Goal: Task Accomplishment & Management: Manage account settings

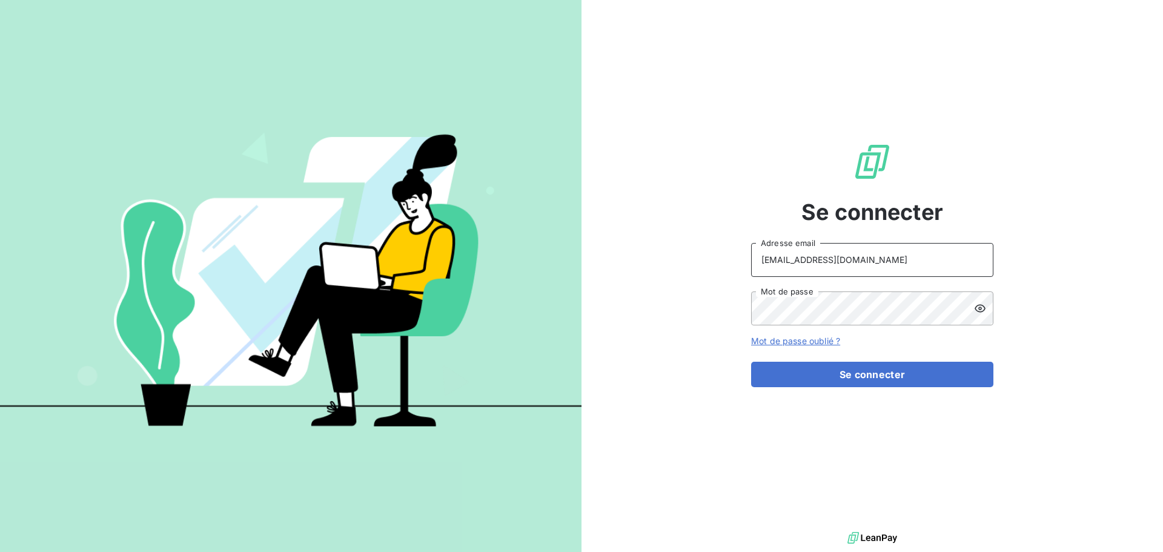
click at [906, 259] on input "[EMAIL_ADDRESS][DOMAIN_NAME]" at bounding box center [872, 260] width 242 height 34
type input "[EMAIL_ADDRESS][DOMAIN_NAME]"
click at [891, 385] on button "Se connecter" at bounding box center [872, 373] width 242 height 25
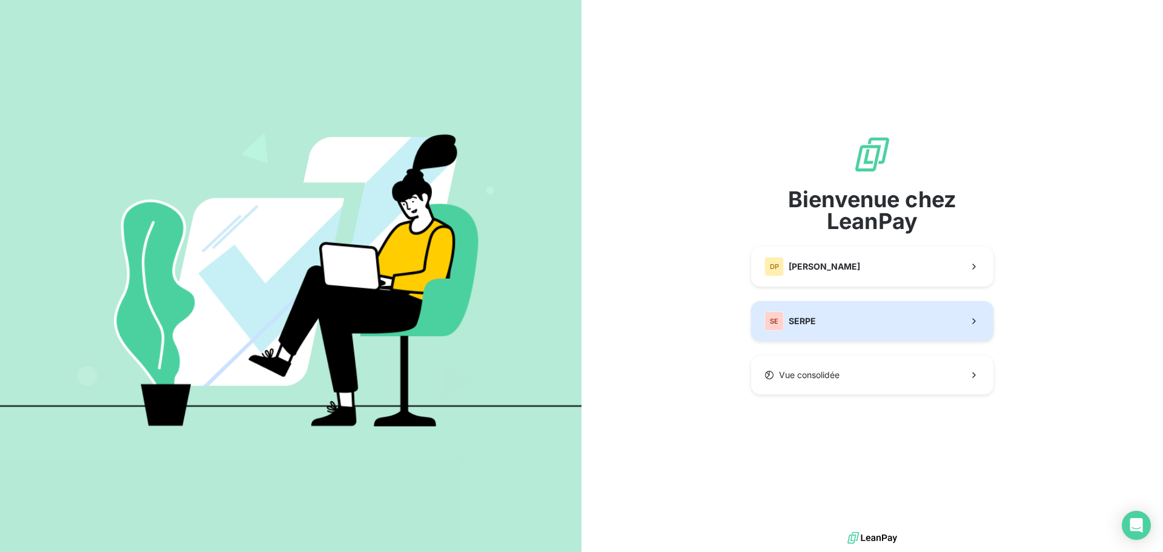
click at [858, 328] on button "SE SERPE" at bounding box center [872, 321] width 242 height 40
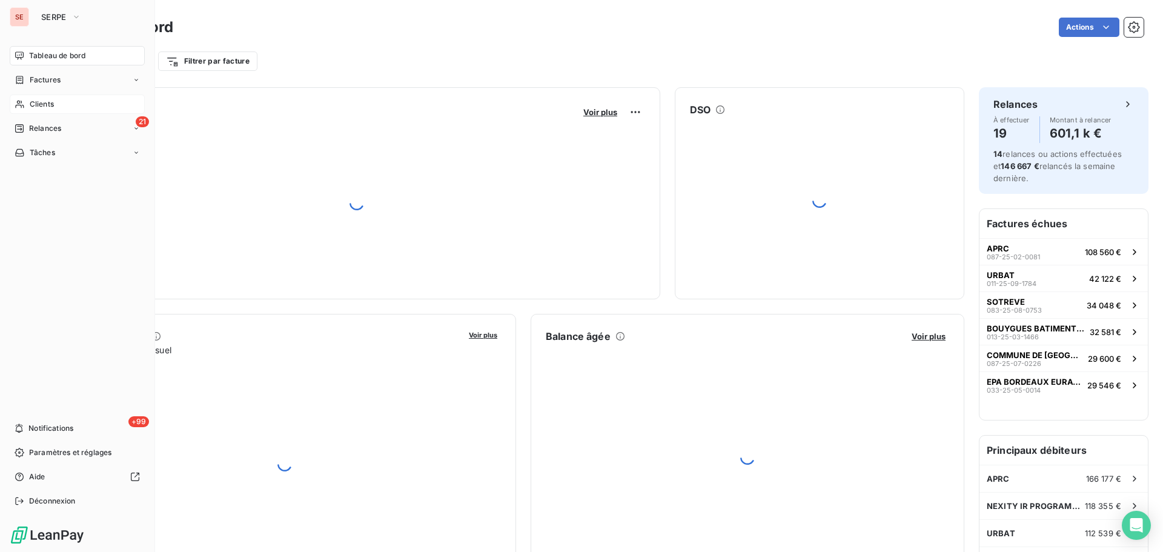
click at [31, 108] on span "Clients" at bounding box center [42, 104] width 24 height 11
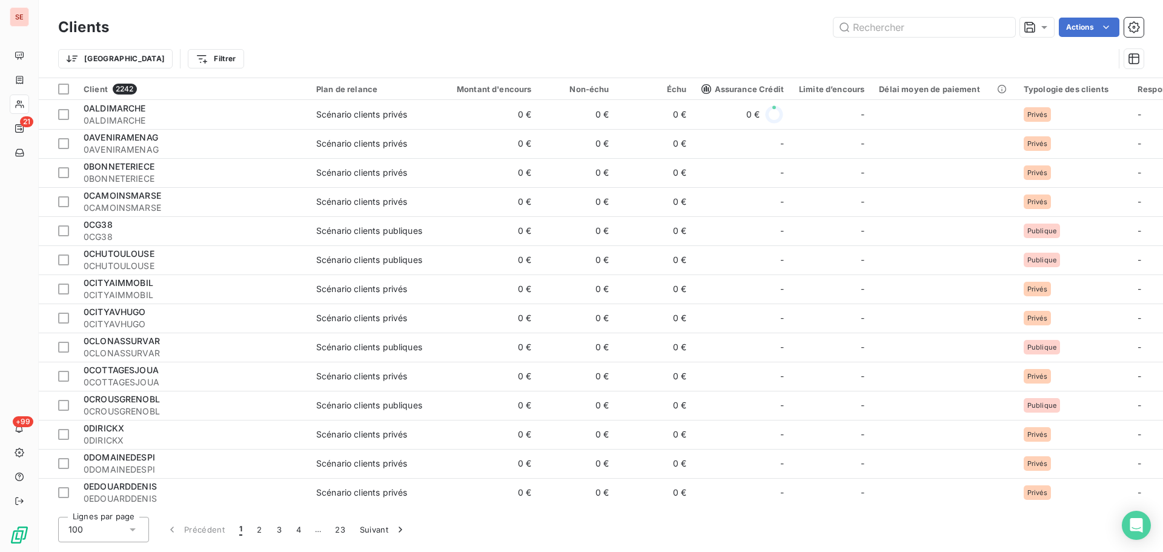
click at [879, 15] on div "Clients Actions" at bounding box center [600, 27] width 1085 height 25
click at [882, 27] on input "text" at bounding box center [924, 27] width 182 height 19
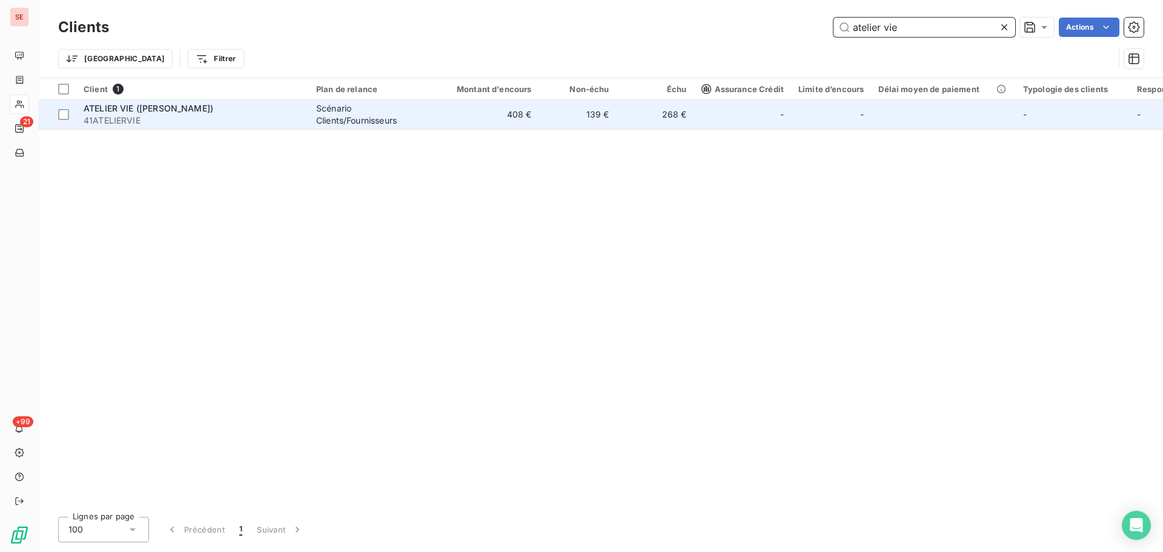
type input "atelier vie"
click at [194, 122] on span "41ATELIERVIE" at bounding box center [193, 120] width 218 height 12
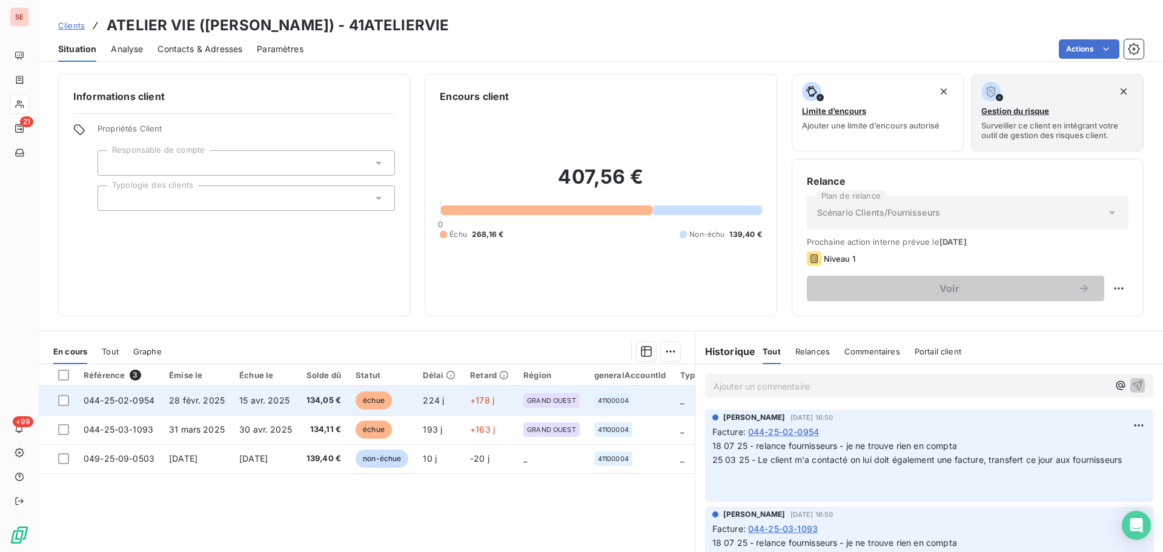
click at [145, 403] on span "044-25-02-0954" at bounding box center [119, 400] width 71 height 10
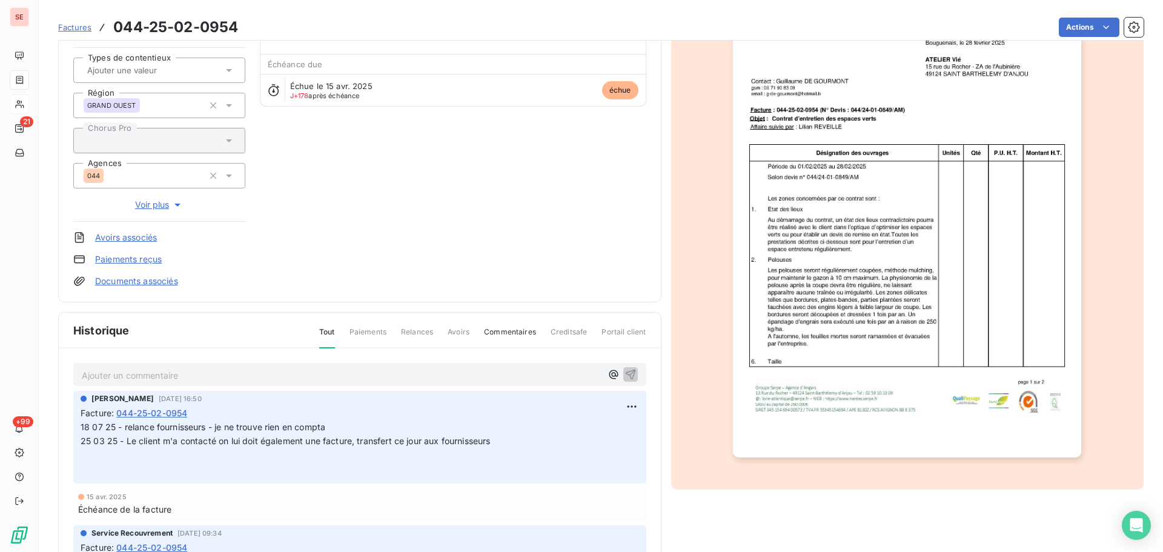
scroll to position [177, 0]
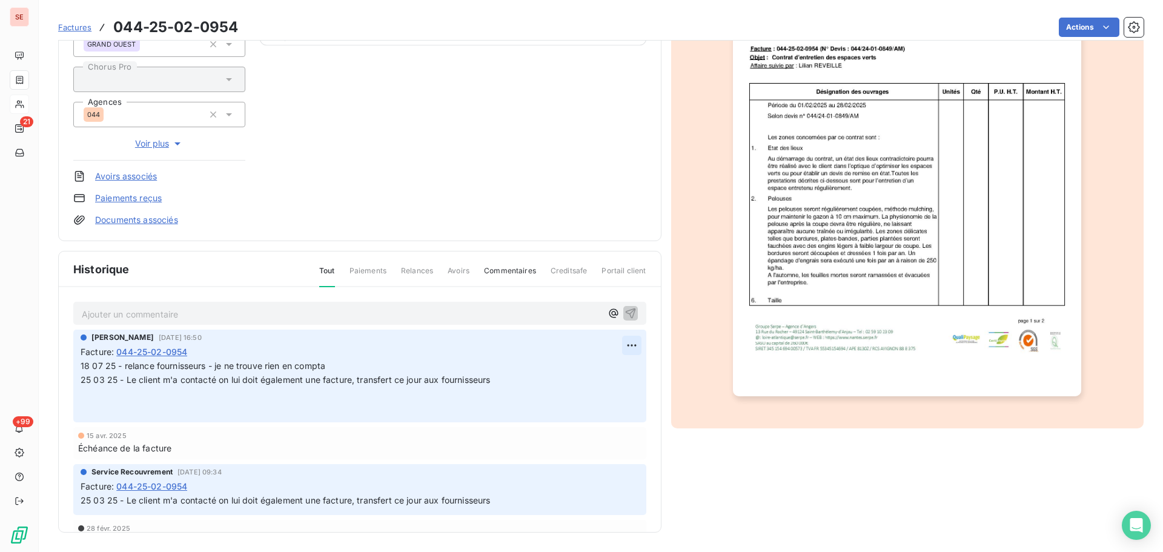
click at [612, 345] on html "SE 21 +99 Factures 044-25-02-0954 Actions ATELIER VIE ([PERSON_NAME]) 41ATELIER…" at bounding box center [581, 276] width 1163 height 552
click at [586, 380] on div "Editer" at bounding box center [589, 371] width 68 height 19
click at [80, 362] on div "[PERSON_NAME] [DATE] 16:50 Facture : 044-25-02-0954 18 07 25 - relance fourniss…" at bounding box center [359, 375] width 573 height 93
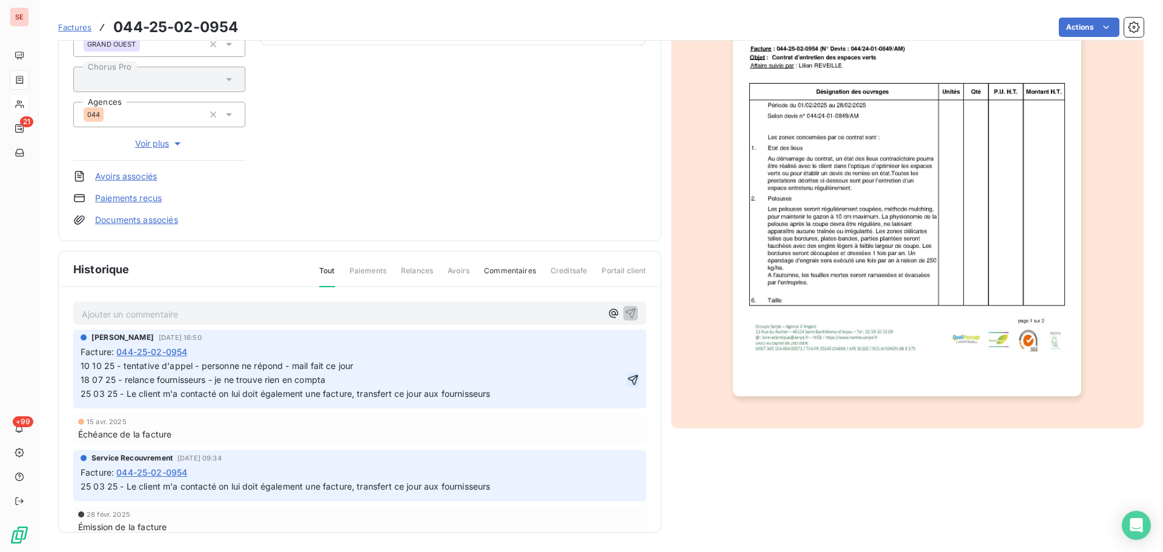
click at [627, 385] on icon "button" at bounding box center [632, 379] width 10 height 10
drag, startPoint x: 468, startPoint y: 395, endPoint x: 68, endPoint y: 361, distance: 401.6
click at [68, 361] on div "Ajouter un commentaire ﻿ [PERSON_NAME] [DATE] 16:50 Facture : 044-25-02-0954 10…" at bounding box center [360, 427] width 602 height 280
copy span "10 10 25 - tentative d'appel - personne ne répond - mail fait ce jour 18 07 25 …"
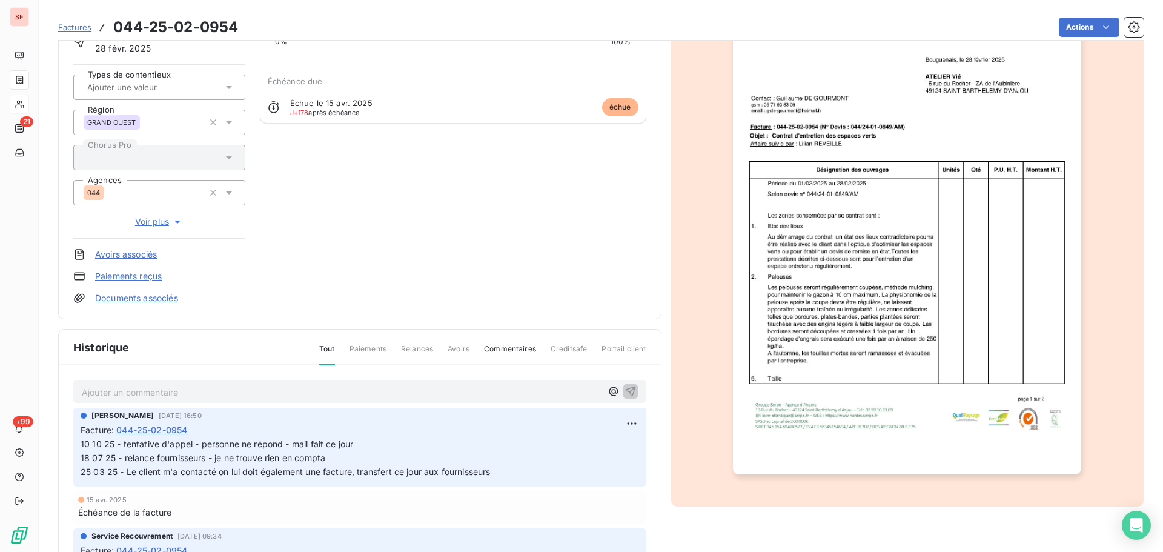
scroll to position [0, 0]
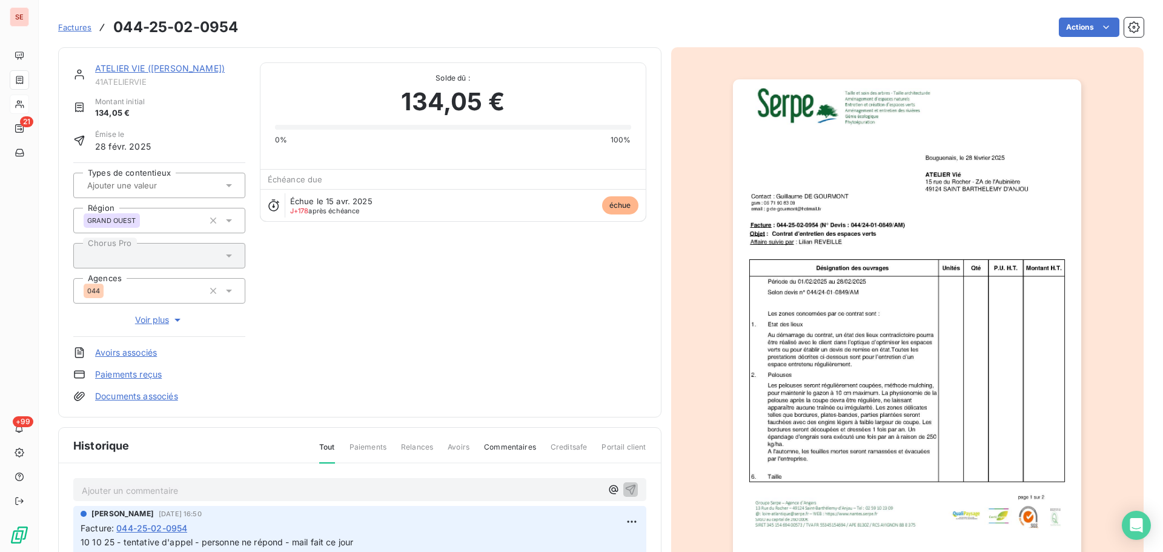
click at [179, 64] on link "ATELIER VIE ([PERSON_NAME])" at bounding box center [160, 68] width 130 height 10
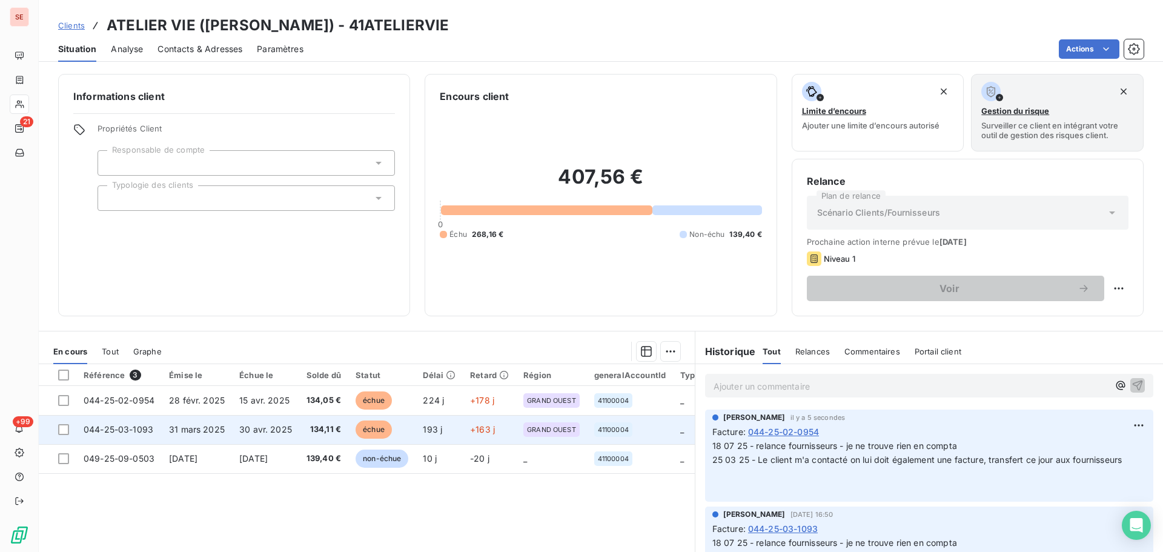
click at [313, 423] on span "134,11 €" at bounding box center [323, 429] width 35 height 12
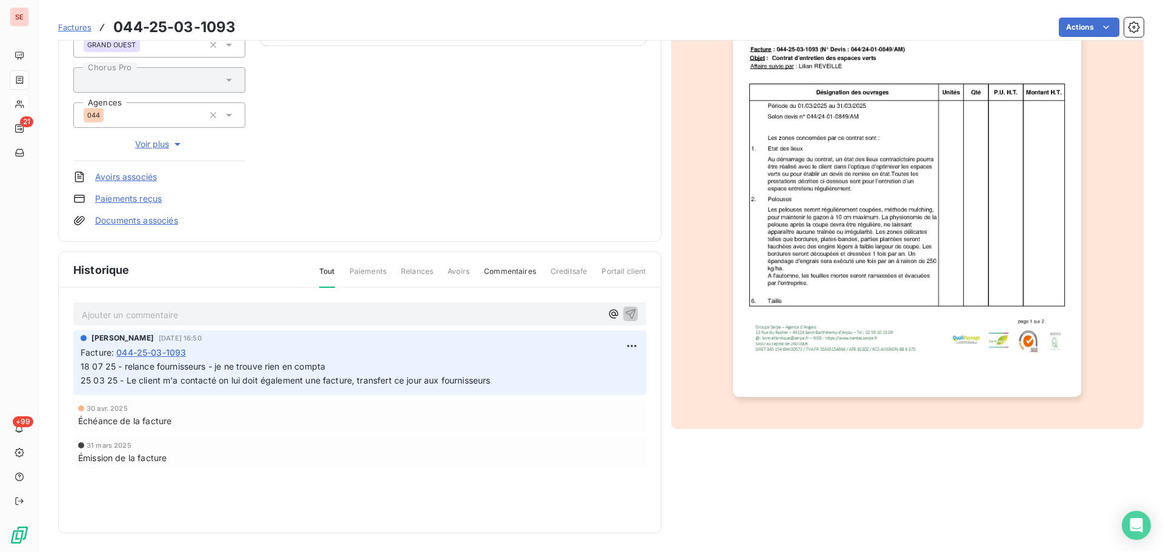
scroll to position [177, 0]
click at [237, 319] on p "Ajouter un commentaire ﻿" at bounding box center [342, 313] width 520 height 15
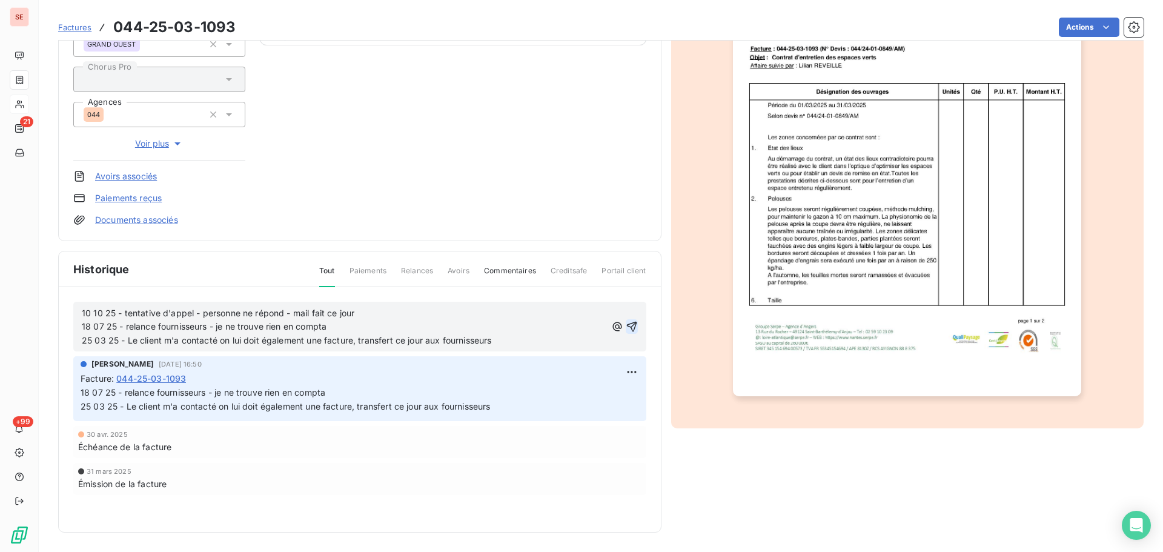
click at [629, 329] on icon "button" at bounding box center [631, 327] width 10 height 10
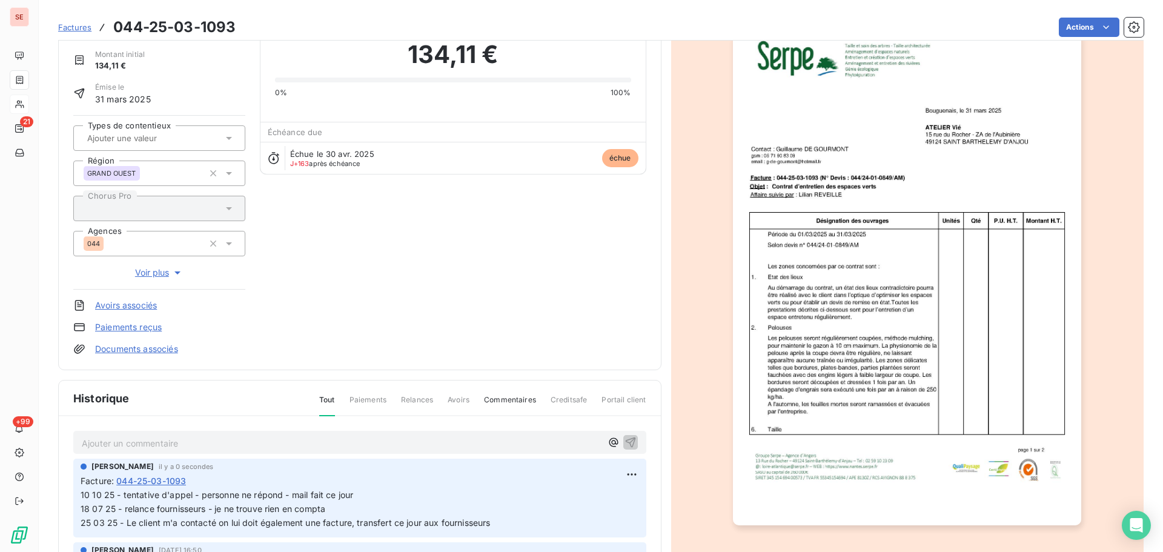
scroll to position [0, 0]
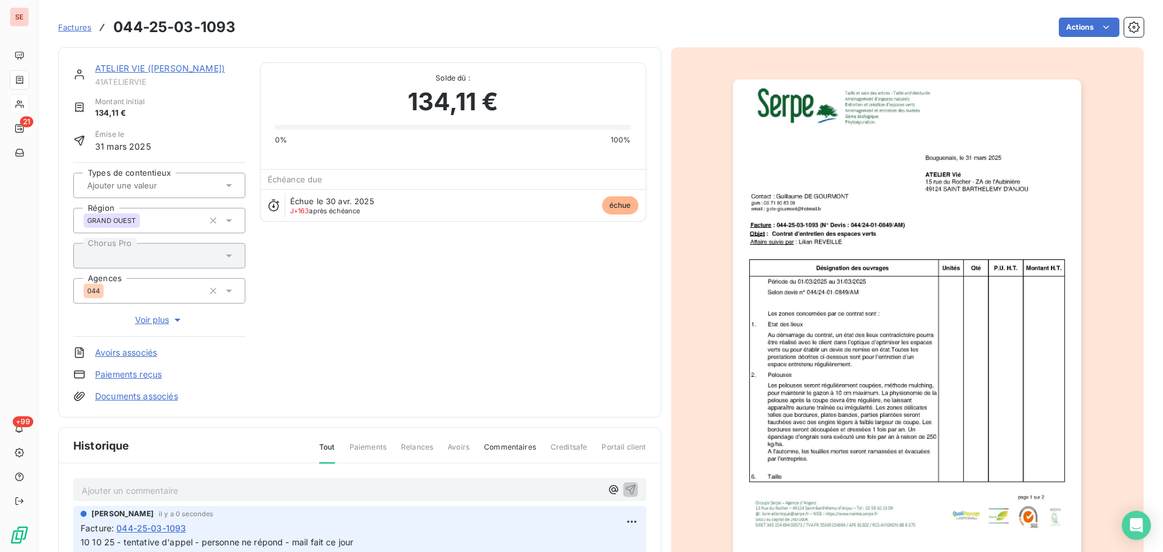
click at [214, 70] on link "ATELIER VIE ([PERSON_NAME])" at bounding box center [160, 68] width 130 height 10
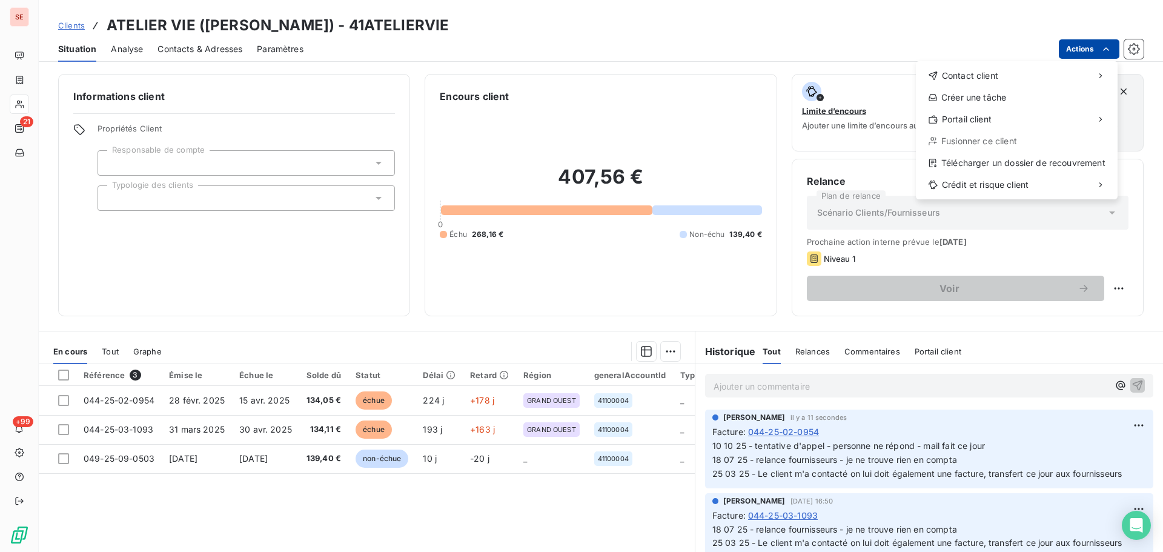
click at [1058, 47] on html "SE 21 +99 Clients ATELIER VIE ([PERSON_NAME]) - 41ATELIERVIE Situation Analyse …" at bounding box center [581, 276] width 1163 height 552
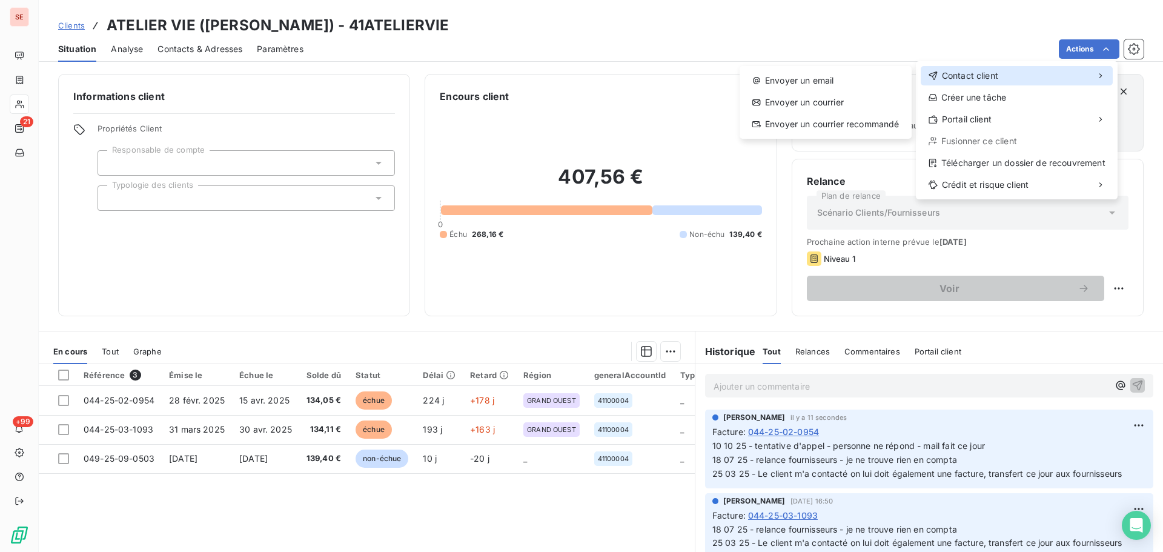
click at [994, 76] on span "Contact client" at bounding box center [970, 76] width 56 height 12
click at [822, 81] on div "Envoyer un email" at bounding box center [825, 80] width 162 height 19
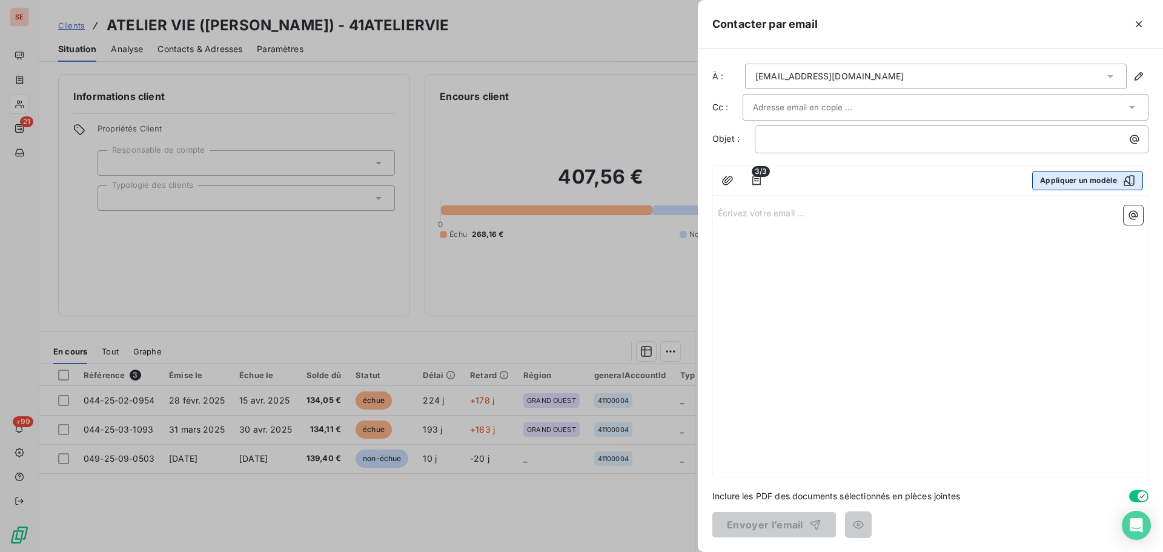
click at [1070, 177] on button "Appliquer un modèle" at bounding box center [1087, 180] width 111 height 19
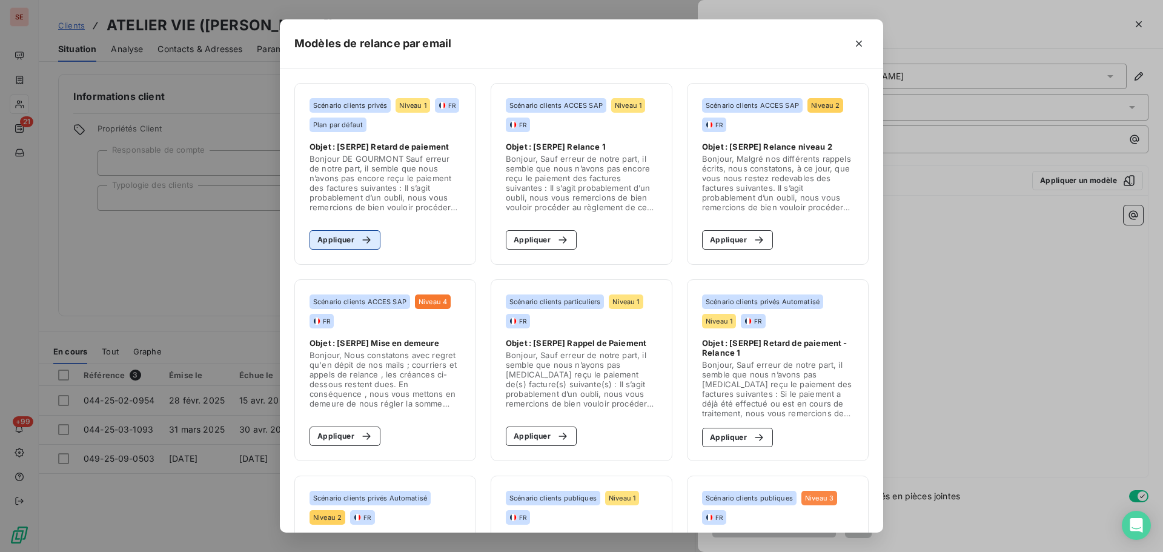
click at [342, 240] on button "Appliquer" at bounding box center [344, 239] width 71 height 19
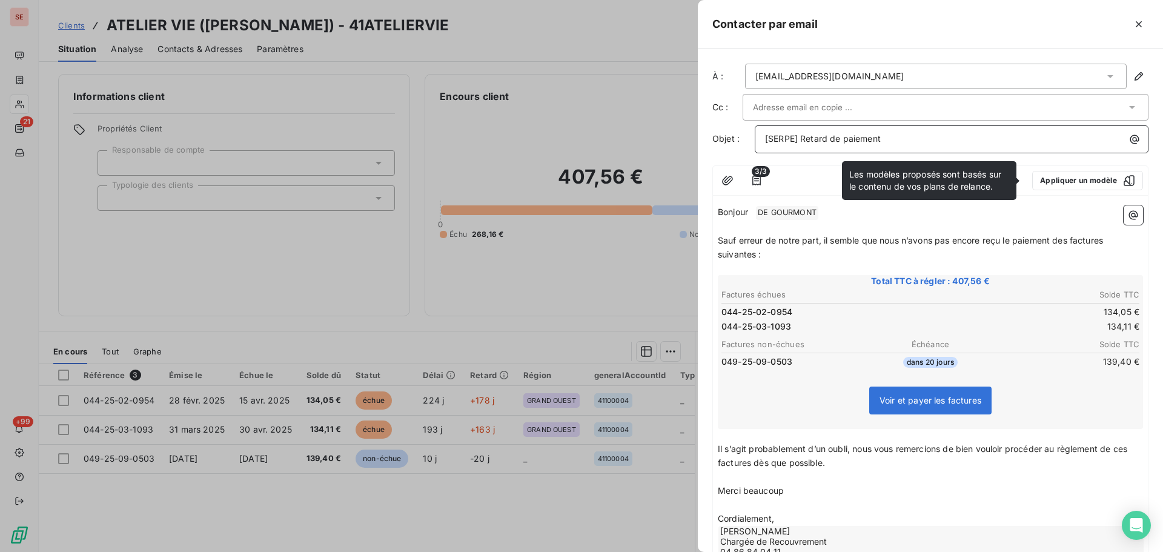
click at [801, 140] on span "[SERPE] Retard de paiement" at bounding box center [823, 138] width 116 height 10
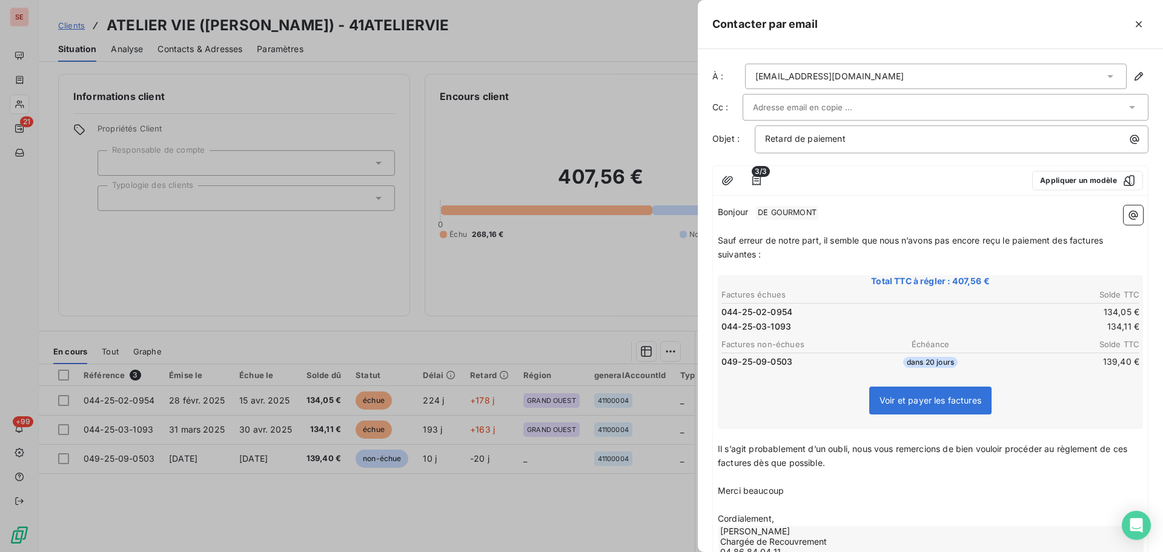
click at [798, 239] on span "Sauf erreur de notre part, il semble que nous n’avons pas encore reçu le paieme…" at bounding box center [912, 247] width 388 height 24
click at [810, 208] on span "DE GOURMONT ﻿" at bounding box center [787, 213] width 62 height 14
click at [1069, 243] on span "Sauf erreur de notre part, il semble que nous n’avons pas encore reçu le paieme…" at bounding box center [912, 246] width 388 height 24
click at [1113, 240] on span "Sauf erreur de notre part, il semble que nous n’avons pas encore reçu le paieme…" at bounding box center [915, 246] width 395 height 24
click at [1077, 240] on span "Sauf erreur de notre part, il semble que nous n’avons pas encore reçu le paieme…" at bounding box center [913, 246] width 391 height 24
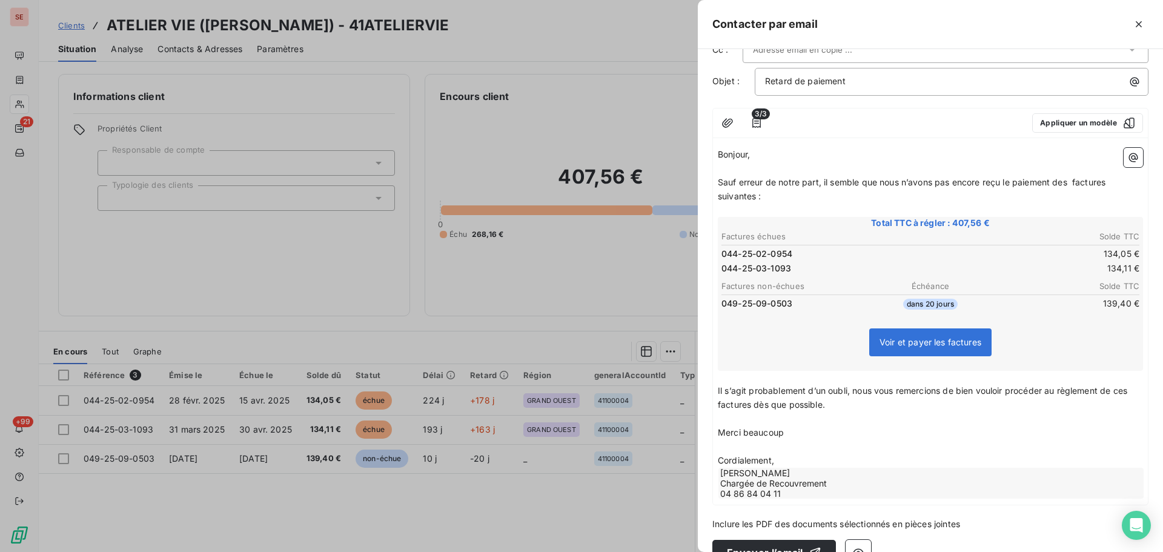
scroll to position [85, 0]
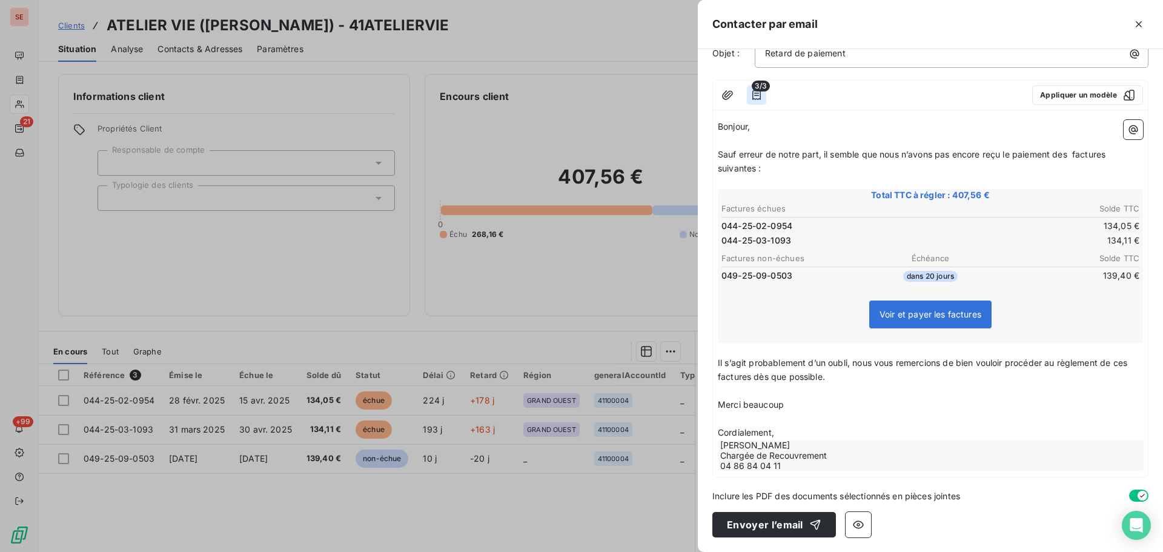
click at [761, 93] on icon "button" at bounding box center [756, 95] width 12 height 12
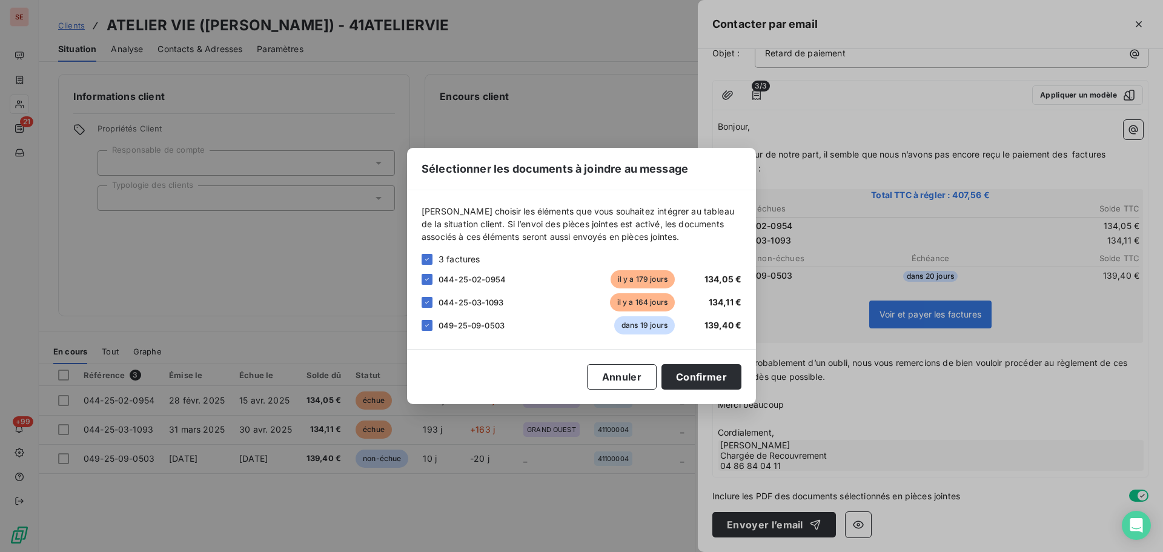
click at [512, 330] on div "049-25-09-0503" at bounding box center [523, 325] width 170 height 12
click at [426, 326] on icon at bounding box center [427, 325] width 4 height 2
click at [692, 382] on button "Confirmer" at bounding box center [701, 376] width 80 height 25
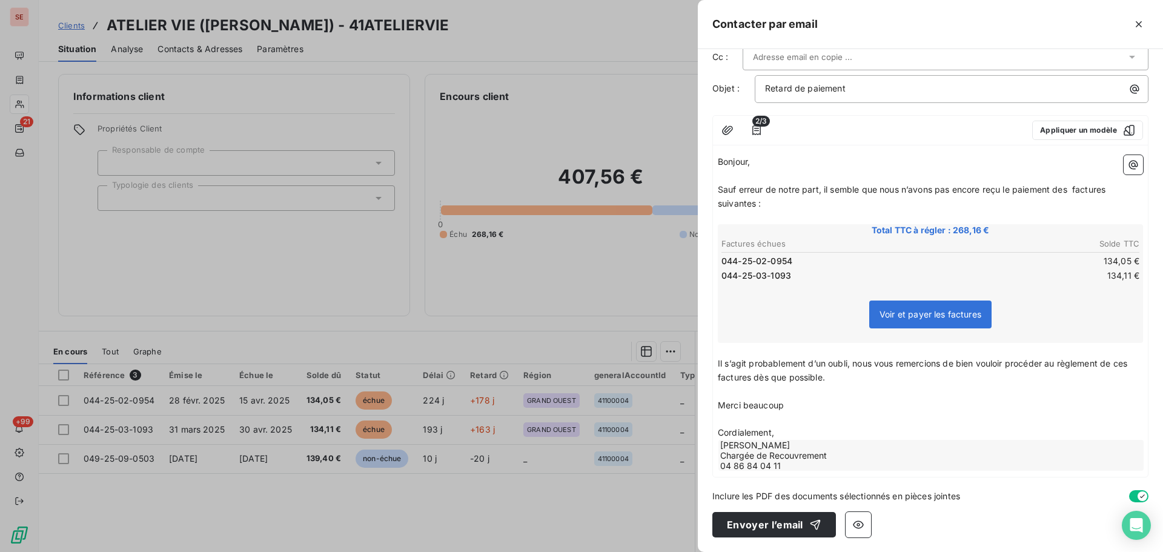
scroll to position [50, 0]
click at [800, 403] on p "Merci beaucoup" at bounding box center [930, 405] width 425 height 14
click at [790, 429] on p "Cordialement," at bounding box center [930, 433] width 425 height 14
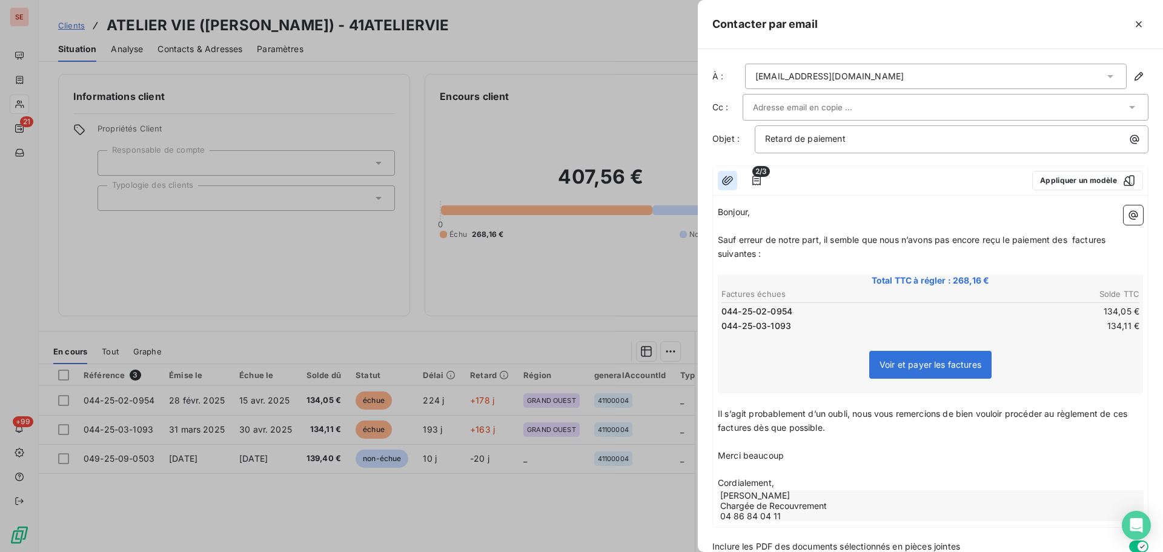
click at [725, 180] on icon "button" at bounding box center [727, 180] width 11 height 9
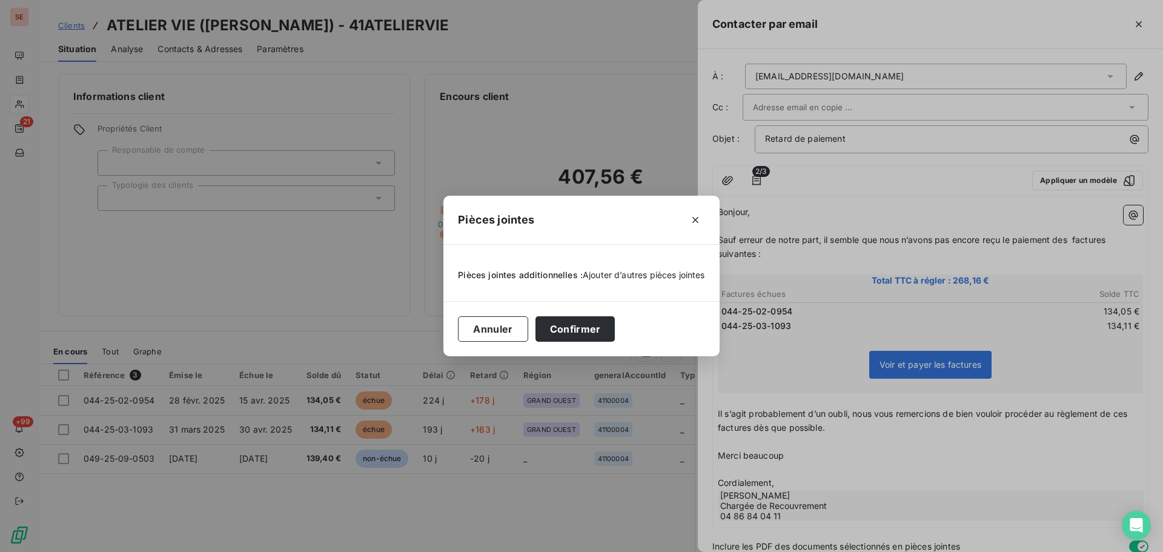
click at [629, 276] on span "Ajouter d’autres pièces jointes" at bounding box center [644, 274] width 122 height 10
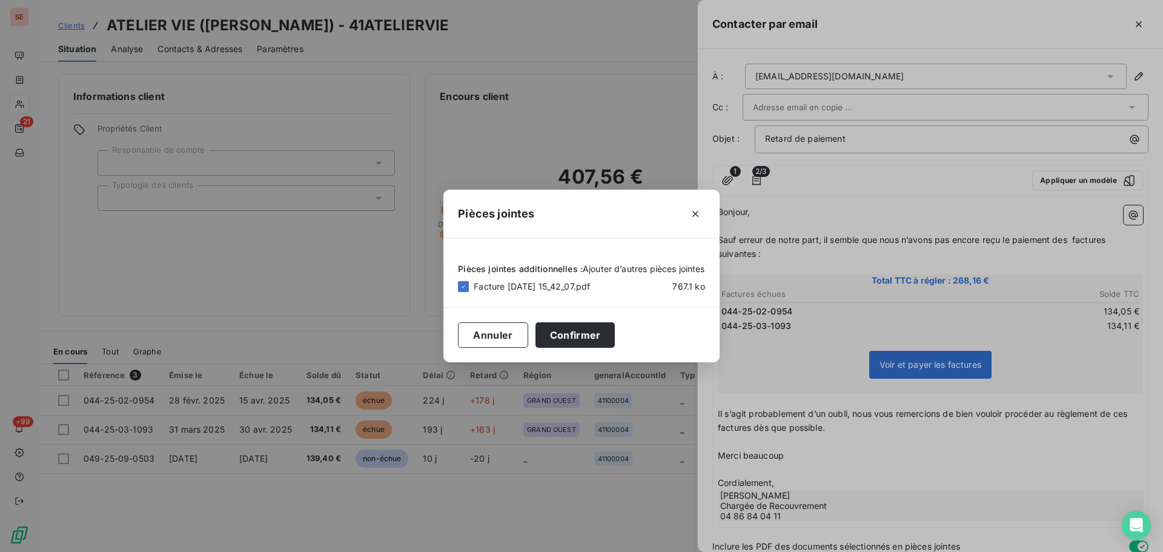
click at [618, 271] on span "Ajouter d’autres pièces jointes" at bounding box center [644, 268] width 122 height 10
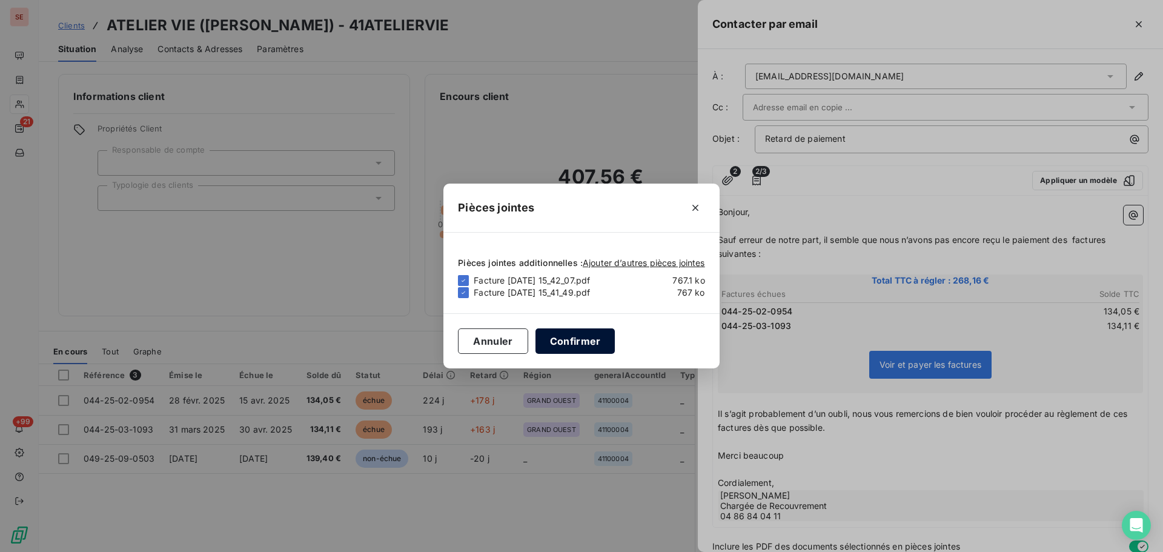
click at [605, 340] on button "Confirmer" at bounding box center [575, 340] width 80 height 25
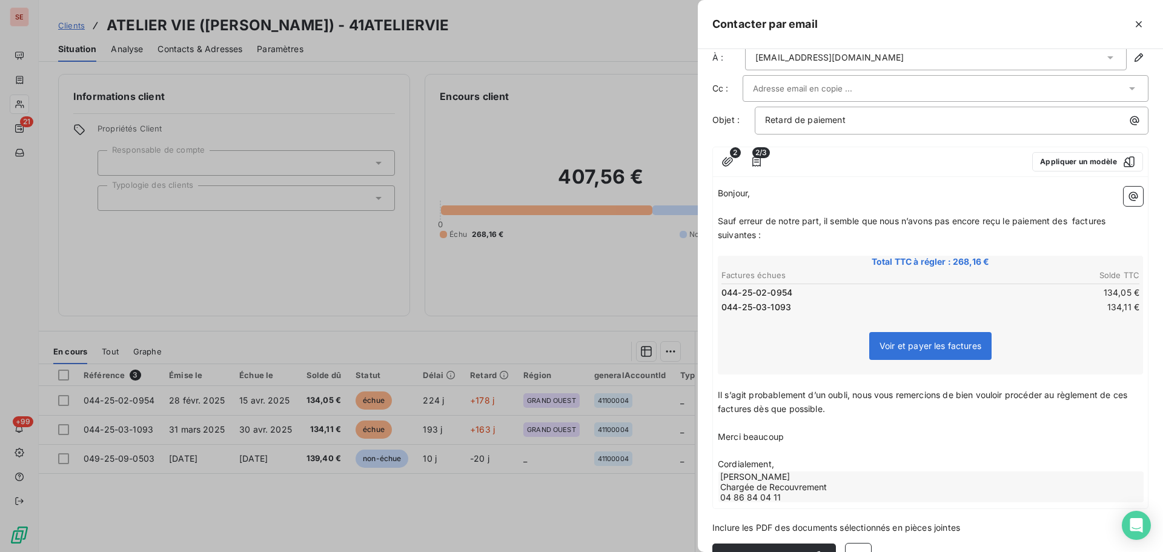
scroll to position [50, 0]
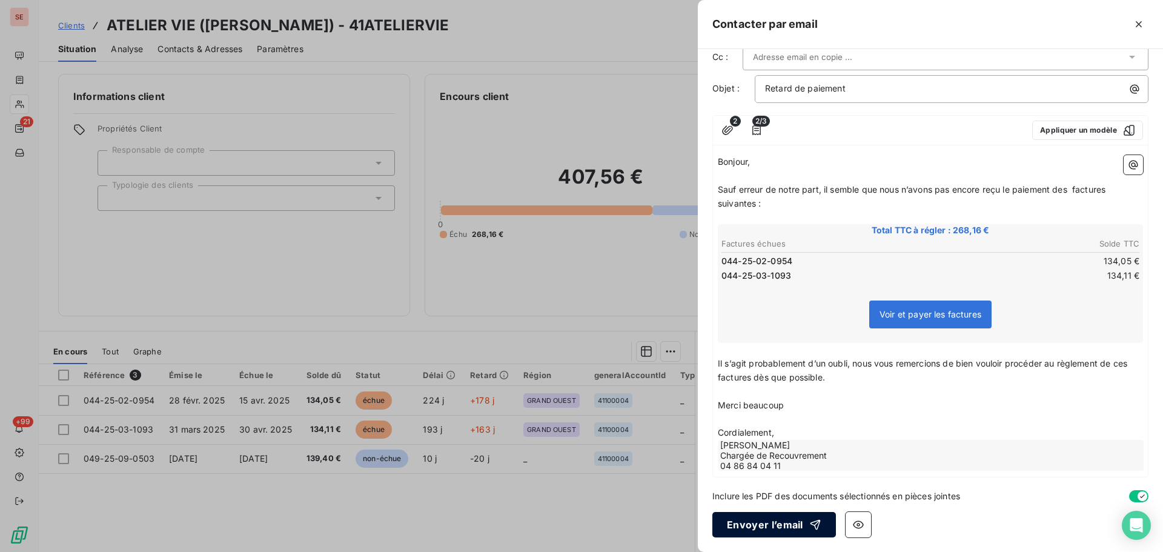
click at [796, 526] on button "Envoyer l’email" at bounding box center [774, 524] width 124 height 25
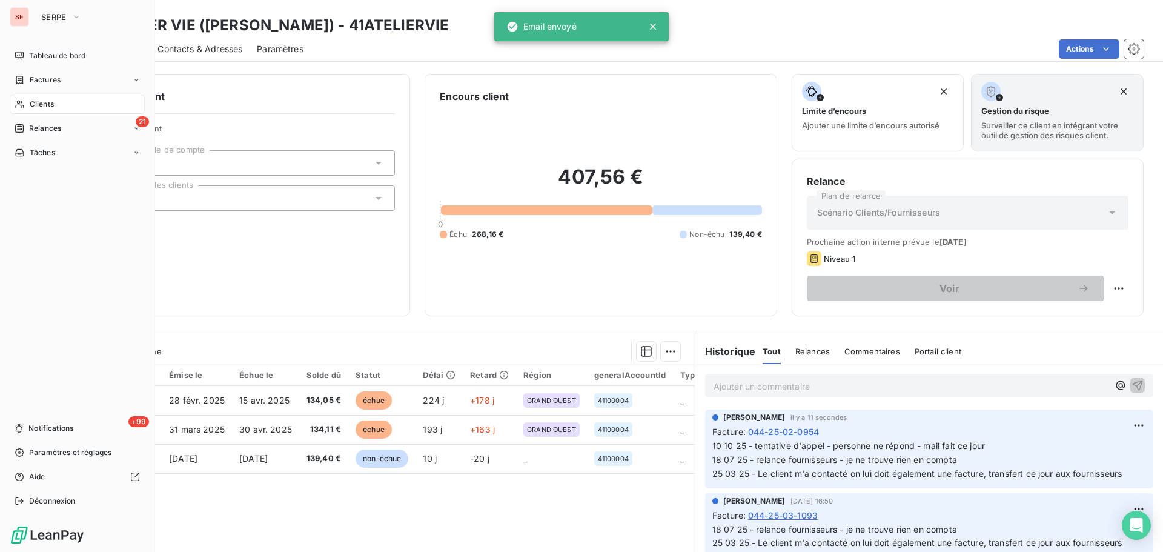
click at [52, 106] on span "Clients" at bounding box center [42, 104] width 24 height 11
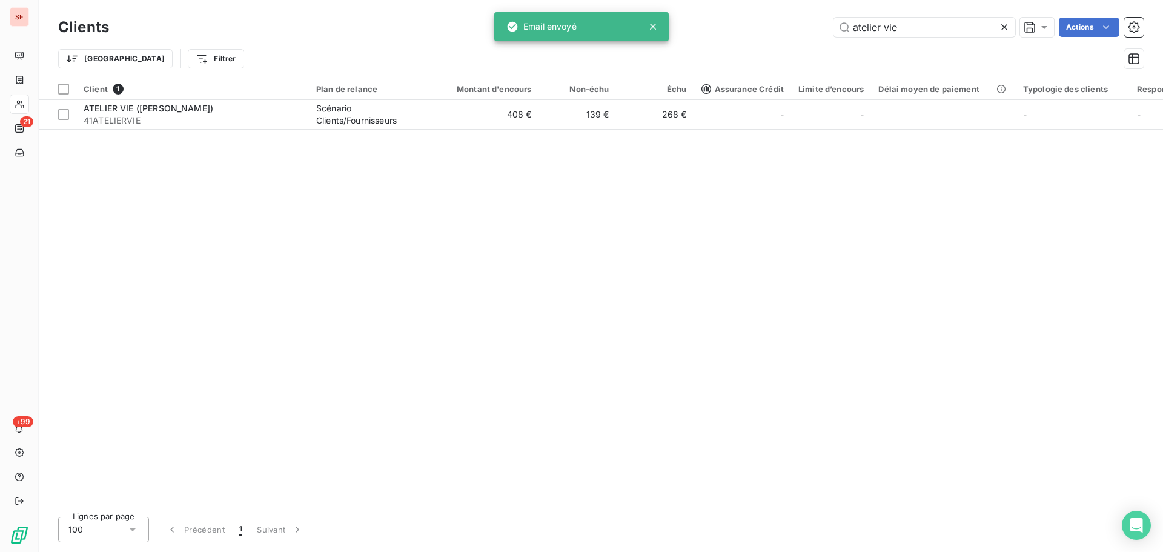
drag, startPoint x: 926, startPoint y: 27, endPoint x: 745, endPoint y: 26, distance: 181.1
click at [751, 26] on div "atelier vie Actions" at bounding box center [634, 27] width 1020 height 19
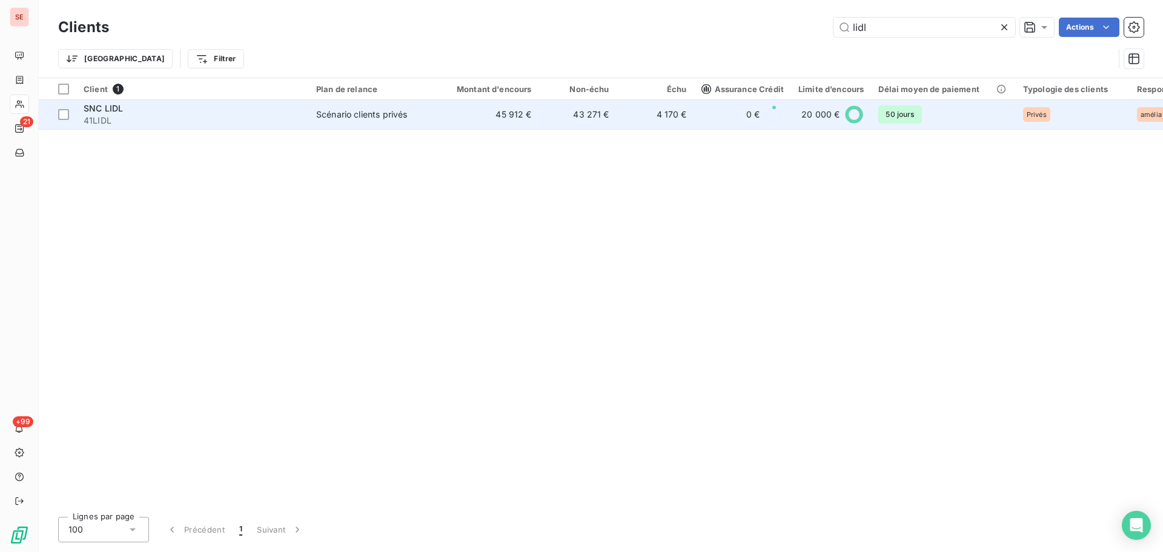
type input "lidl"
click at [306, 107] on td "SNC LIDL 41LIDL" at bounding box center [192, 114] width 233 height 29
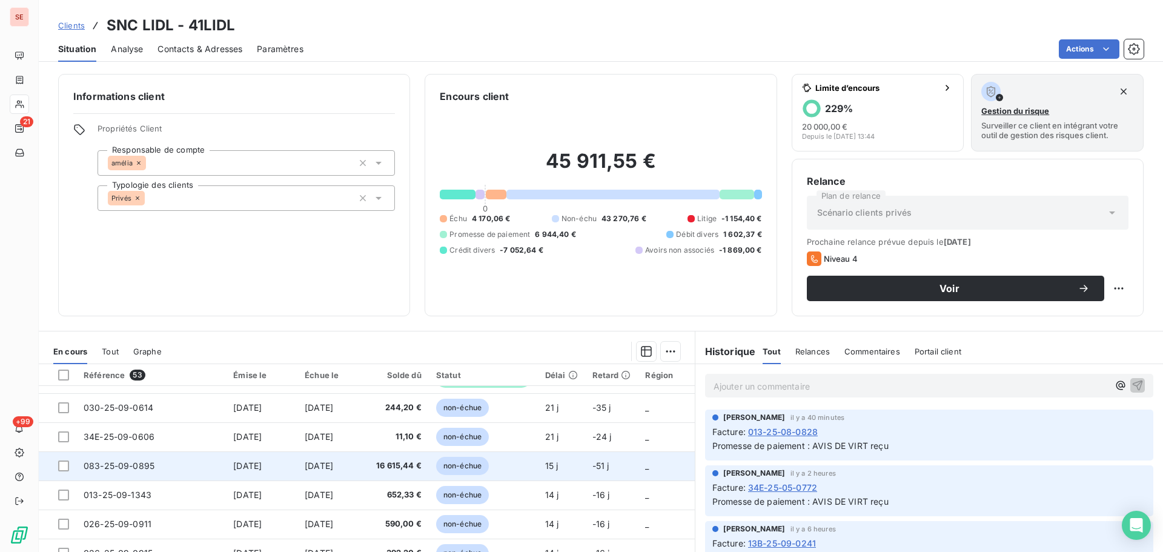
scroll to position [82, 0]
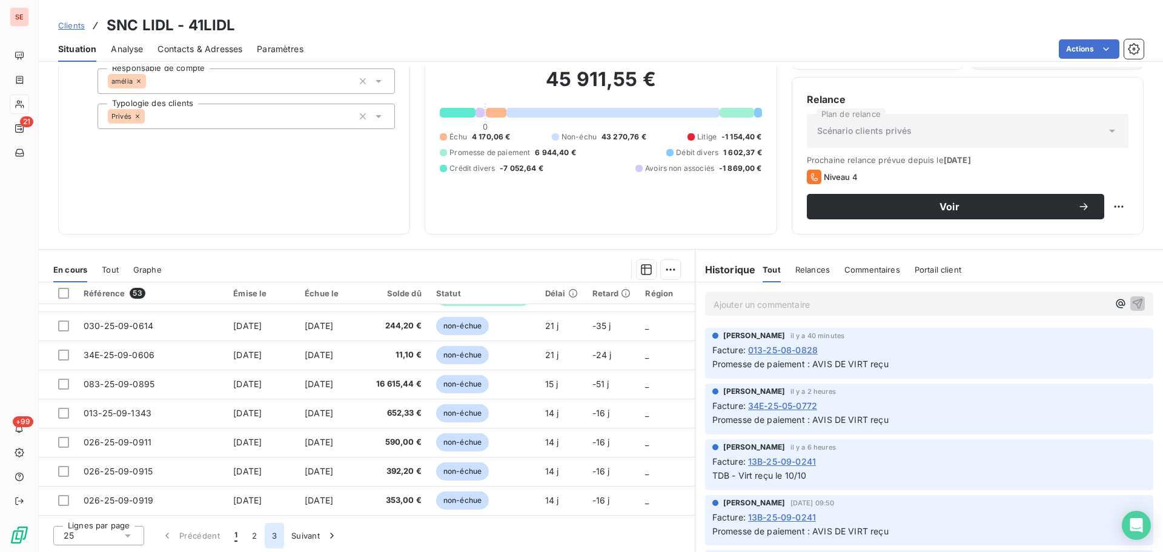
click at [265, 537] on button "3" at bounding box center [274, 535] width 19 height 25
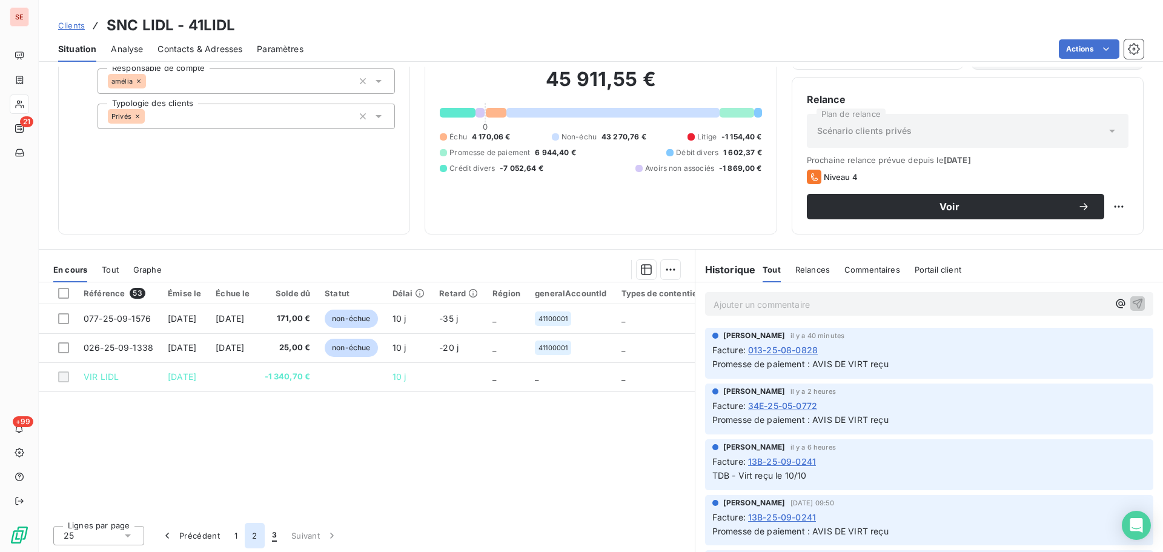
click at [256, 537] on button "2" at bounding box center [254, 535] width 19 height 25
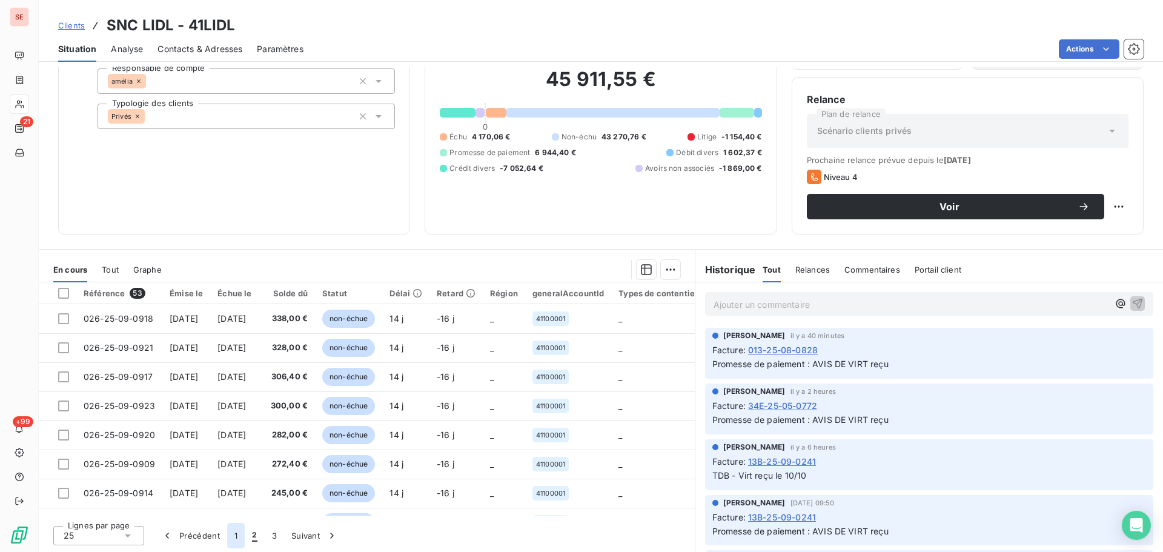
click at [235, 540] on button "1" at bounding box center [236, 535] width 18 height 25
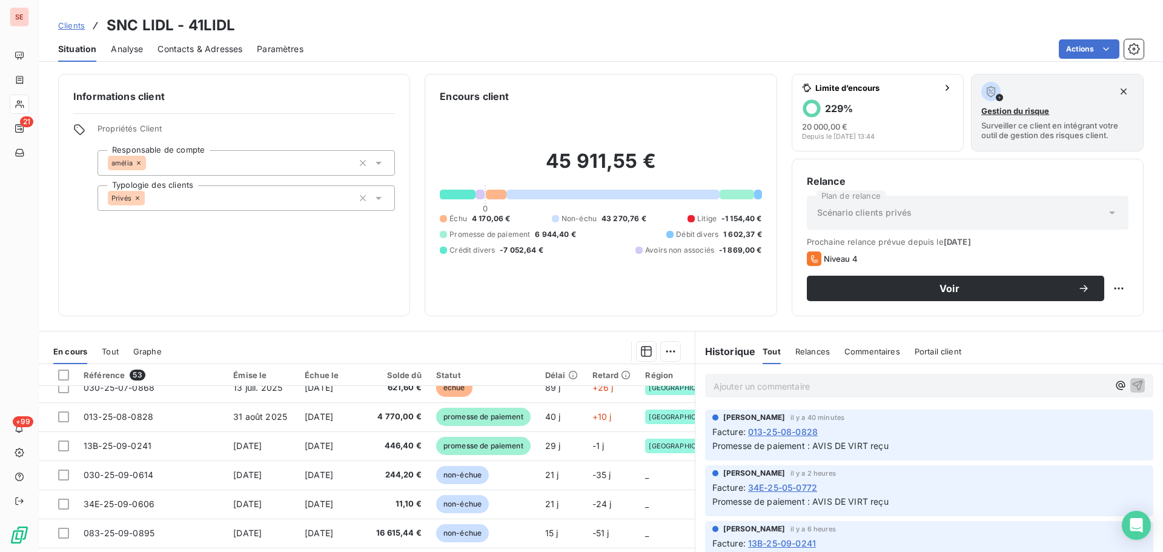
scroll to position [484, 0]
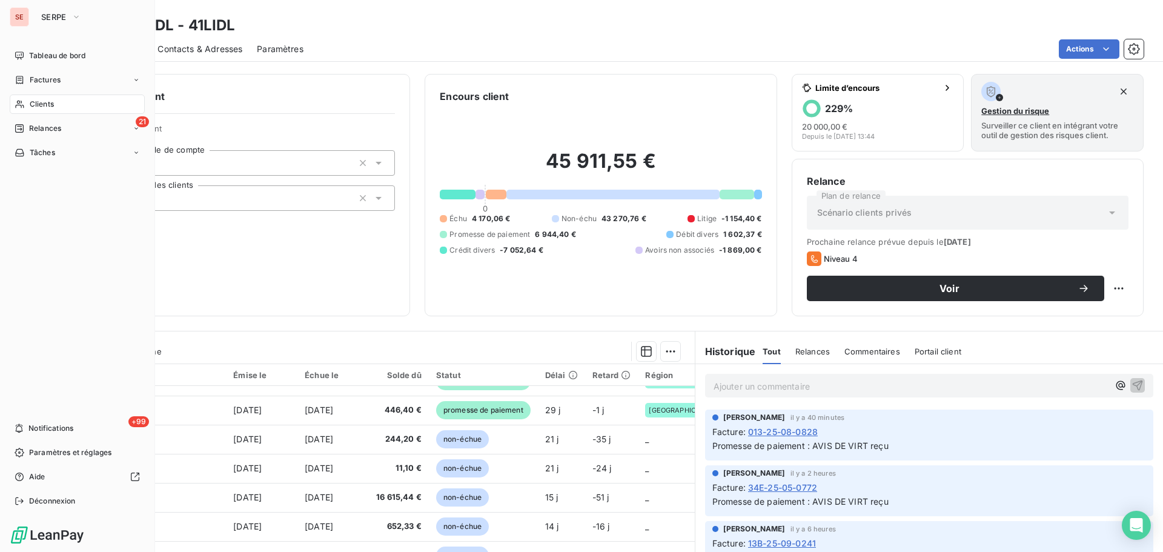
click at [36, 108] on span "Clients" at bounding box center [42, 104] width 24 height 11
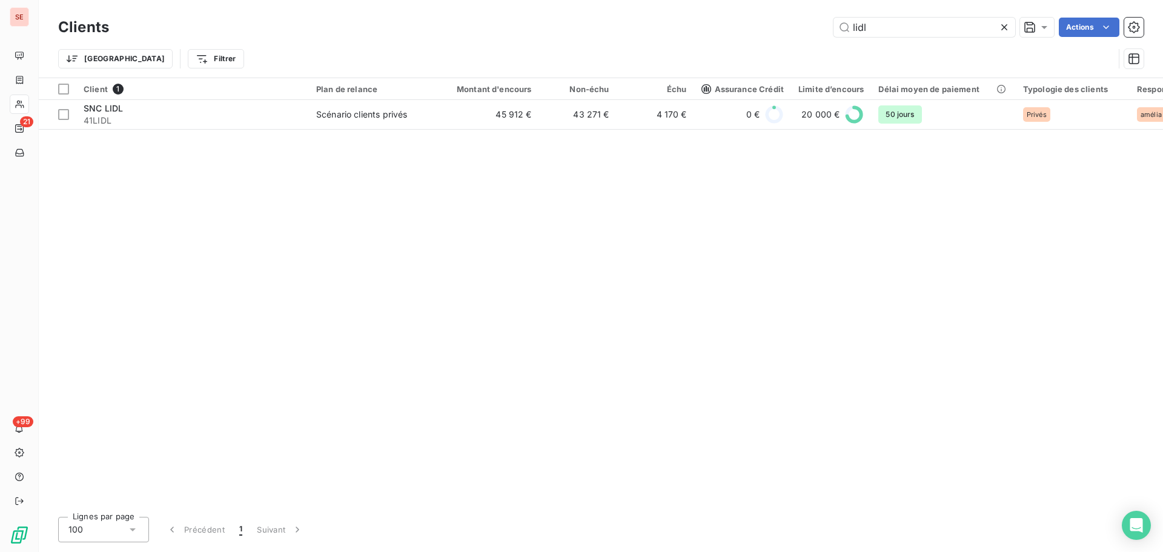
drag, startPoint x: 876, startPoint y: 31, endPoint x: 831, endPoint y: 28, distance: 45.5
click at [831, 28] on div "lidl Actions" at bounding box center [634, 27] width 1020 height 19
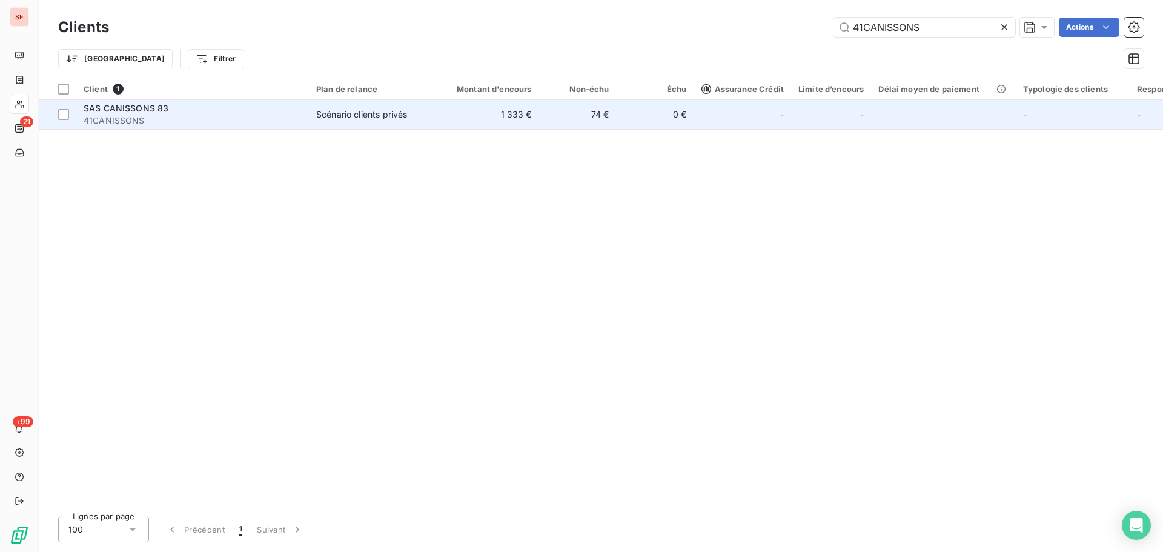
type input "41CANISSONS"
click at [451, 122] on td "1 333 €" at bounding box center [487, 114] width 104 height 29
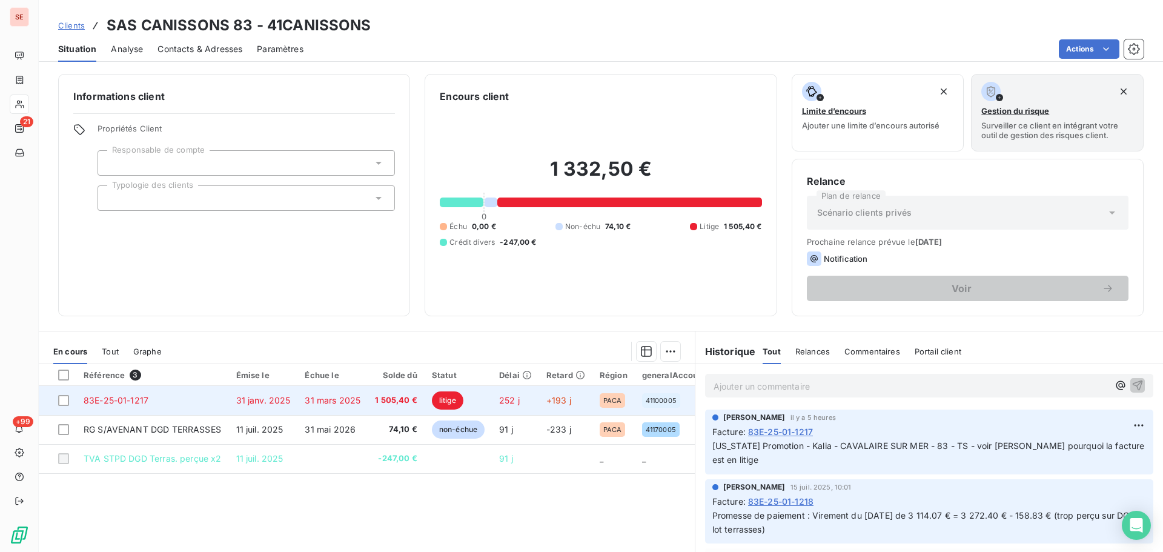
click at [321, 407] on td "31 mars 2025" at bounding box center [332, 400] width 70 height 29
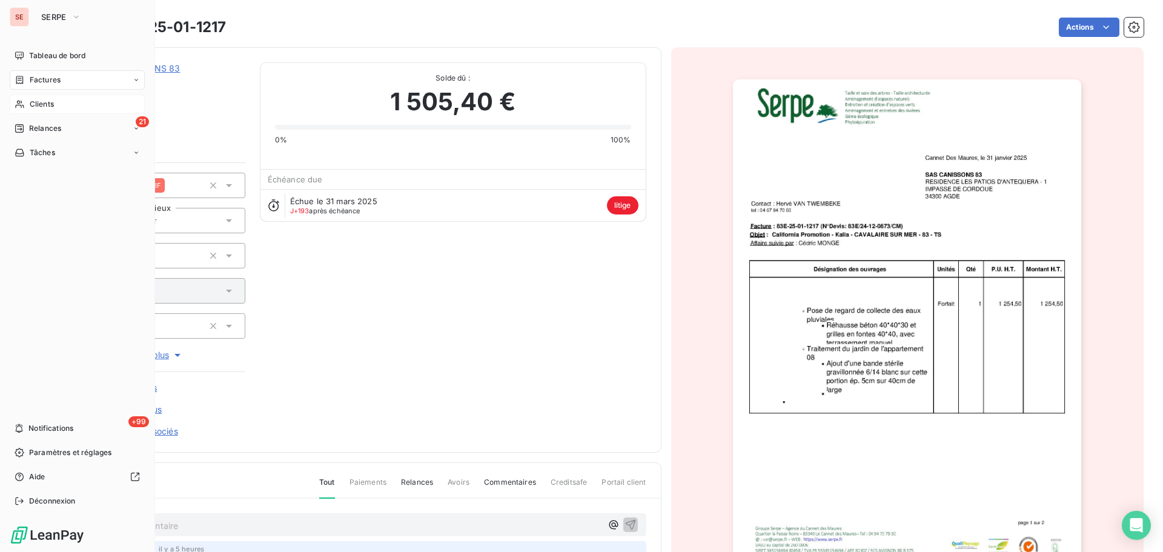
click at [42, 107] on span "Clients" at bounding box center [42, 104] width 24 height 11
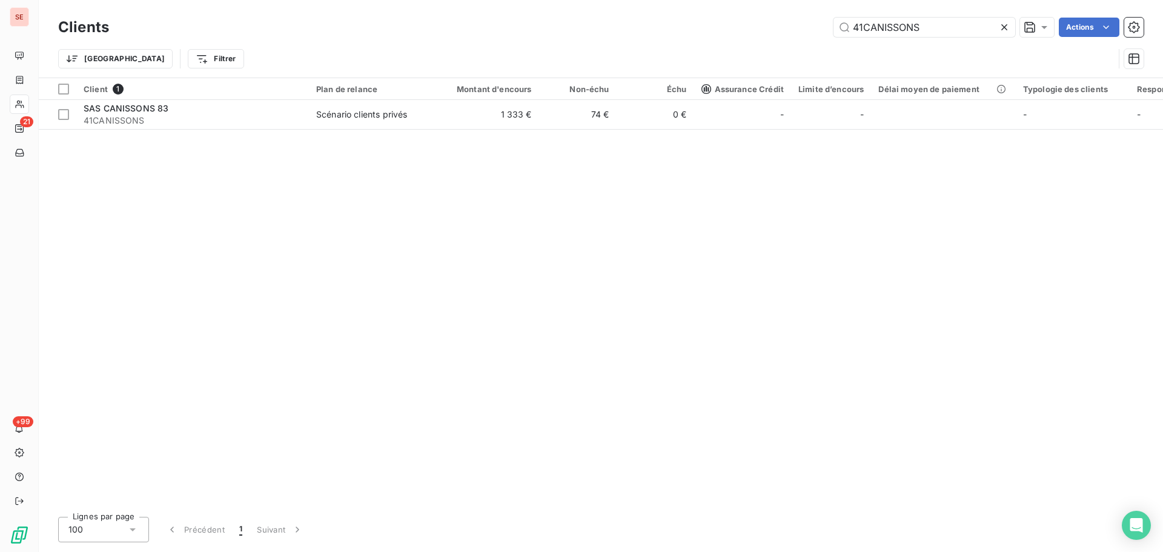
drag, startPoint x: 957, startPoint y: 30, endPoint x: 736, endPoint y: 29, distance: 221.0
click at [747, 20] on div "41CANISSONS Actions" at bounding box center [634, 27] width 1020 height 19
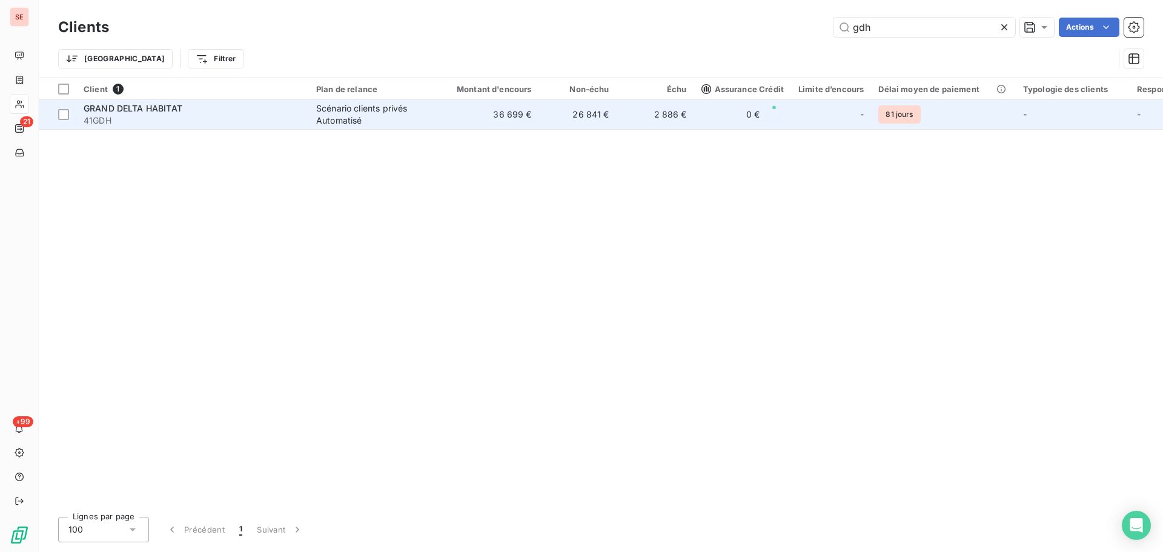
type input "gdh"
click at [351, 118] on div "Scénario clients privés Automatisé" at bounding box center [371, 114] width 111 height 24
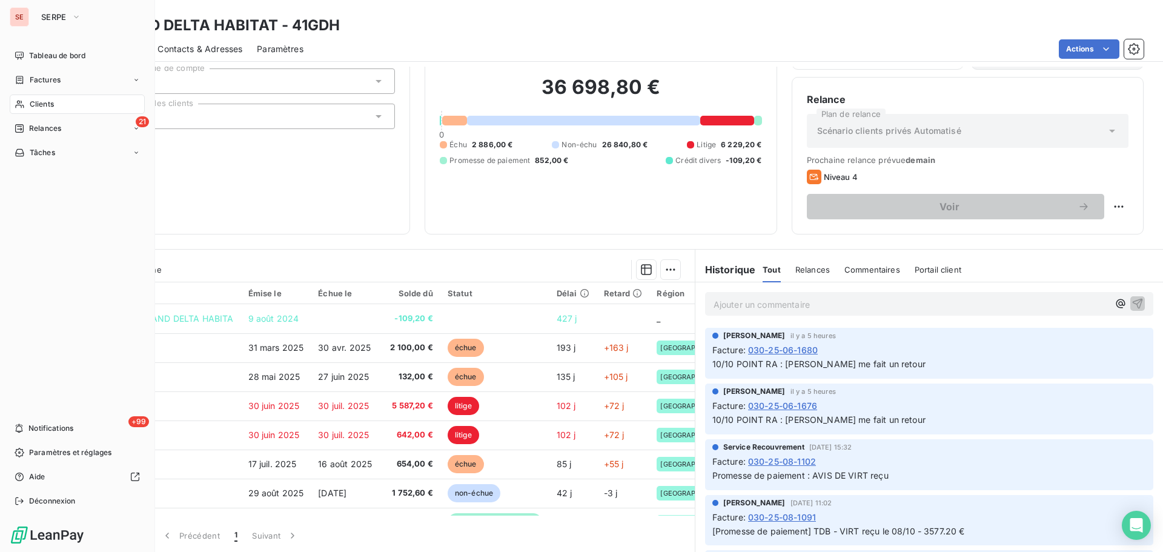
click at [48, 100] on span "Clients" at bounding box center [42, 104] width 24 height 11
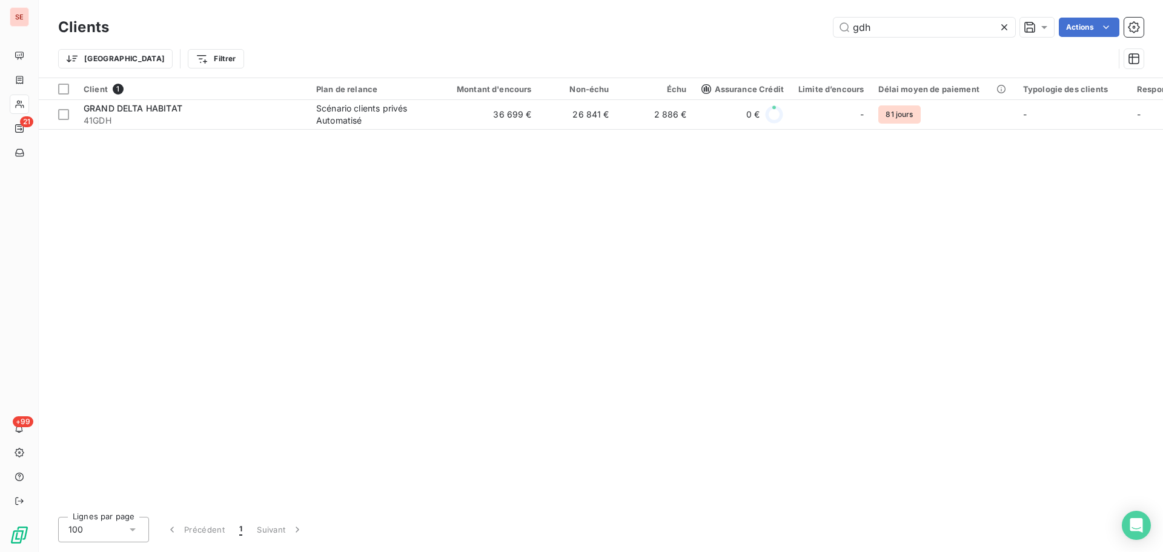
drag, startPoint x: 894, startPoint y: 29, endPoint x: 767, endPoint y: 28, distance: 127.8
click at [794, 29] on div "gdh Actions" at bounding box center [634, 27] width 1020 height 19
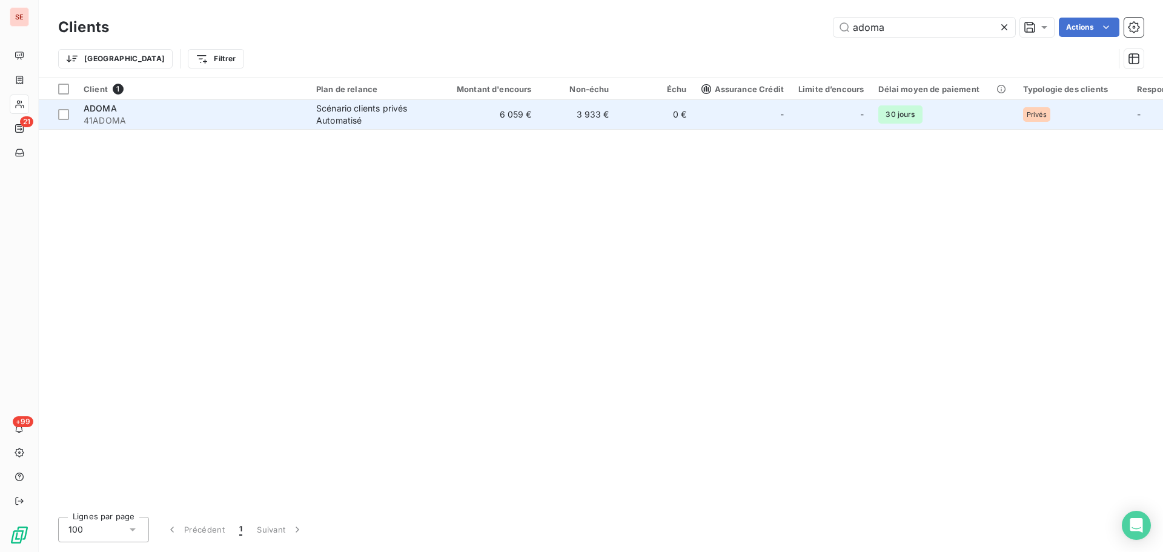
type input "adoma"
click at [483, 102] on td "6 059 €" at bounding box center [487, 114] width 104 height 29
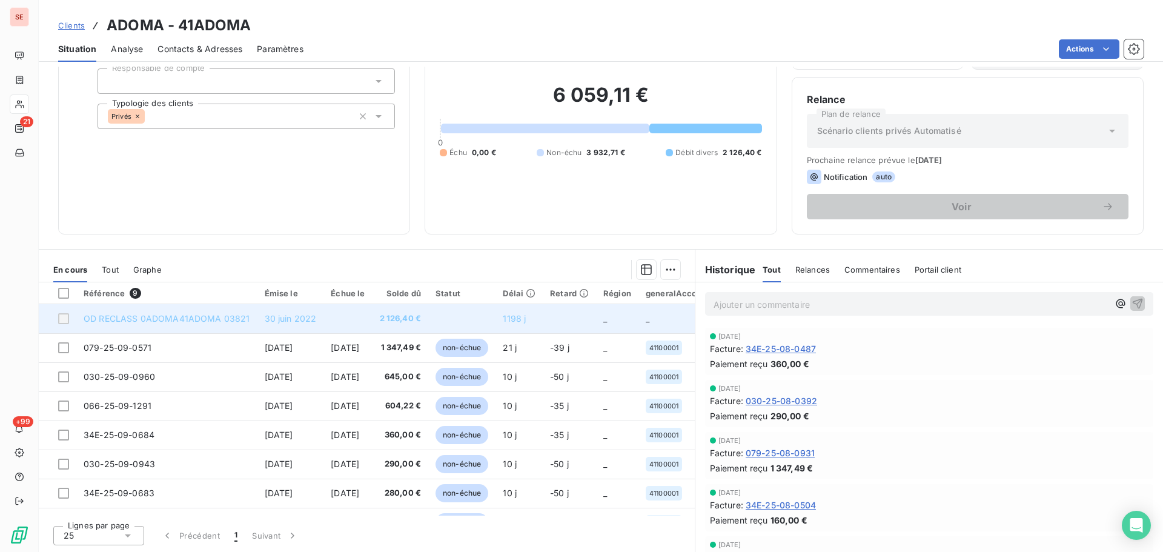
click at [249, 312] on td "OD RECLASS 0ADOMA41ADOMA 03821" at bounding box center [166, 318] width 181 height 29
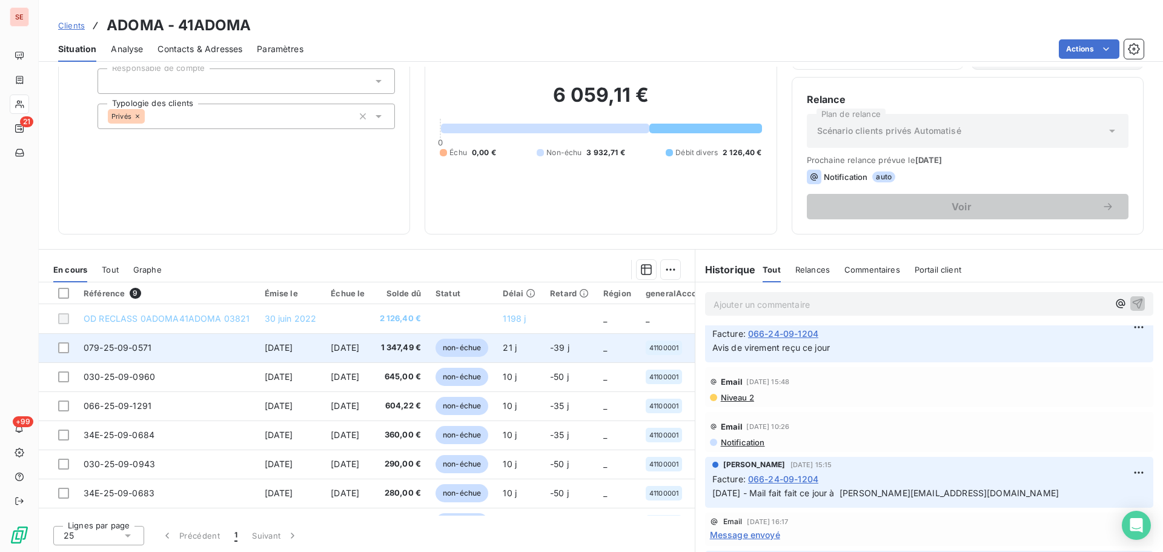
click at [173, 353] on td "079-25-09-0571" at bounding box center [166, 347] width 181 height 29
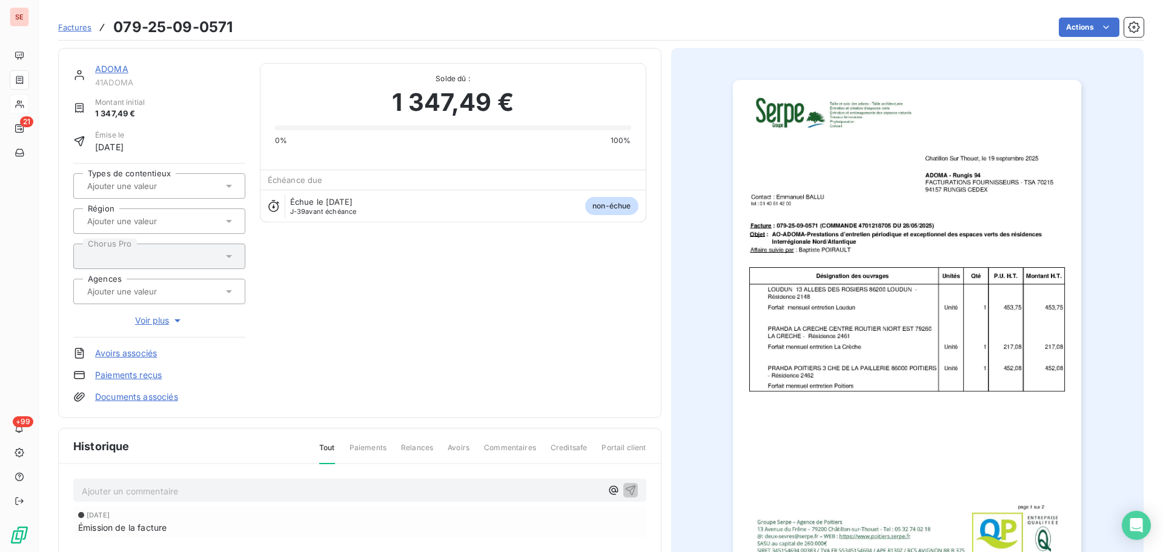
scroll to position [166, 0]
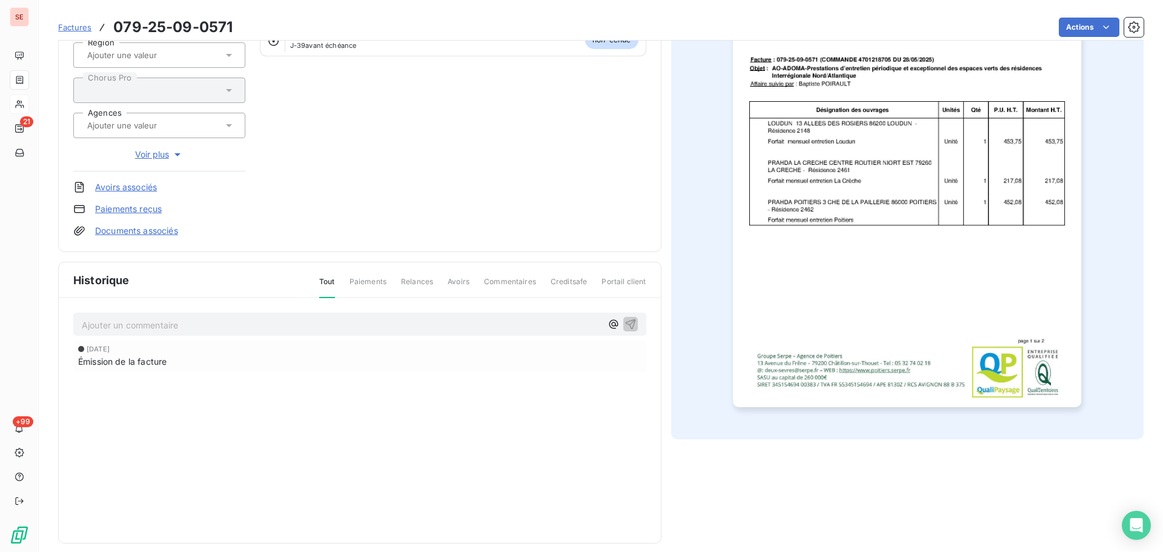
click at [962, 223] on img "button" at bounding box center [907, 160] width 348 height 493
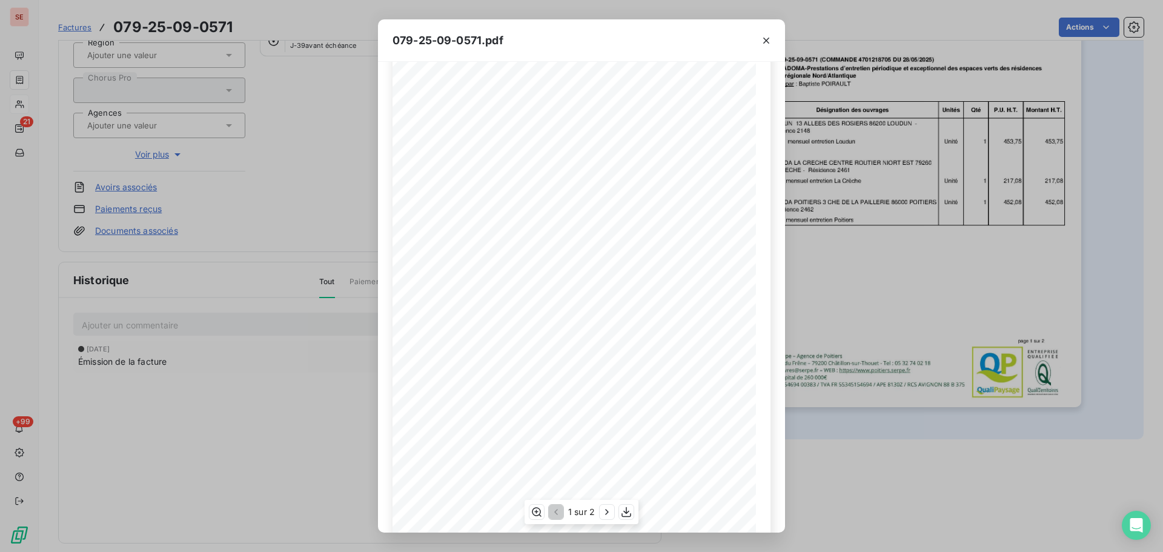
scroll to position [72, 0]
click at [604, 512] on icon "button" at bounding box center [607, 512] width 12 height 12
click at [552, 510] on icon "button" at bounding box center [555, 512] width 12 height 12
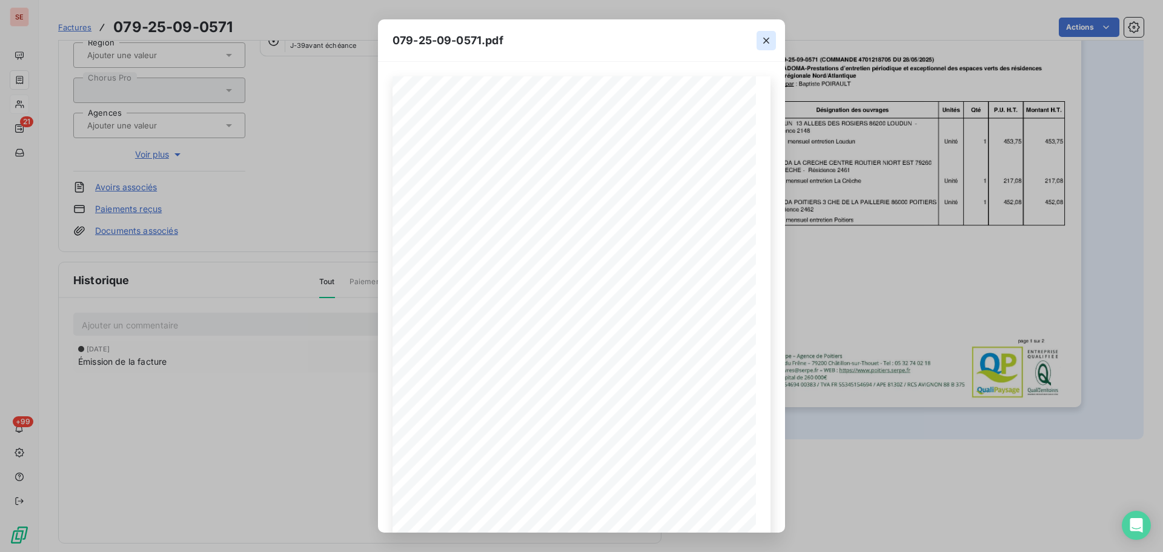
click at [765, 42] on icon "button" at bounding box center [766, 41] width 12 height 12
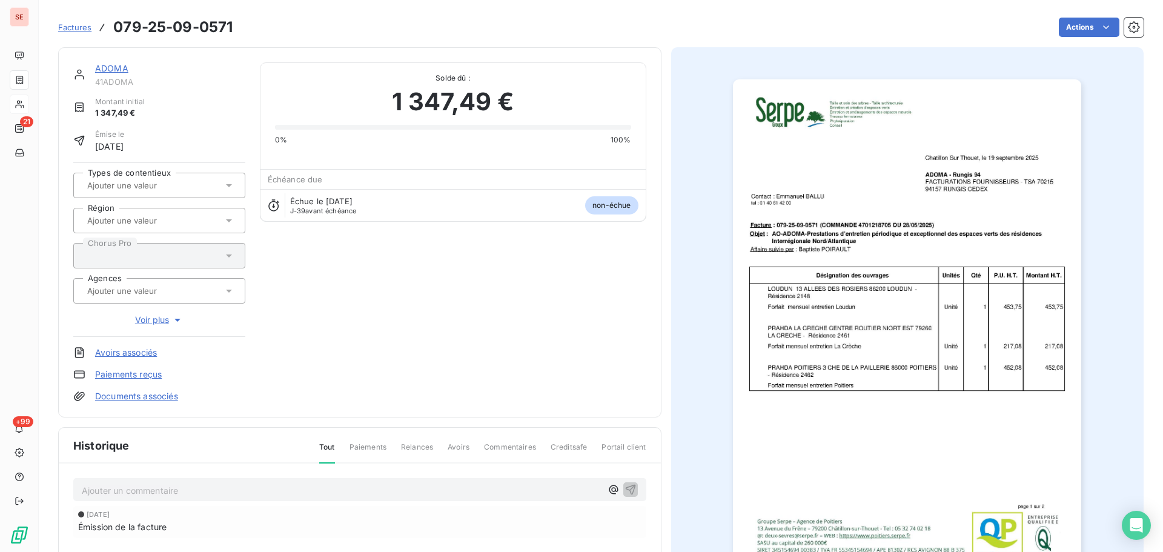
click at [127, 69] on link "ADOMA" at bounding box center [111, 68] width 33 height 10
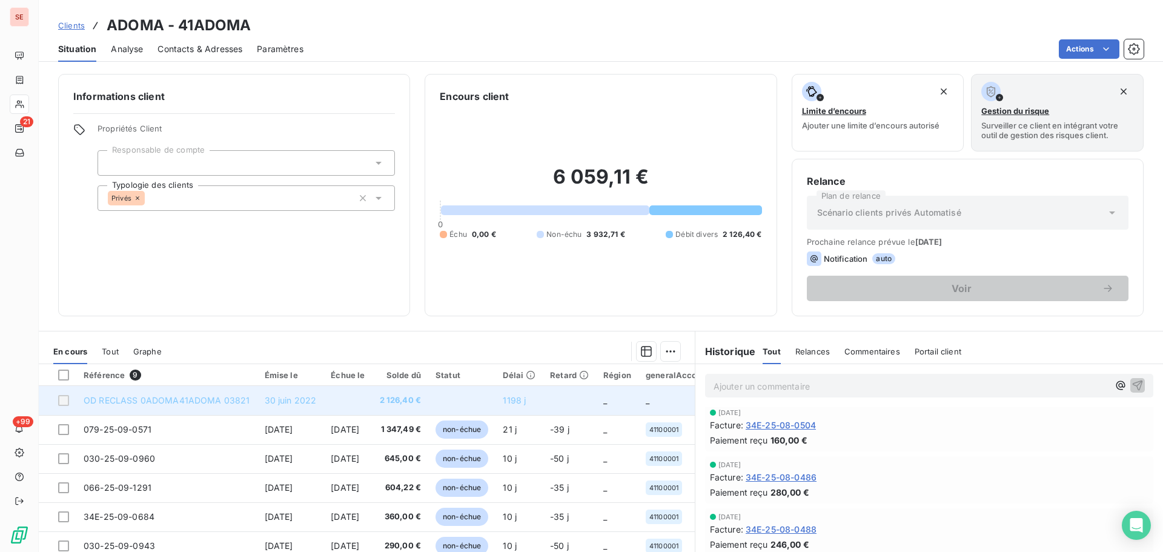
click at [398, 395] on td "2 126,40 €" at bounding box center [400, 400] width 56 height 29
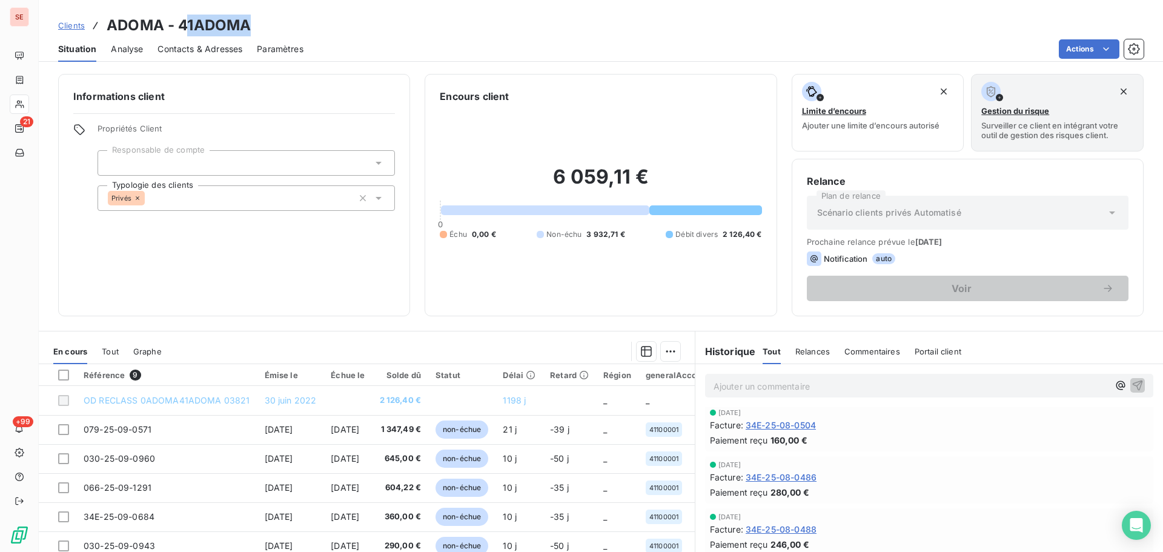
drag, startPoint x: 260, startPoint y: 30, endPoint x: 183, endPoint y: 31, distance: 76.9
click at [183, 31] on div "Clients ADOMA - 41ADOMA" at bounding box center [601, 26] width 1124 height 22
click at [263, 36] on div "Paramètres" at bounding box center [280, 48] width 47 height 25
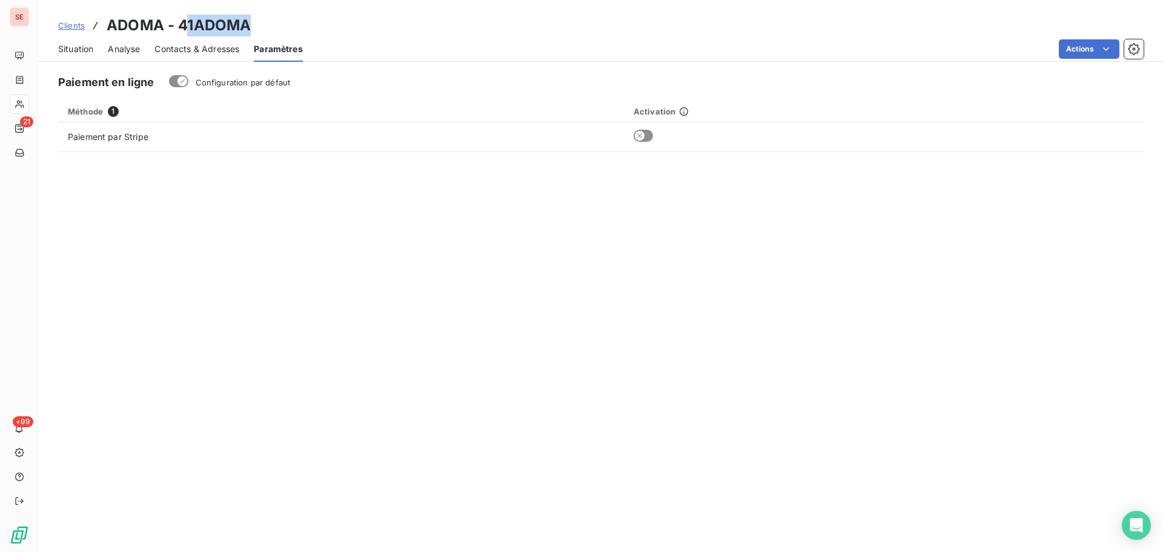
click at [251, 27] on div "Clients ADOMA - 41ADOMA" at bounding box center [601, 26] width 1124 height 22
click at [132, 32] on h3 "ADOMA - 41ADOMA" at bounding box center [179, 26] width 144 height 22
drag, startPoint x: 245, startPoint y: 25, endPoint x: 180, endPoint y: 20, distance: 65.0
click at [180, 20] on div "Clients ADOMA - 41ADOMA" at bounding box center [601, 26] width 1124 height 22
copy h3 "41ADOMA"
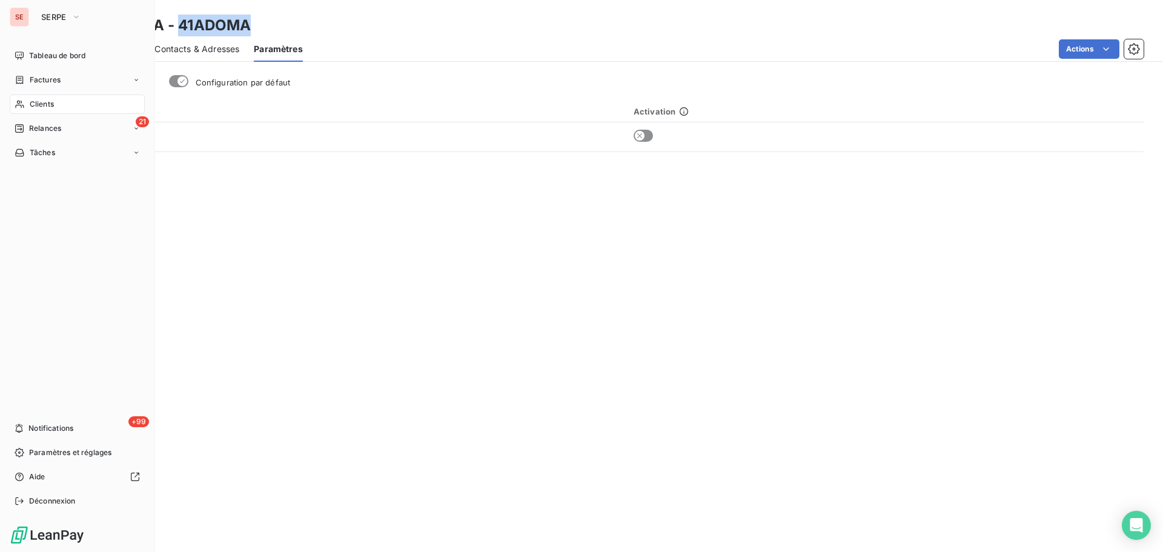
click at [60, 106] on div "Clients" at bounding box center [77, 103] width 135 height 19
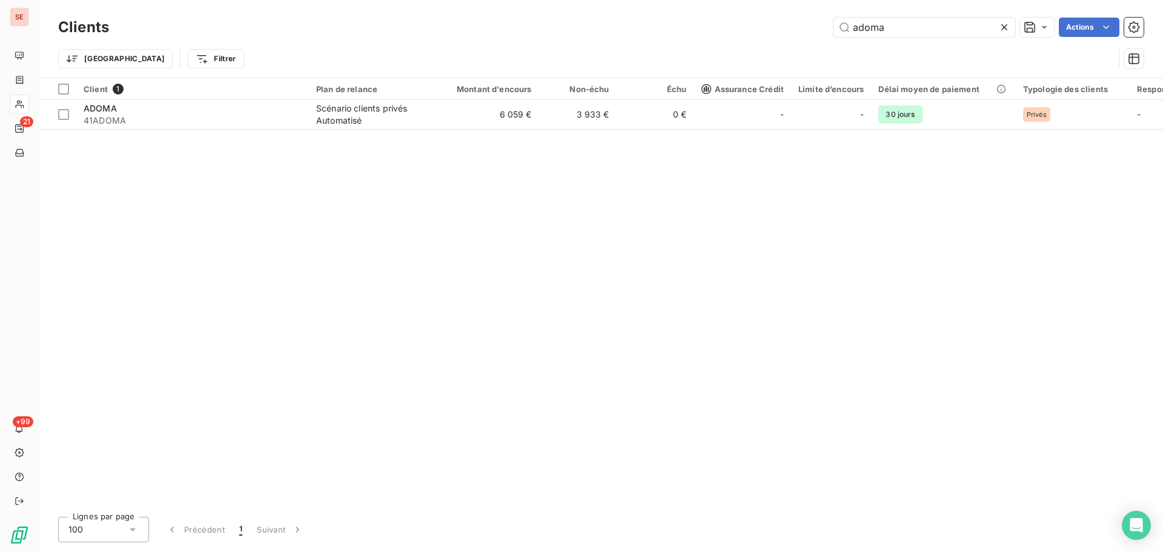
drag, startPoint x: 896, startPoint y: 27, endPoint x: 817, endPoint y: 30, distance: 78.8
click at [847, 27] on input "adoma" at bounding box center [924, 27] width 182 height 19
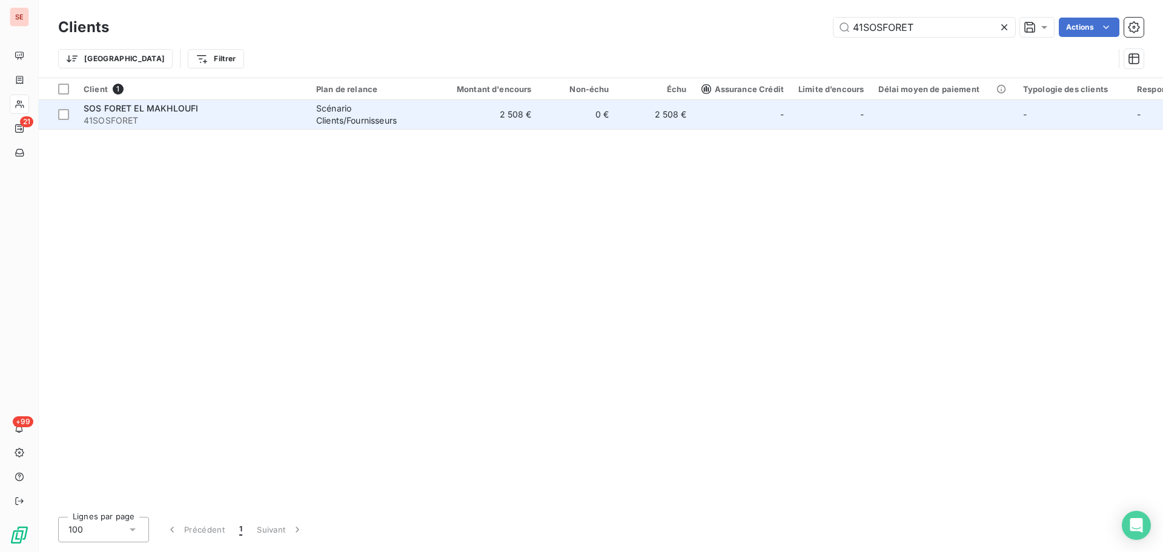
type input "41SOSFORET"
click at [566, 118] on td "0 €" at bounding box center [578, 114] width 78 height 29
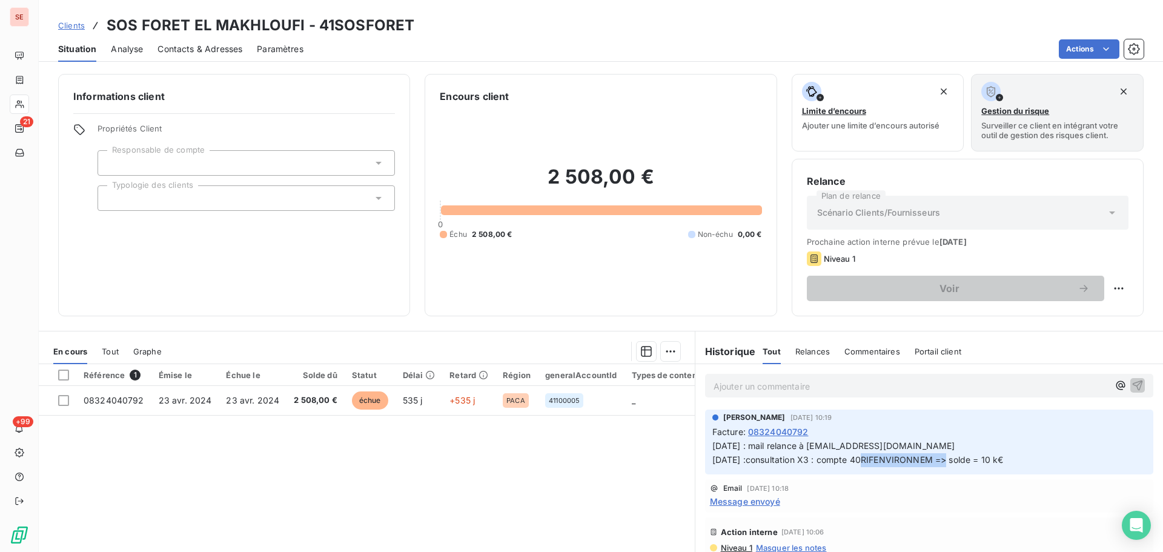
drag, startPoint x: 938, startPoint y: 460, endPoint x: 856, endPoint y: 466, distance: 82.5
click at [856, 466] on p "[DATE] : mail relance à [EMAIL_ADDRESS][DOMAIN_NAME] [DATE] :consultation X3 : …" at bounding box center [929, 453] width 434 height 28
copy span "40RIFENVIRONNEM"
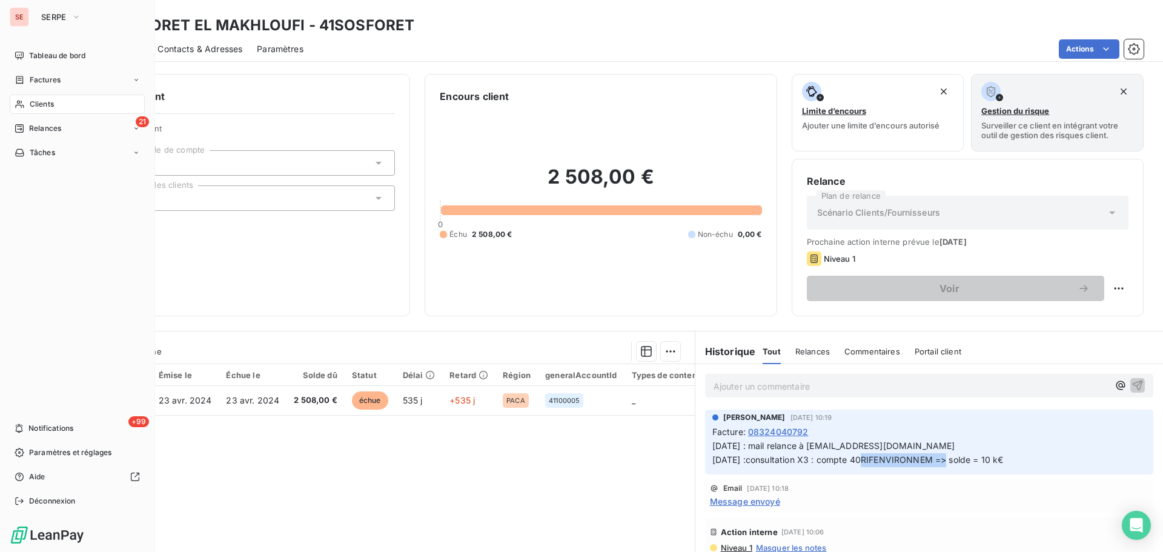
click at [30, 112] on div "Clients" at bounding box center [77, 103] width 135 height 19
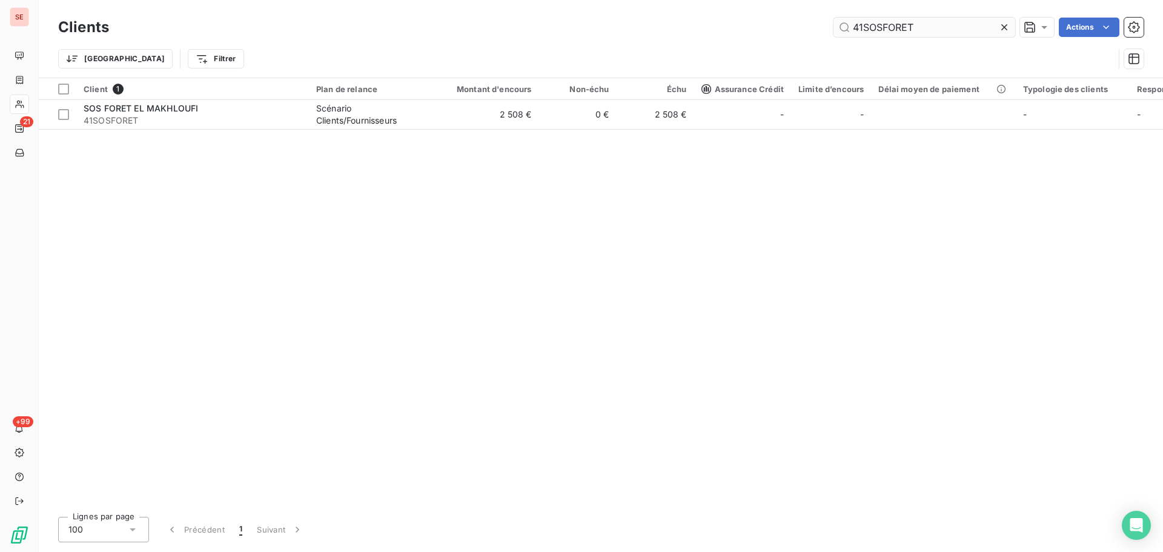
drag, startPoint x: 899, startPoint y: 27, endPoint x: 833, endPoint y: 27, distance: 66.6
click at [837, 27] on input "41SOSFORET" at bounding box center [924, 27] width 182 height 19
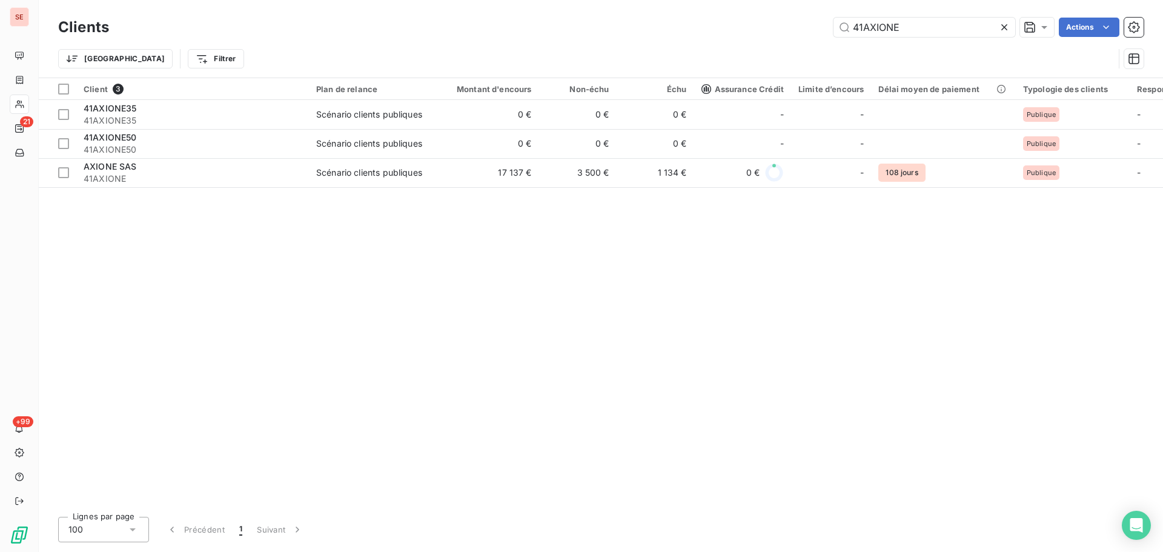
type input "41AXIONE"
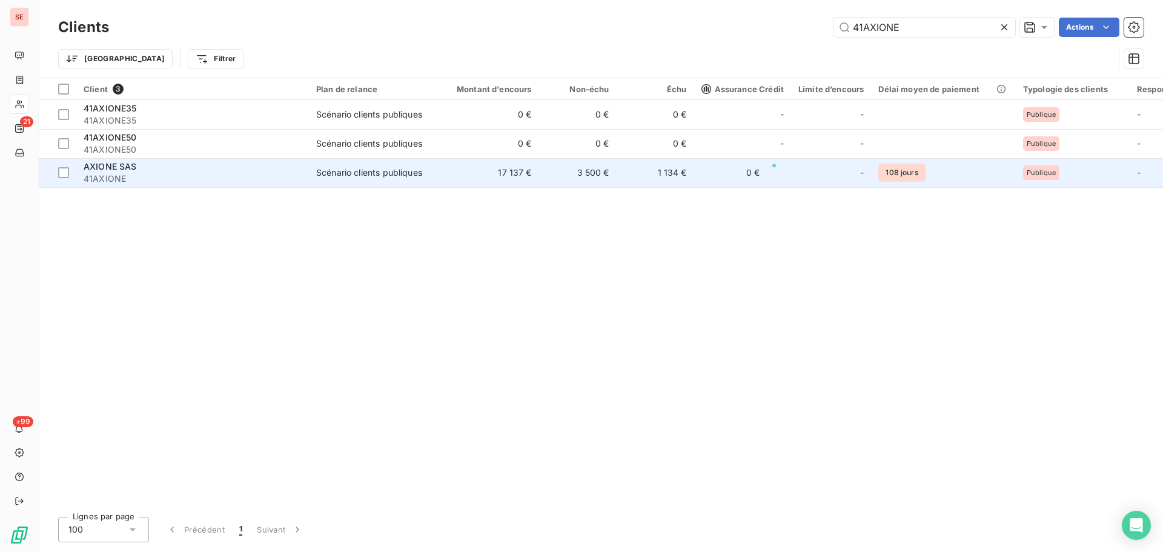
click at [452, 178] on td "17 137 €" at bounding box center [487, 172] width 104 height 29
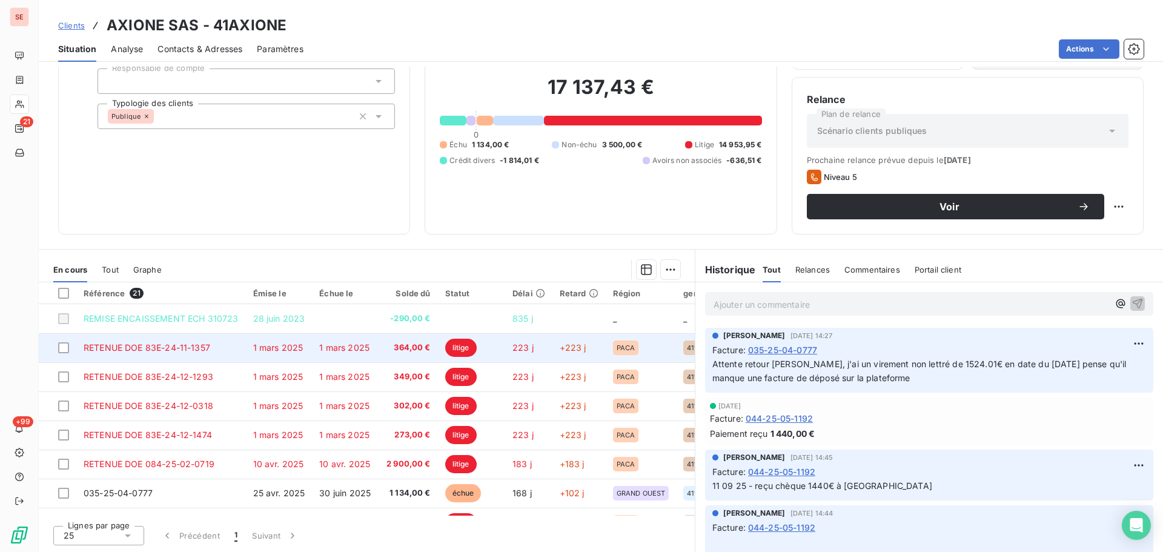
click at [312, 352] on td "1 mars 2025" at bounding box center [279, 347] width 67 height 29
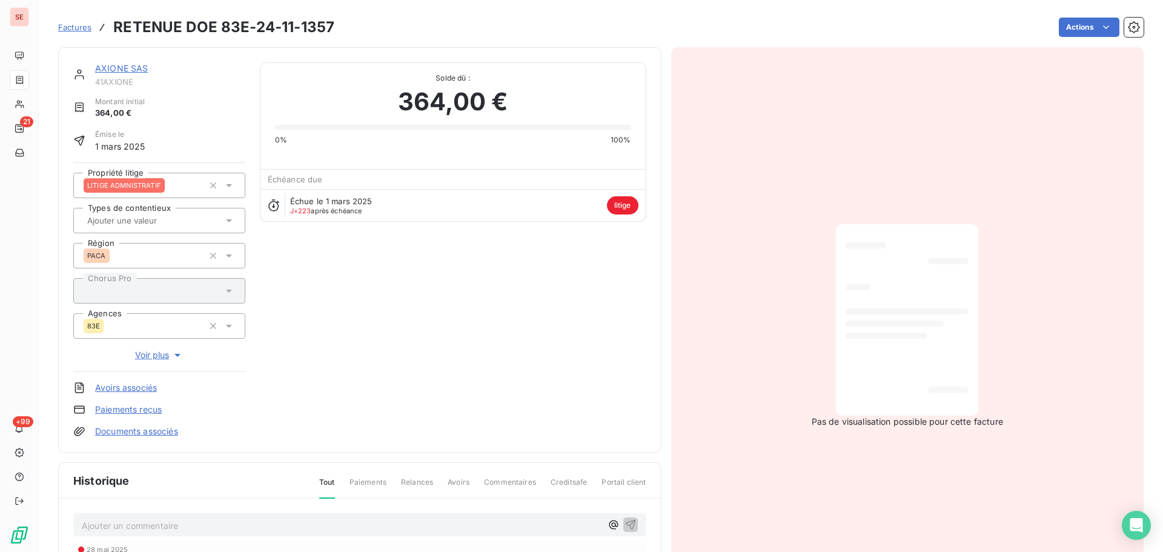
click at [130, 67] on link "AXIONE SAS" at bounding box center [121, 68] width 53 height 10
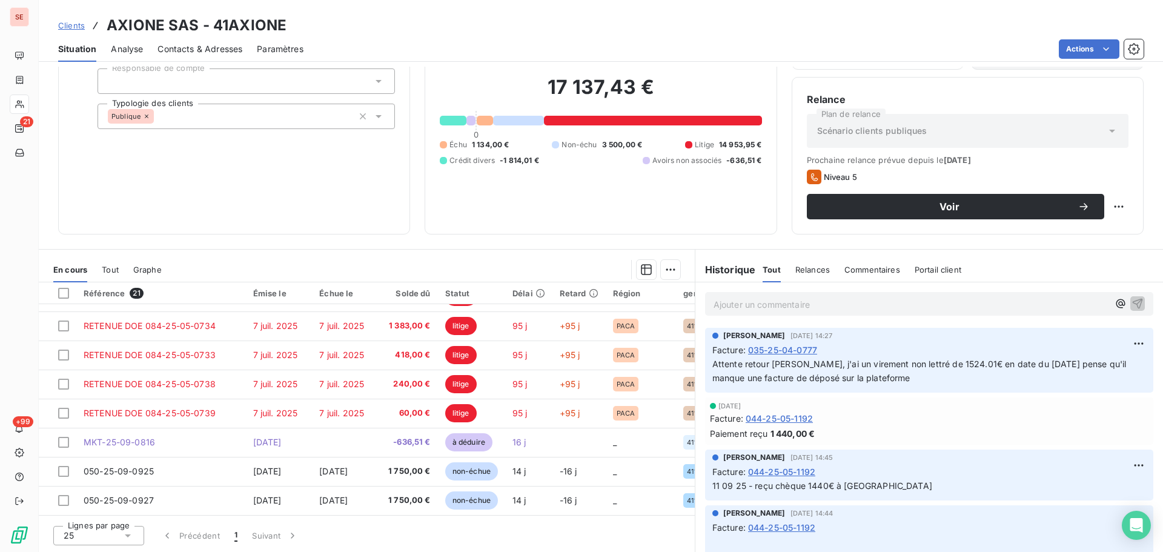
scroll to position [243, 0]
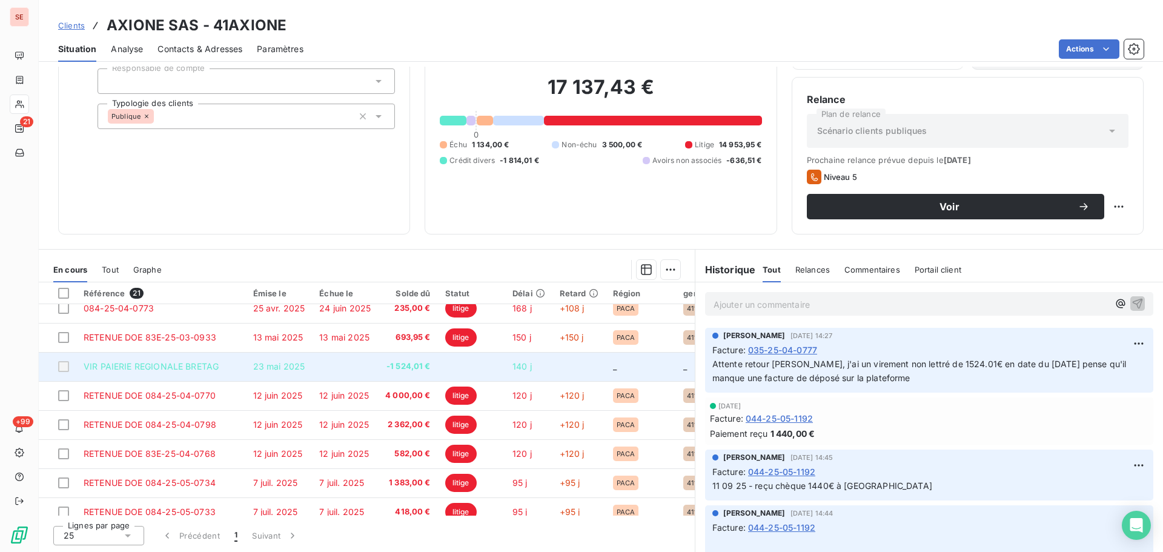
click at [323, 370] on td at bounding box center [345, 366] width 66 height 29
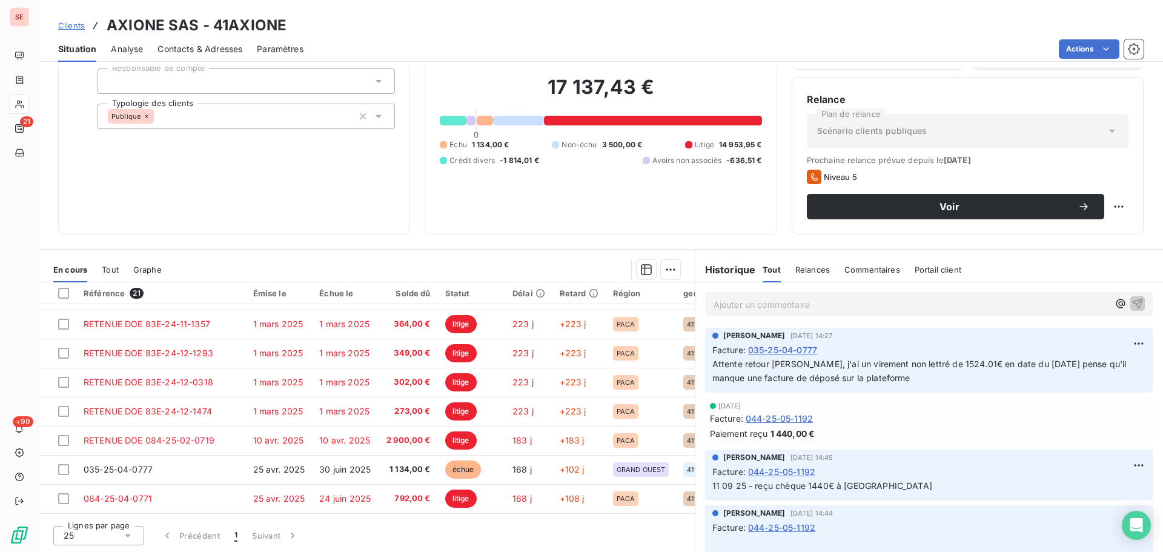
scroll to position [0, 0]
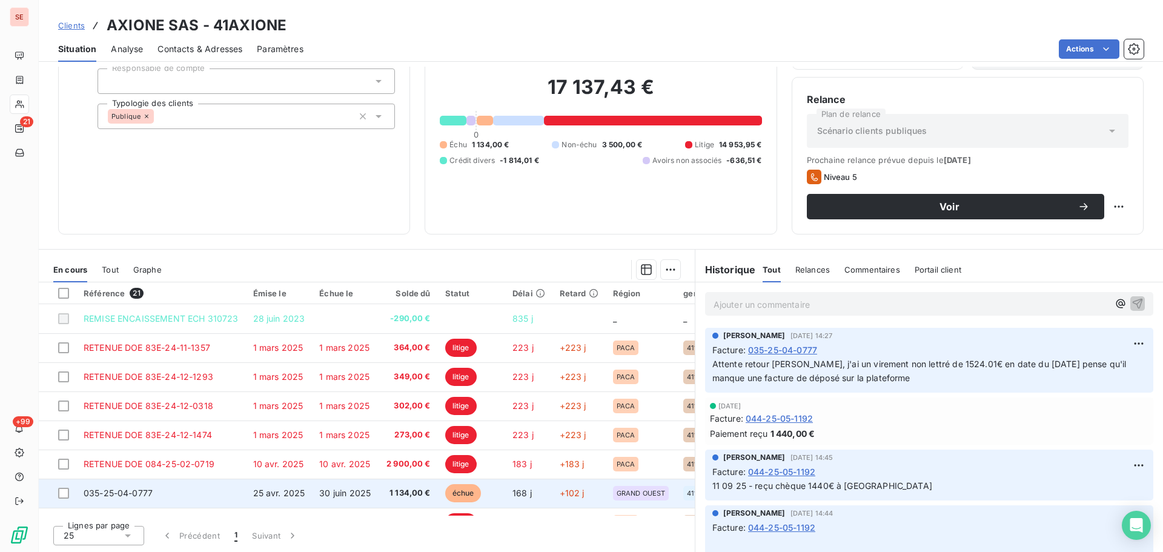
click at [338, 489] on span "30 juin 2025" at bounding box center [344, 492] width 51 height 10
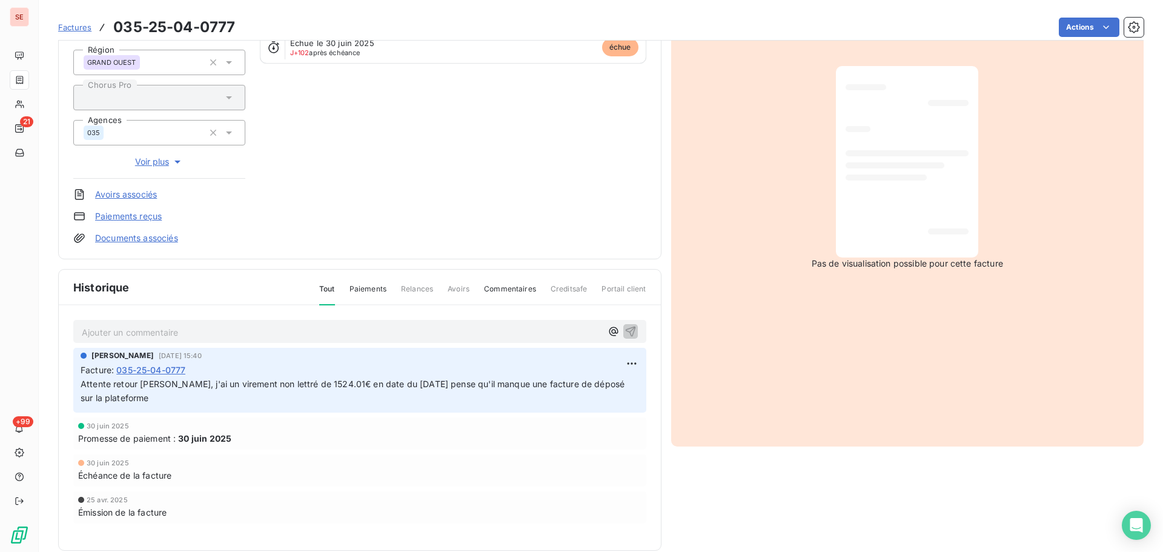
scroll to position [177, 0]
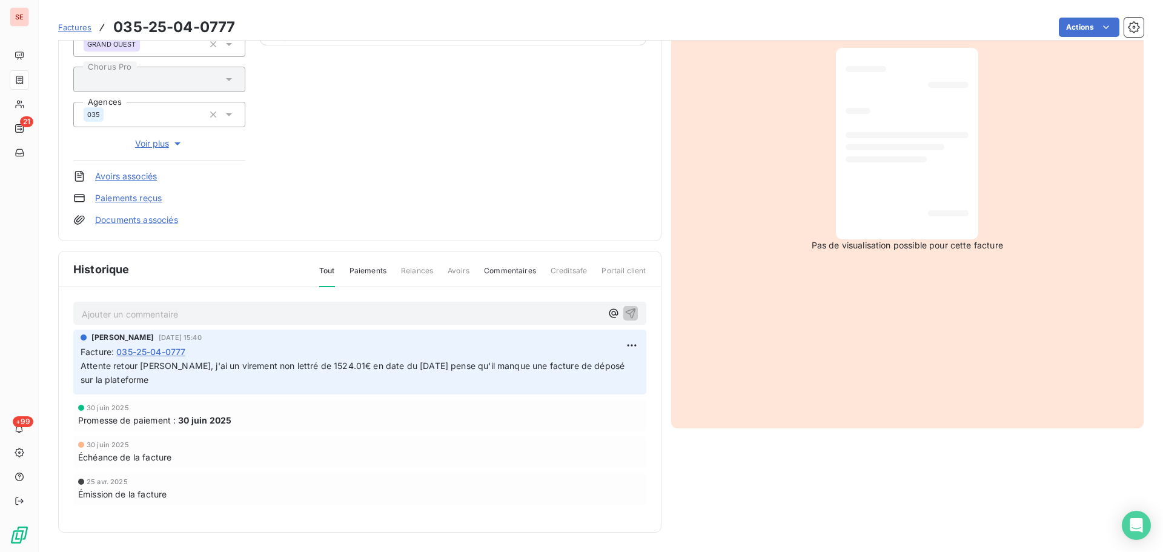
click at [386, 361] on span "Attente retour [PERSON_NAME], j'ai un virement non lettré de 1524.01€ en date d…" at bounding box center [354, 372] width 546 height 24
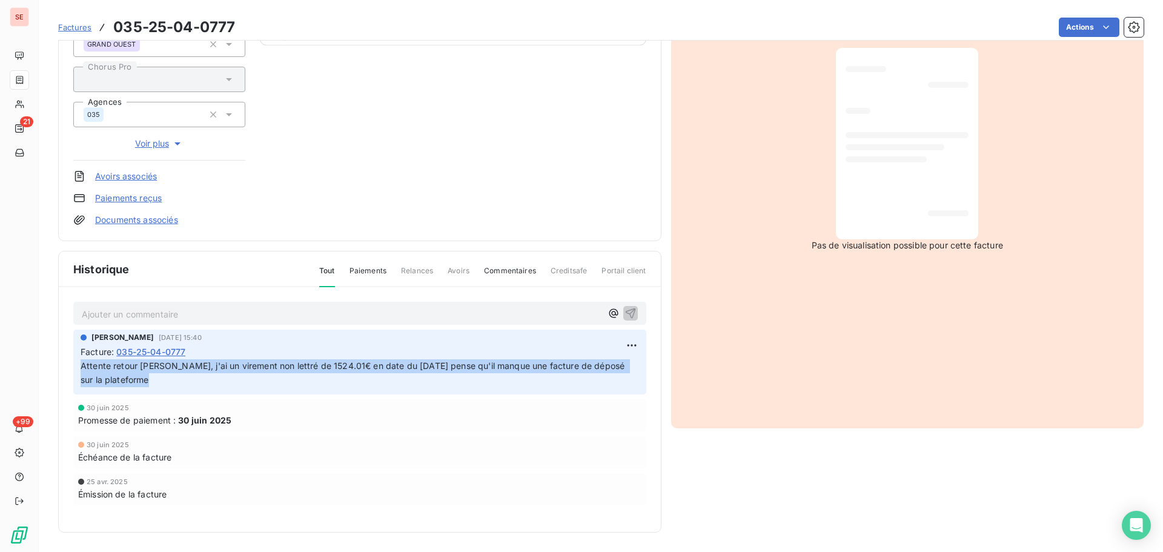
click at [386, 361] on span "Attente retour [PERSON_NAME], j'ai un virement non lettré de 1524.01€ en date d…" at bounding box center [354, 372] width 546 height 24
drag, startPoint x: 386, startPoint y: 361, endPoint x: 246, endPoint y: 394, distance: 143.6
click at [246, 394] on div "[PERSON_NAME] [DATE] 15:40 Facture : 035-25-04-0777 Attente retour [PERSON_NAME…" at bounding box center [359, 361] width 573 height 65
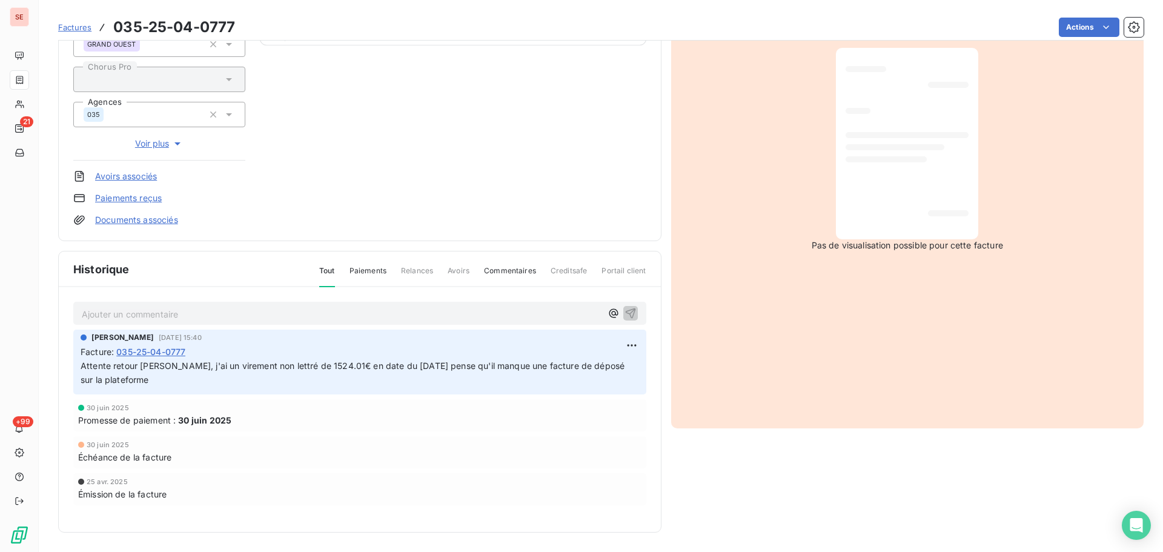
click at [286, 317] on p "Ajouter un commentaire ﻿" at bounding box center [342, 313] width 520 height 15
click at [282, 308] on p "Ajouter un commentaire ﻿" at bounding box center [342, 313] width 520 height 15
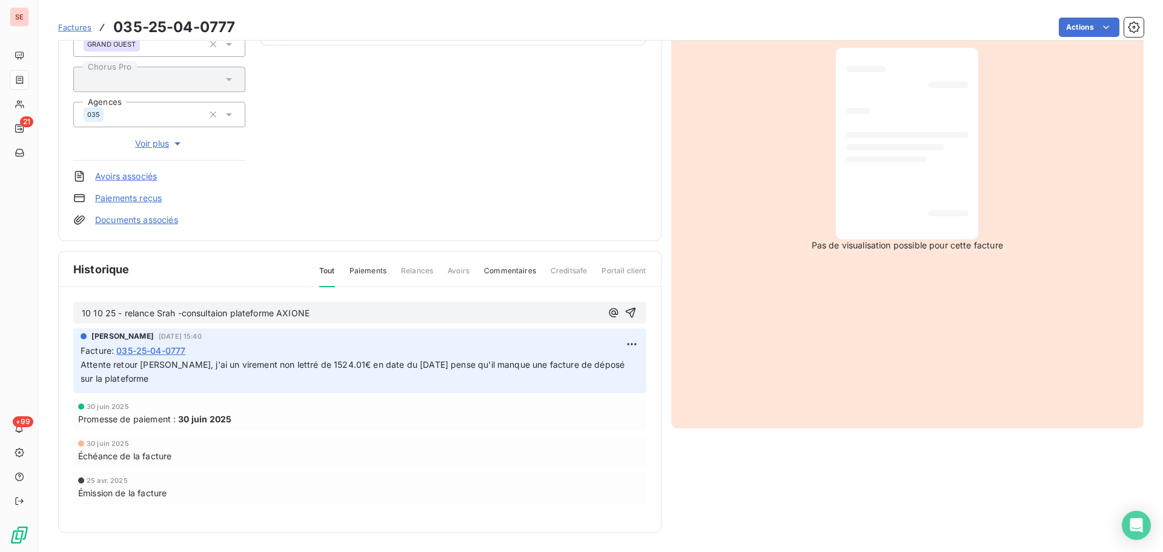
drag, startPoint x: 196, startPoint y: 383, endPoint x: 79, endPoint y: 365, distance: 118.8
click at [79, 365] on div "[PERSON_NAME] [DATE] 15:40 Facture : 035-25-04-0777 Attente retour [PERSON_NAME…" at bounding box center [359, 360] width 573 height 65
copy span "Attente retour [PERSON_NAME], j'ai un virement non lettré de 1524.01€ en date d…"
click at [343, 312] on p "10 10 25 - relance Srah -consultaion plateforme AXIONE" at bounding box center [342, 313] width 520 height 14
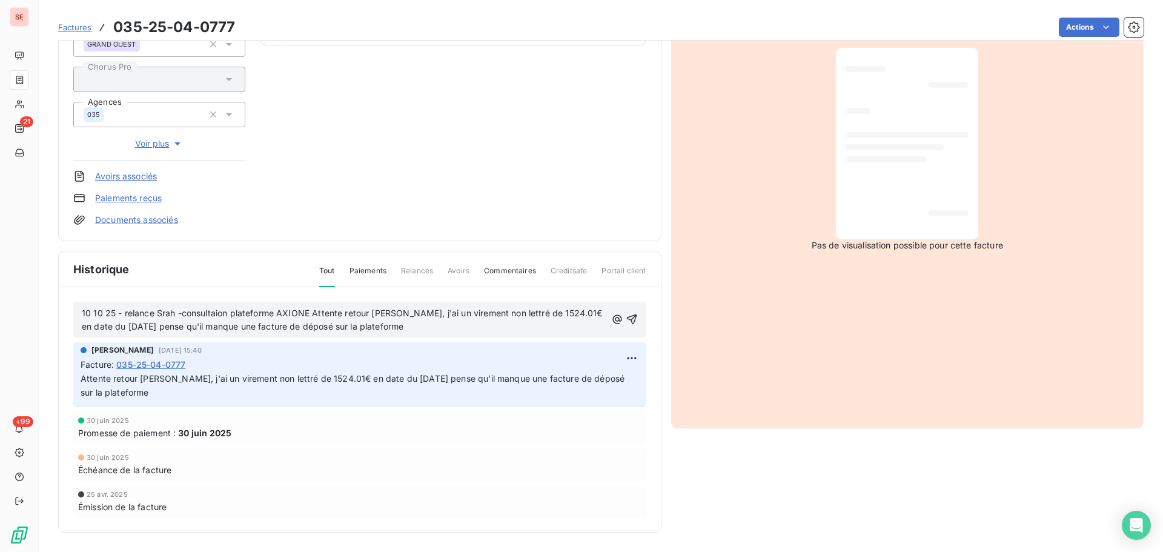
click at [163, 314] on span "10 10 25 - relance Srah -consultaion plateforme AXIONE Attente retour [PERSON_N…" at bounding box center [343, 320] width 523 height 24
click at [222, 313] on span "10 10 25 - relance [PERSON_NAME] -consultaion plateforme AXIONE Attente retour …" at bounding box center [343, 320] width 523 height 24
click at [626, 319] on icon "button" at bounding box center [632, 319] width 12 height 12
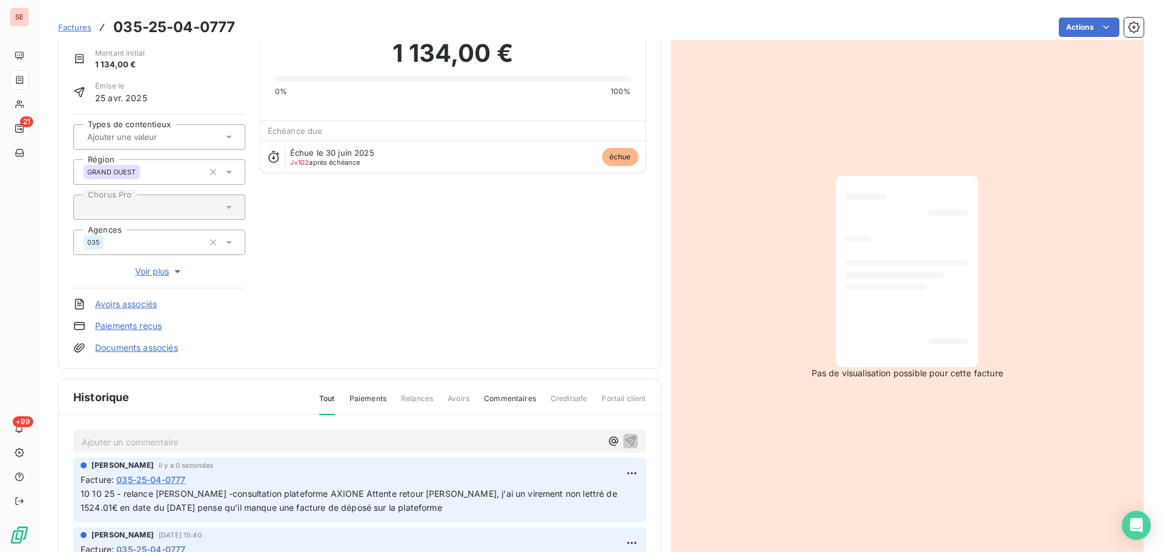
scroll to position [0, 0]
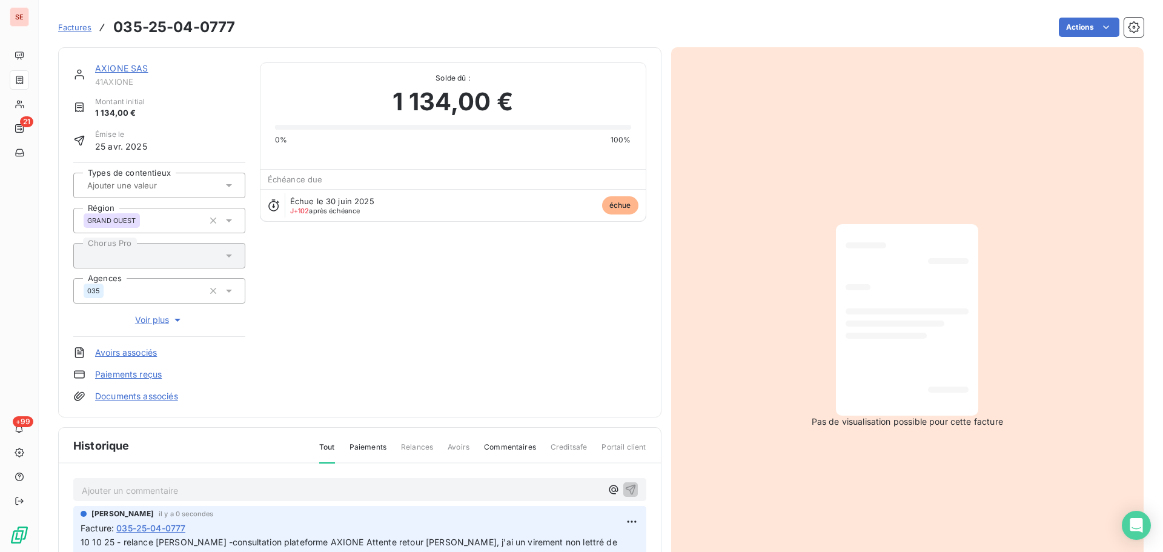
click at [133, 70] on link "AXIONE SAS" at bounding box center [121, 68] width 53 height 10
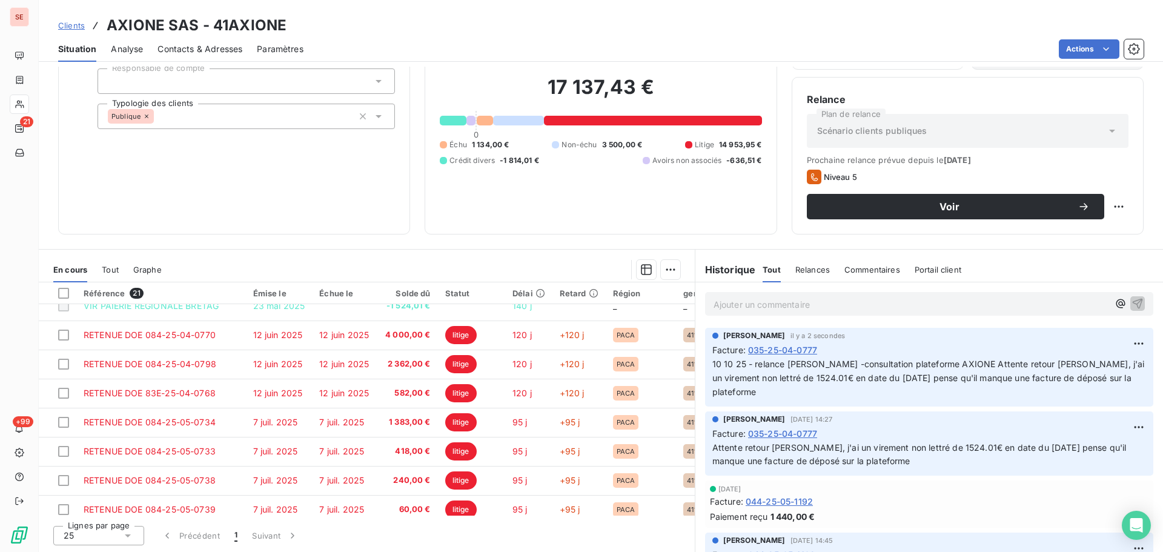
scroll to position [323, 0]
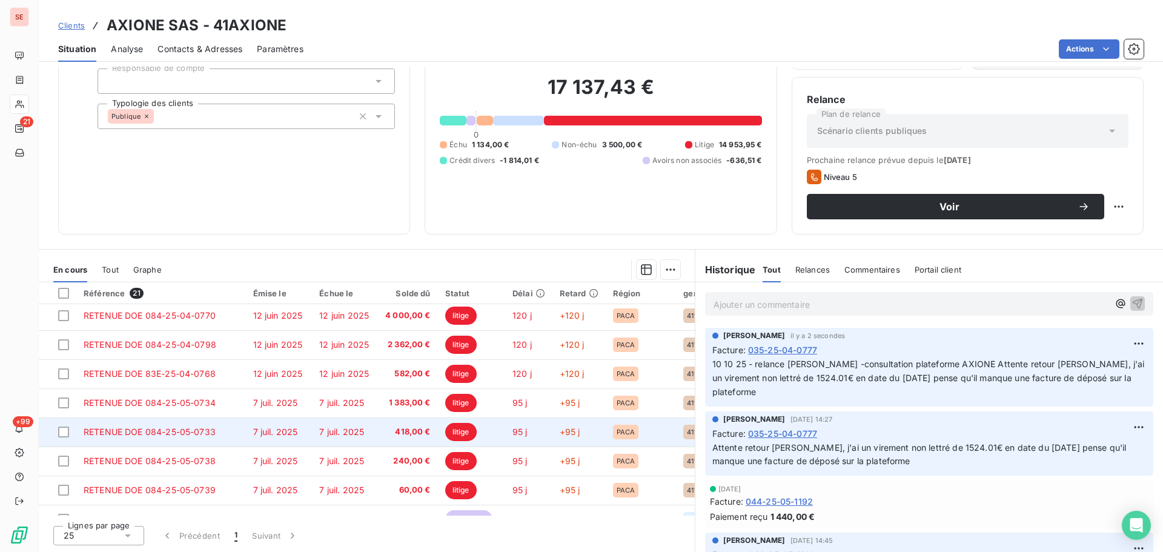
click at [237, 439] on td "RETENUE DOE 084-25-05-0733" at bounding box center [161, 431] width 170 height 29
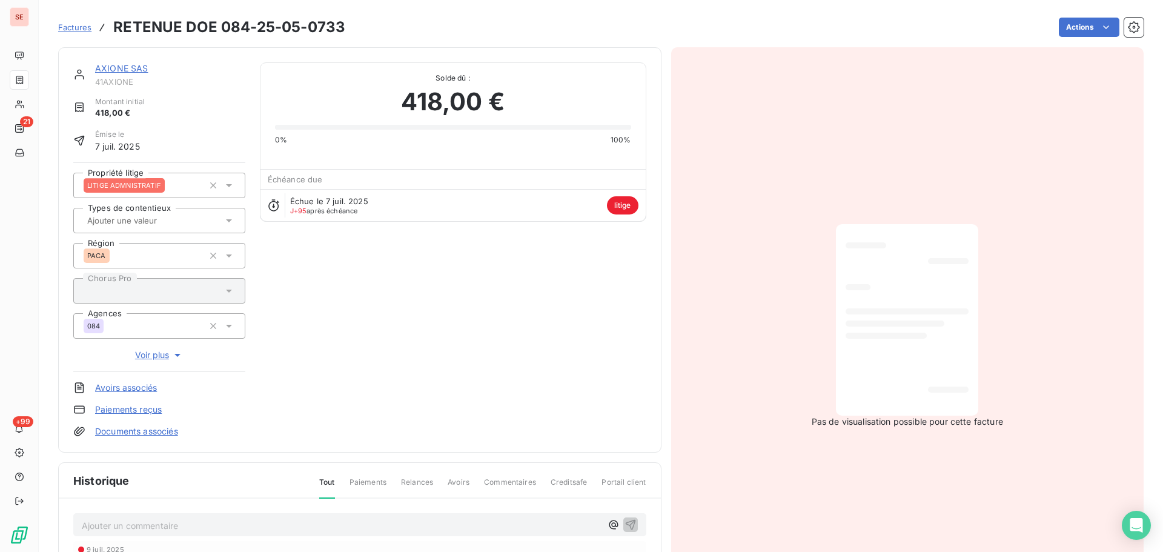
click at [136, 65] on link "AXIONE SAS" at bounding box center [121, 68] width 53 height 10
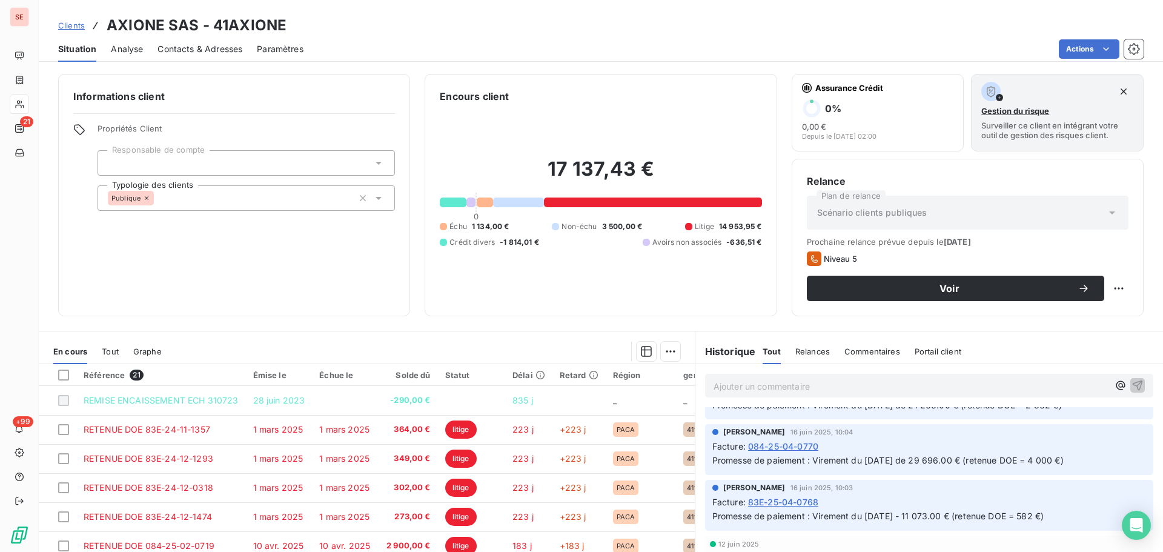
scroll to position [807, 0]
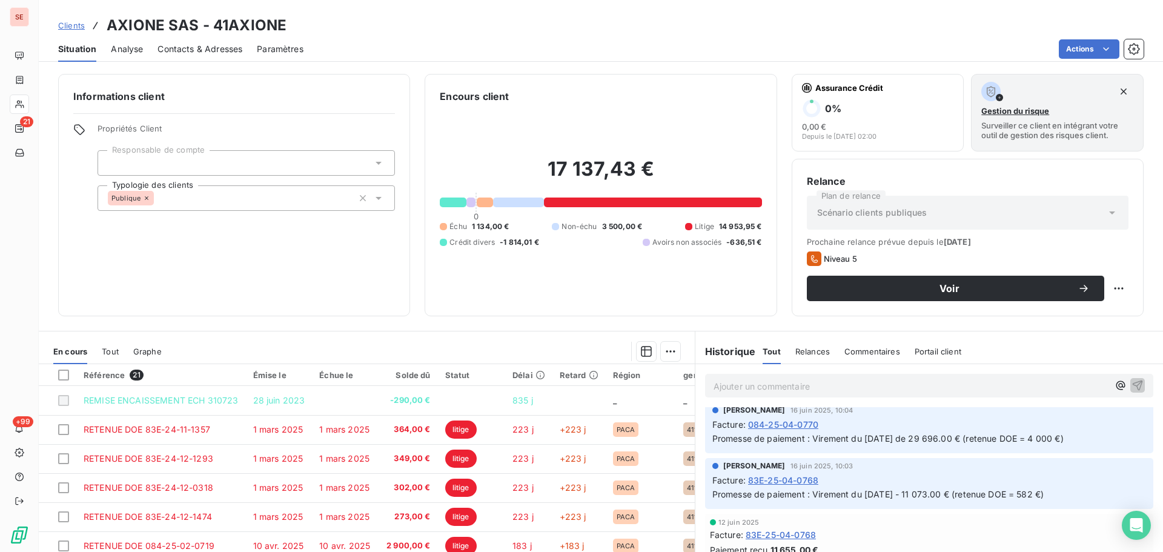
click at [917, 441] on span "Promesse de paiement : Virement du [DATE] de 29 696.00 € (retenue DOE = 4 000 €)" at bounding box center [887, 438] width 351 height 10
click at [1024, 497] on span "Promesse de paiement : Virement du [DATE] - 11 073.00 € (retenue DOE = 582 €)" at bounding box center [878, 494] width 332 height 10
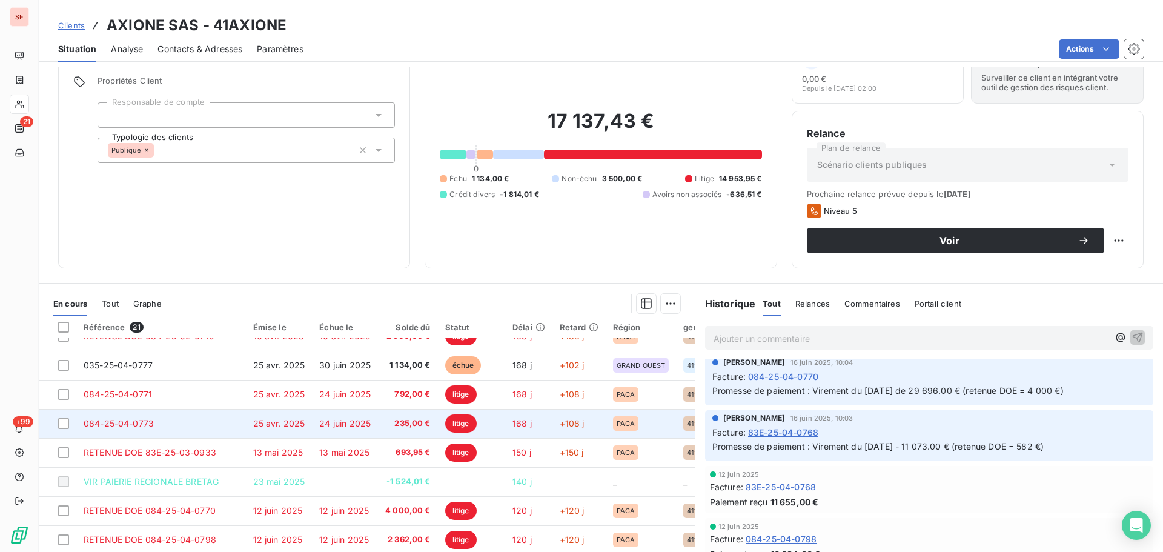
scroll to position [0, 0]
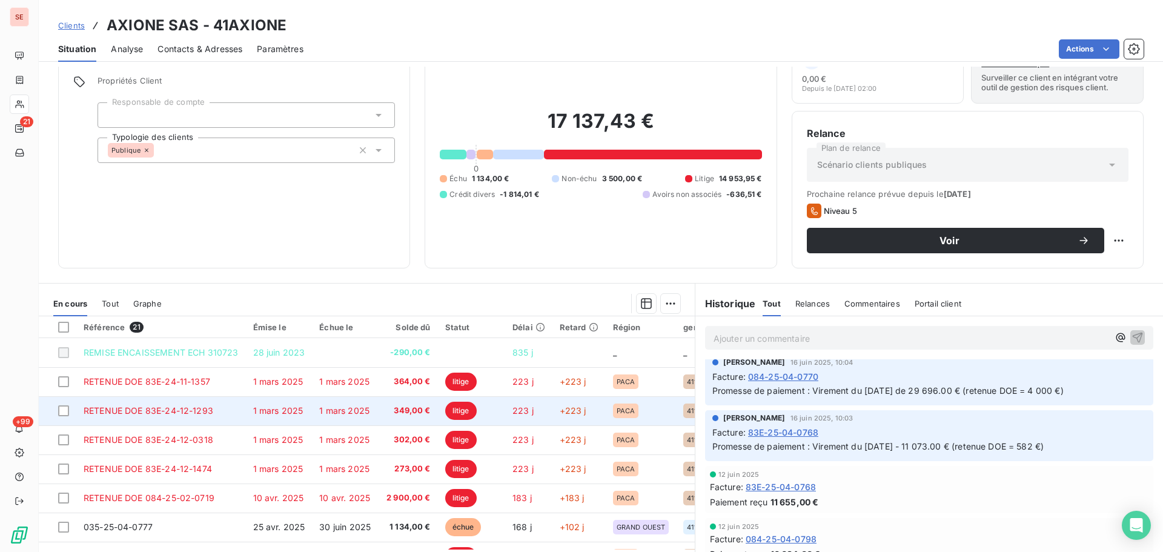
click at [266, 408] on span "1 mars 2025" at bounding box center [278, 410] width 50 height 10
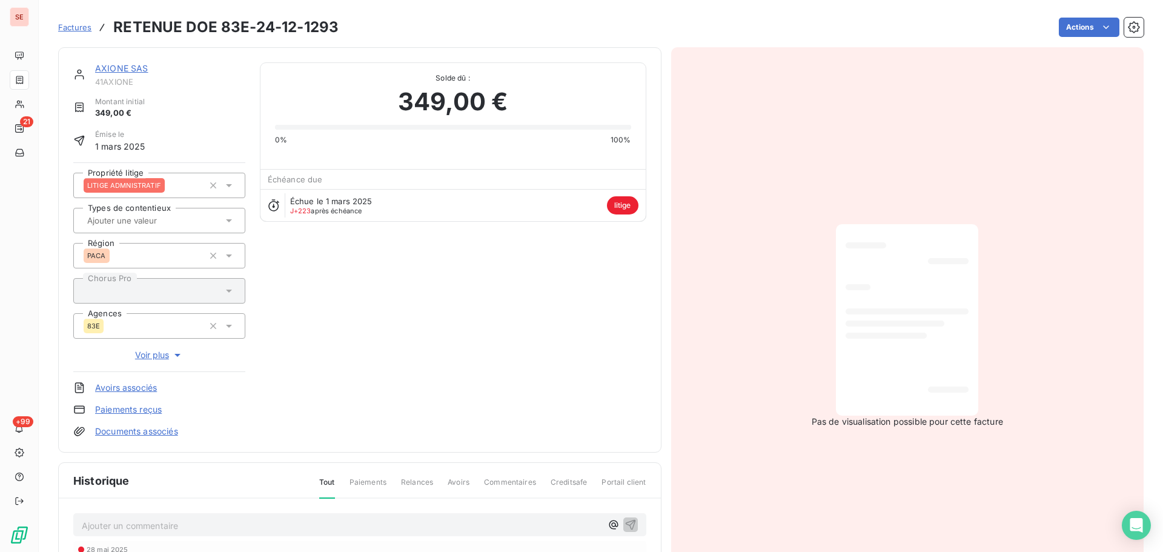
click at [135, 66] on link "AXIONE SAS" at bounding box center [121, 68] width 53 height 10
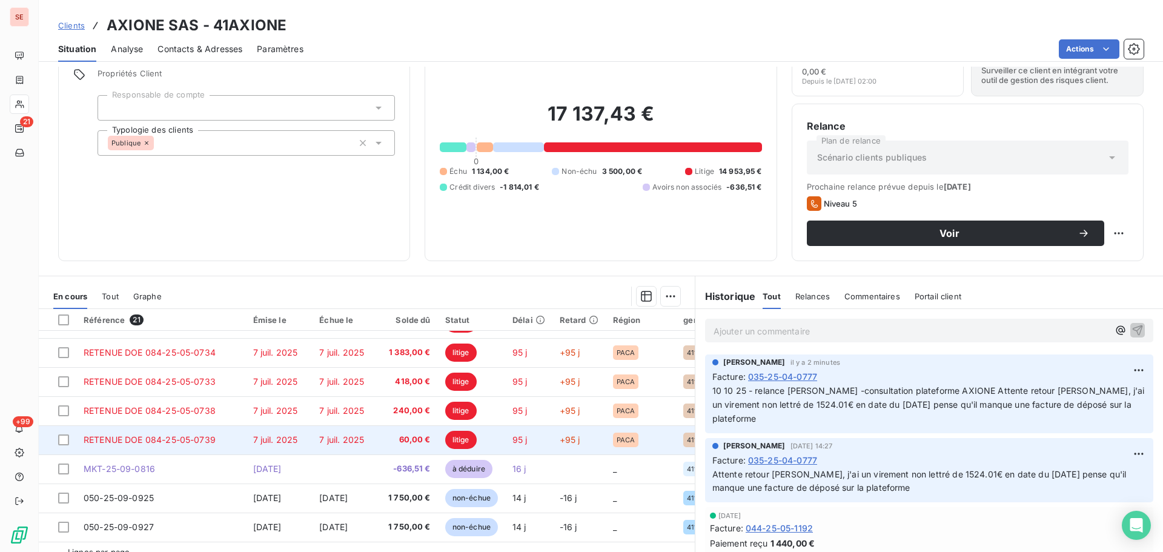
scroll to position [82, 0]
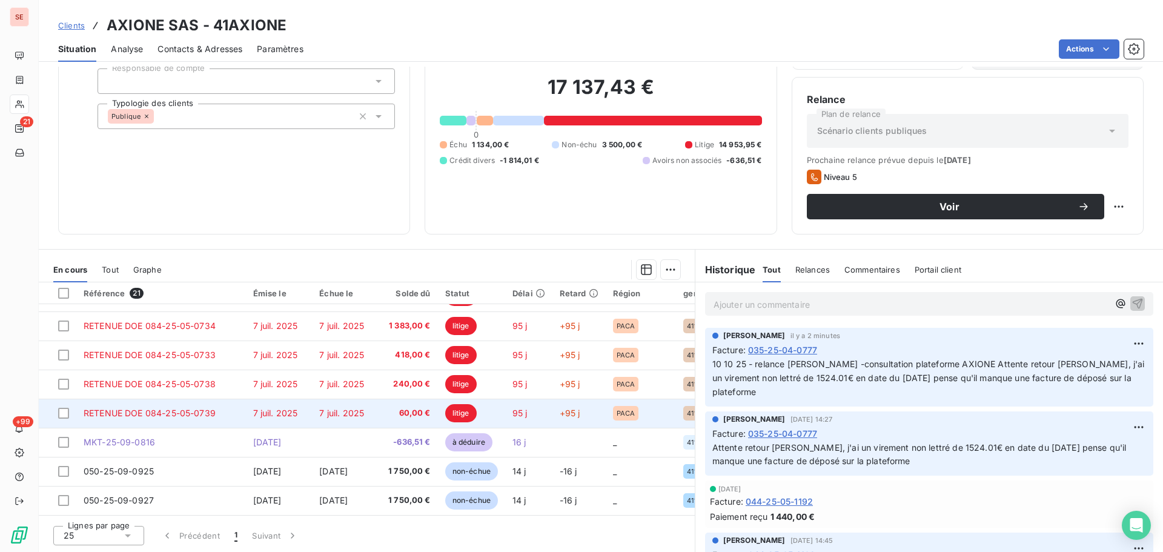
click at [265, 409] on span "7 juil. 2025" at bounding box center [275, 413] width 45 height 10
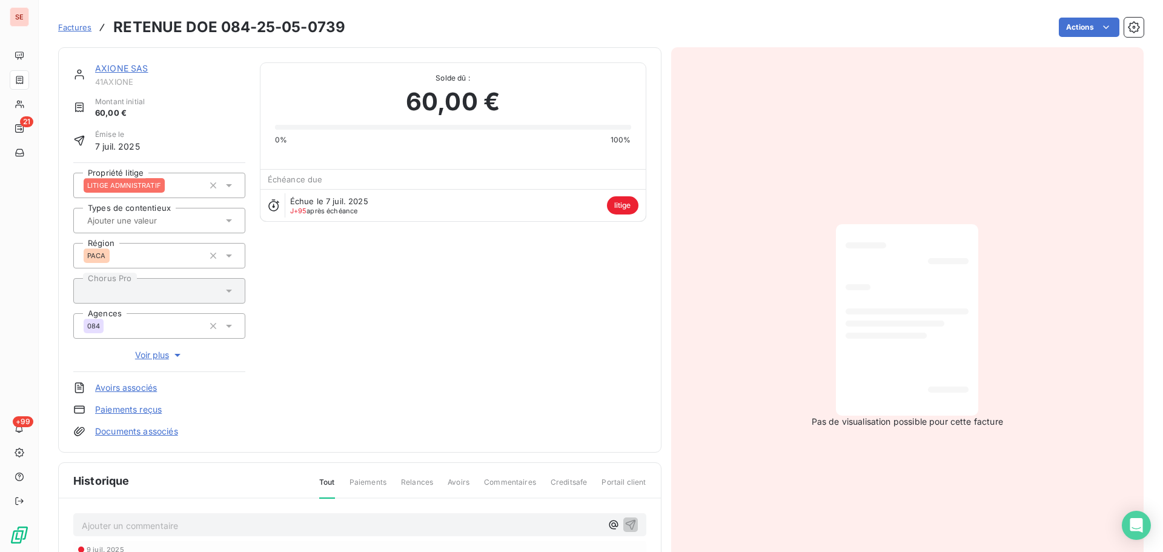
click at [114, 67] on link "AXIONE SAS" at bounding box center [121, 68] width 53 height 10
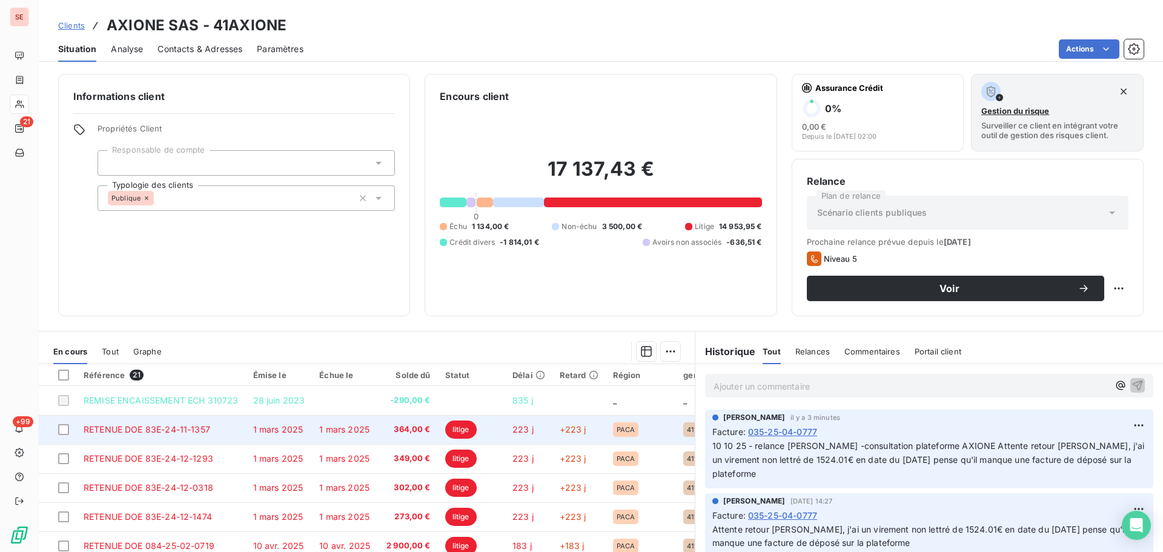
click at [395, 421] on td "364,00 €" at bounding box center [408, 429] width 60 height 29
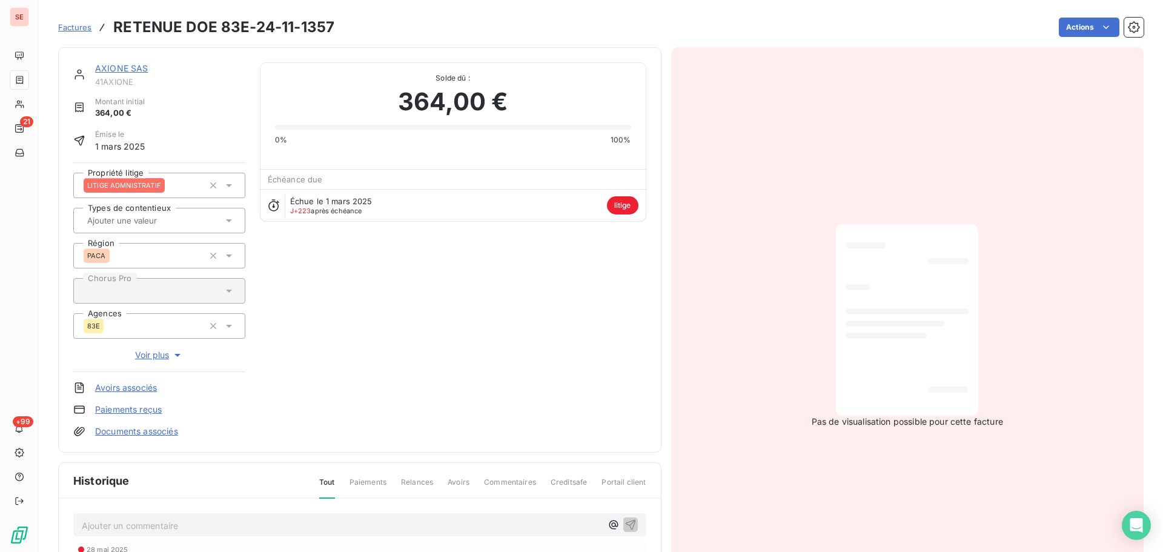
click at [128, 64] on link "AXIONE SAS" at bounding box center [121, 68] width 53 height 10
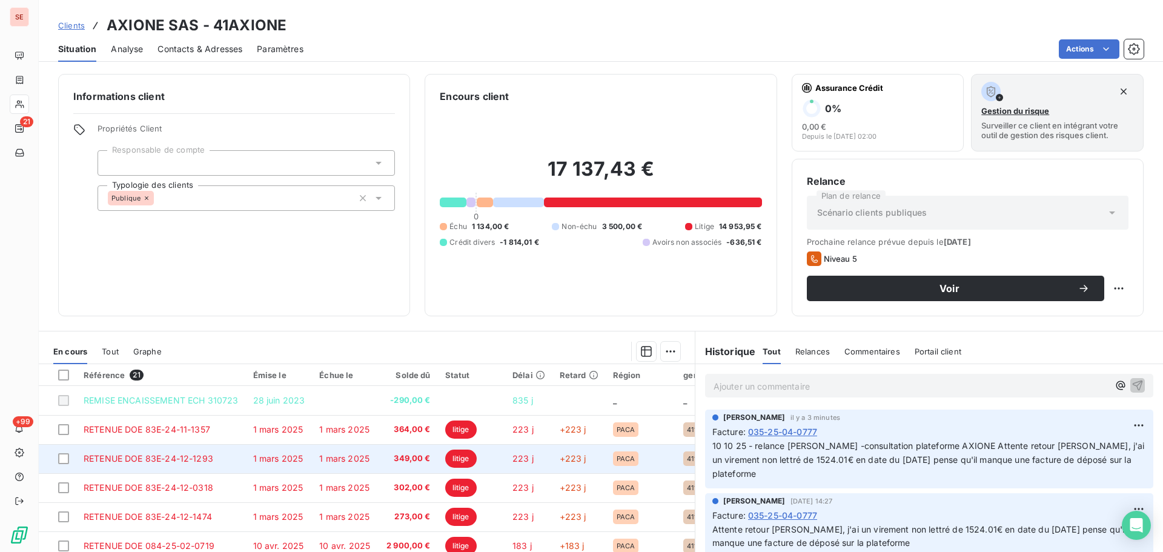
scroll to position [162, 0]
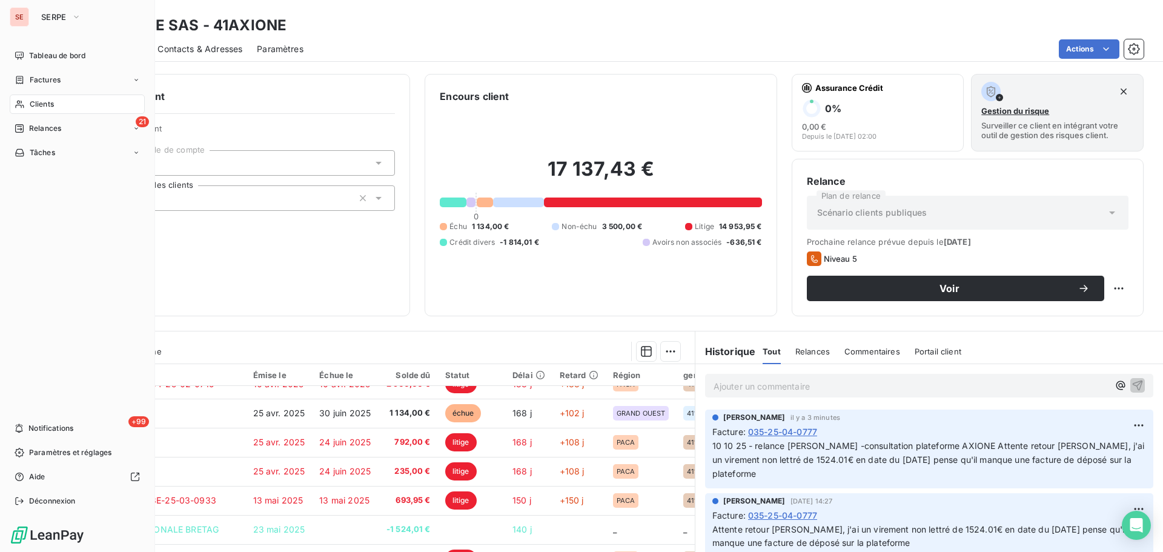
click at [72, 97] on div "Clients" at bounding box center [77, 103] width 135 height 19
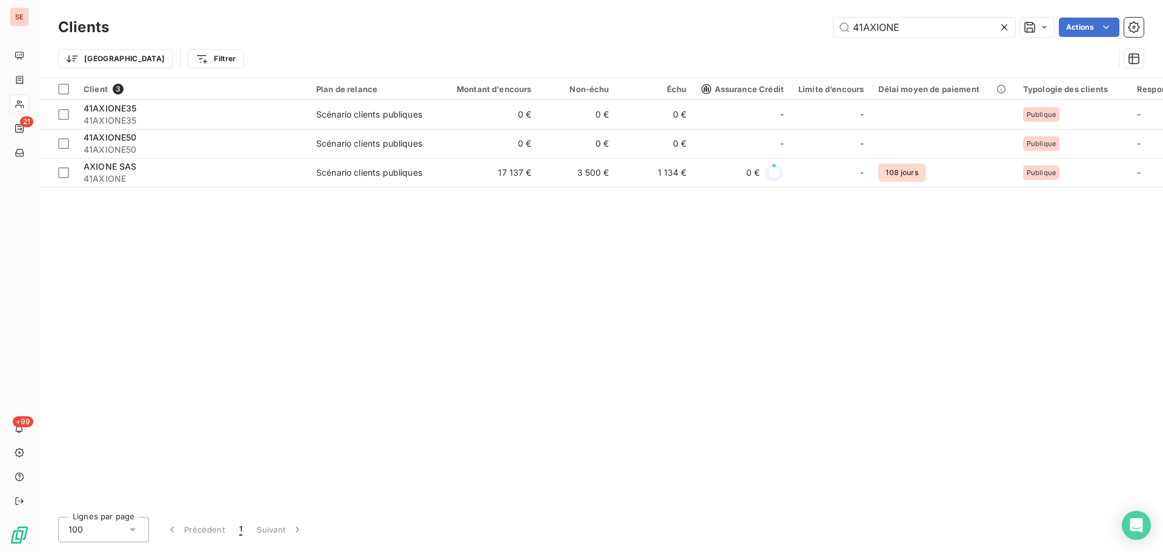
drag, startPoint x: 916, startPoint y: 24, endPoint x: 751, endPoint y: 25, distance: 164.7
click at [751, 25] on div "41AXIONE Actions" at bounding box center [634, 27] width 1020 height 19
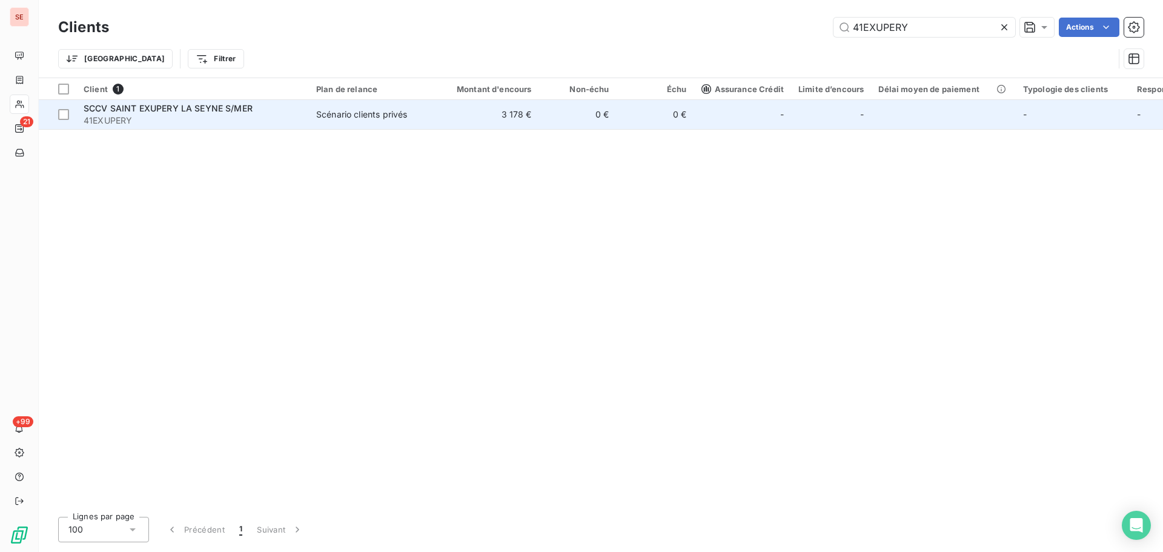
type input "41EXUPERY"
click at [583, 114] on td "0 €" at bounding box center [578, 114] width 78 height 29
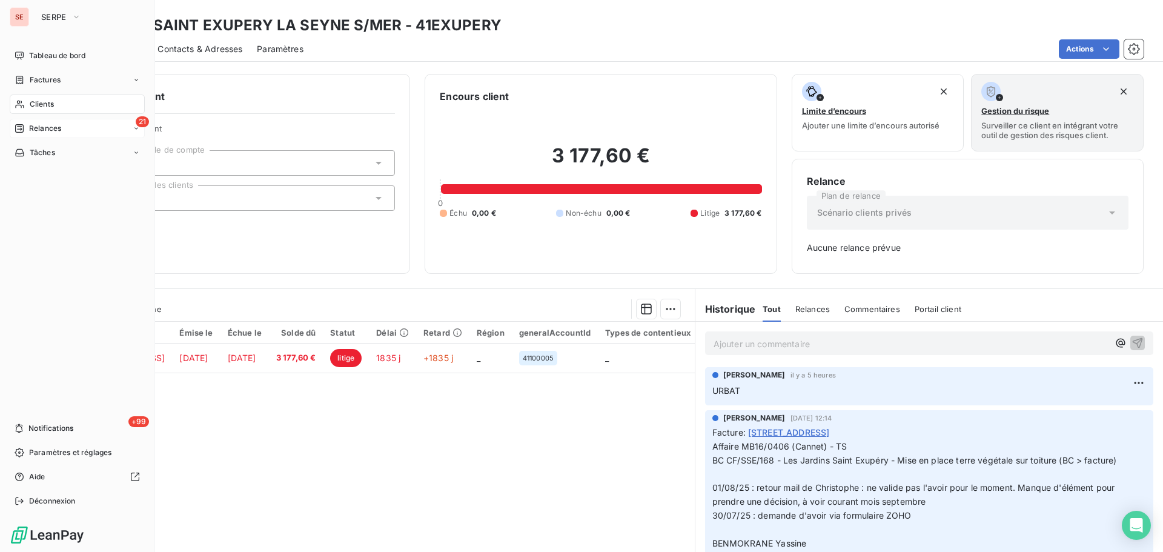
click at [59, 129] on span "Relances" at bounding box center [45, 128] width 32 height 11
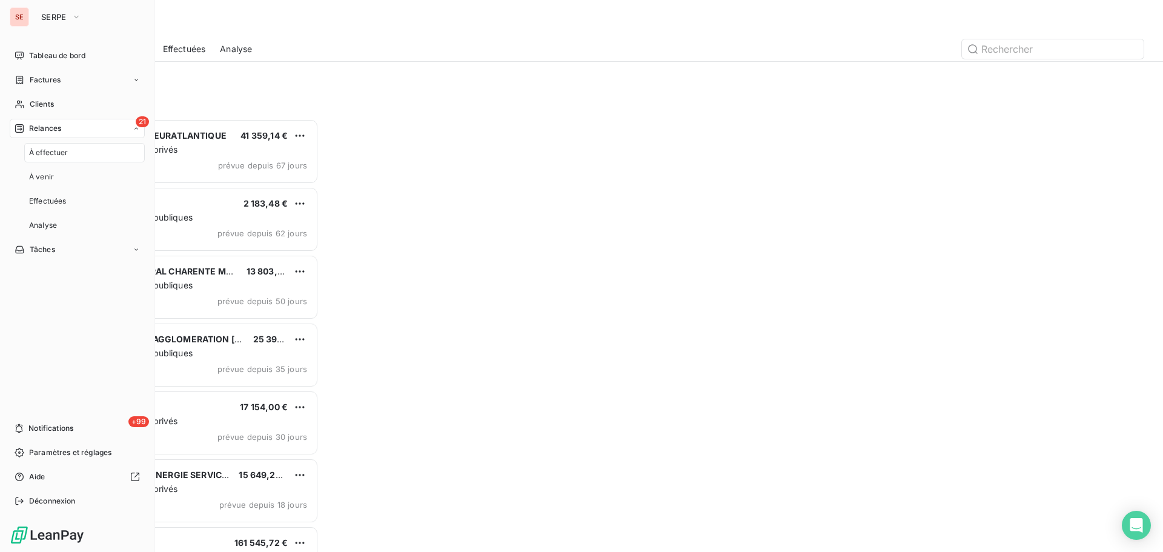
scroll to position [424, 251]
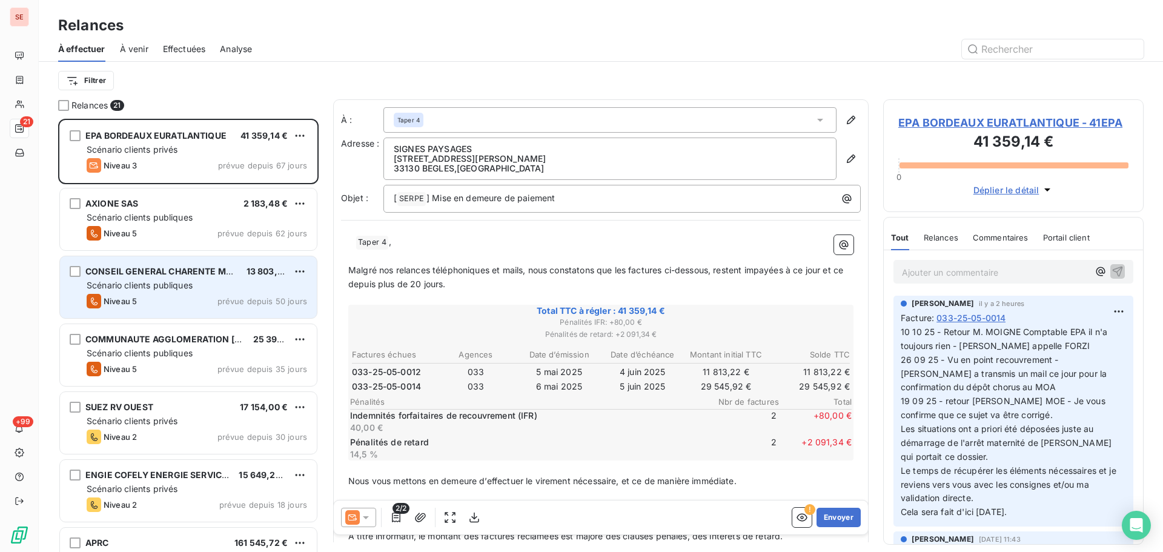
click at [206, 292] on div "CONSEIL GENERAL CHARENTE MARITIME 13 803,31 € Scénario clients publiques Niveau…" at bounding box center [188, 287] width 257 height 62
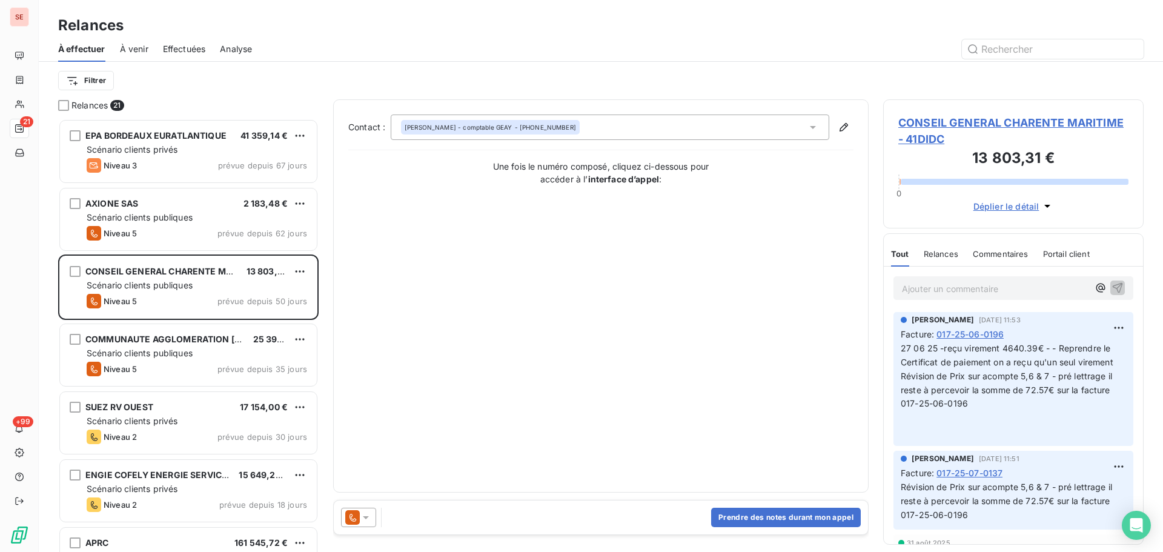
click at [961, 125] on span "CONSEIL GENERAL CHARENTE MARITIME - 41DIDC" at bounding box center [1013, 130] width 230 height 33
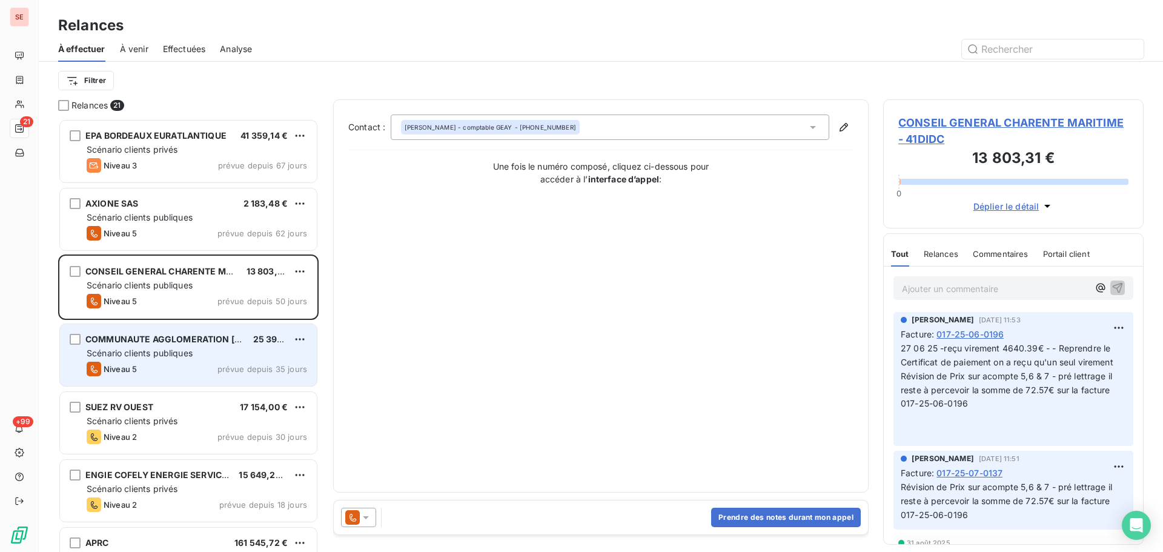
click at [239, 354] on div "Scénario clients publiques" at bounding box center [197, 353] width 220 height 12
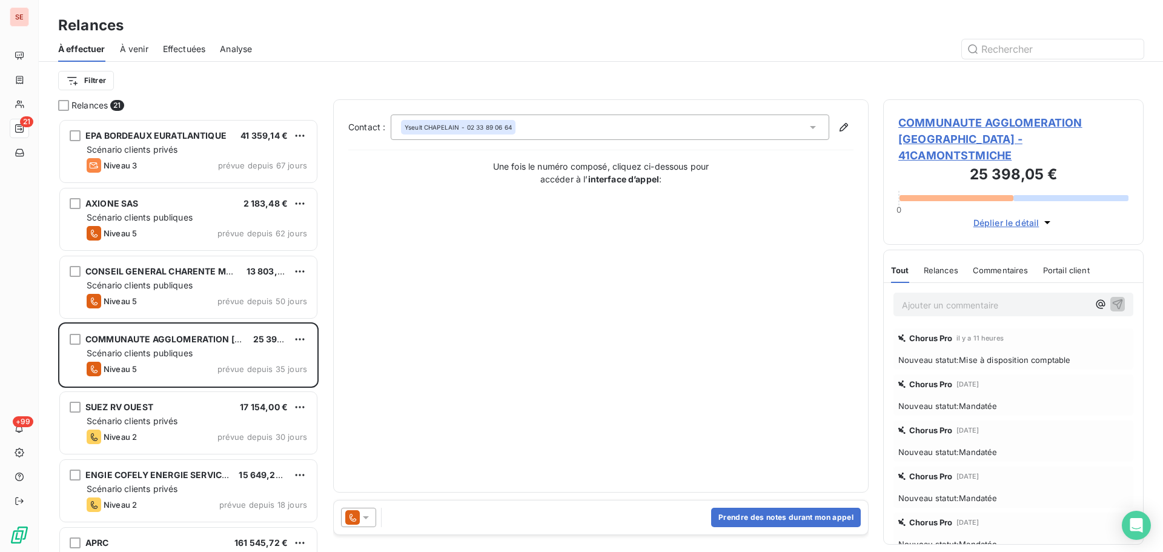
click at [952, 130] on span "COMMUNAUTE AGGLOMERATION [GEOGRAPHIC_DATA] - 41CAMONTSTMICHE" at bounding box center [1013, 138] width 230 height 49
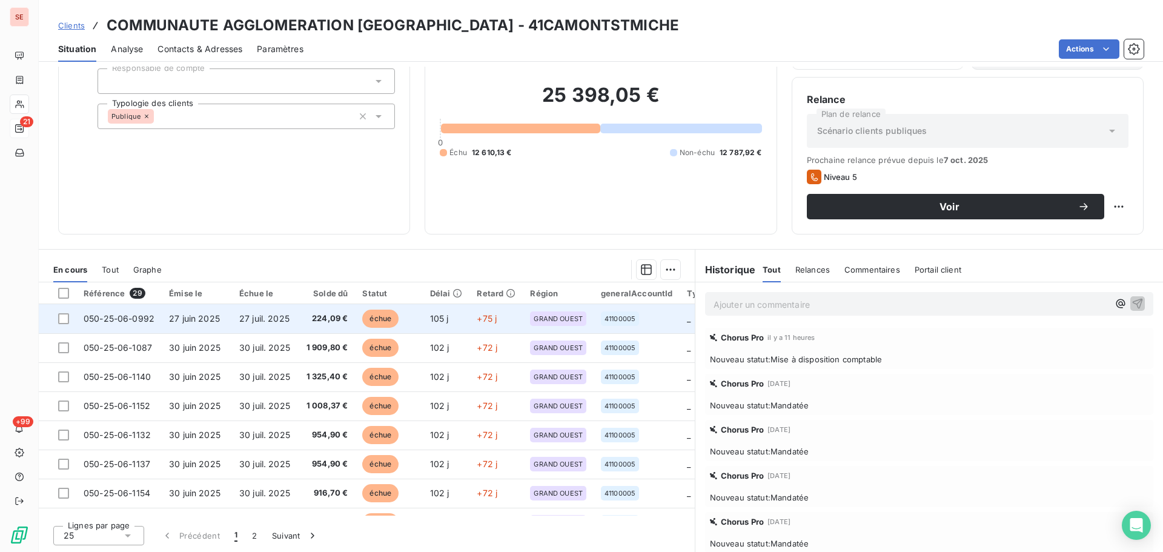
click at [314, 327] on td "224,09 €" at bounding box center [326, 318] width 58 height 29
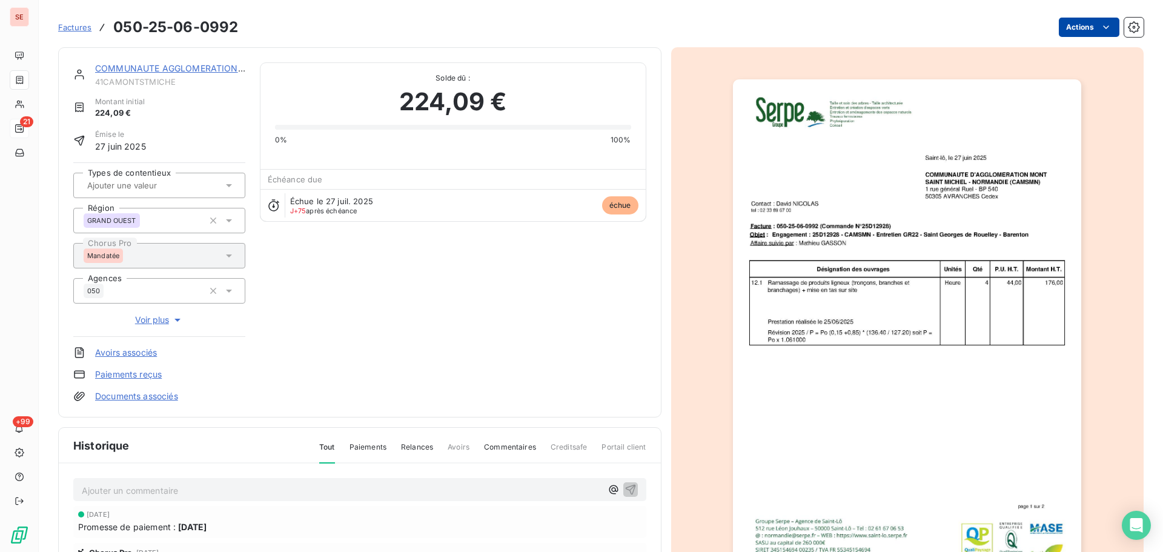
click at [1068, 27] on html "SE 21 +99 Factures 050-25-06-0992 Actions COMMUNAUTE AGGLOMERATION [GEOGRAPHIC_…" at bounding box center [581, 276] width 1163 height 552
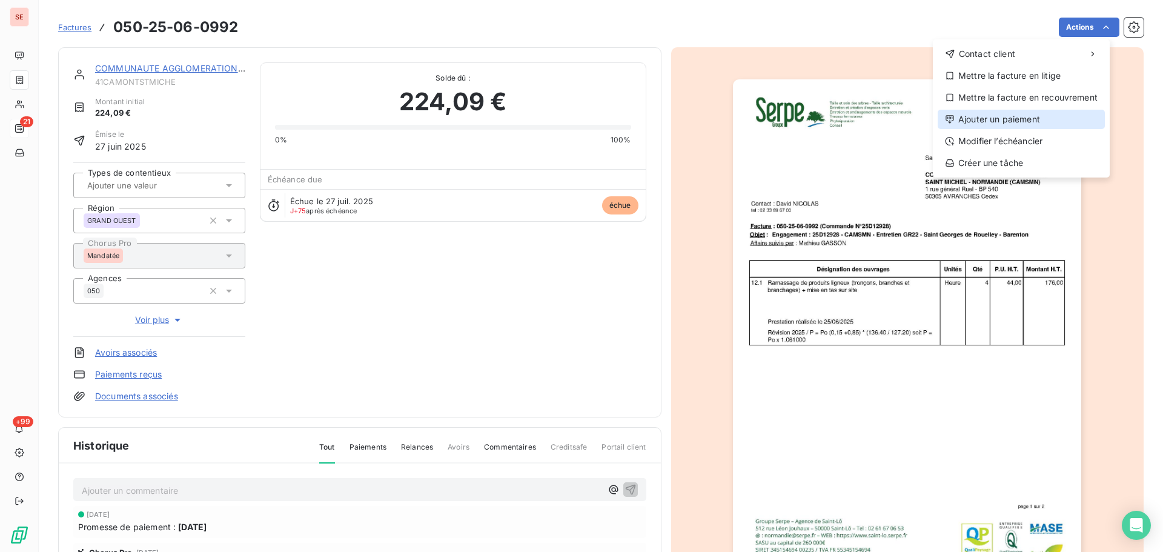
click at [997, 120] on div "Ajouter un paiement" at bounding box center [1020, 119] width 167 height 19
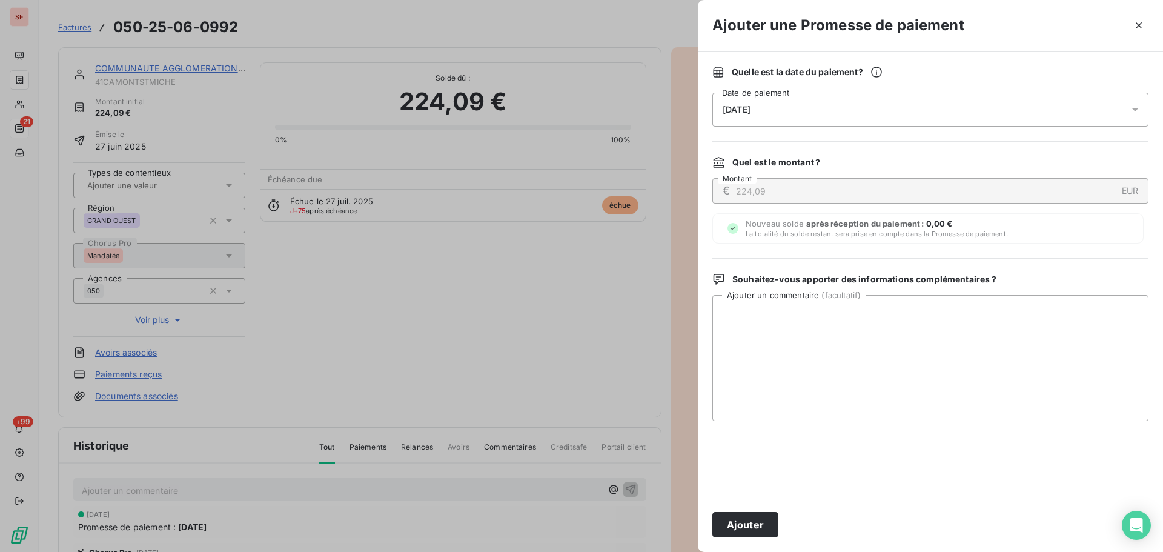
click at [902, 120] on div "[DATE]" at bounding box center [930, 110] width 436 height 34
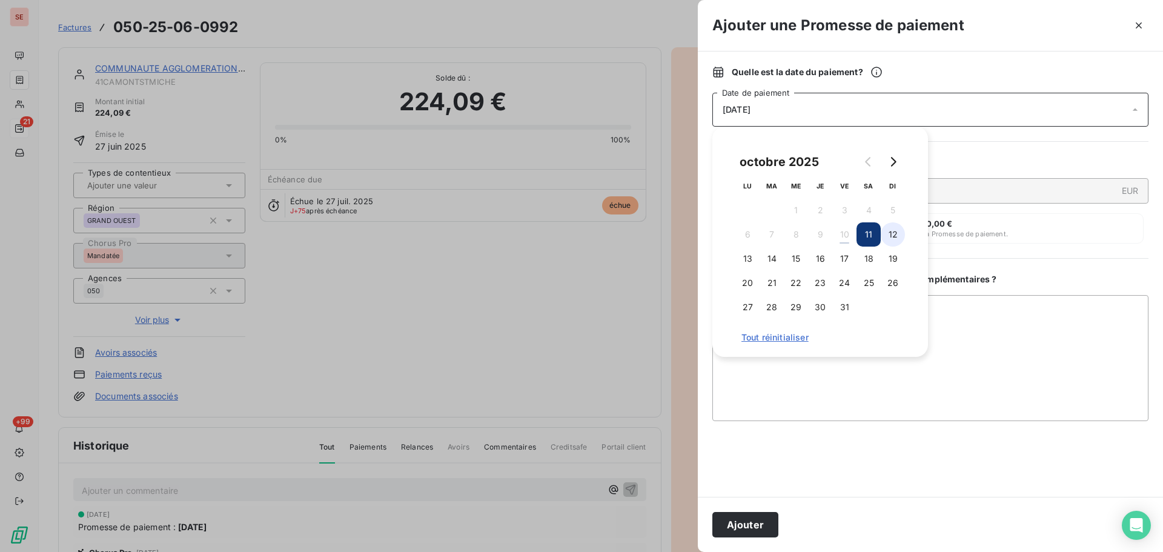
click at [899, 229] on button "12" at bounding box center [892, 234] width 24 height 24
click at [768, 263] on button "14" at bounding box center [771, 258] width 24 height 24
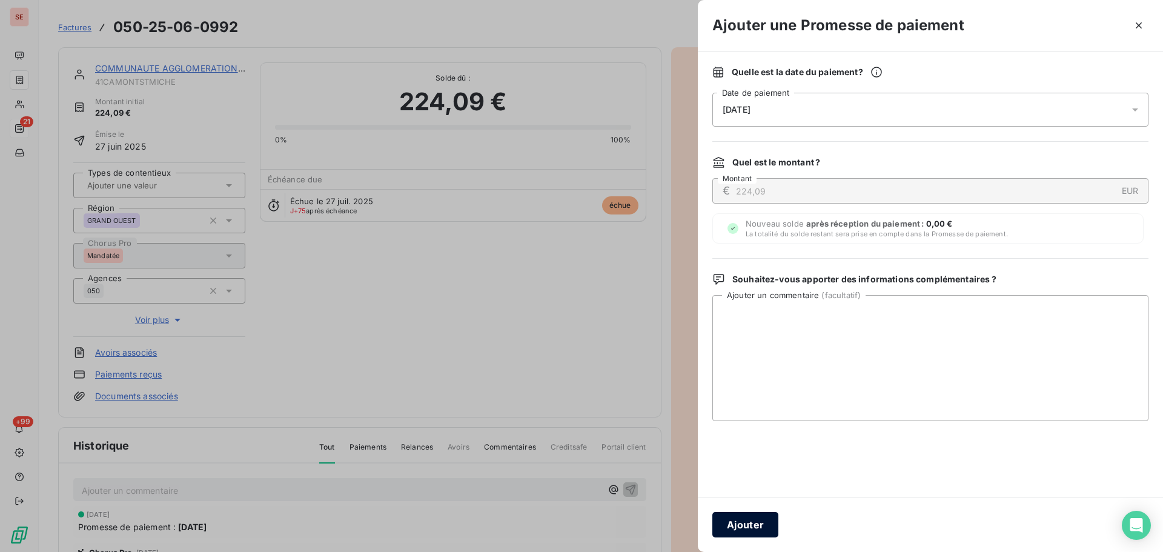
click at [741, 527] on button "Ajouter" at bounding box center [745, 524] width 66 height 25
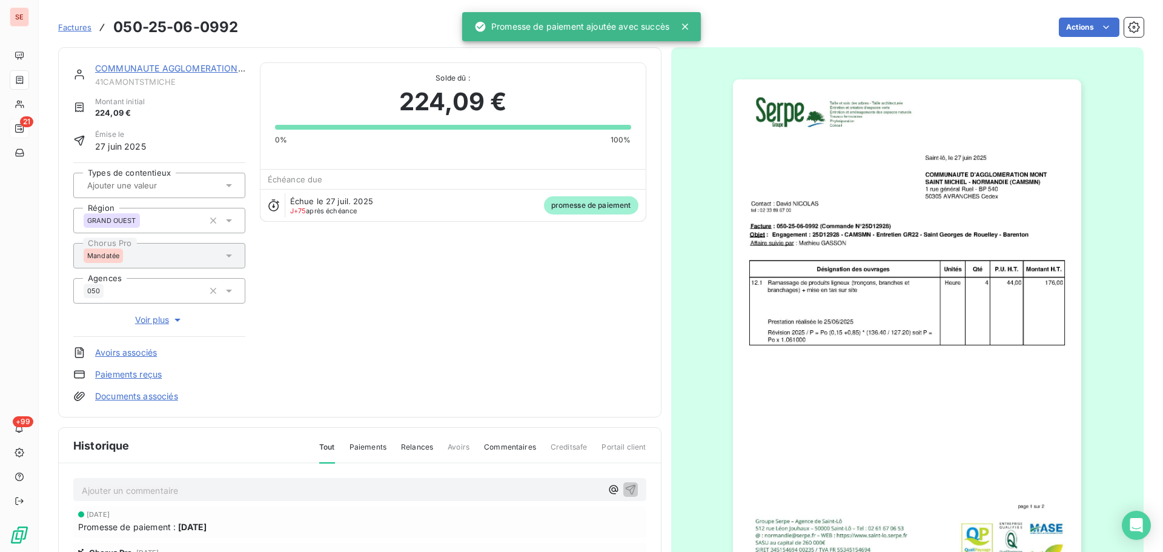
click at [141, 71] on link "COMMUNAUTE AGGLOMERATION [GEOGRAPHIC_DATA]" at bounding box center [211, 68] width 233 height 10
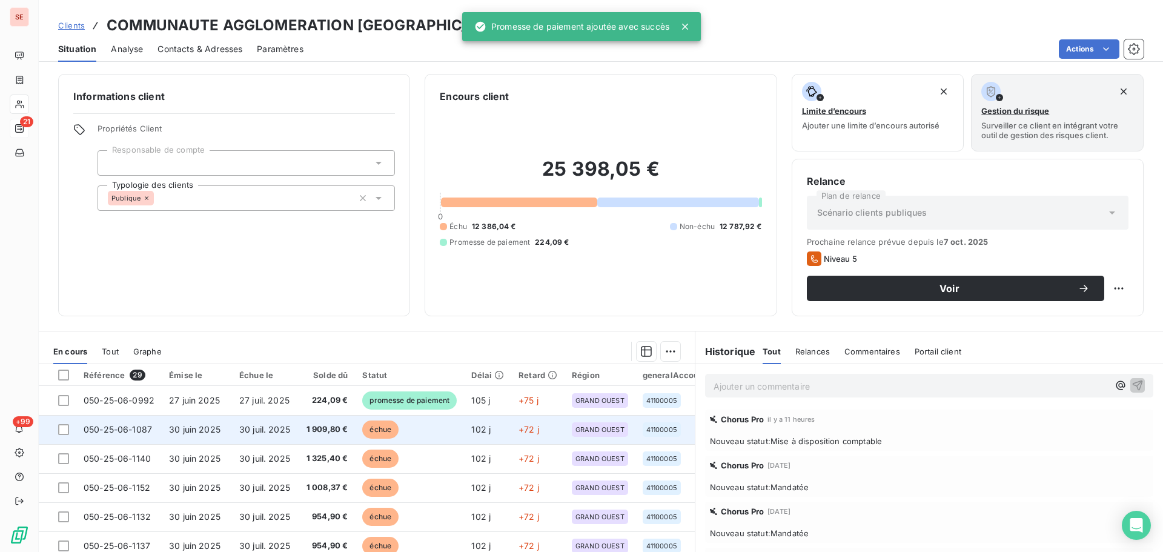
click at [220, 415] on td "30 juin 2025" at bounding box center [197, 429] width 70 height 29
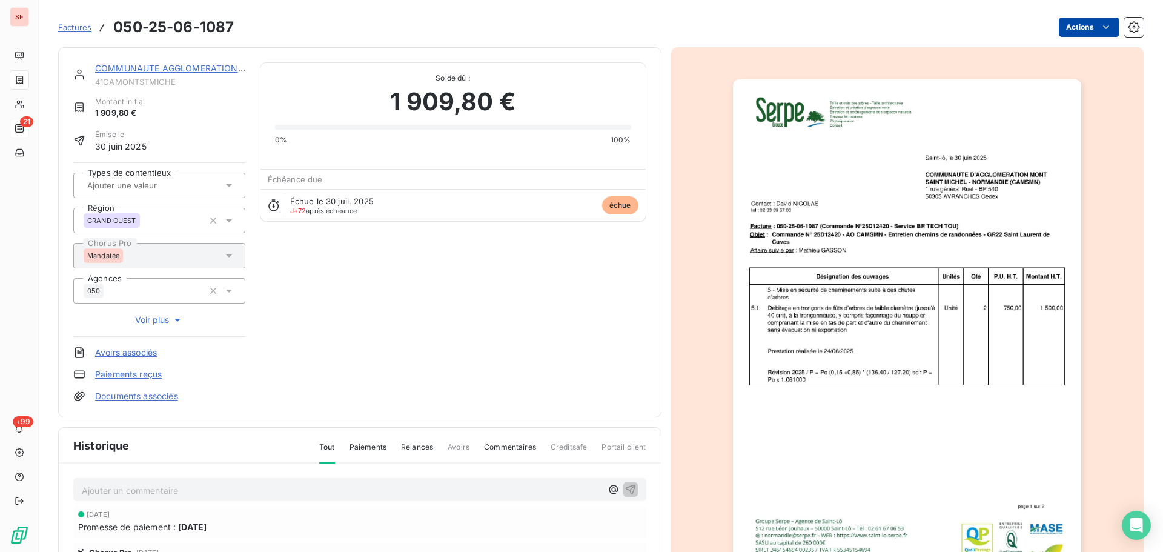
click at [1078, 34] on html "SE 21 +99 Factures 050-25-06-1087 Actions COMMUNAUTE AGGLOMERATION [GEOGRAPHIC_…" at bounding box center [581, 276] width 1163 height 552
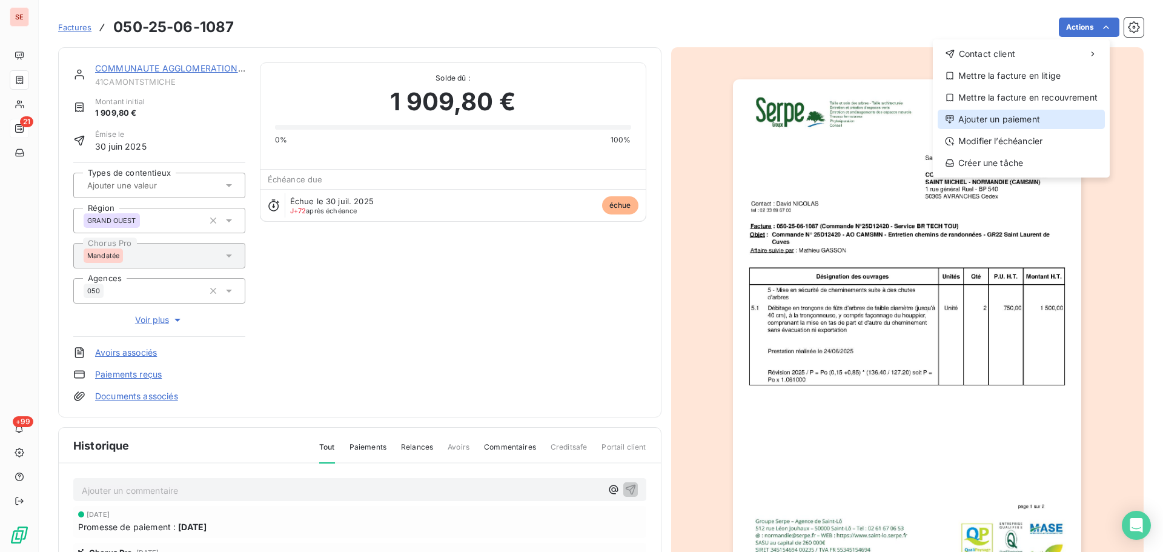
click at [1057, 113] on div "Ajouter un paiement" at bounding box center [1020, 119] width 167 height 19
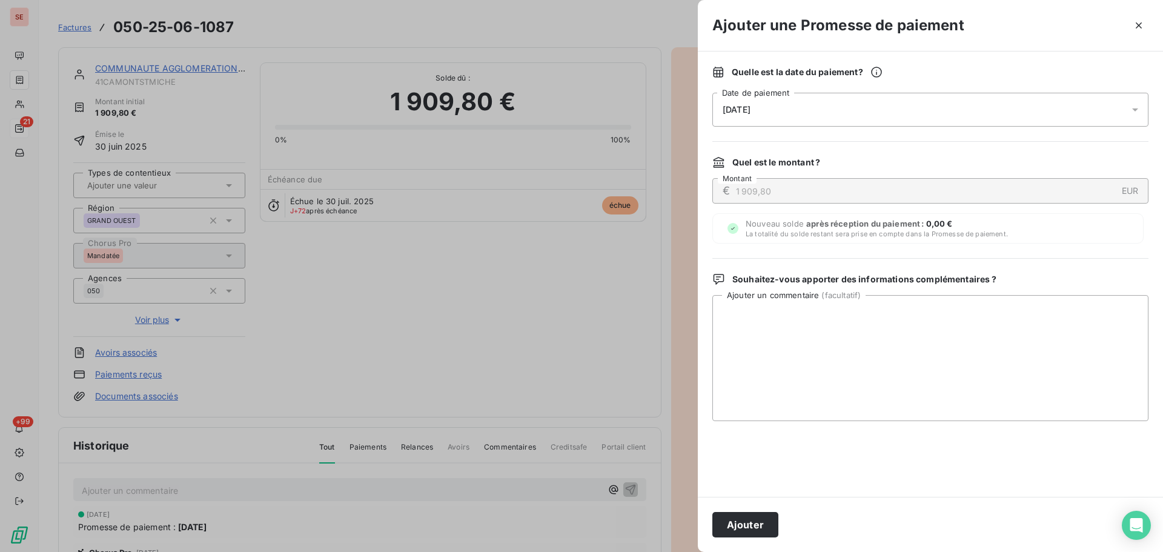
click at [930, 100] on div "[DATE]" at bounding box center [930, 110] width 436 height 34
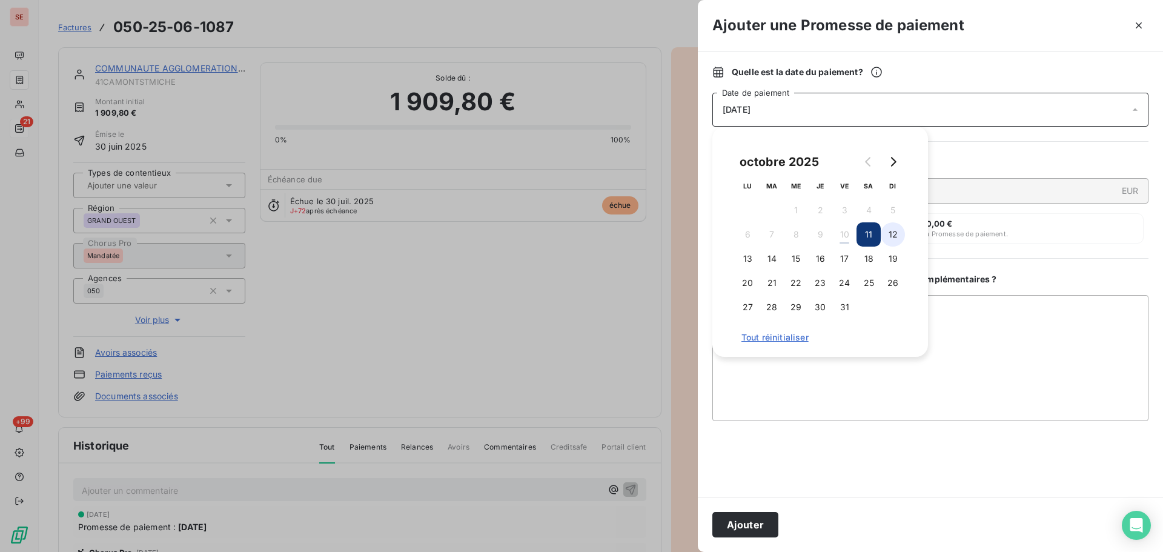
click at [891, 232] on button "12" at bounding box center [892, 234] width 24 height 24
click at [731, 524] on button "Ajouter" at bounding box center [745, 524] width 66 height 25
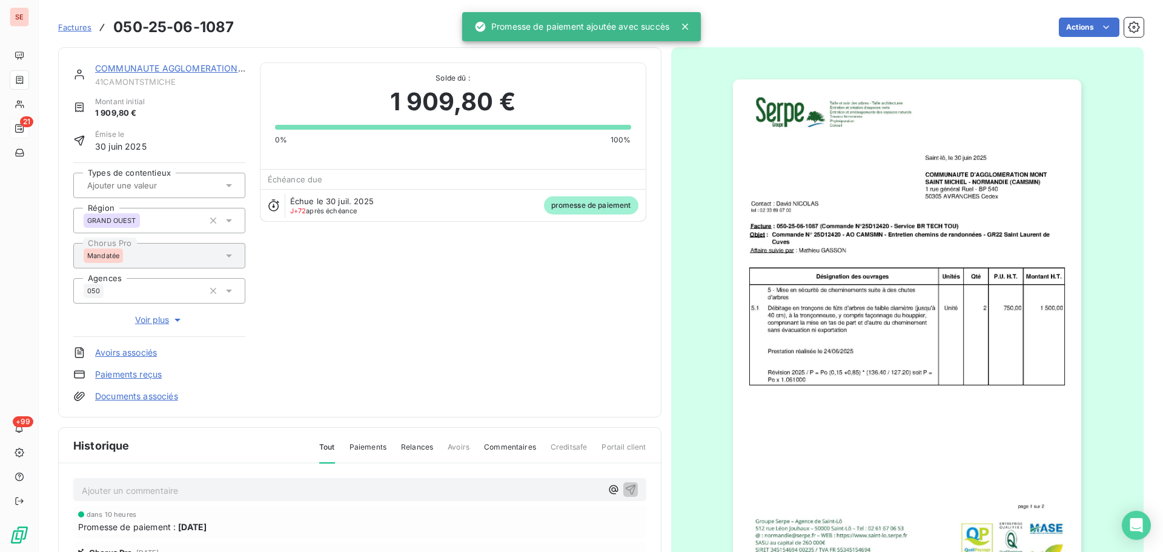
click at [222, 71] on link "COMMUNAUTE AGGLOMERATION [GEOGRAPHIC_DATA]" at bounding box center [211, 68] width 233 height 10
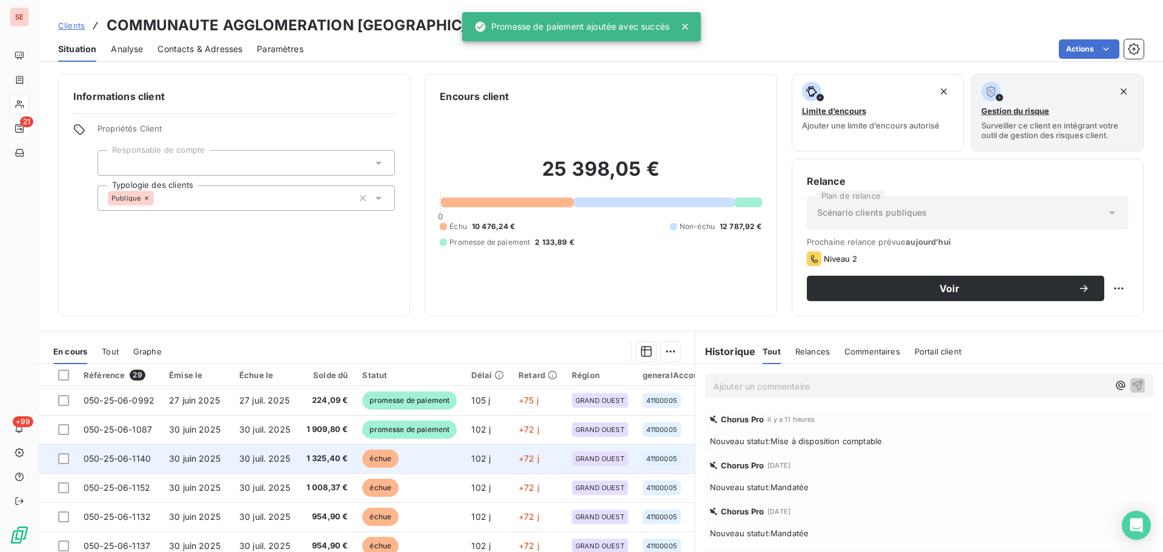
click at [319, 466] on td "1 325,40 €" at bounding box center [326, 458] width 58 height 29
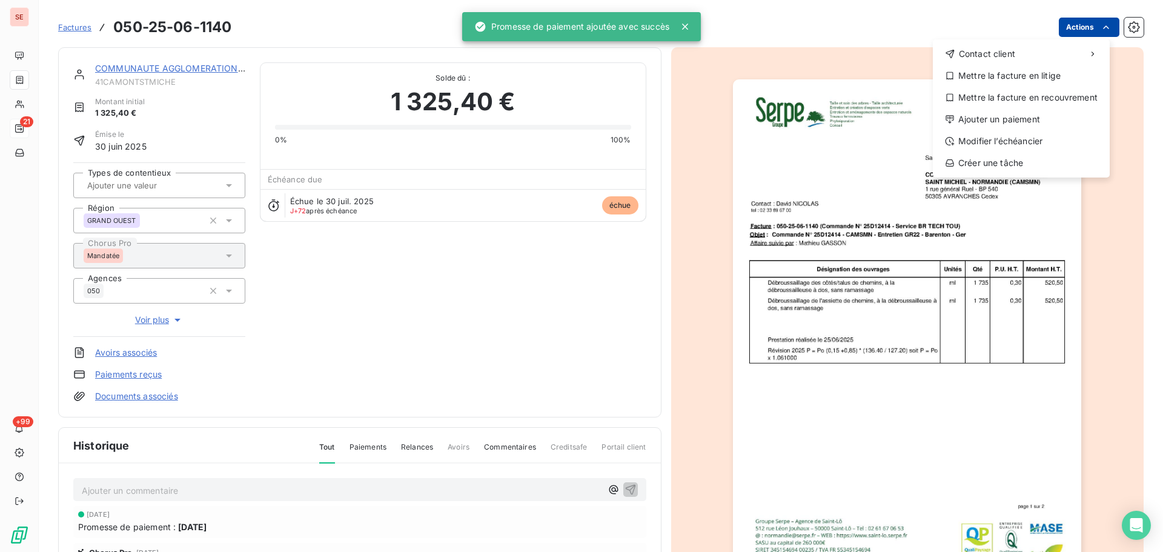
click at [1081, 22] on html "SE 21 +99 Factures [PHONE_NUMBER] Actions Contact client Mettre la facture en l…" at bounding box center [581, 276] width 1163 height 552
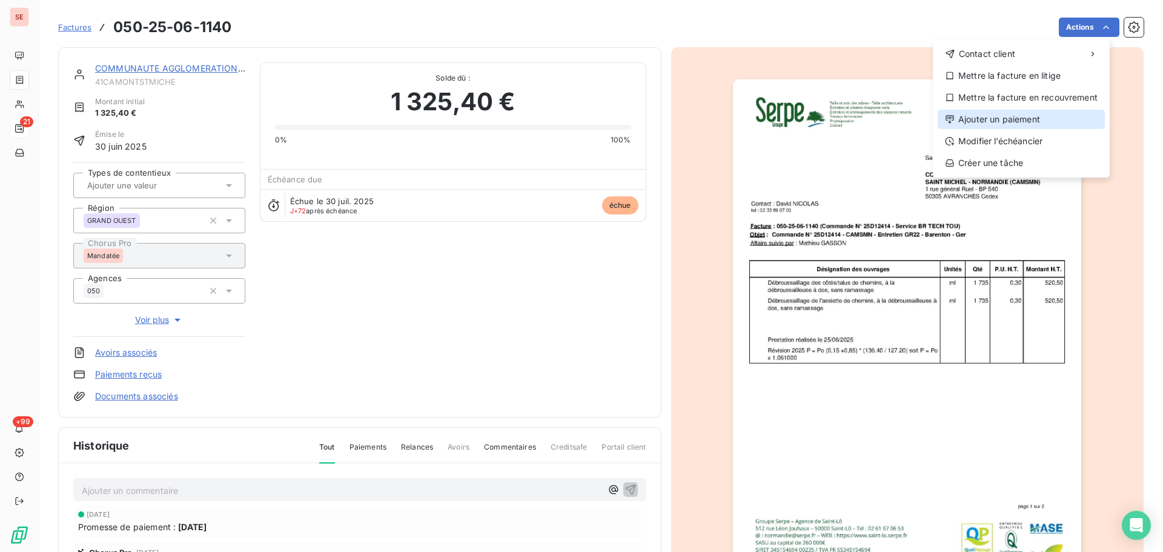
click at [1024, 122] on div "Ajouter un paiement" at bounding box center [1020, 119] width 167 height 19
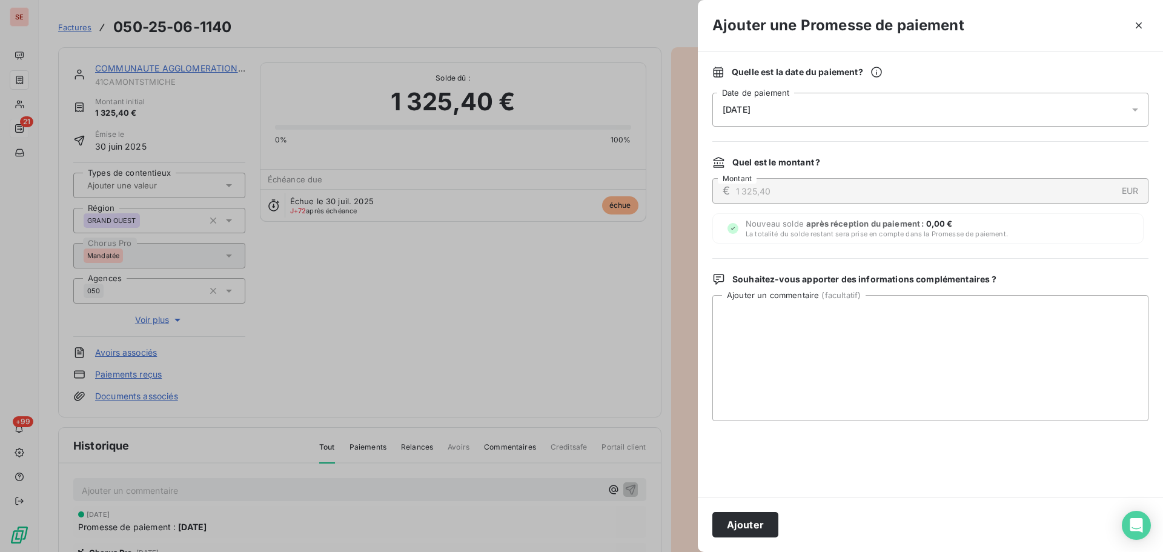
click at [856, 115] on div "[DATE]" at bounding box center [930, 110] width 436 height 34
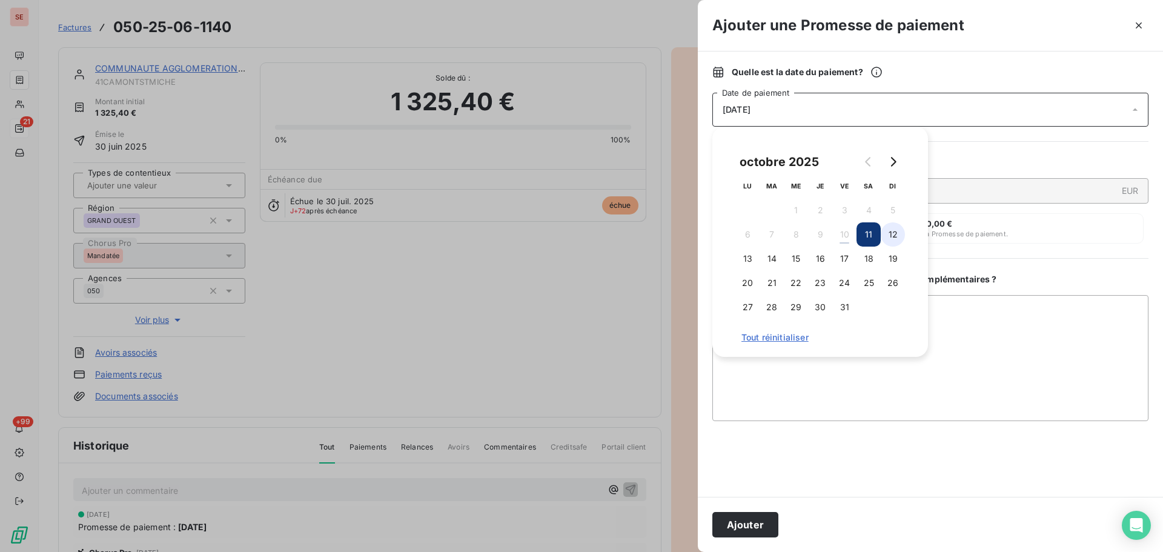
click at [896, 234] on button "12" at bounding box center [892, 234] width 24 height 24
click at [736, 520] on button "Ajouter" at bounding box center [745, 524] width 66 height 25
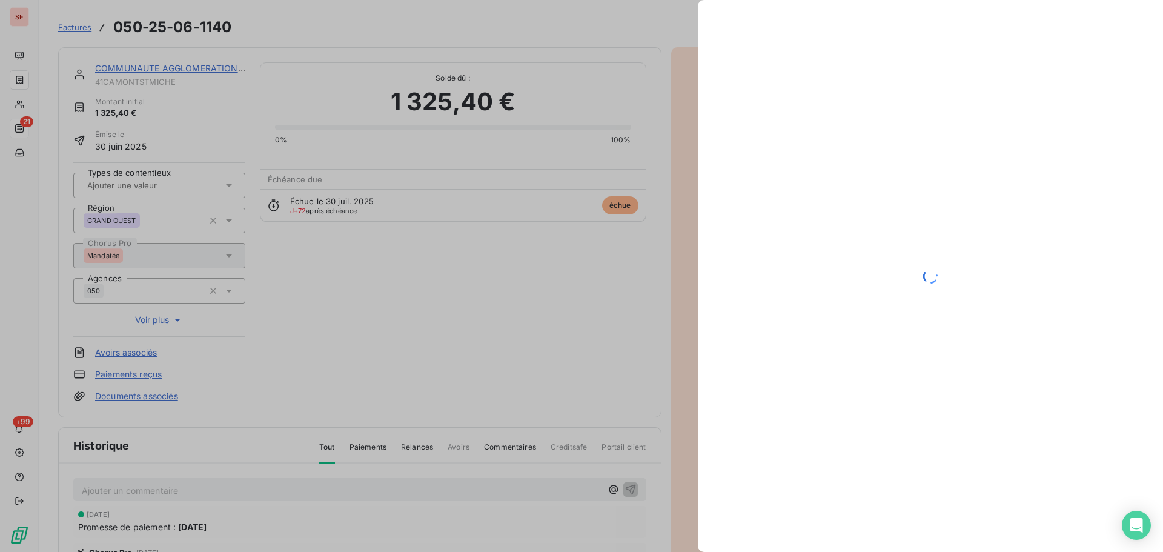
click at [208, 70] on div at bounding box center [581, 276] width 1163 height 552
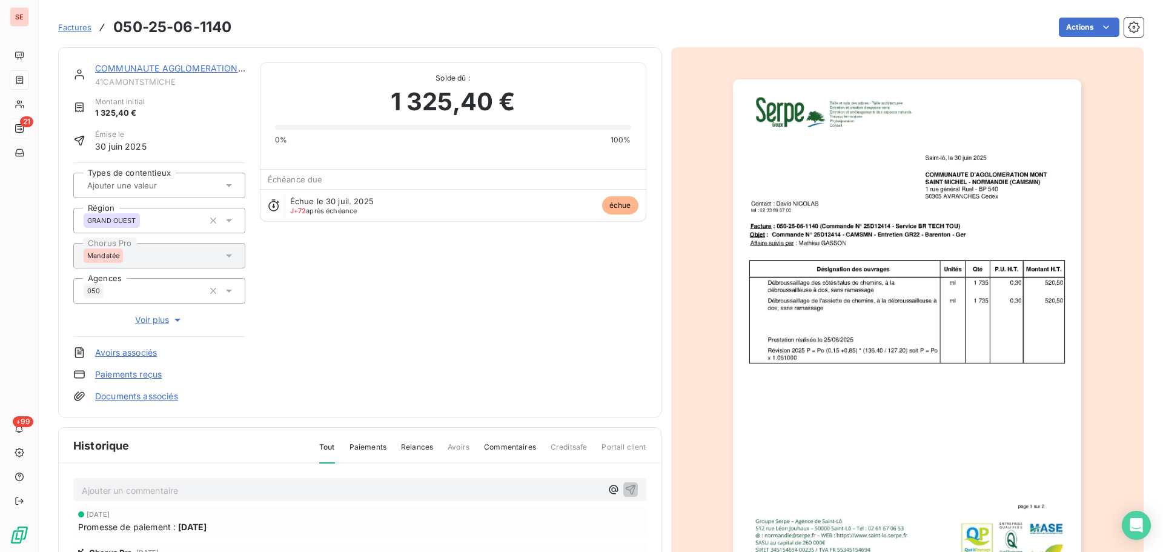
click at [208, 70] on link "COMMUNAUTE AGGLOMERATION [GEOGRAPHIC_DATA]" at bounding box center [211, 68] width 233 height 10
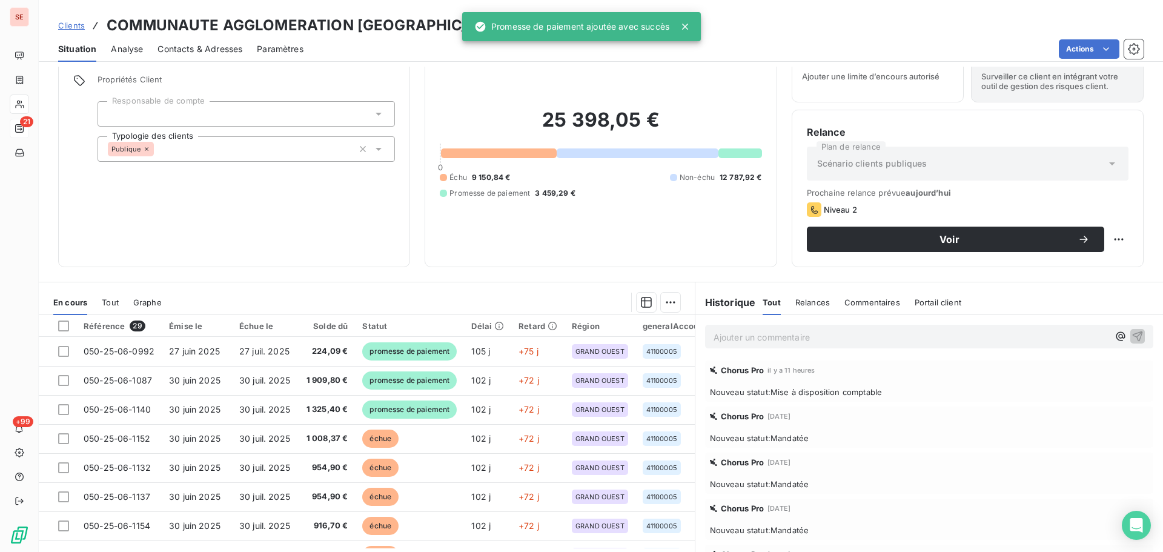
scroll to position [82, 0]
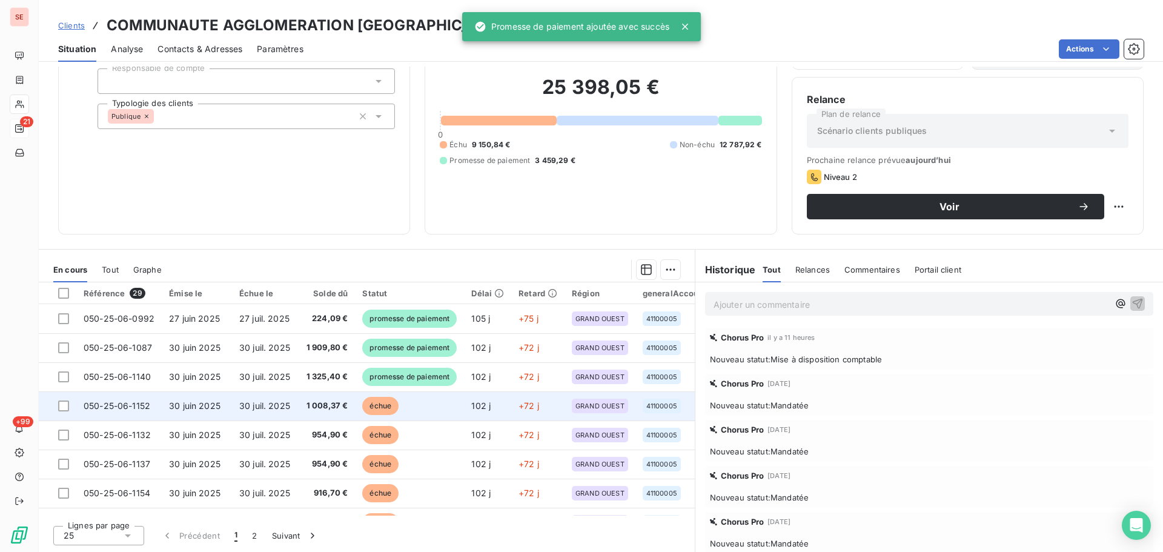
click at [303, 398] on td "1 008,37 €" at bounding box center [326, 405] width 58 height 29
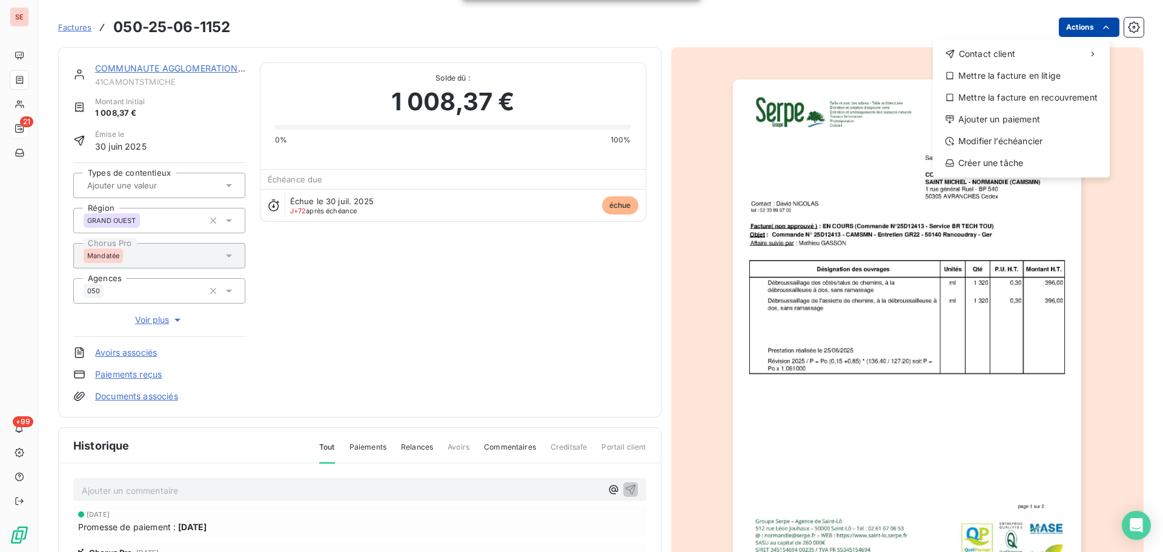
click at [1065, 28] on html "SE 21 +99 Factures [PHONE_NUMBER] Actions Contact client Mettre la facture en l…" at bounding box center [581, 276] width 1163 height 552
click at [1048, 112] on div "Ajouter un paiement" at bounding box center [1020, 119] width 167 height 19
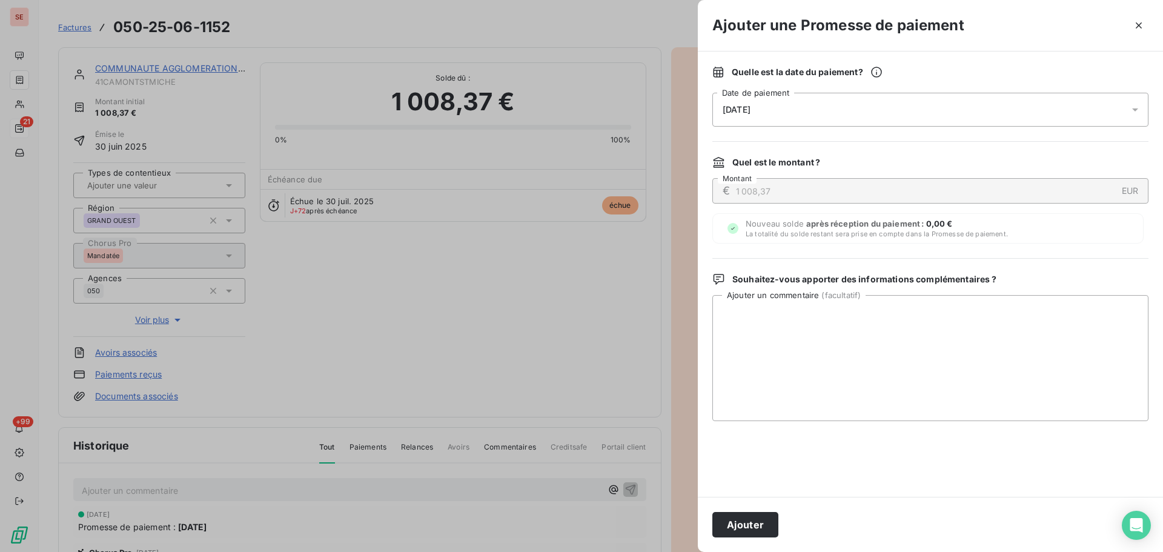
click at [898, 90] on div "Quelle est la date du paiement ? [DATE] Date de paiement" at bounding box center [930, 96] width 436 height 61
click at [902, 114] on div "[DATE]" at bounding box center [930, 110] width 436 height 34
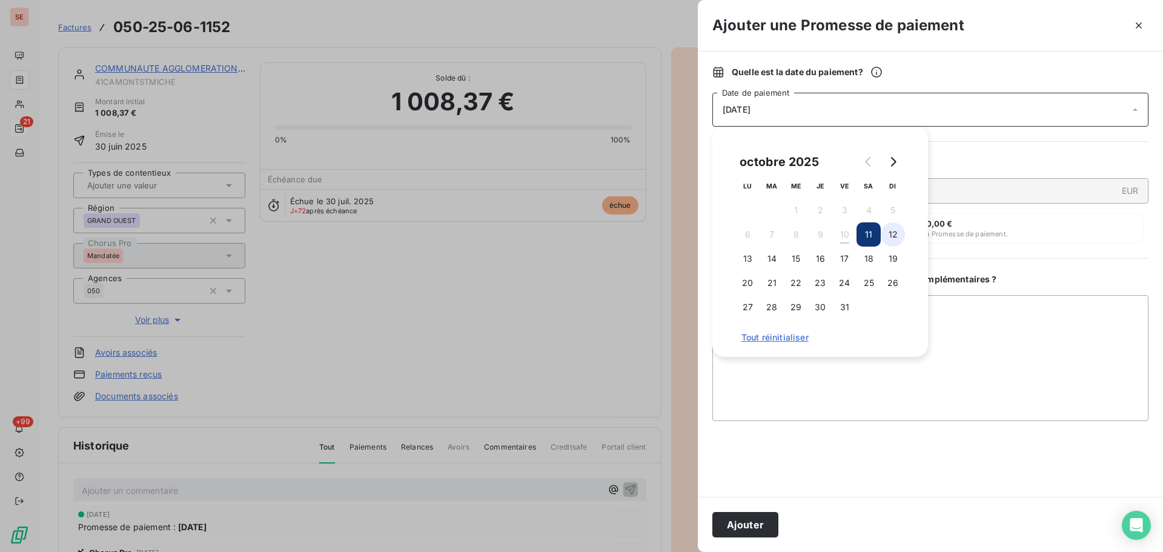
click at [881, 235] on button "12" at bounding box center [892, 234] width 24 height 24
click at [739, 524] on button "Ajouter" at bounding box center [745, 524] width 66 height 25
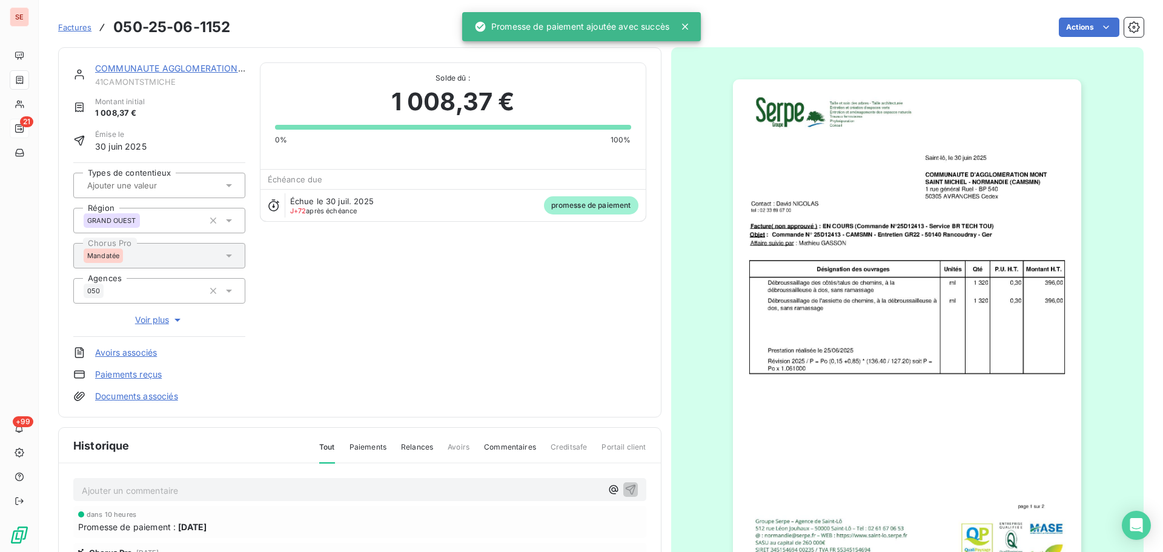
click at [217, 61] on div "COMMUNAUTE AGGLOMERATION [GEOGRAPHIC_DATA] 41CAMONTSTMICHE Montant initial 1 00…" at bounding box center [359, 232] width 603 height 370
click at [214, 64] on link "COMMUNAUTE AGGLOMERATION [GEOGRAPHIC_DATA]" at bounding box center [211, 68] width 233 height 10
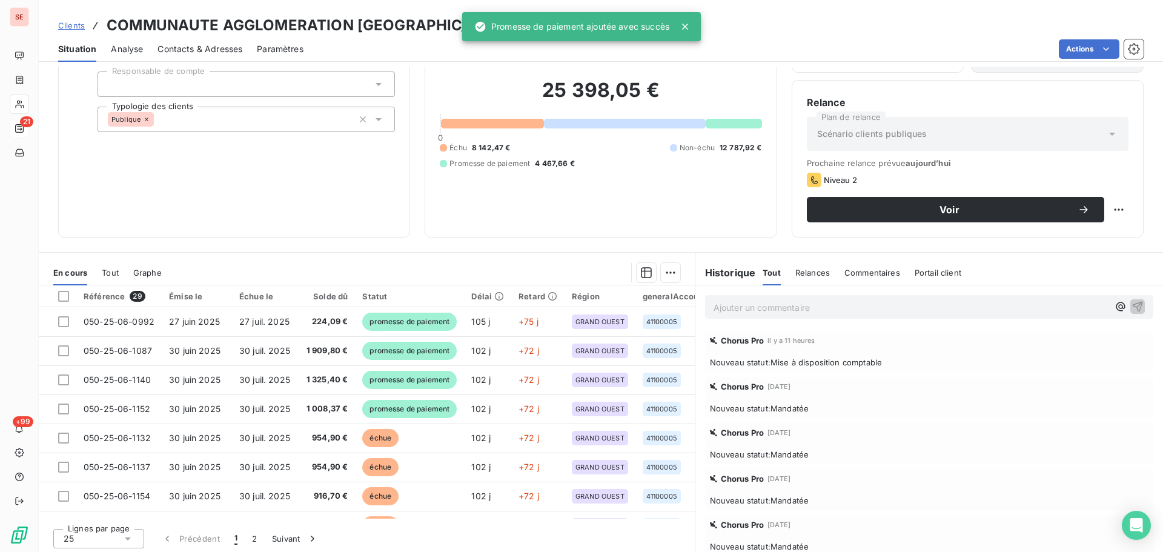
scroll to position [82, 0]
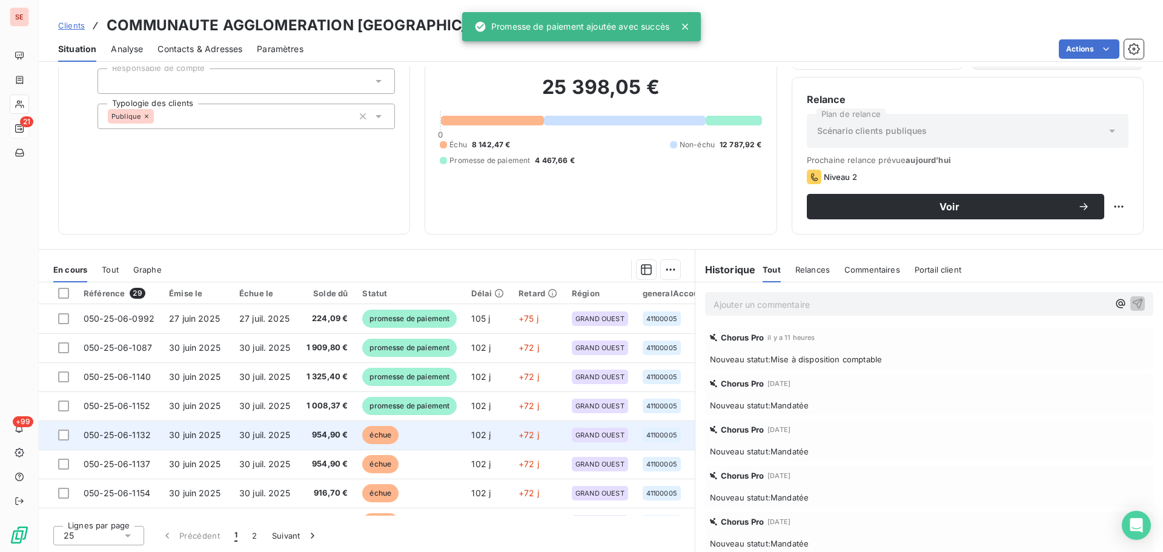
click at [289, 437] on span "30 juil. 2025" at bounding box center [264, 434] width 51 height 10
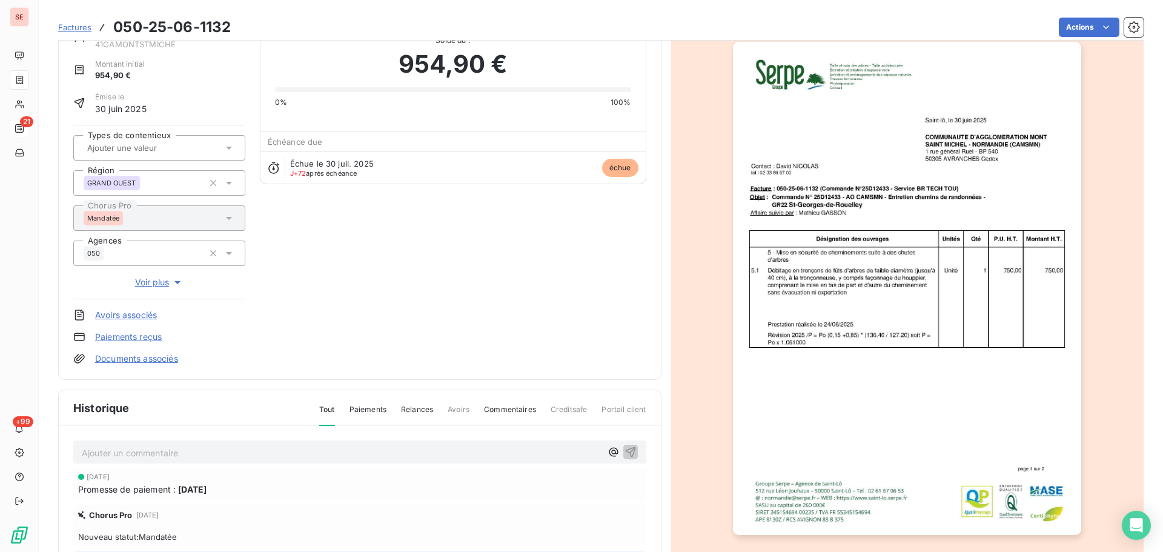
scroll to position [166, 0]
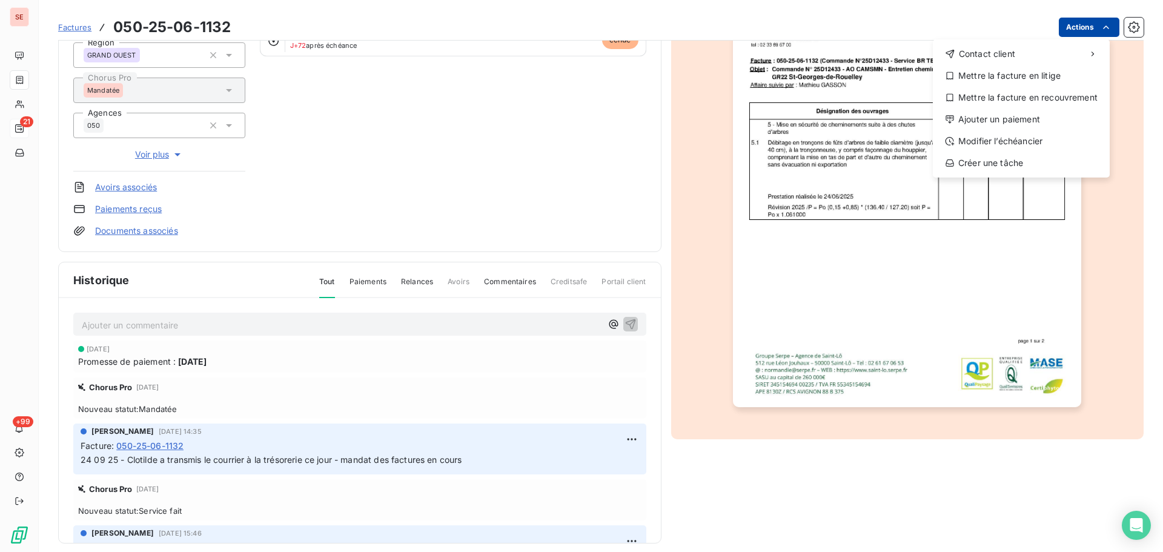
click at [1083, 25] on html "SE 21 +99 Factures [PHONE_NUMBER] Actions Contact client Mettre la facture en l…" at bounding box center [581, 276] width 1163 height 552
click at [1032, 118] on div "Ajouter un paiement" at bounding box center [1020, 119] width 167 height 19
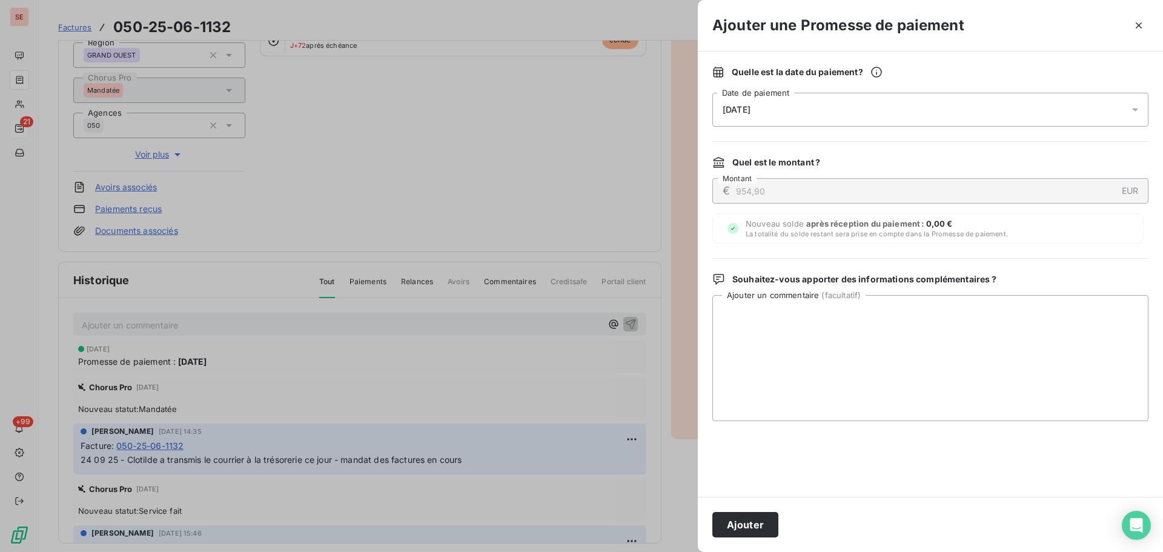
click at [988, 104] on div "[DATE]" at bounding box center [930, 110] width 436 height 34
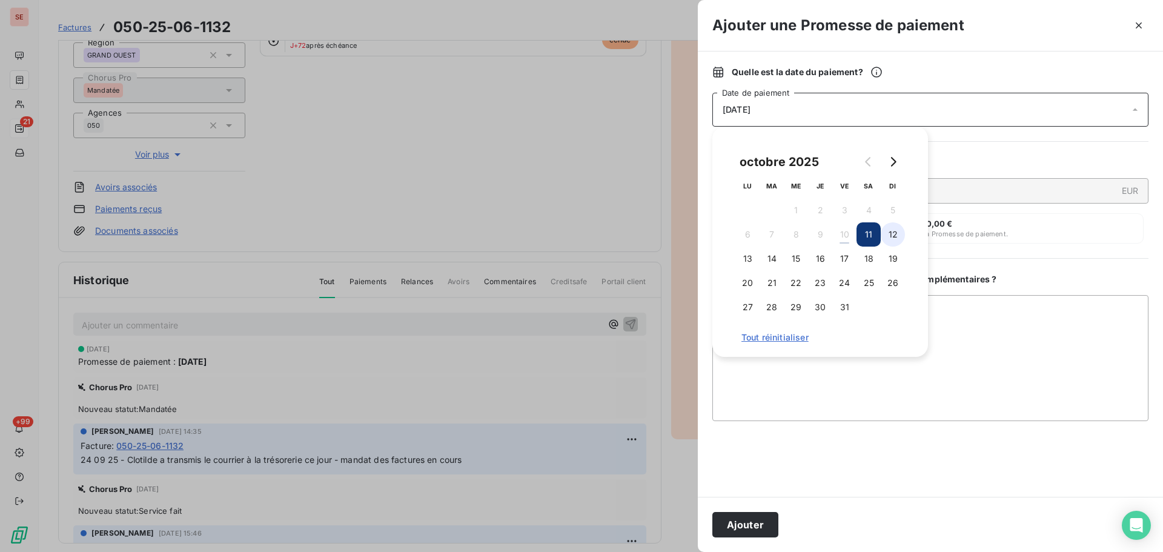
click at [896, 234] on button "12" at bounding box center [892, 234] width 24 height 24
click at [747, 524] on button "Ajouter" at bounding box center [745, 524] width 66 height 25
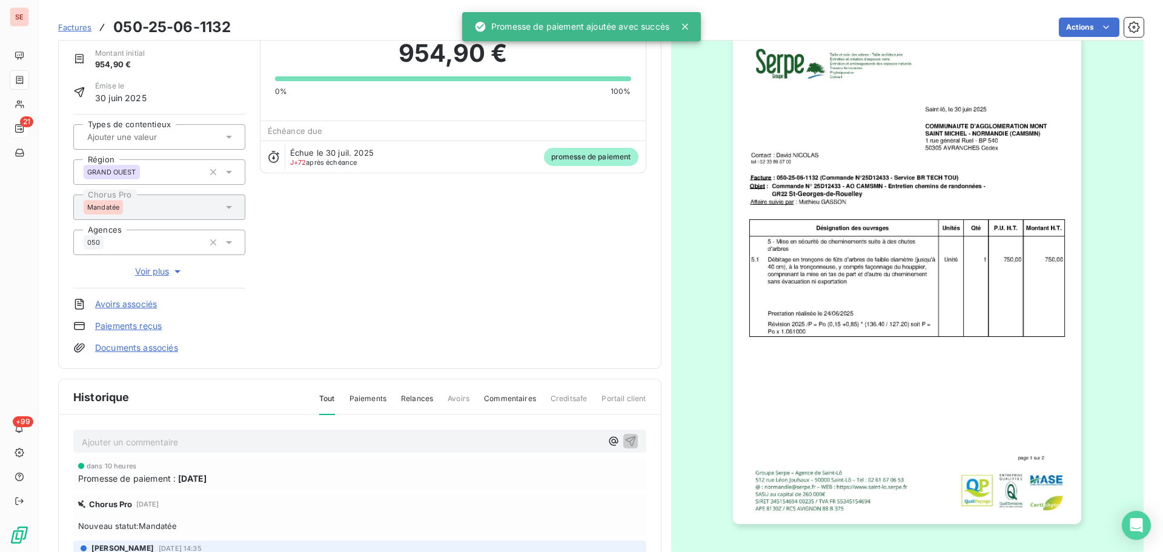
scroll to position [0, 0]
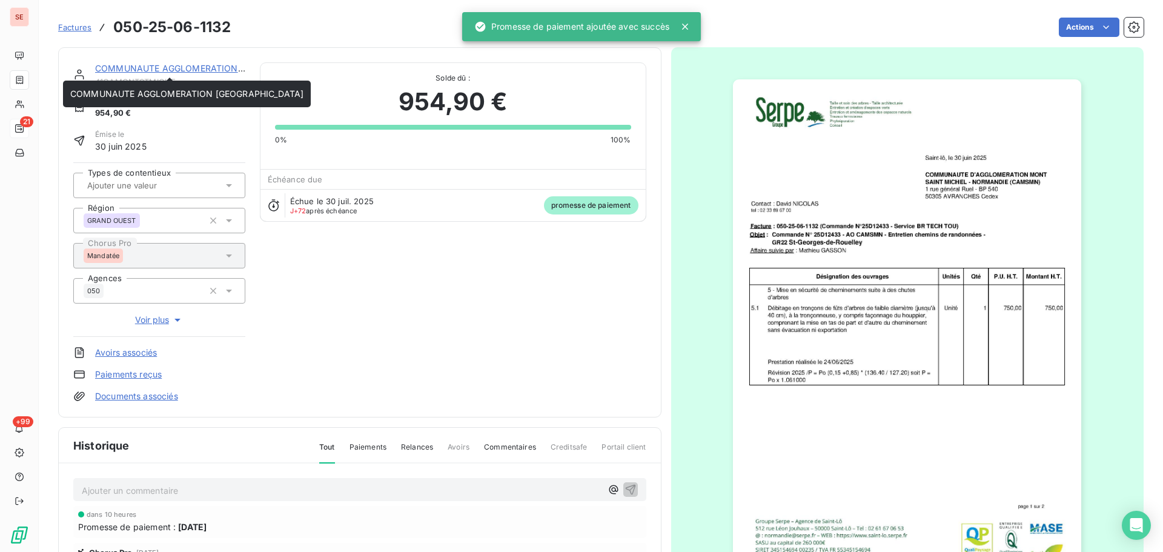
click at [136, 74] on div "COMMUNAUTE AGGLOMERATION [GEOGRAPHIC_DATA]" at bounding box center [170, 68] width 150 height 12
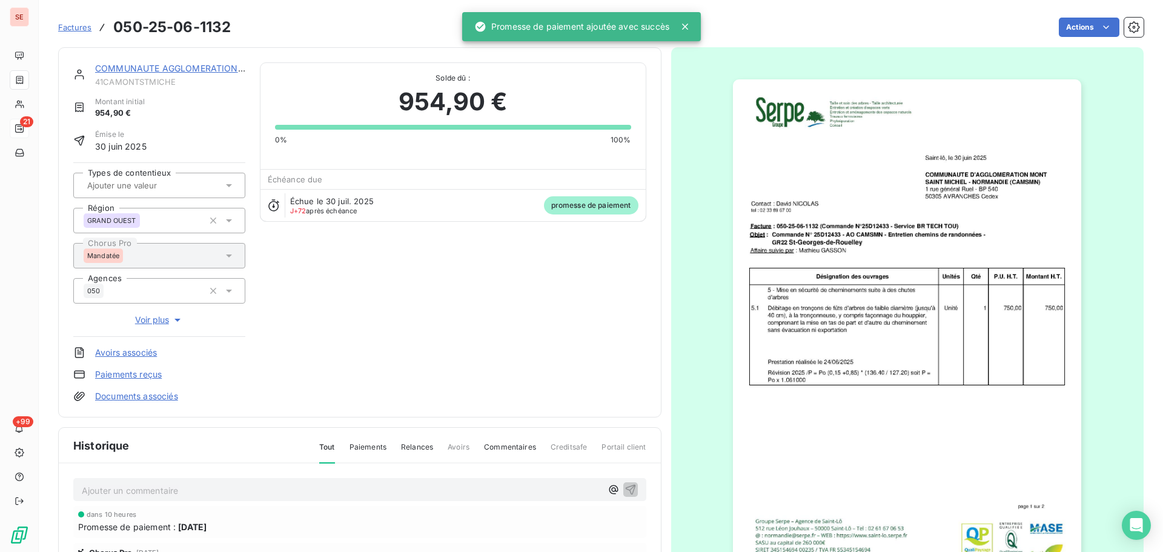
click at [140, 65] on link "COMMUNAUTE AGGLOMERATION [GEOGRAPHIC_DATA]" at bounding box center [211, 68] width 233 height 10
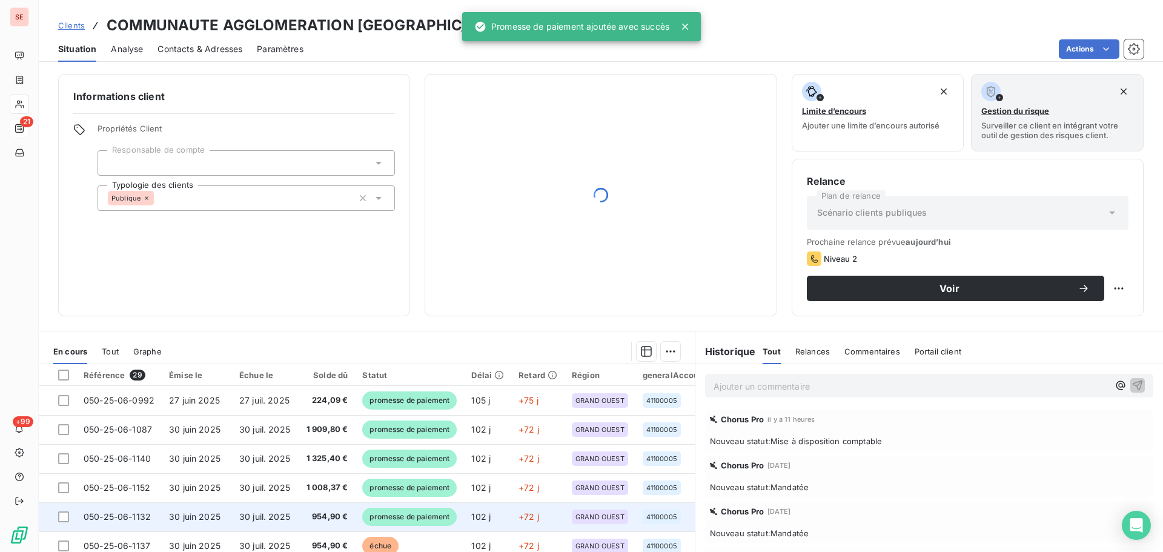
click at [319, 517] on span "954,90 €" at bounding box center [327, 516] width 44 height 12
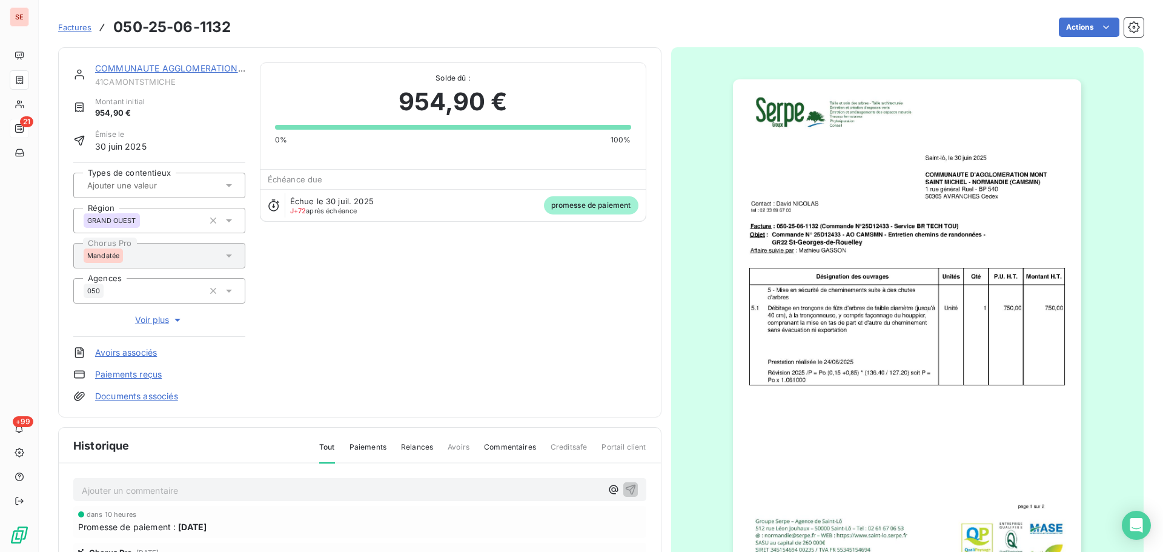
click at [206, 64] on link "COMMUNAUTE AGGLOMERATION [GEOGRAPHIC_DATA]" at bounding box center [211, 68] width 233 height 10
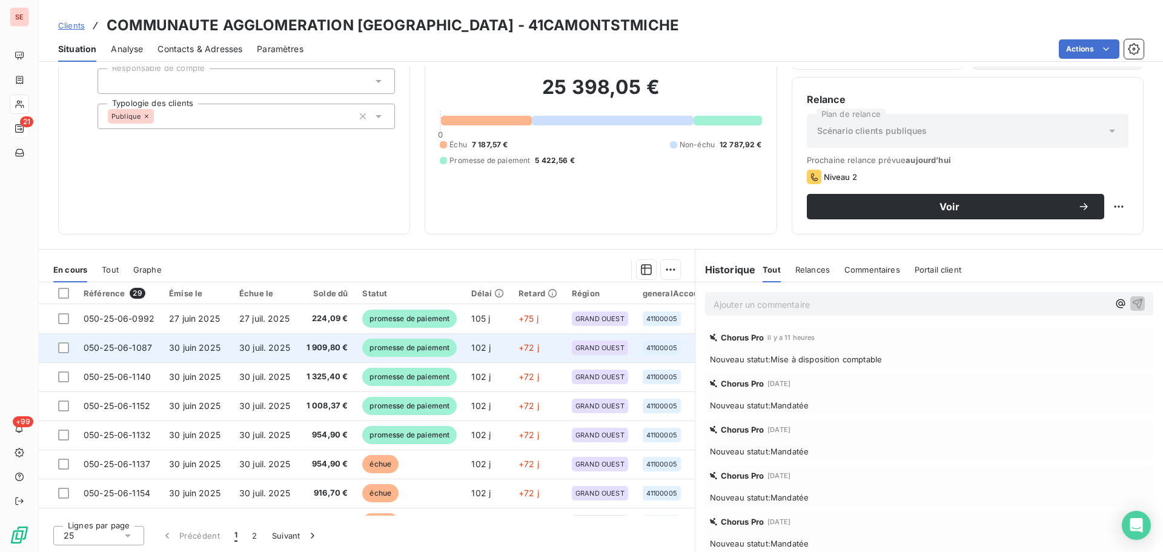
scroll to position [162, 0]
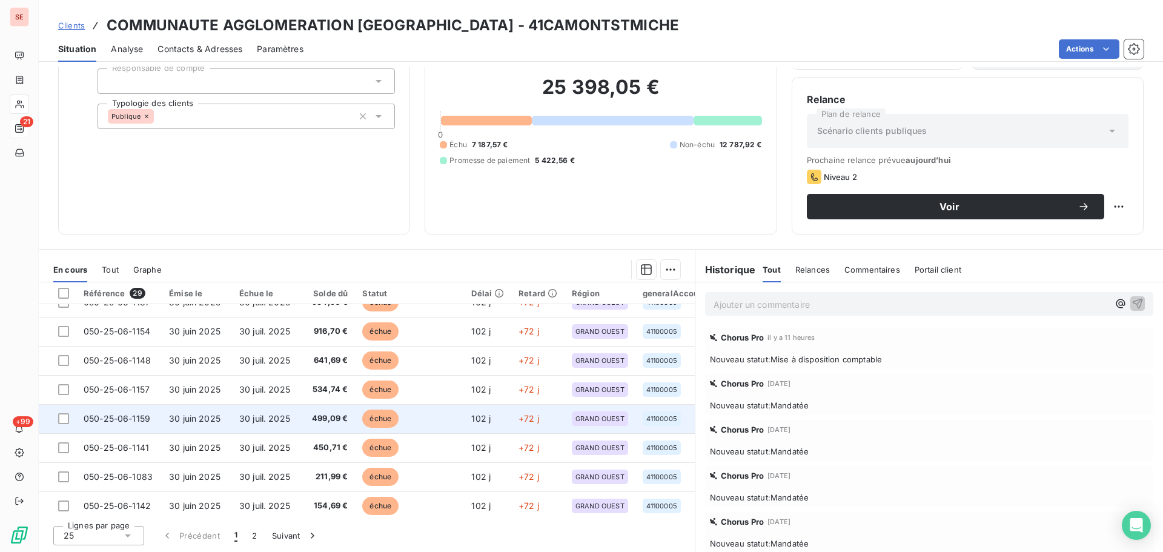
click at [206, 409] on td "30 juin 2025" at bounding box center [197, 418] width 70 height 29
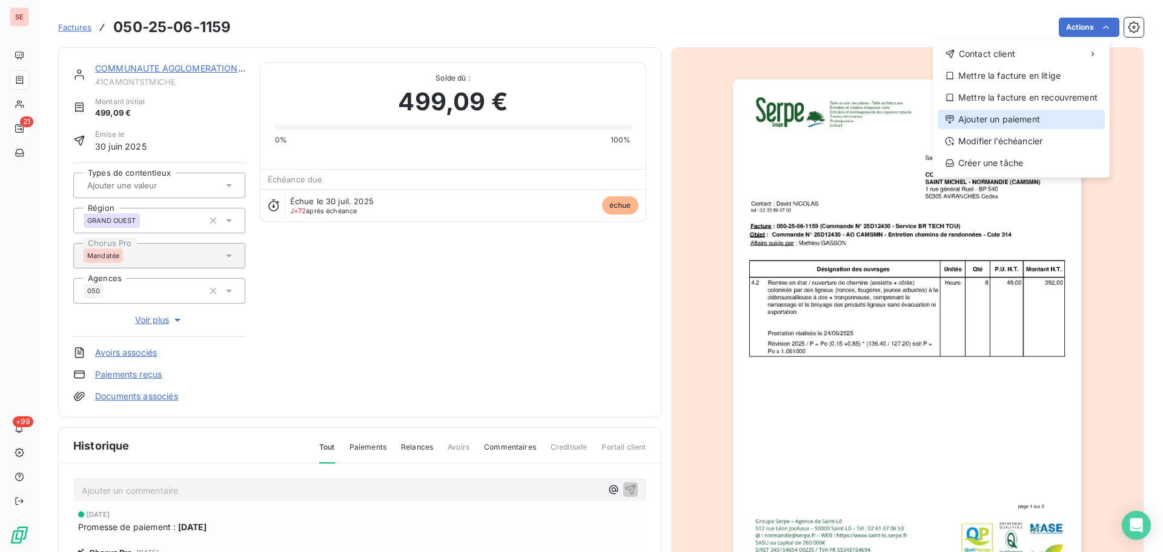
click at [1002, 115] on div "Ajouter un paiement" at bounding box center [1020, 119] width 167 height 19
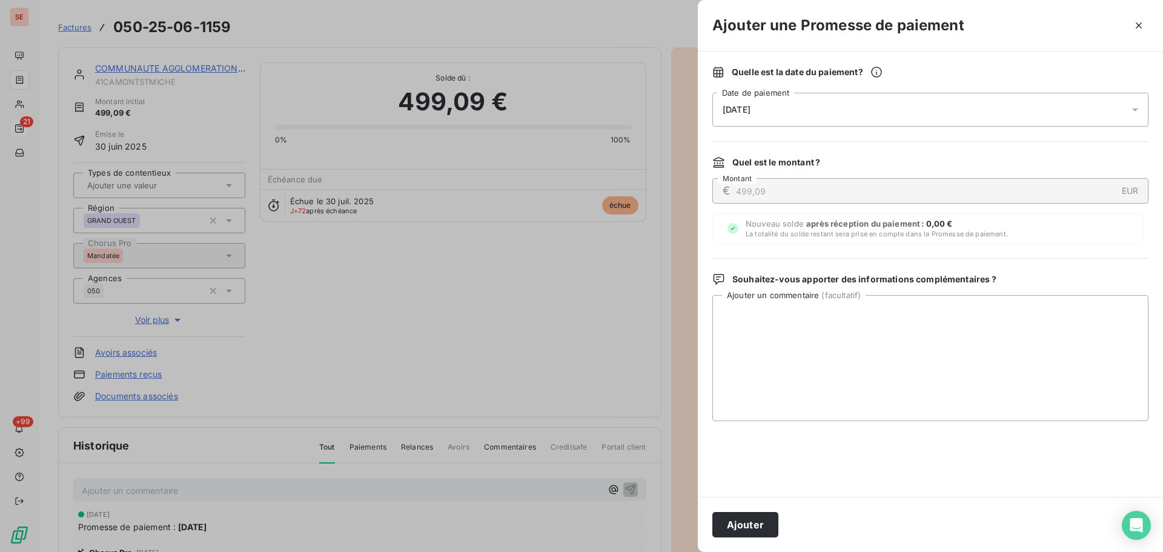
click at [974, 104] on div "[DATE]" at bounding box center [930, 110] width 436 height 34
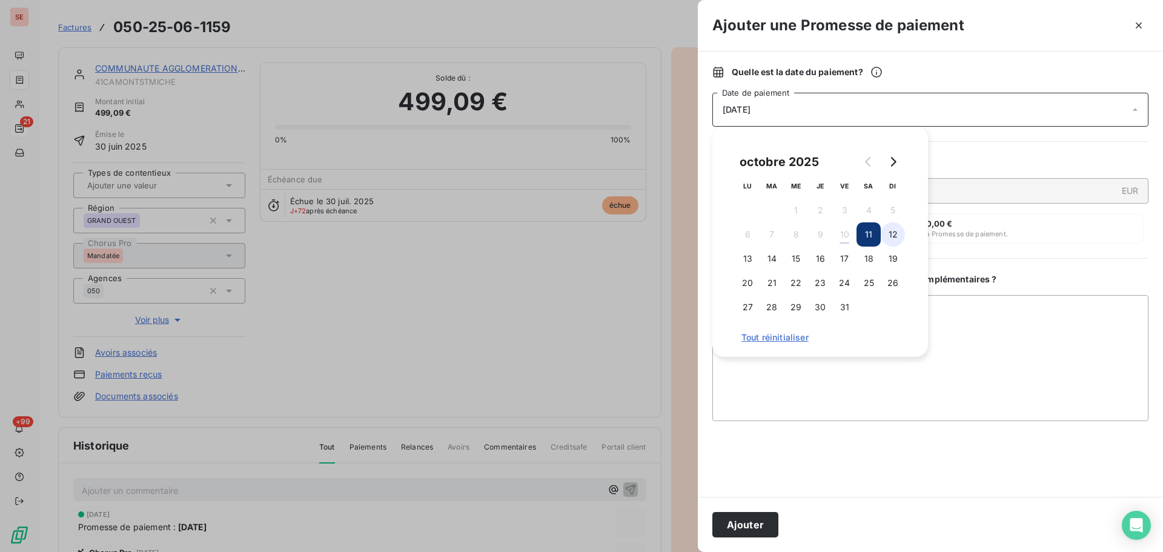
click at [896, 229] on button "12" at bounding box center [892, 234] width 24 height 24
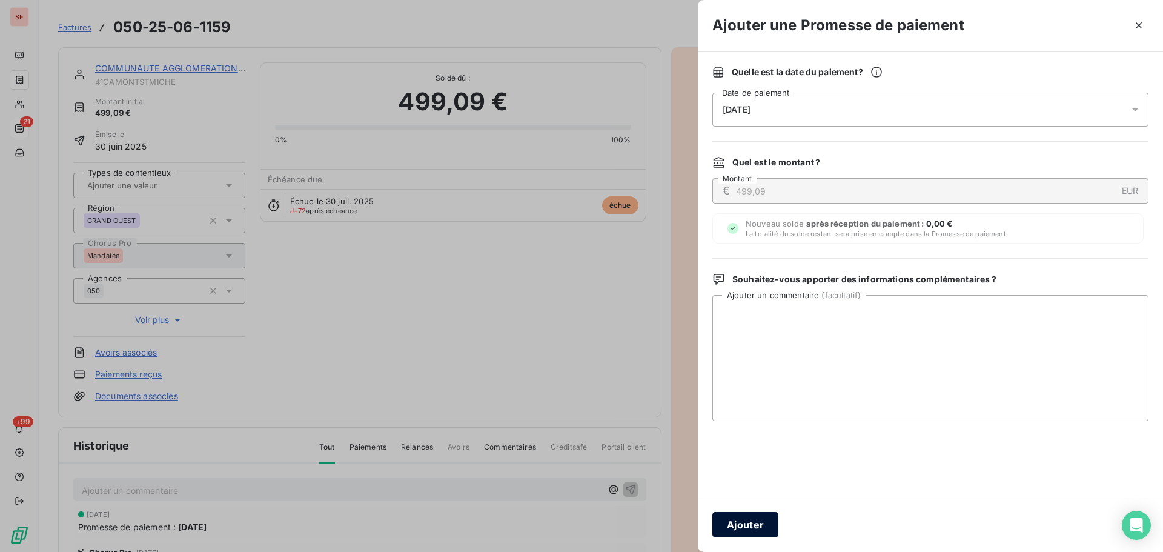
click at [749, 515] on button "Ajouter" at bounding box center [745, 524] width 66 height 25
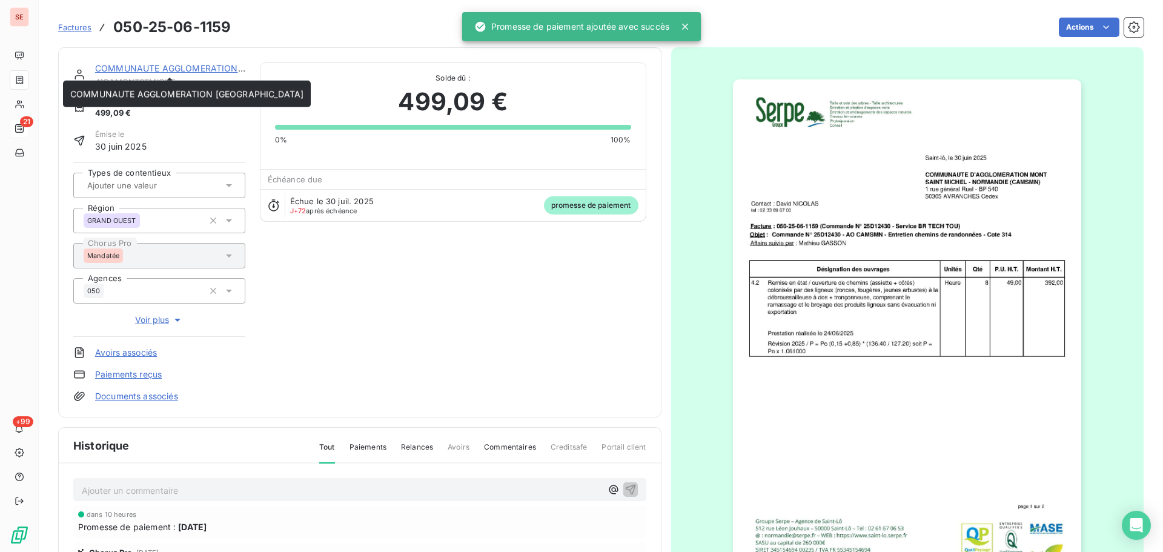
click at [167, 63] on link "COMMUNAUTE AGGLOMERATION [GEOGRAPHIC_DATA]" at bounding box center [211, 68] width 233 height 10
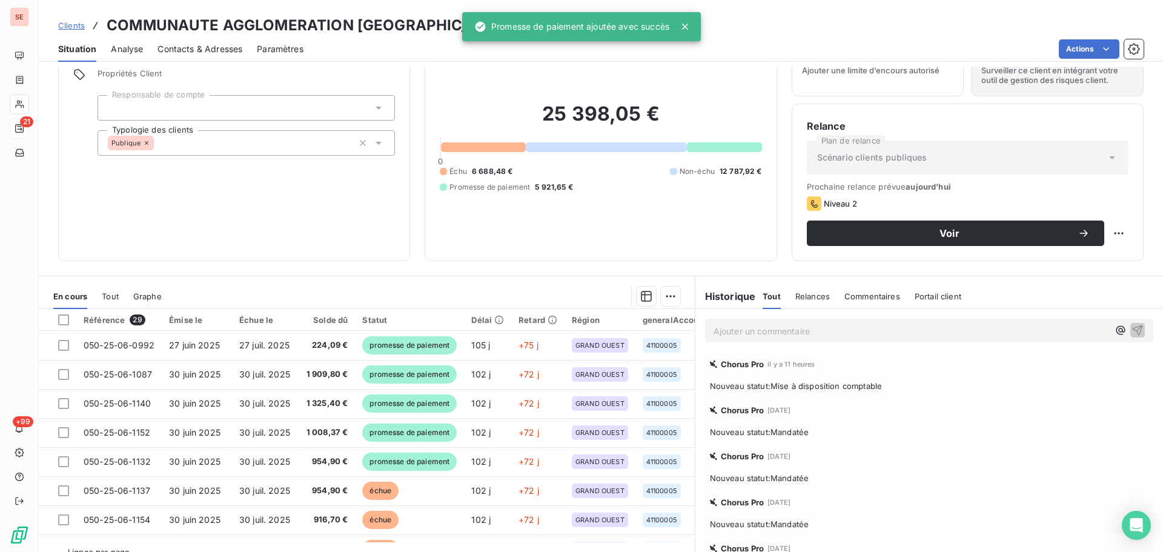
scroll to position [82, 0]
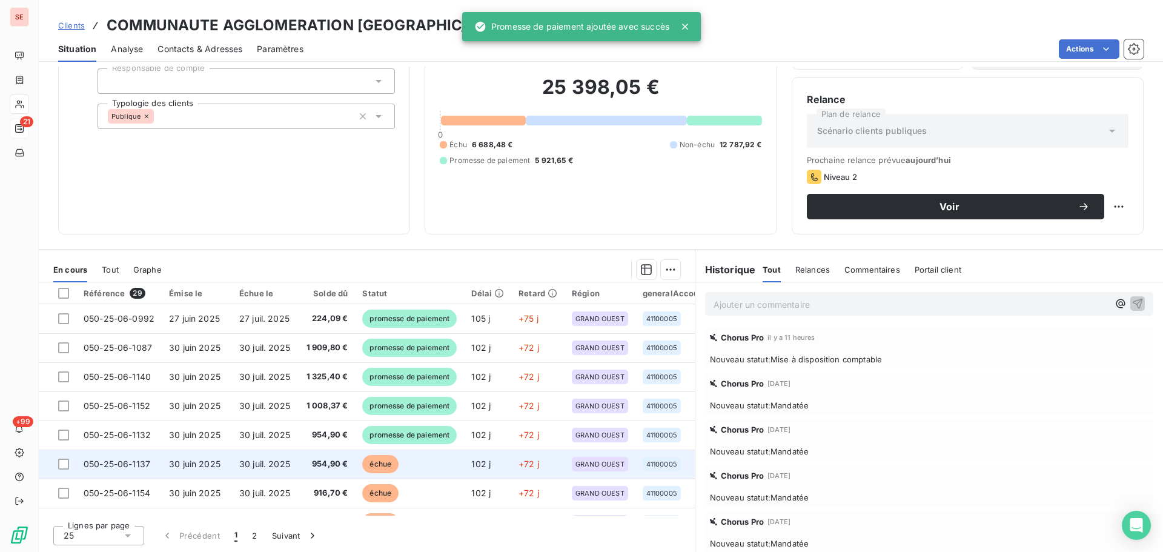
click at [322, 464] on span "954,90 €" at bounding box center [327, 464] width 44 height 12
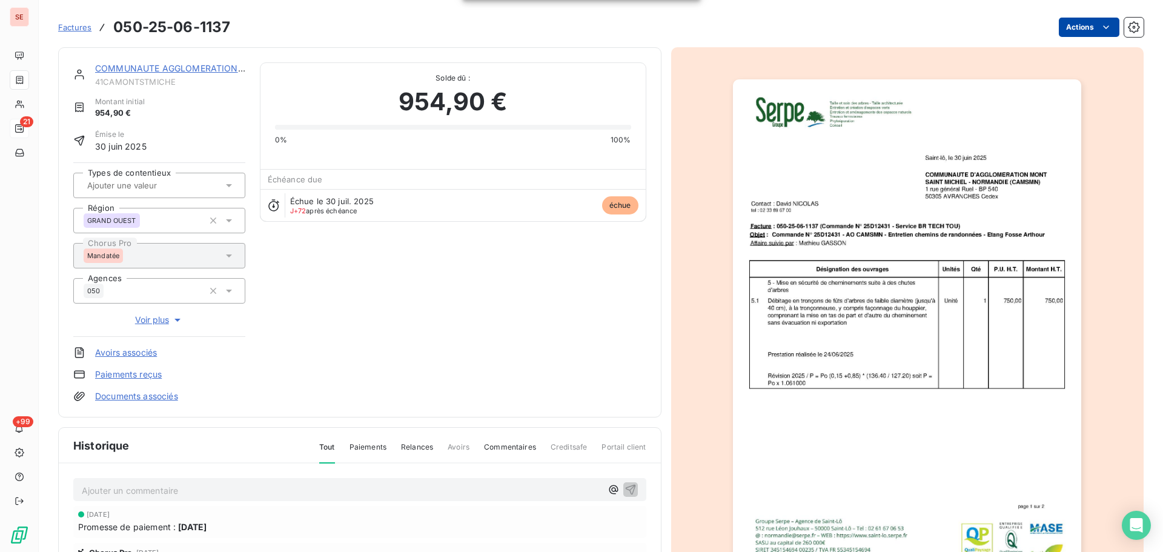
click at [1062, 22] on html "SE 21 +99 Factures 050-25-06-1137 Actions COMMUNAUTE AGGLOMERATION [GEOGRAPHIC_…" at bounding box center [581, 276] width 1163 height 552
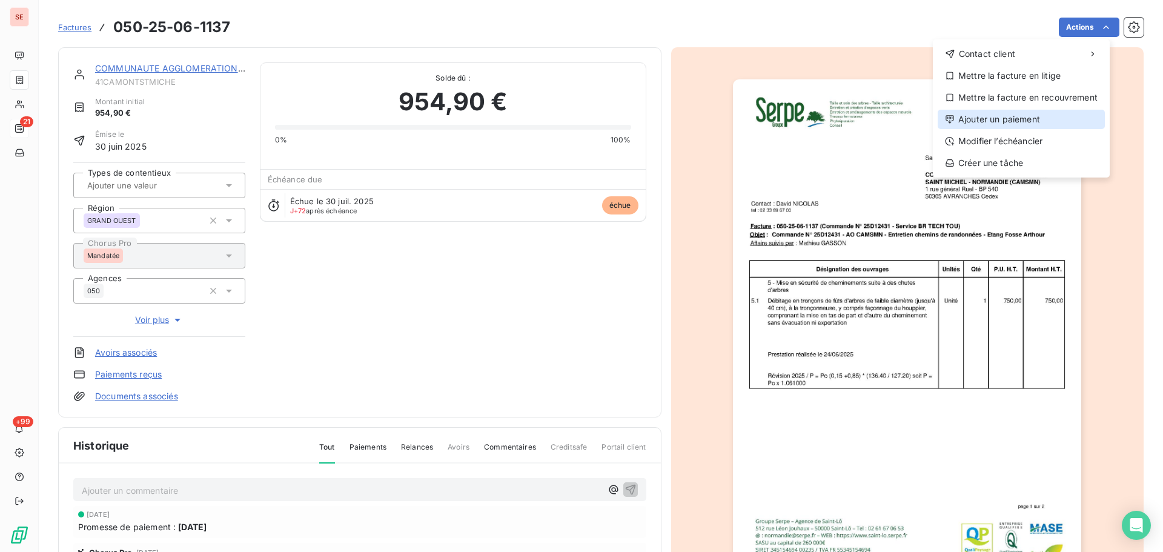
click at [1015, 124] on div "Ajouter un paiement" at bounding box center [1020, 119] width 167 height 19
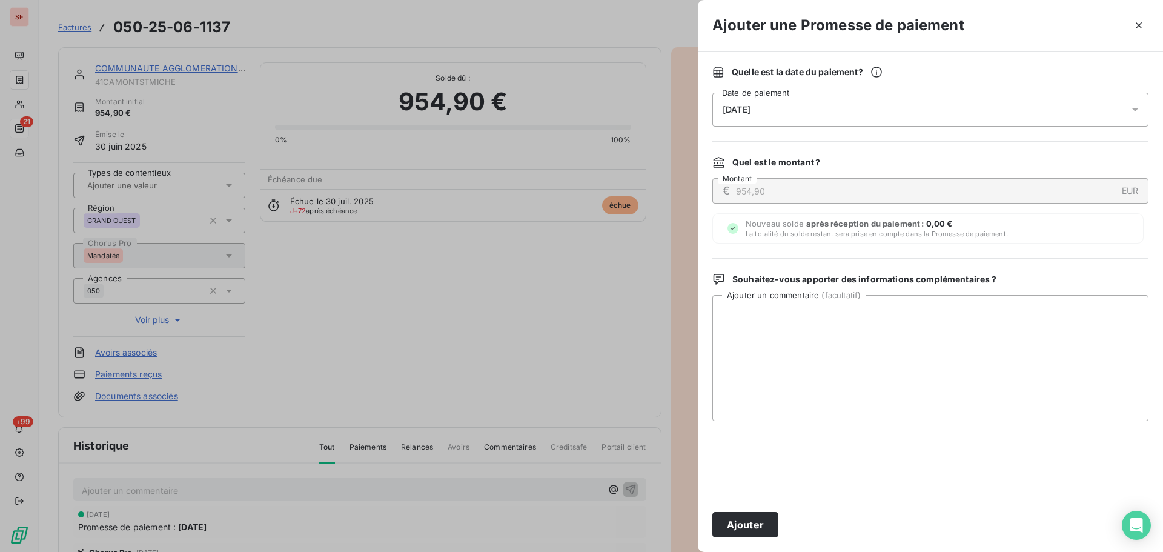
click at [859, 107] on div "[DATE]" at bounding box center [930, 110] width 436 height 34
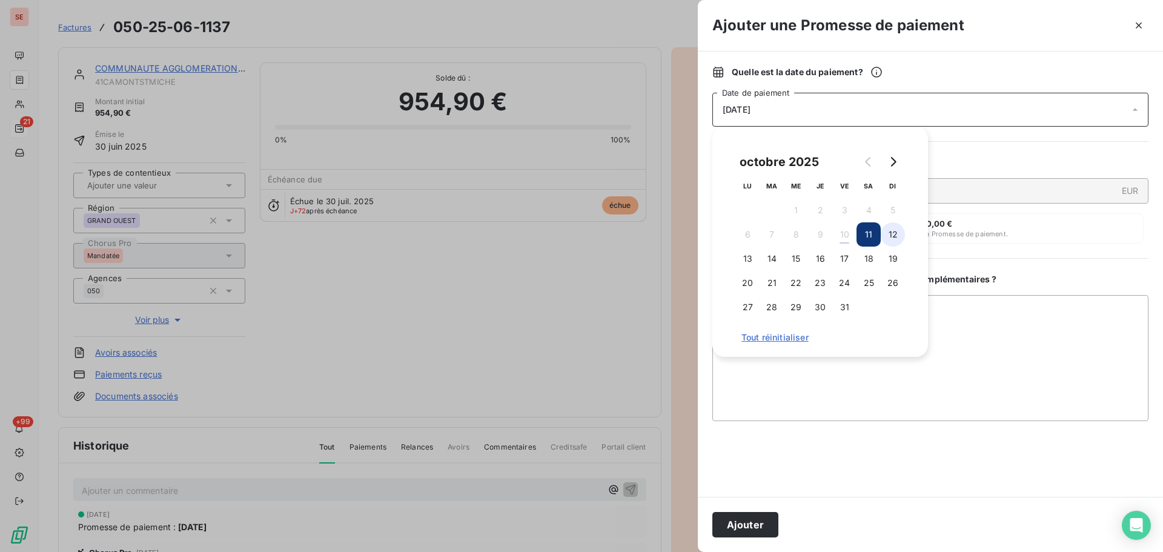
click at [897, 231] on button "12" at bounding box center [892, 234] width 24 height 24
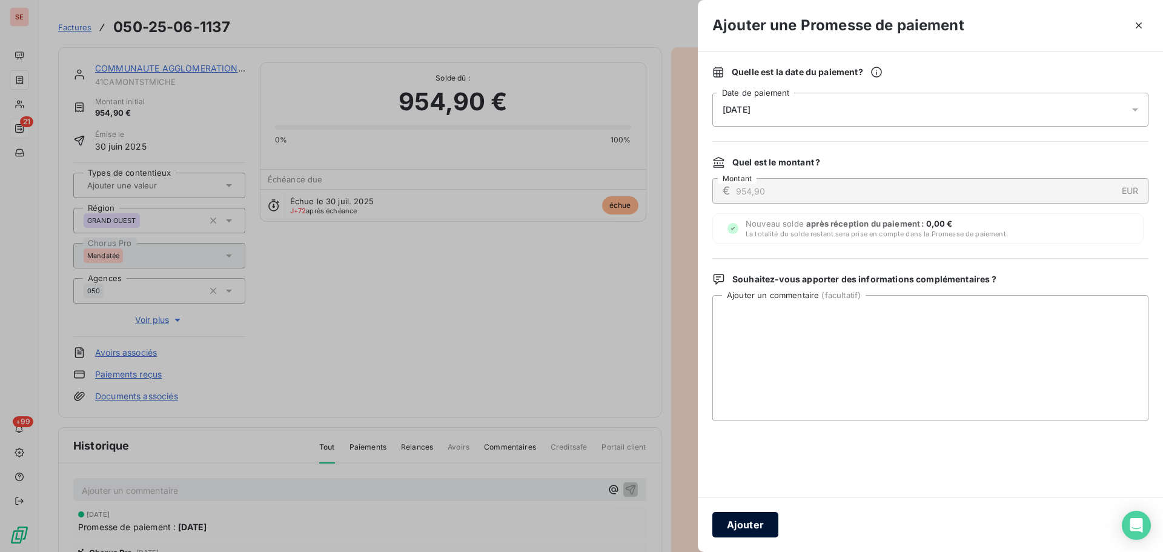
click at [750, 525] on button "Ajouter" at bounding box center [745, 524] width 66 height 25
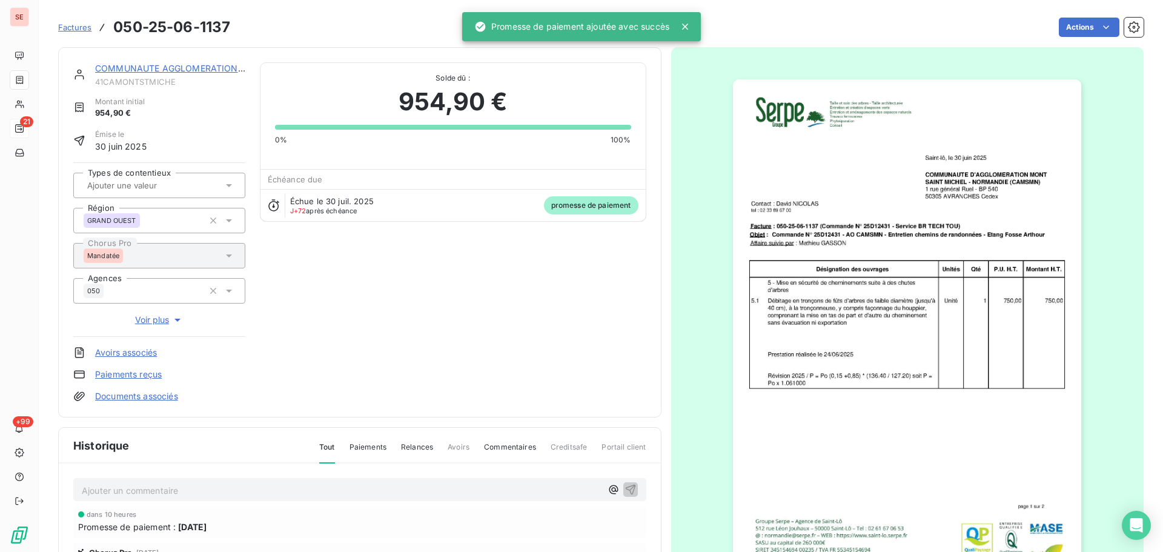
click at [212, 67] on link "COMMUNAUTE AGGLOMERATION [GEOGRAPHIC_DATA]" at bounding box center [211, 68] width 233 height 10
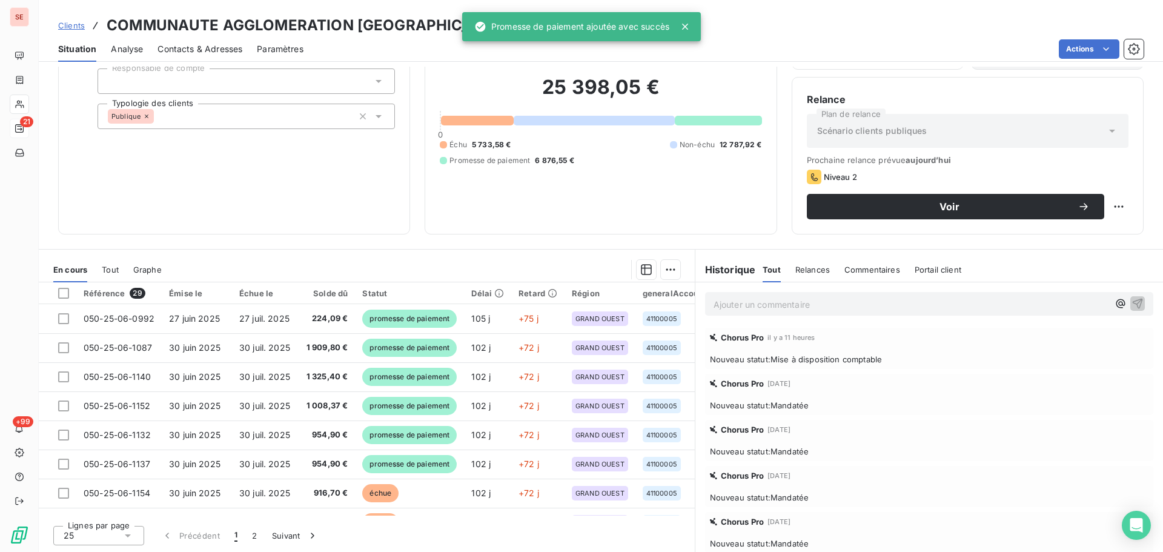
scroll to position [162, 0]
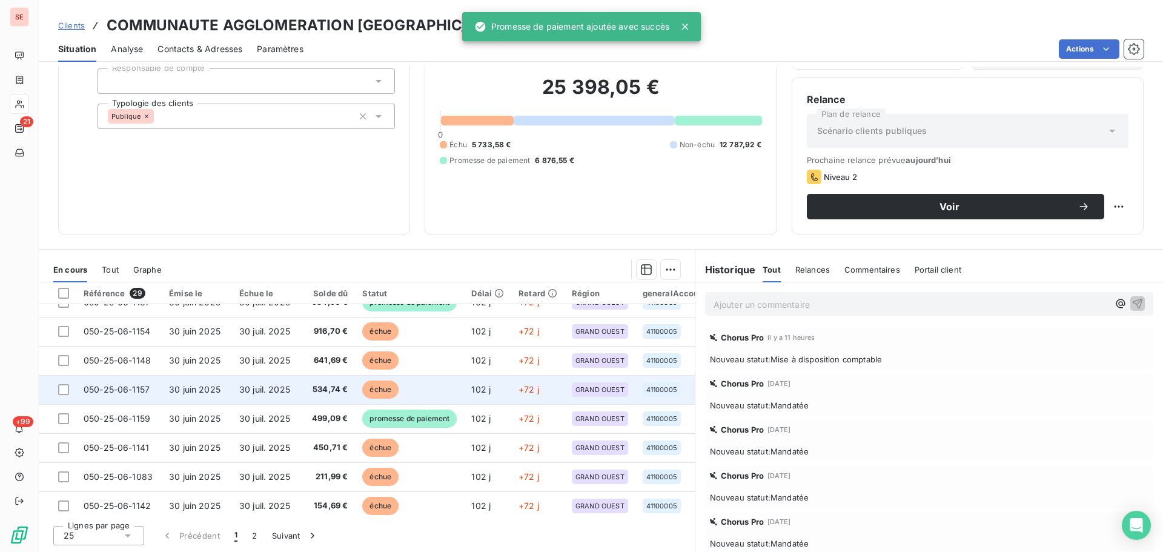
click at [376, 394] on span "échue" at bounding box center [380, 389] width 36 height 18
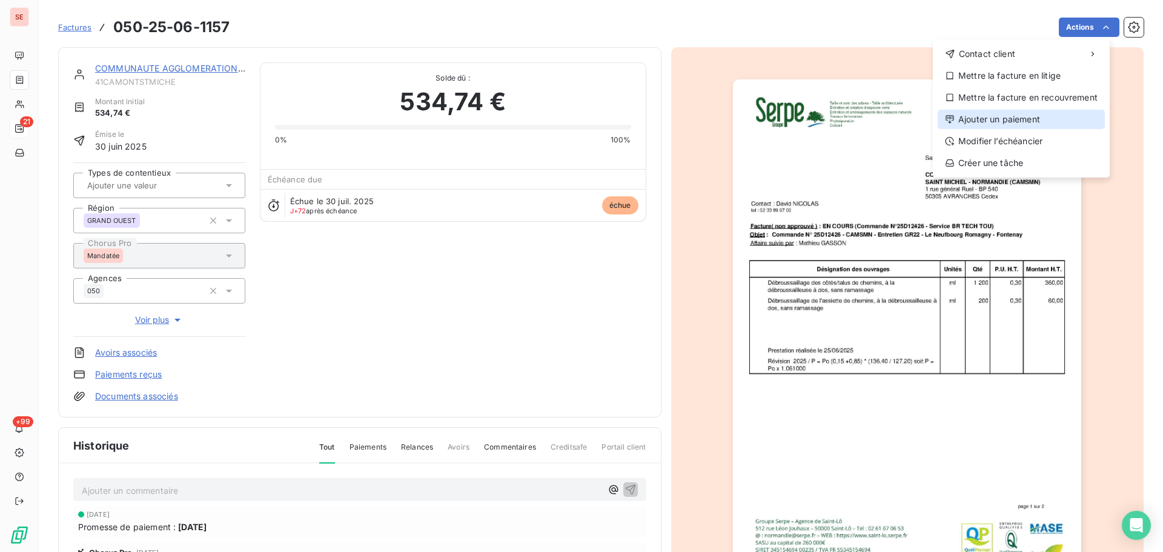
click at [1051, 111] on div "Ajouter un paiement" at bounding box center [1020, 119] width 167 height 19
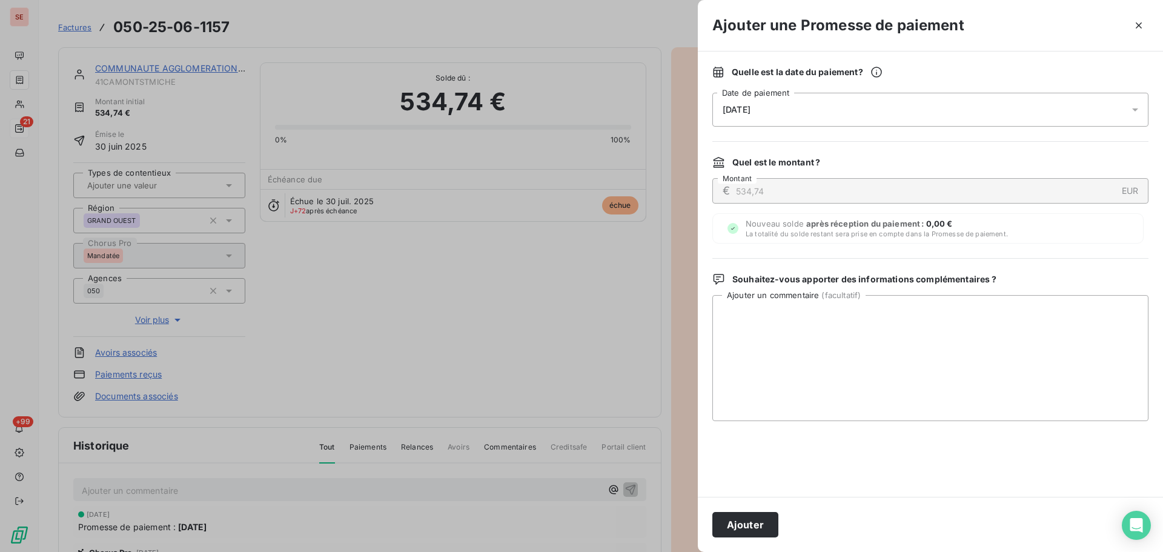
click at [962, 111] on div "[DATE]" at bounding box center [930, 110] width 436 height 34
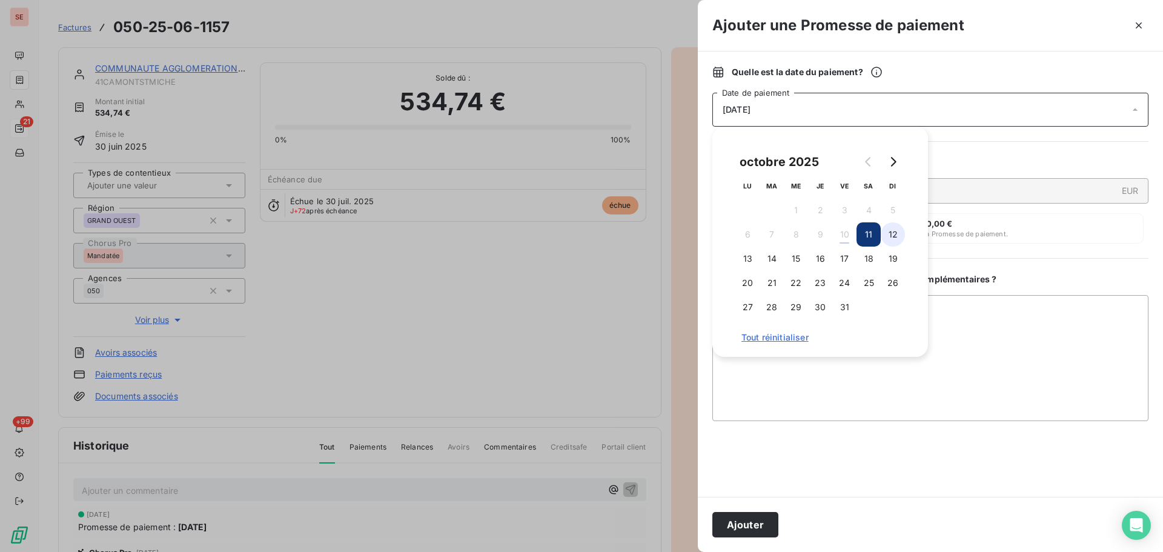
click at [890, 230] on button "12" at bounding box center [892, 234] width 24 height 24
click at [748, 528] on button "Ajouter" at bounding box center [745, 524] width 66 height 25
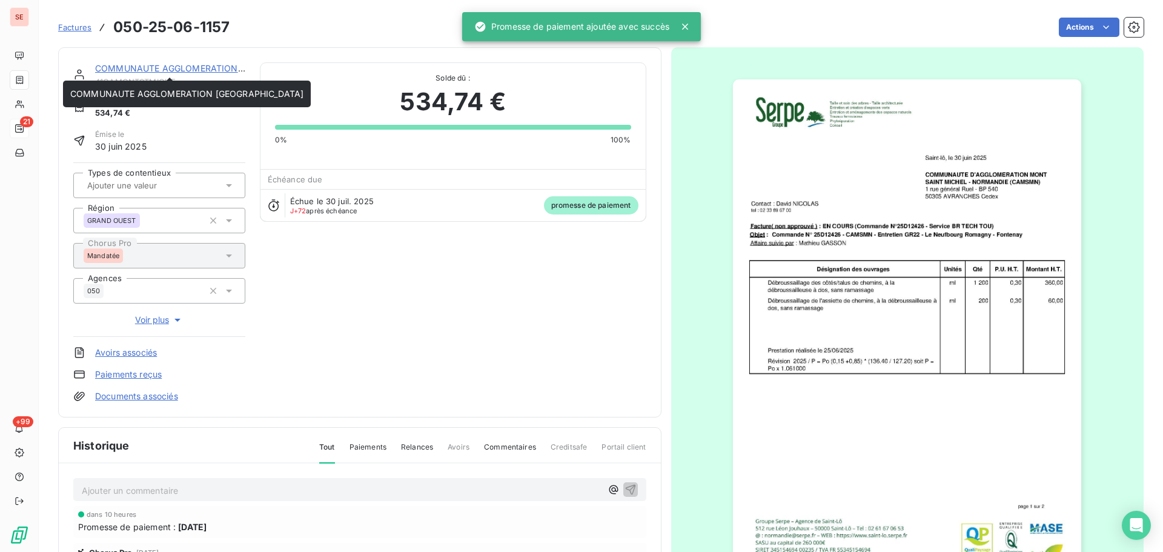
click at [193, 68] on link "COMMUNAUTE AGGLOMERATION [GEOGRAPHIC_DATA]" at bounding box center [211, 68] width 233 height 10
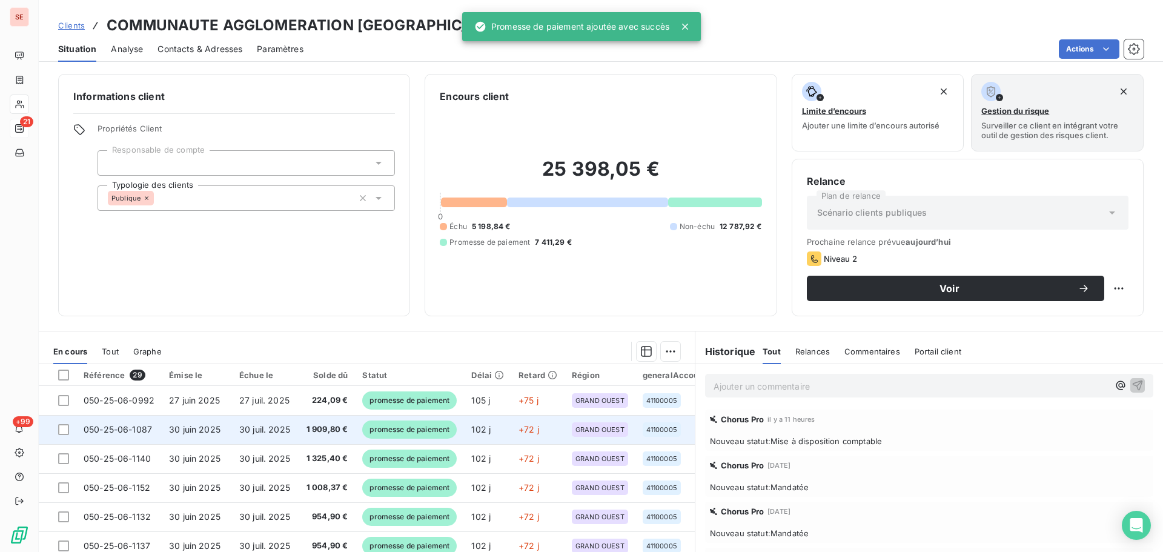
scroll to position [323, 0]
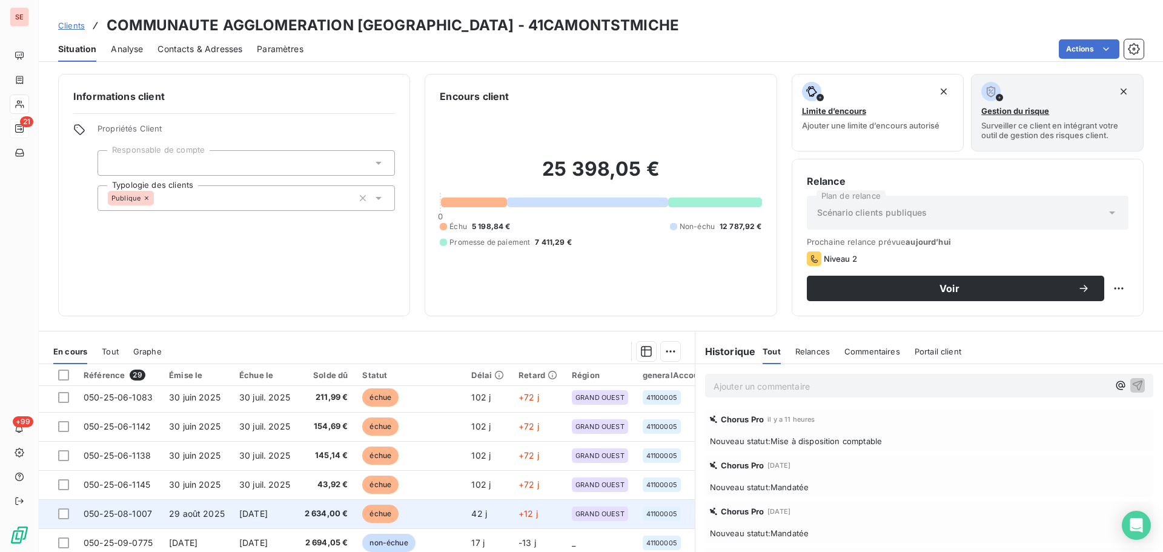
click at [368, 503] on td "échue" at bounding box center [409, 513] width 109 height 29
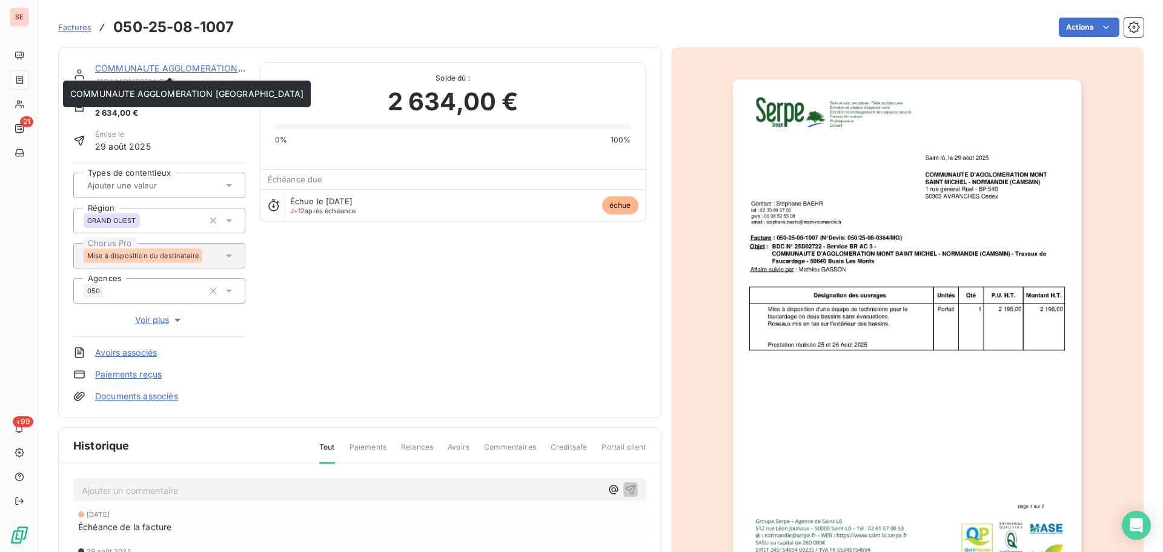
click at [147, 69] on link "COMMUNAUTE AGGLOMERATION [GEOGRAPHIC_DATA]" at bounding box center [211, 68] width 233 height 10
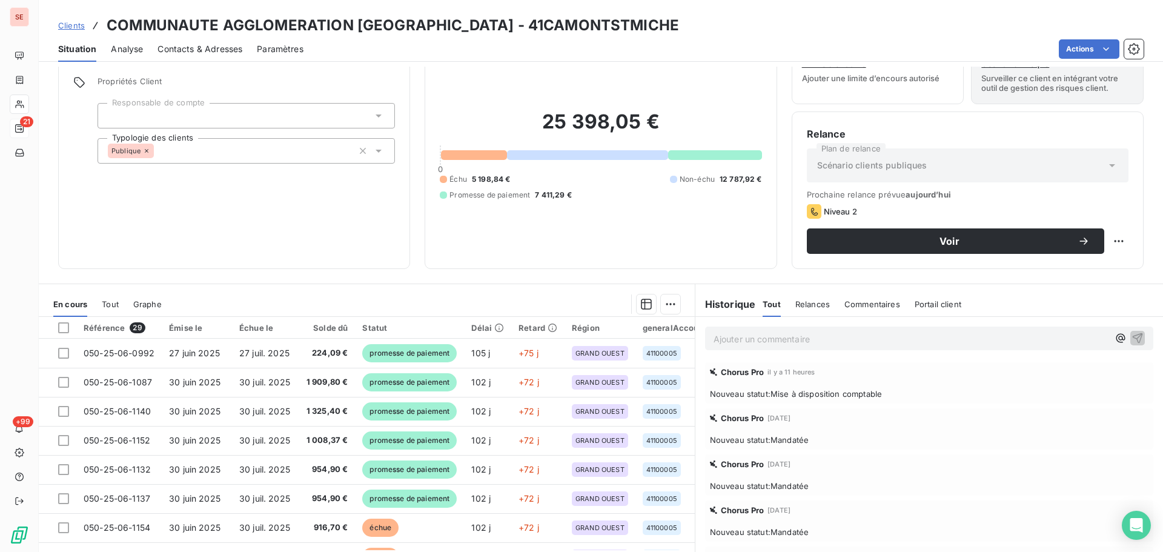
scroll to position [82, 0]
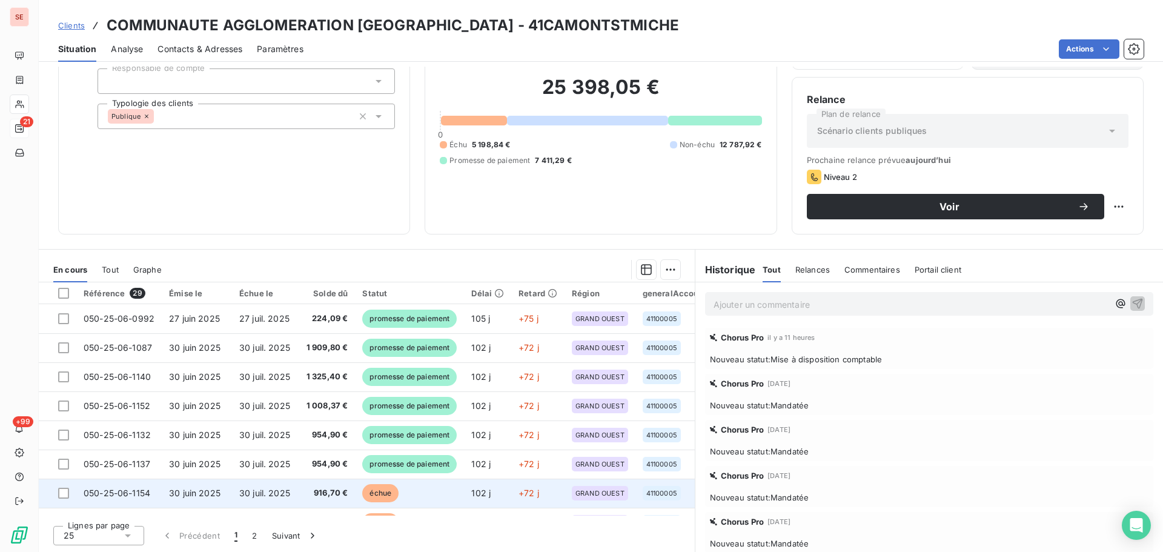
click at [361, 491] on td "échue" at bounding box center [409, 492] width 109 height 29
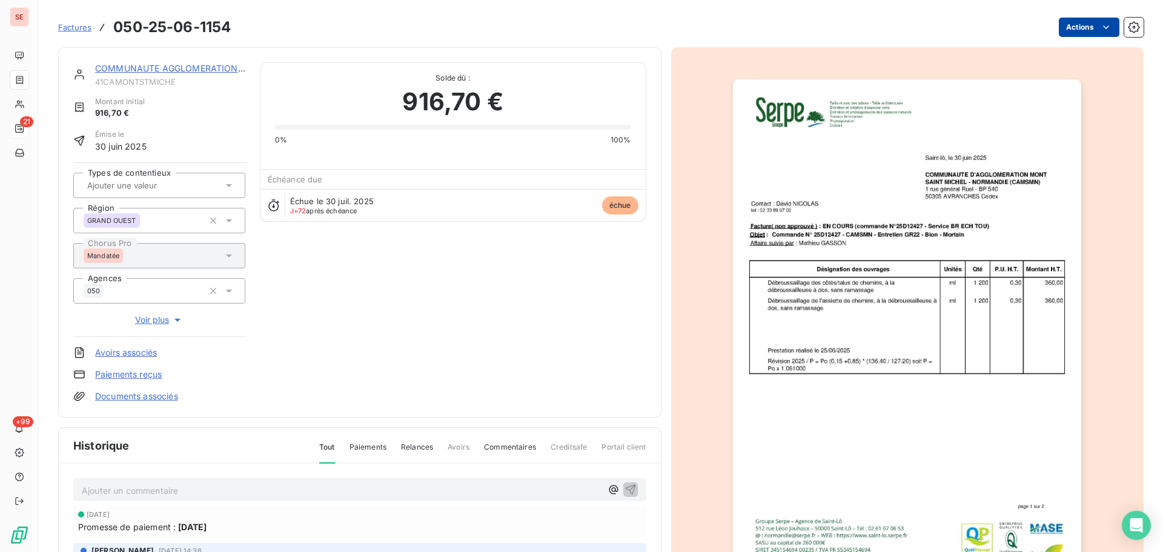
click at [1073, 28] on html "SE 21 +99 Factures 050-25-06-1154 Actions COMMUNAUTE AGGLOMERATION [GEOGRAPHIC_…" at bounding box center [581, 276] width 1163 height 552
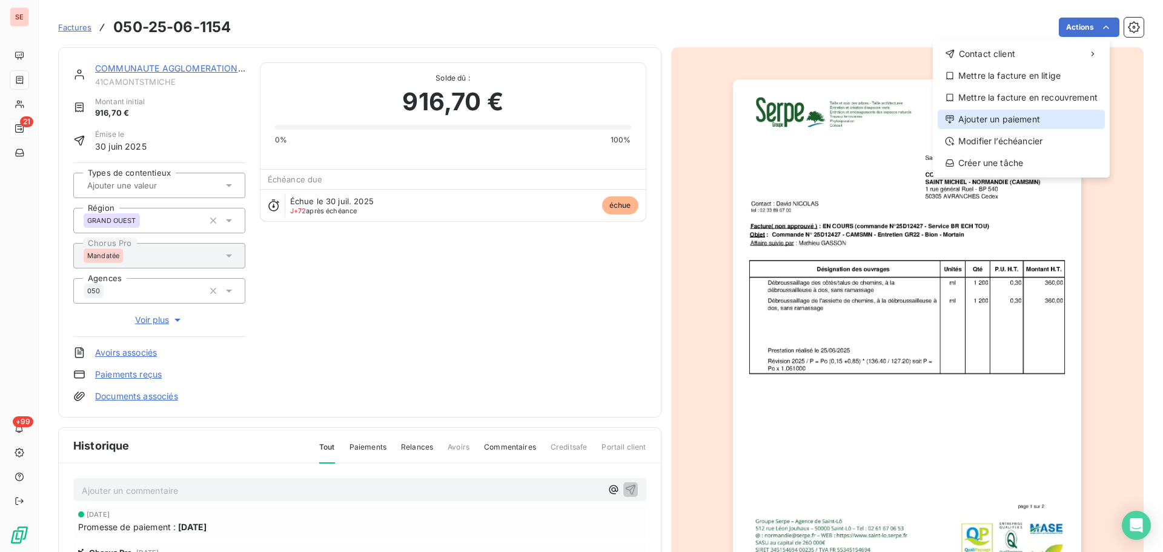
click at [1029, 114] on div "Ajouter un paiement" at bounding box center [1020, 119] width 167 height 19
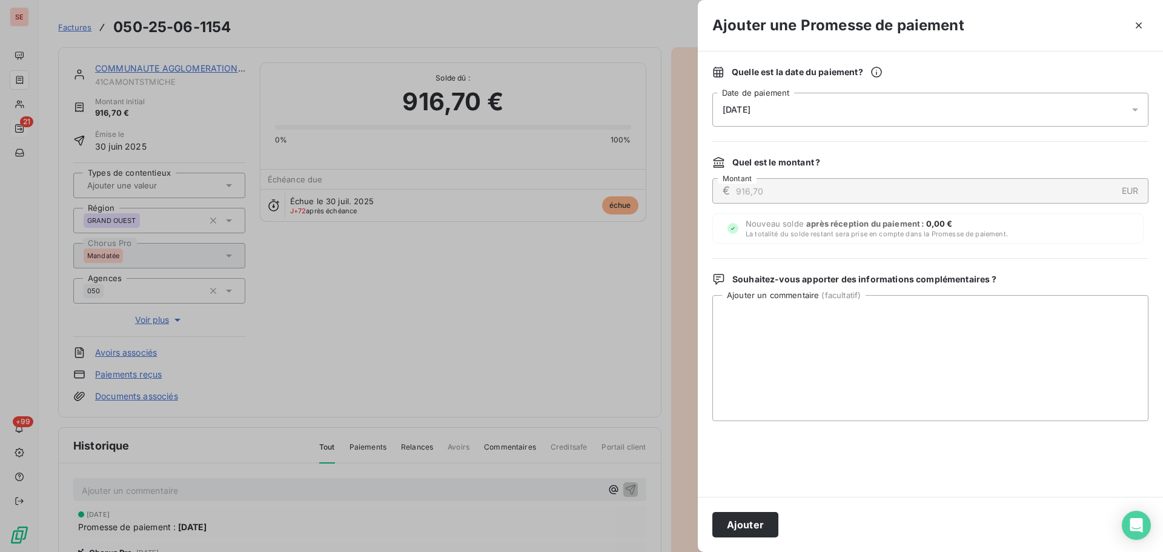
click at [988, 110] on div "[DATE]" at bounding box center [930, 110] width 436 height 34
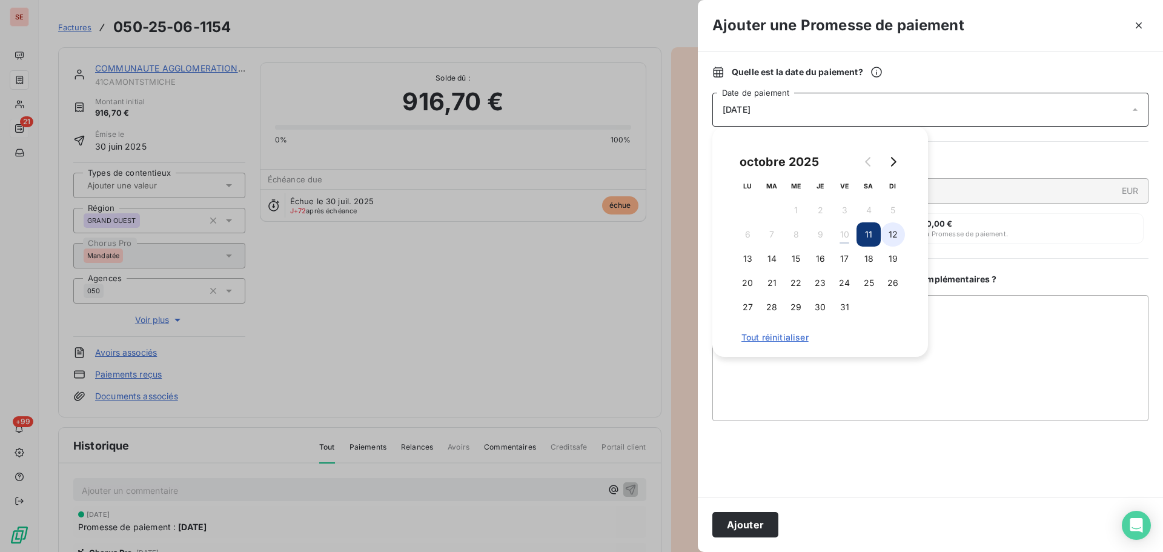
click at [888, 239] on button "12" at bounding box center [892, 234] width 24 height 24
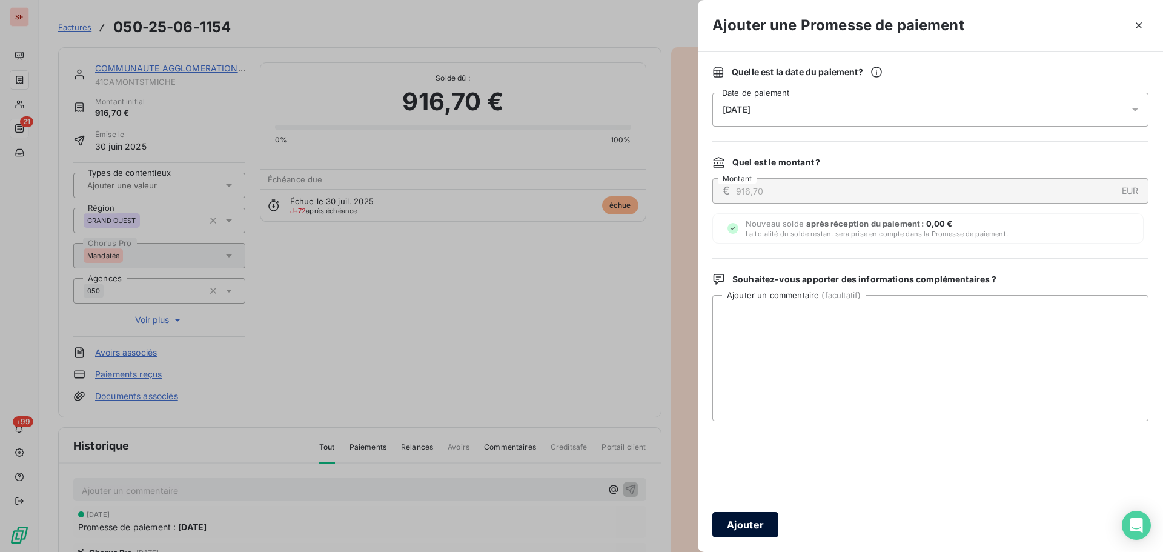
click at [722, 516] on button "Ajouter" at bounding box center [745, 524] width 66 height 25
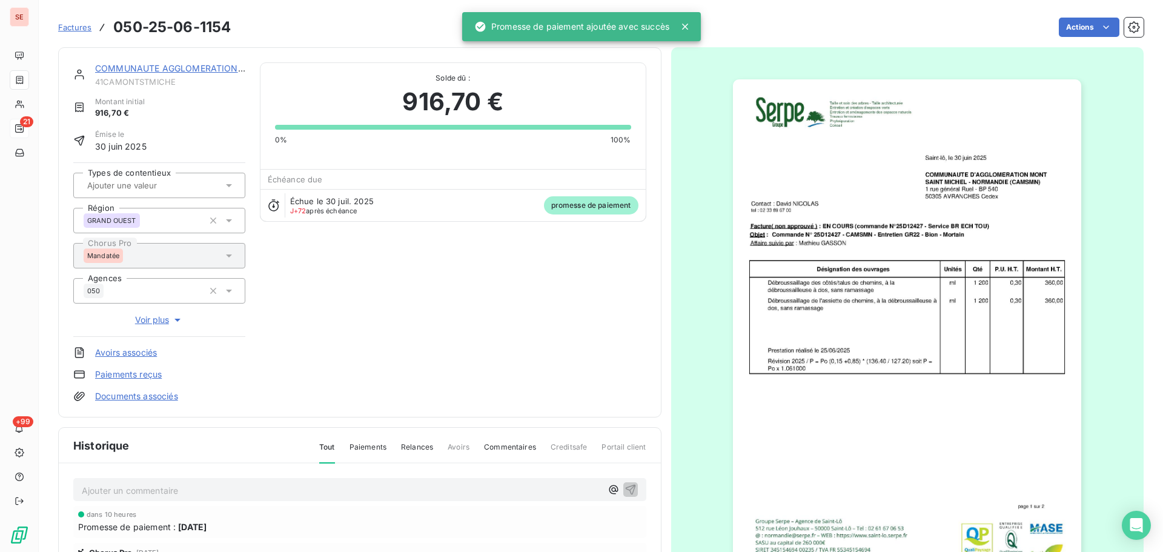
click at [130, 67] on link "COMMUNAUTE AGGLOMERATION [GEOGRAPHIC_DATA]" at bounding box center [211, 68] width 233 height 10
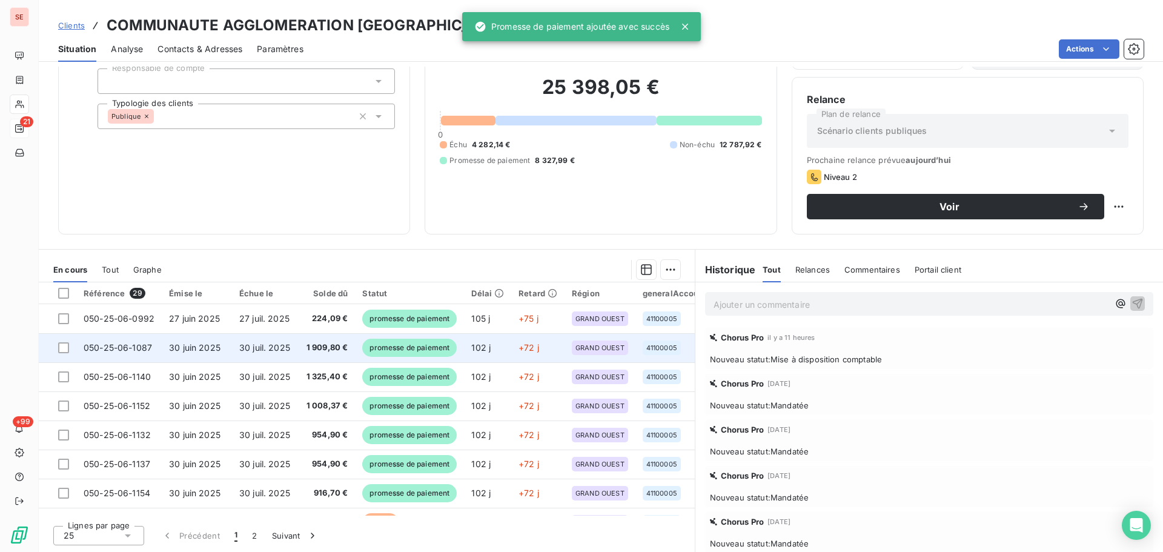
scroll to position [162, 0]
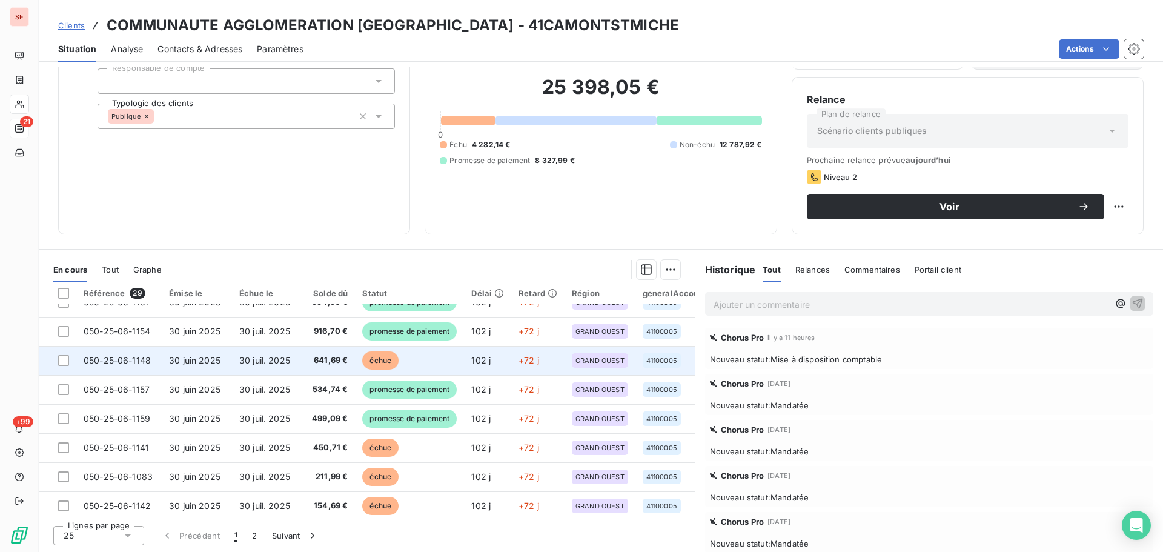
click at [330, 363] on span "641,69 €" at bounding box center [327, 360] width 44 height 12
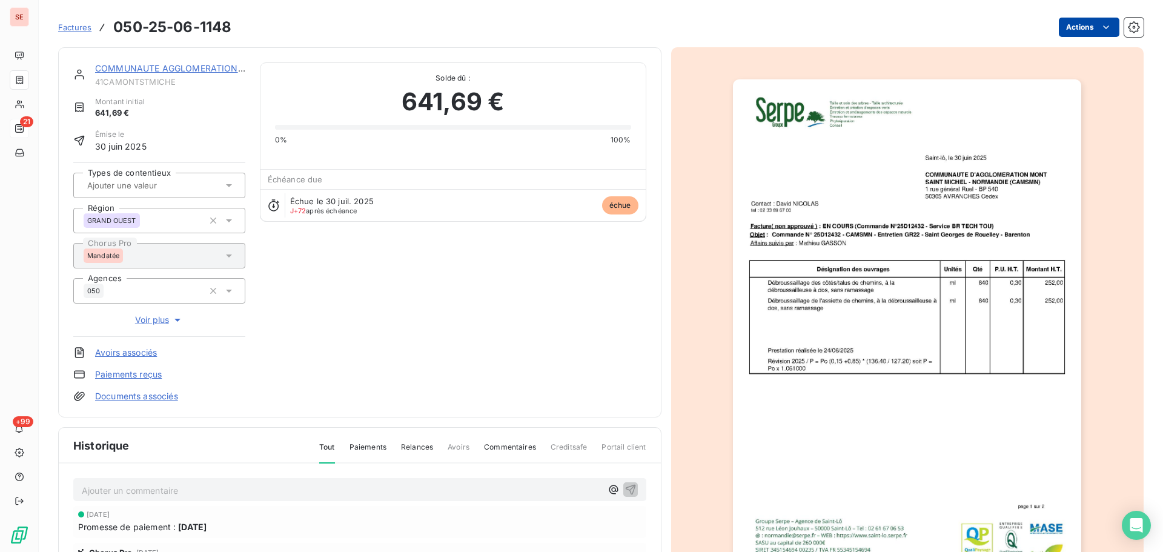
click at [1081, 24] on html "SE 21 +99 Factures 050-25-06-1148 Actions COMMUNAUTE AGGLOMERATION [GEOGRAPHIC_…" at bounding box center [581, 276] width 1163 height 552
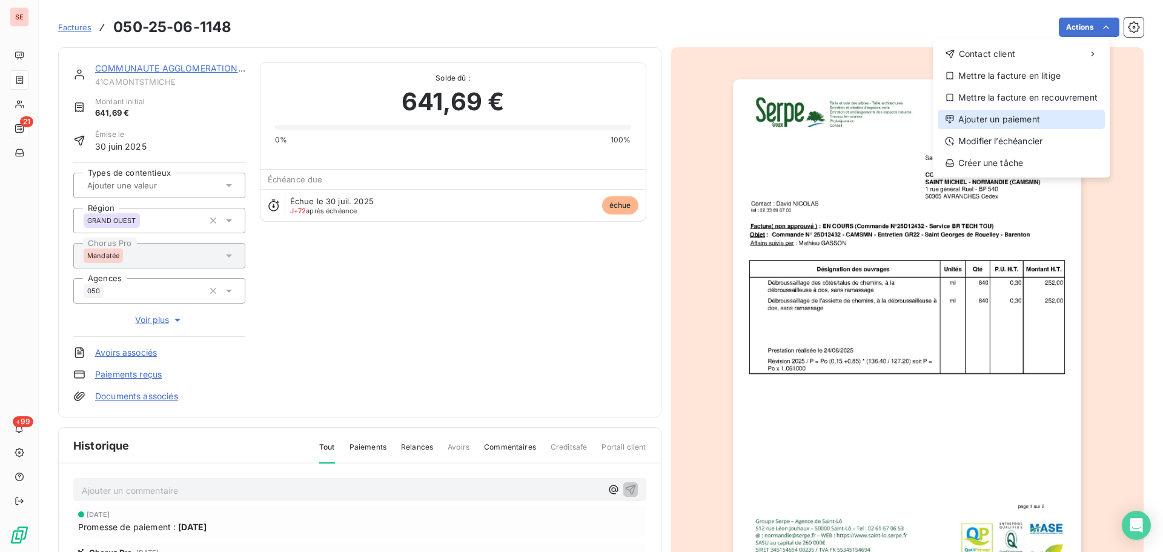
click at [1029, 119] on div "Ajouter un paiement" at bounding box center [1020, 119] width 167 height 19
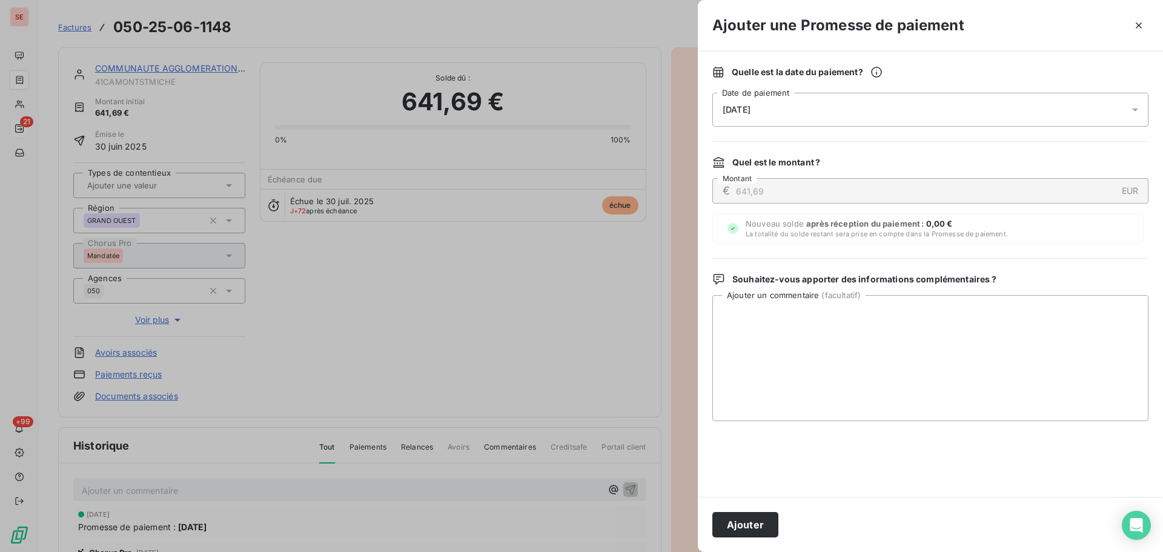
click at [934, 114] on div "[DATE]" at bounding box center [930, 110] width 436 height 34
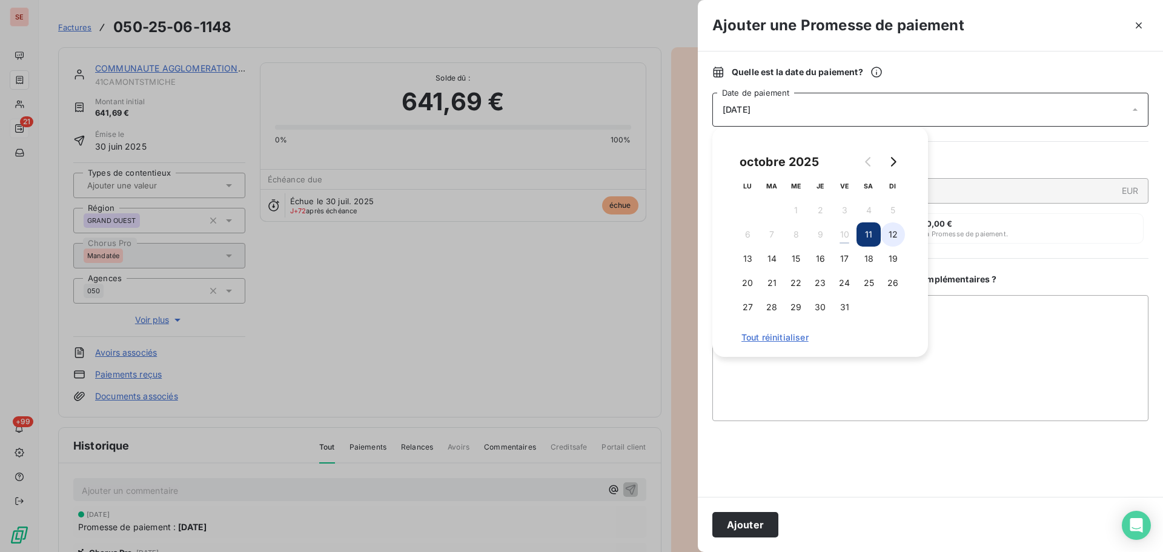
click at [894, 243] on button "12" at bounding box center [892, 234] width 24 height 24
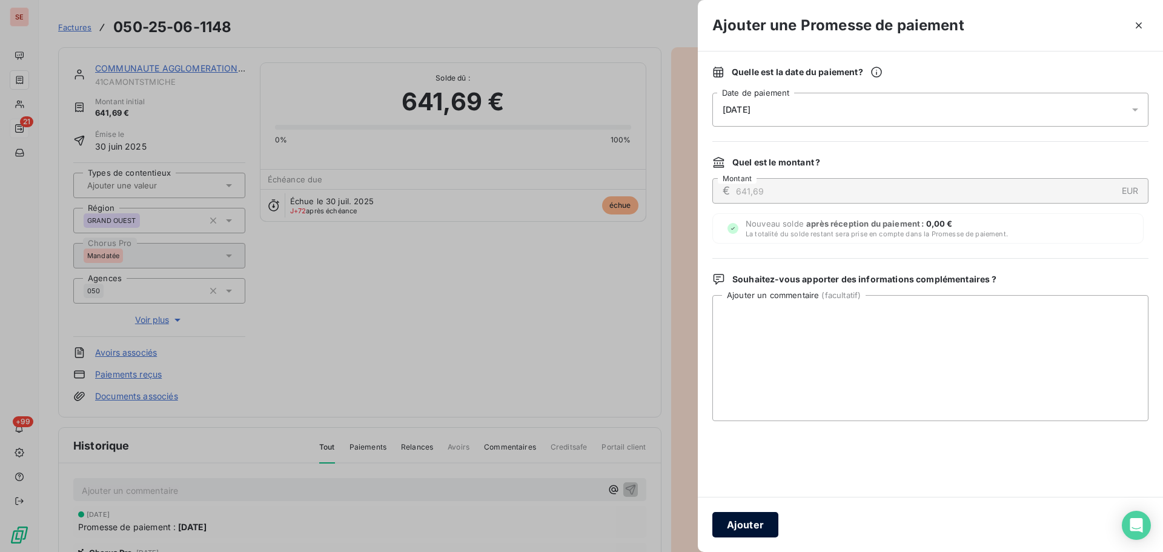
click at [723, 519] on button "Ajouter" at bounding box center [745, 524] width 66 height 25
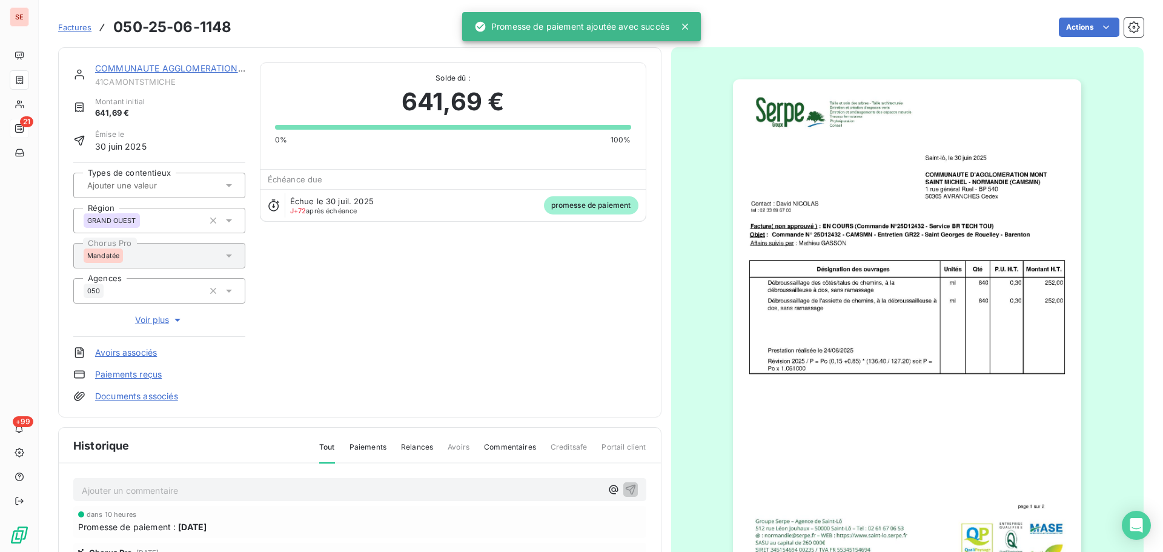
click at [201, 63] on link "COMMUNAUTE AGGLOMERATION [GEOGRAPHIC_DATA]" at bounding box center [211, 68] width 233 height 10
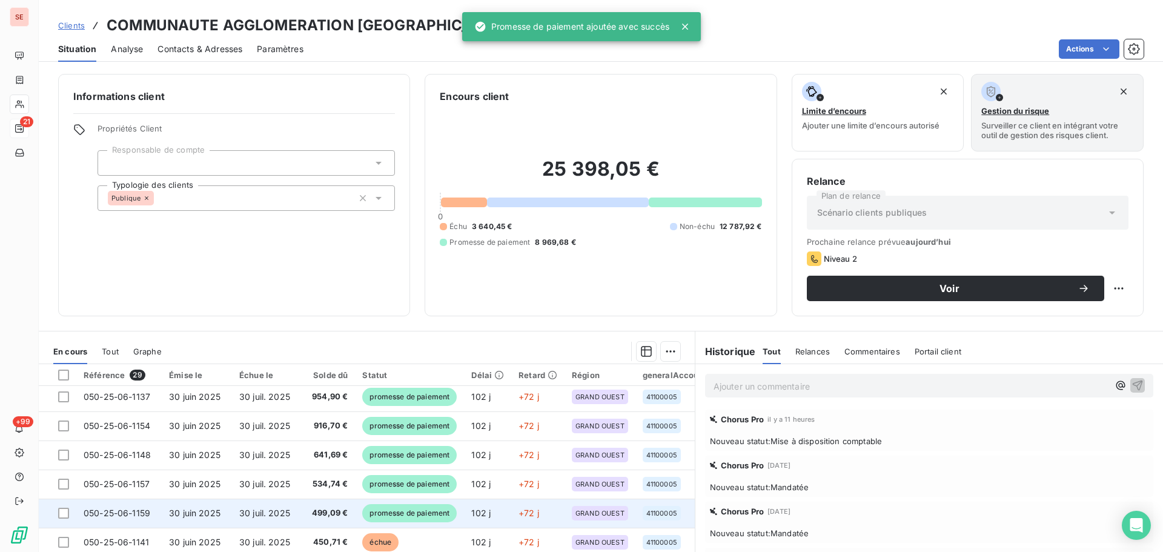
scroll to position [162, 0]
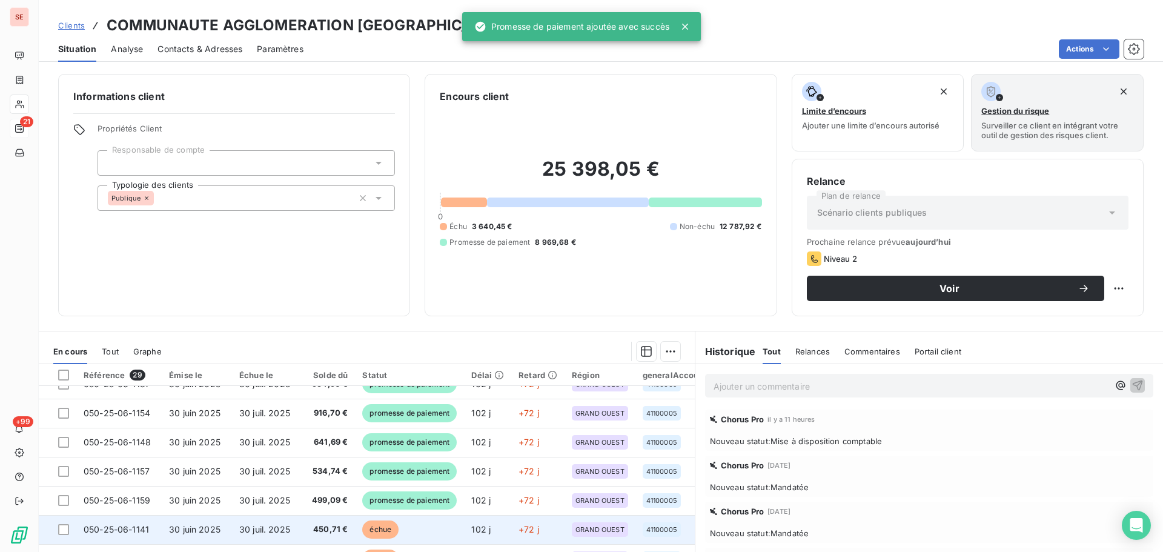
click at [372, 526] on span "échue" at bounding box center [380, 529] width 36 height 18
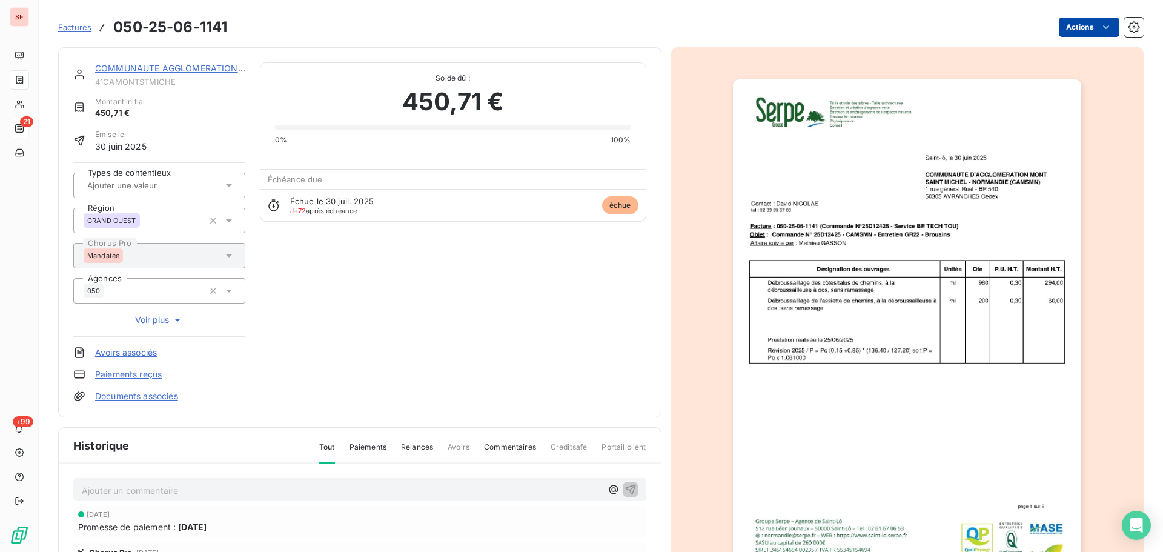
click at [1063, 19] on html "SE 21 +99 Factures 050-25-06-1141 Actions COMMUNAUTE AGGLOMERATION [GEOGRAPHIC_…" at bounding box center [581, 276] width 1163 height 552
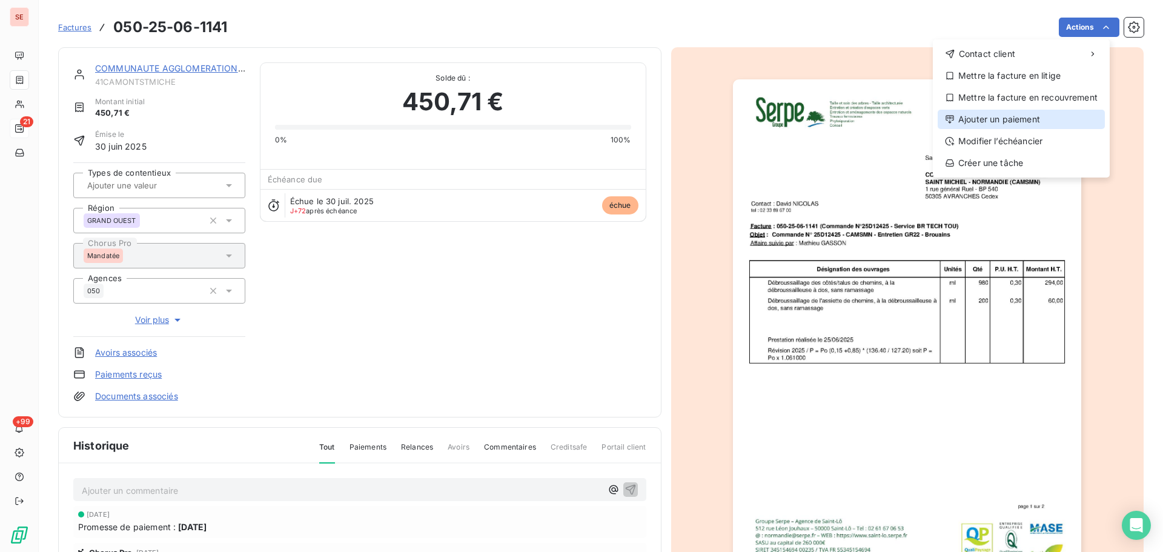
click at [1029, 116] on div "Ajouter un paiement" at bounding box center [1020, 119] width 167 height 19
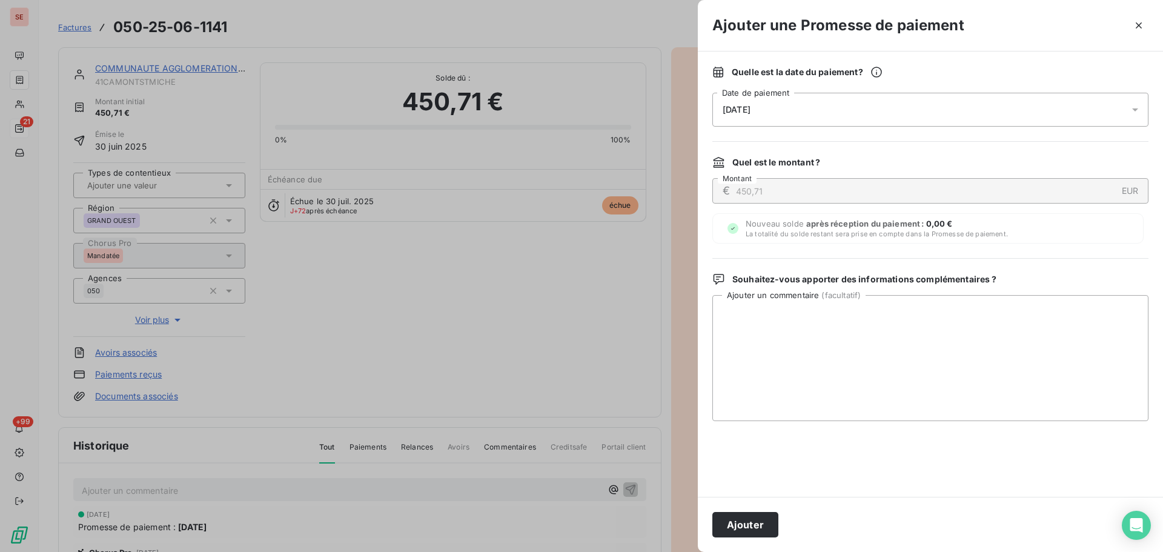
click at [1014, 100] on div "[DATE]" at bounding box center [930, 110] width 436 height 34
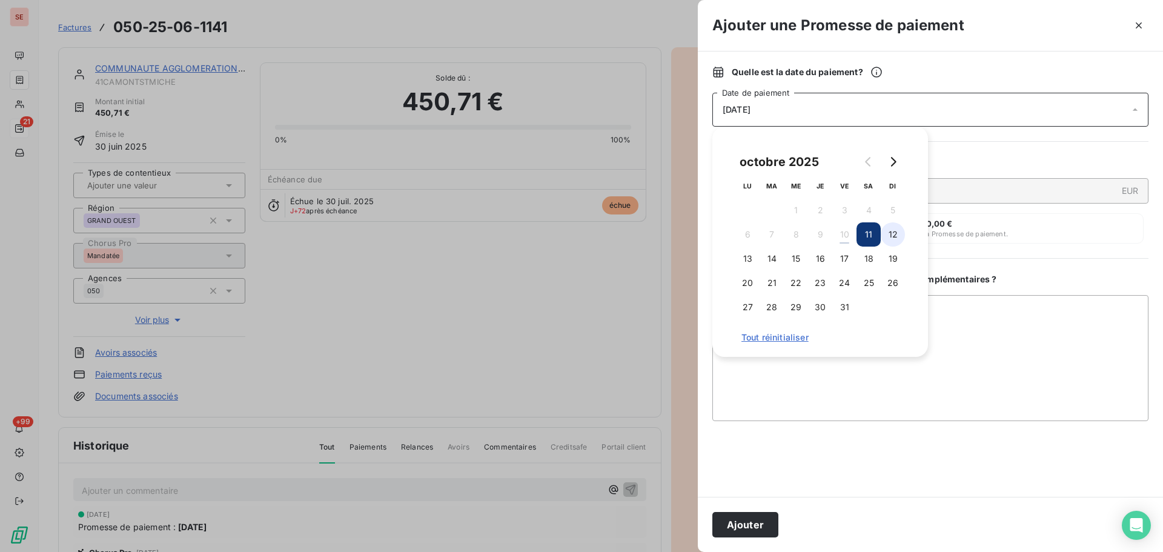
click at [897, 236] on button "12" at bounding box center [892, 234] width 24 height 24
click at [747, 532] on button "Ajouter" at bounding box center [745, 524] width 66 height 25
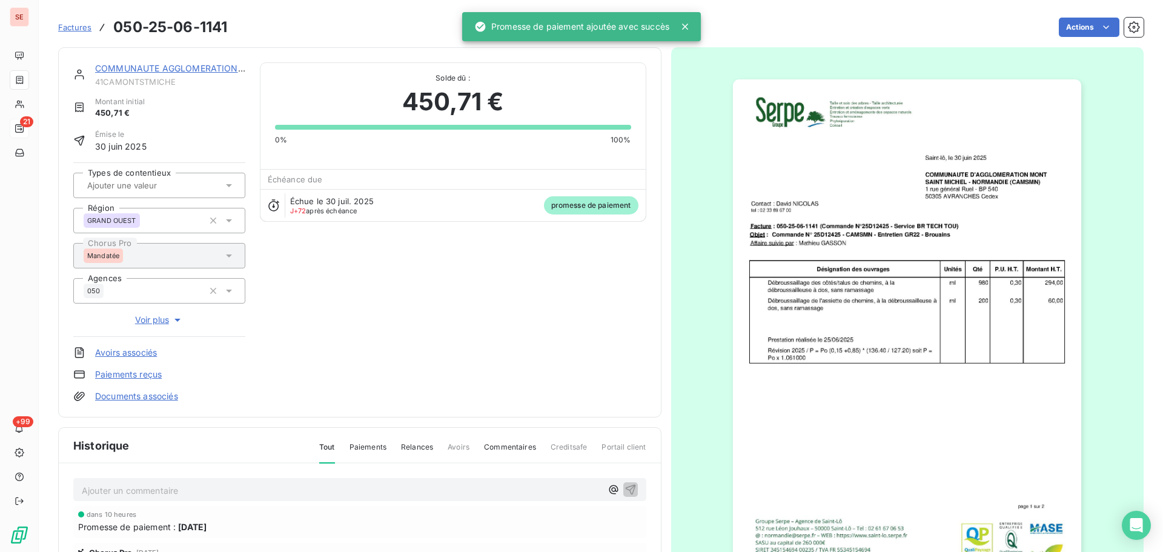
click at [120, 67] on link "COMMUNAUTE AGGLOMERATION [GEOGRAPHIC_DATA]" at bounding box center [211, 68] width 233 height 10
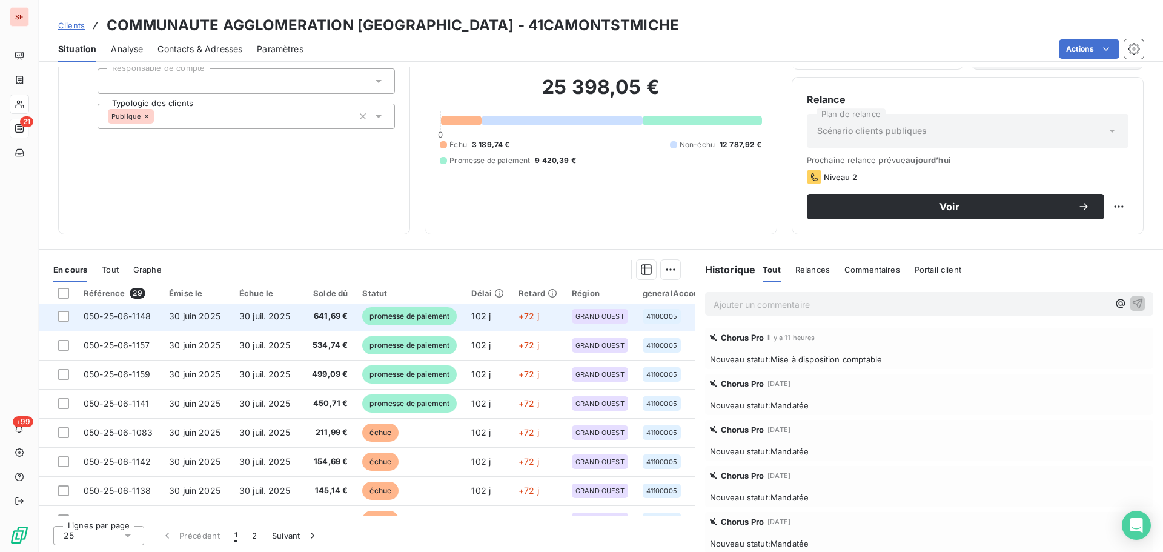
scroll to position [162, 0]
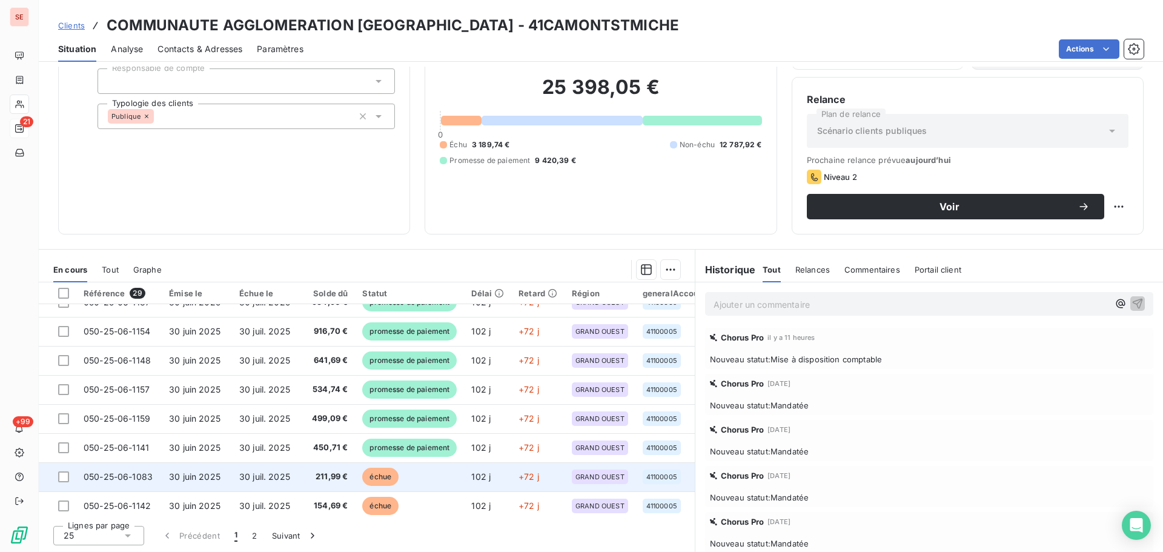
click at [326, 484] on td "211,99 €" at bounding box center [326, 476] width 58 height 29
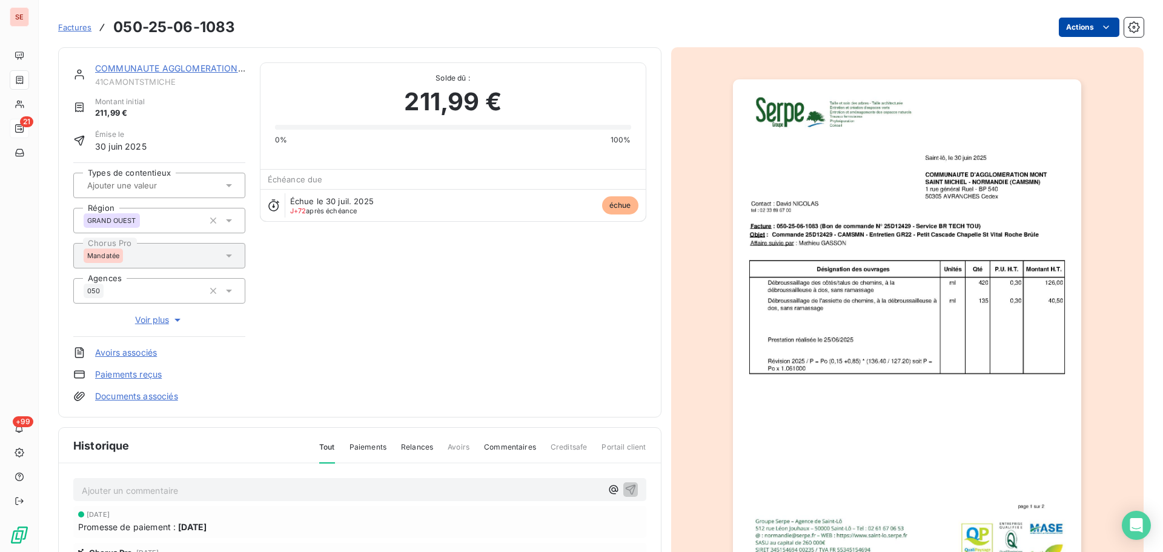
click at [1076, 19] on html "SE 21 +99 Factures 050-25-06-1083 Actions COMMUNAUTE AGGLOMERATION MONT SAINT 4…" at bounding box center [581, 276] width 1163 height 552
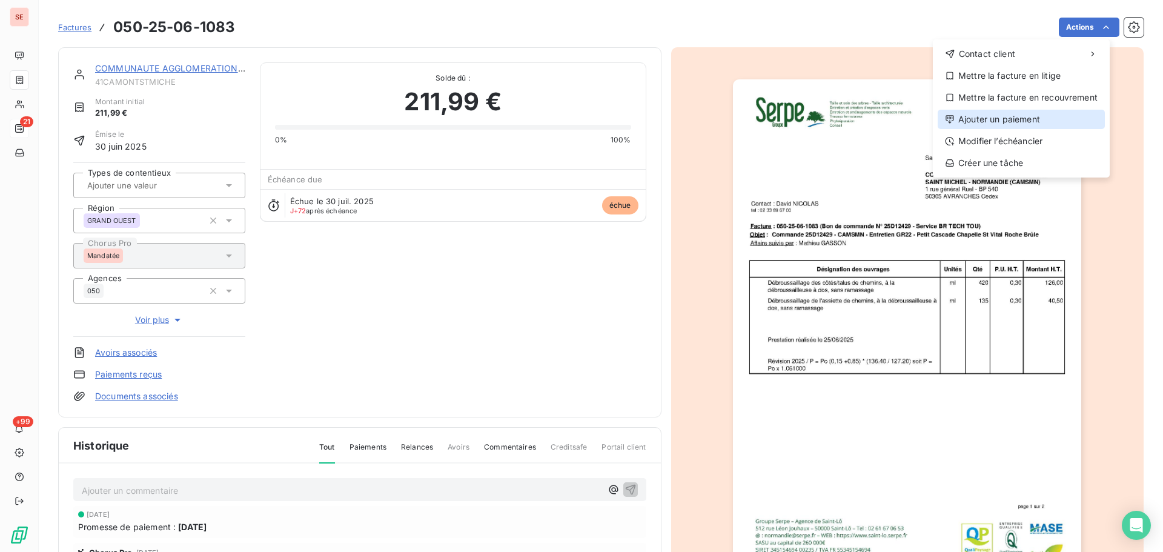
click at [984, 122] on div "Ajouter un paiement" at bounding box center [1020, 119] width 167 height 19
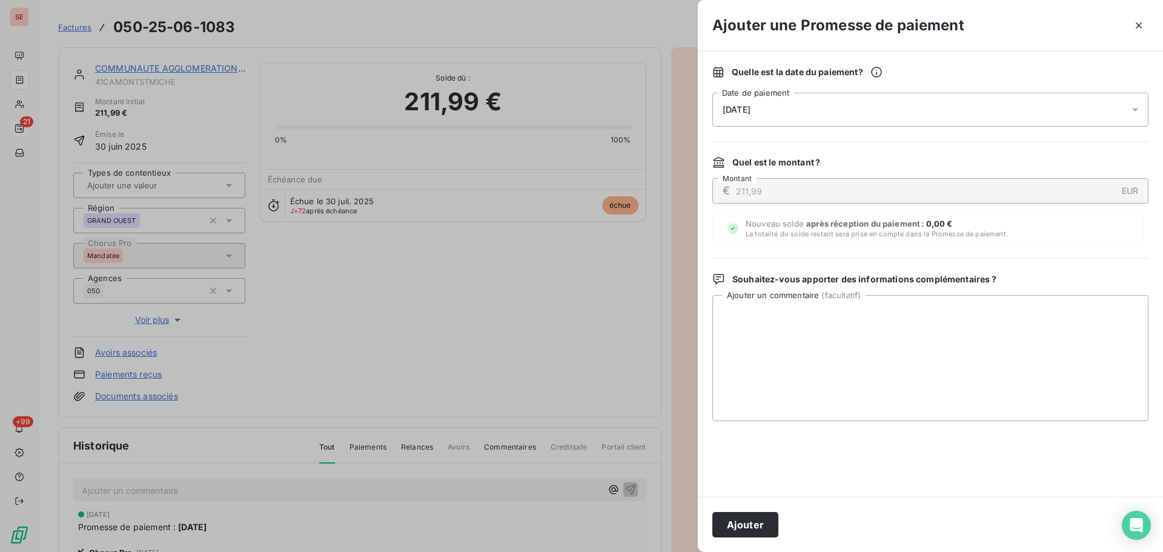
click at [981, 110] on div "[DATE]" at bounding box center [930, 110] width 436 height 34
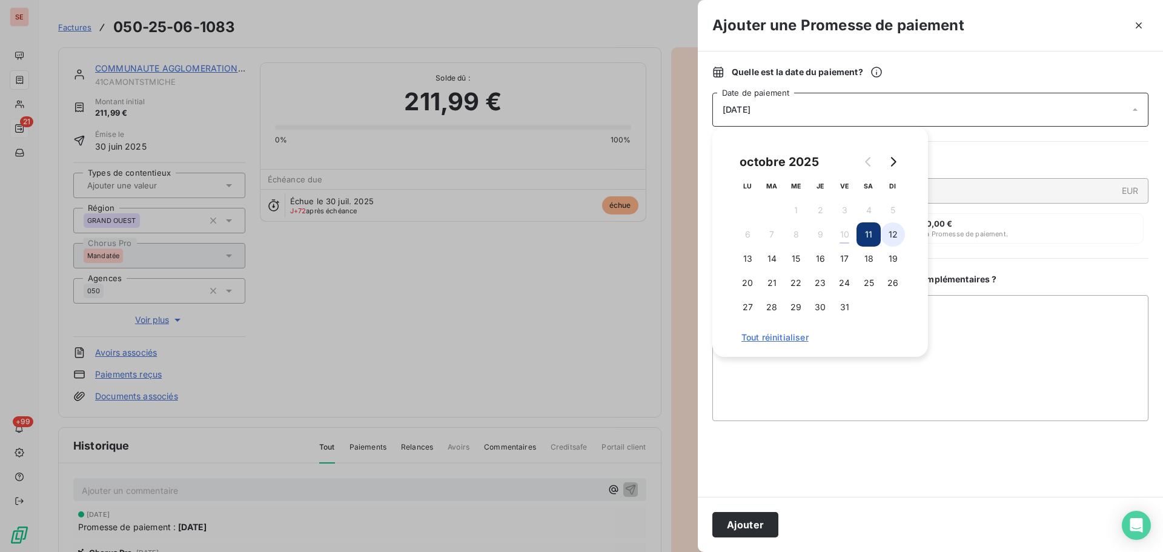
click at [904, 236] on button "12" at bounding box center [892, 234] width 24 height 24
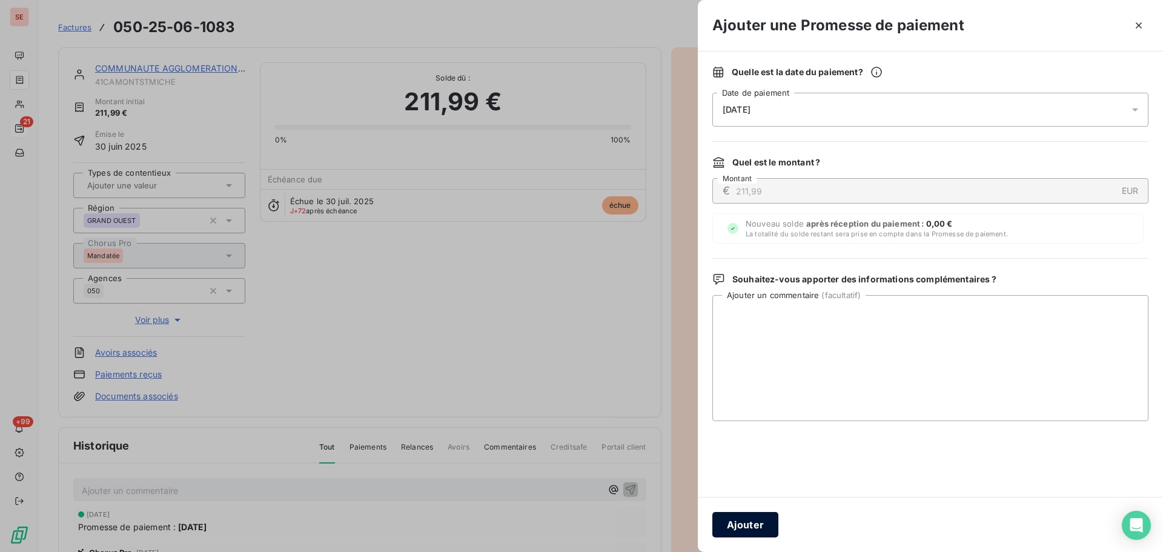
click at [753, 525] on button "Ajouter" at bounding box center [745, 524] width 66 height 25
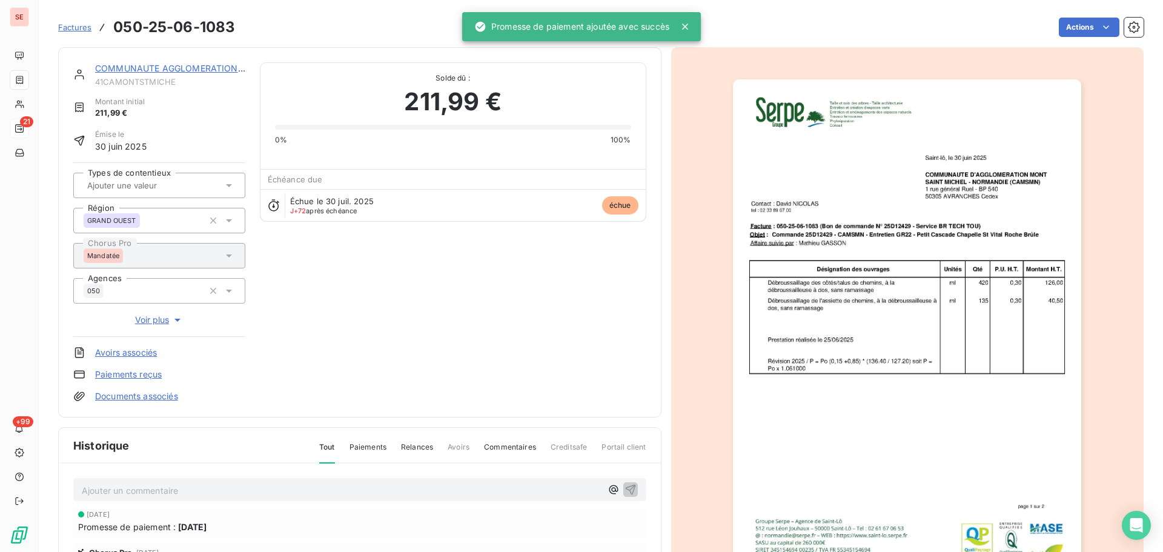
click at [209, 68] on link "COMMUNAUTE AGGLOMERATION [GEOGRAPHIC_DATA]" at bounding box center [211, 68] width 233 height 10
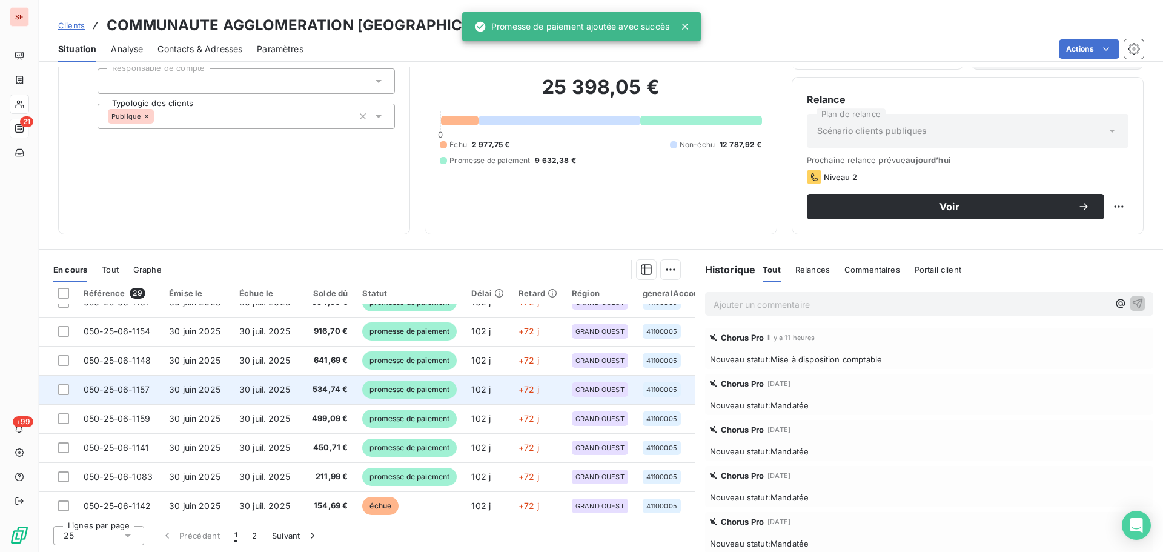
scroll to position [323, 0]
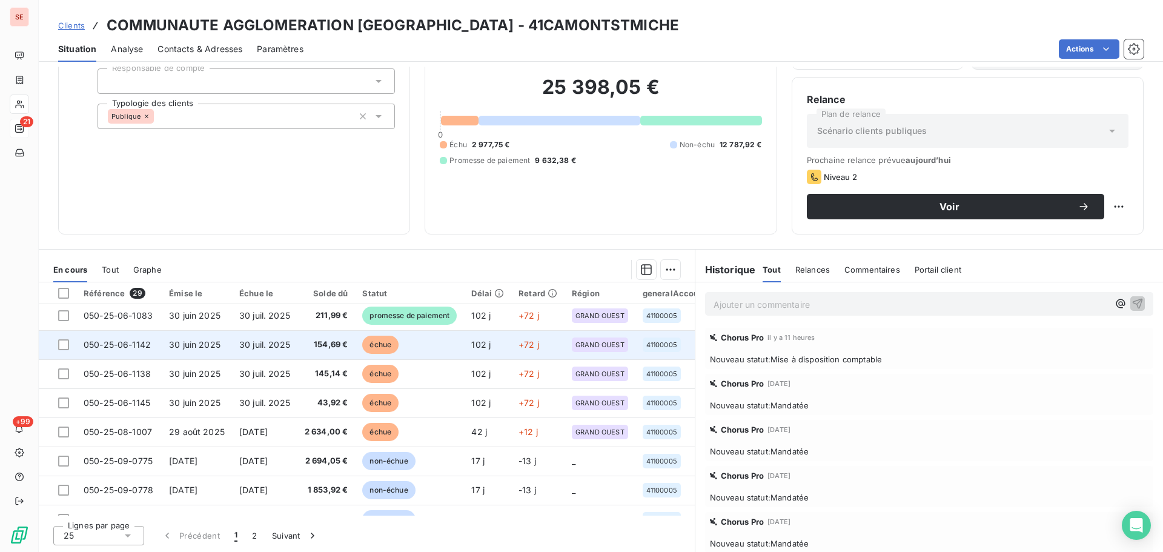
click at [417, 349] on td "échue" at bounding box center [409, 344] width 109 height 29
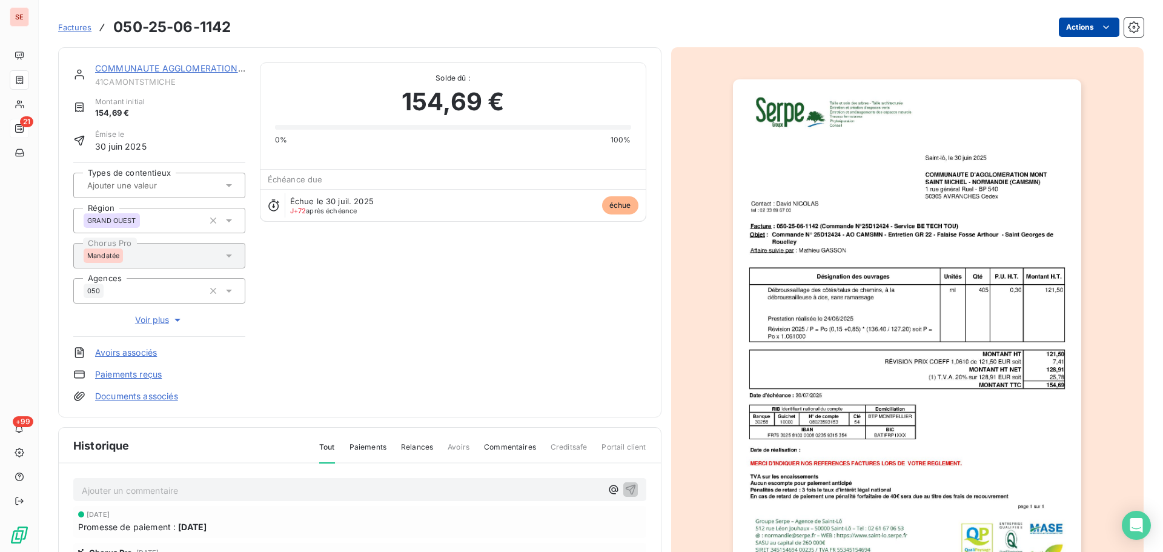
click at [1074, 28] on html "SE 21 +99 Factures 050-25-06-1142 Actions COMMUNAUTE AGGLOMERATION [GEOGRAPHIC_…" at bounding box center [581, 276] width 1163 height 552
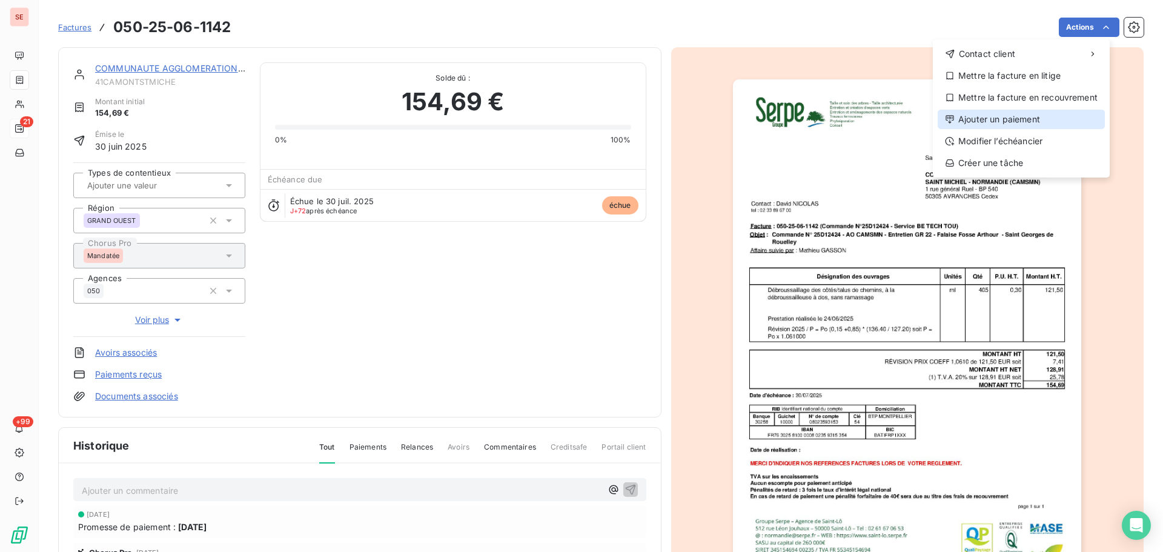
click at [1022, 117] on div "Ajouter un paiement" at bounding box center [1020, 119] width 167 height 19
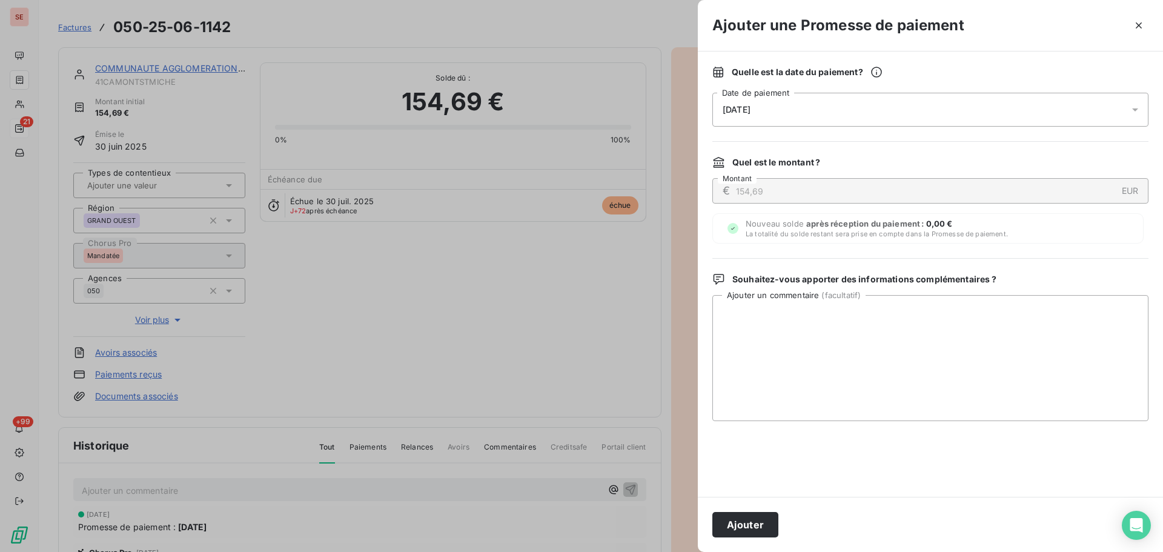
click at [962, 110] on div "[DATE]" at bounding box center [930, 110] width 436 height 34
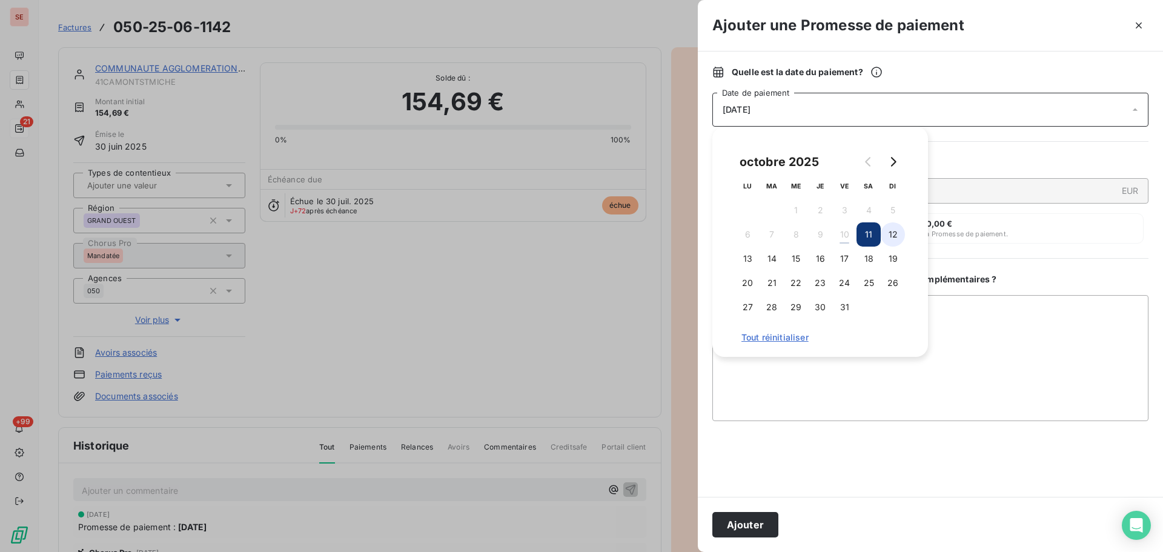
click at [894, 229] on button "12" at bounding box center [892, 234] width 24 height 24
click at [739, 521] on button "Ajouter" at bounding box center [745, 524] width 66 height 25
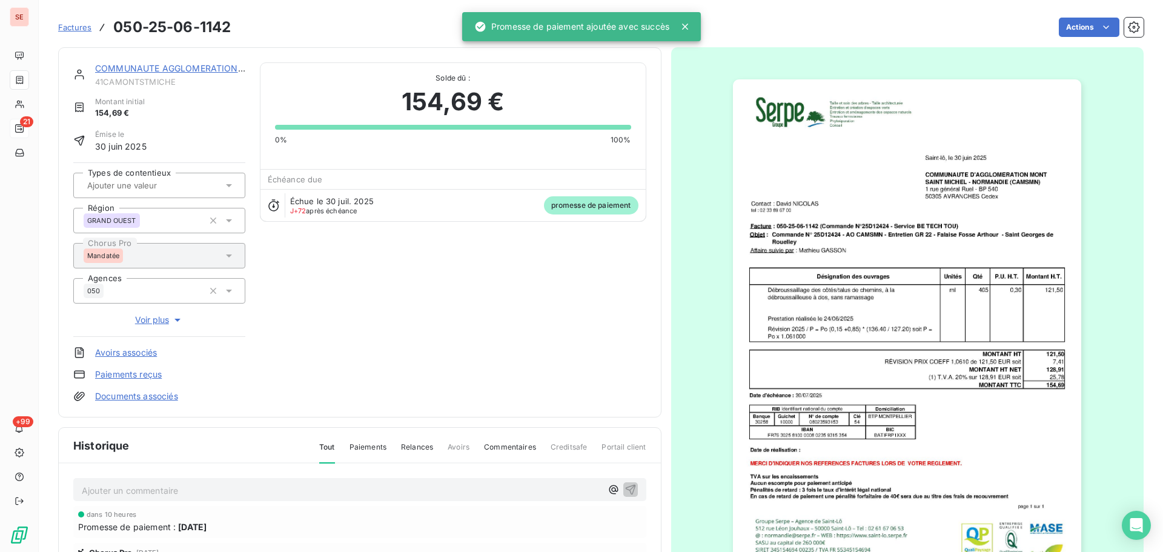
click at [199, 62] on div "COMMUNAUTE AGGLOMERATION MONT SAINT 41CAMONTSTMICHE Montant initial 154,69 € Ém…" at bounding box center [359, 232] width 603 height 370
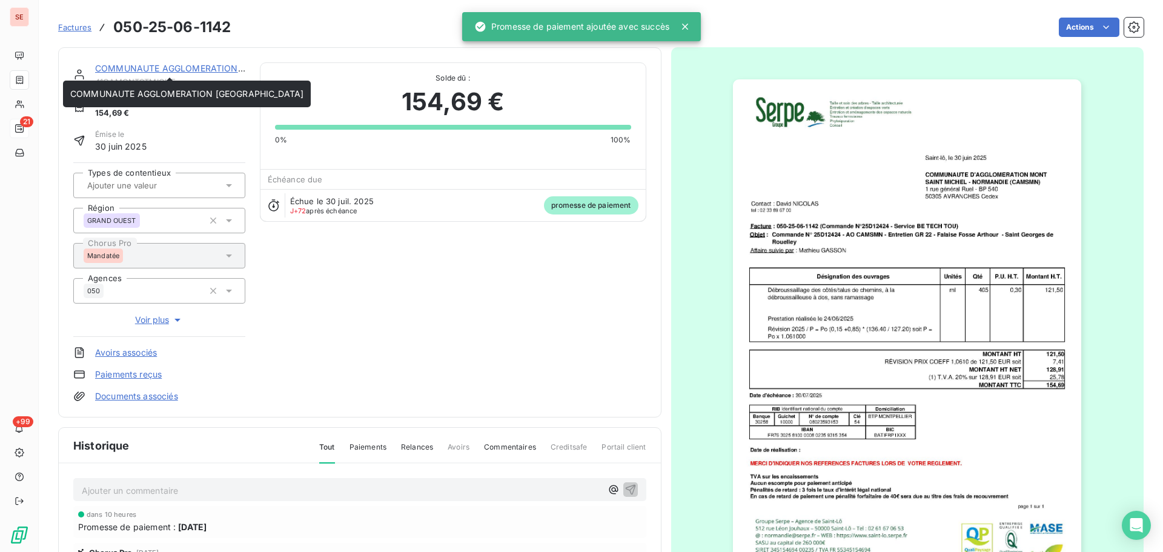
click at [203, 66] on link "COMMUNAUTE AGGLOMERATION [GEOGRAPHIC_DATA]" at bounding box center [211, 68] width 233 height 10
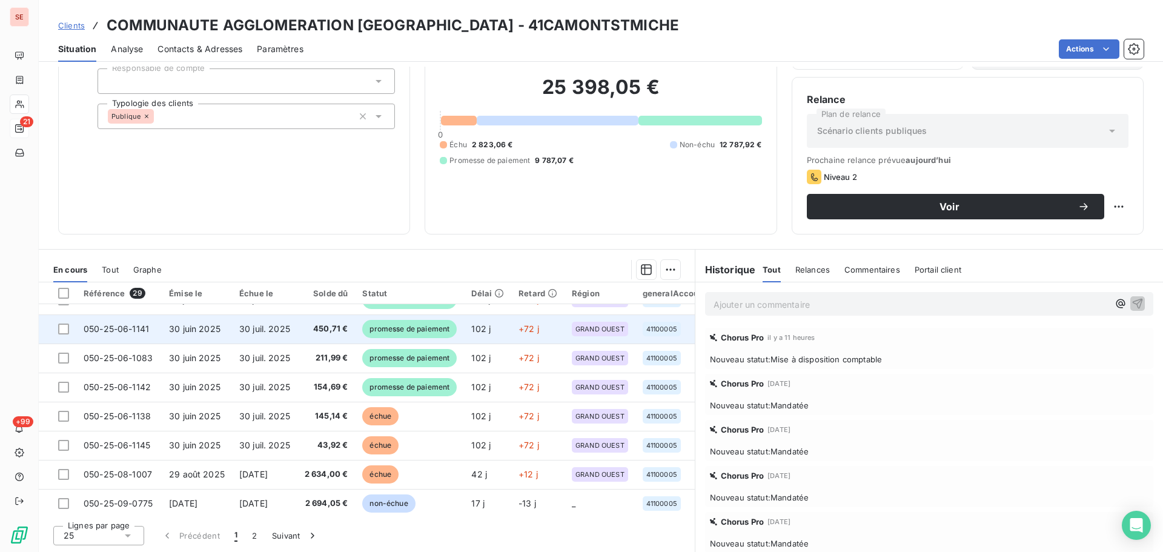
scroll to position [323, 0]
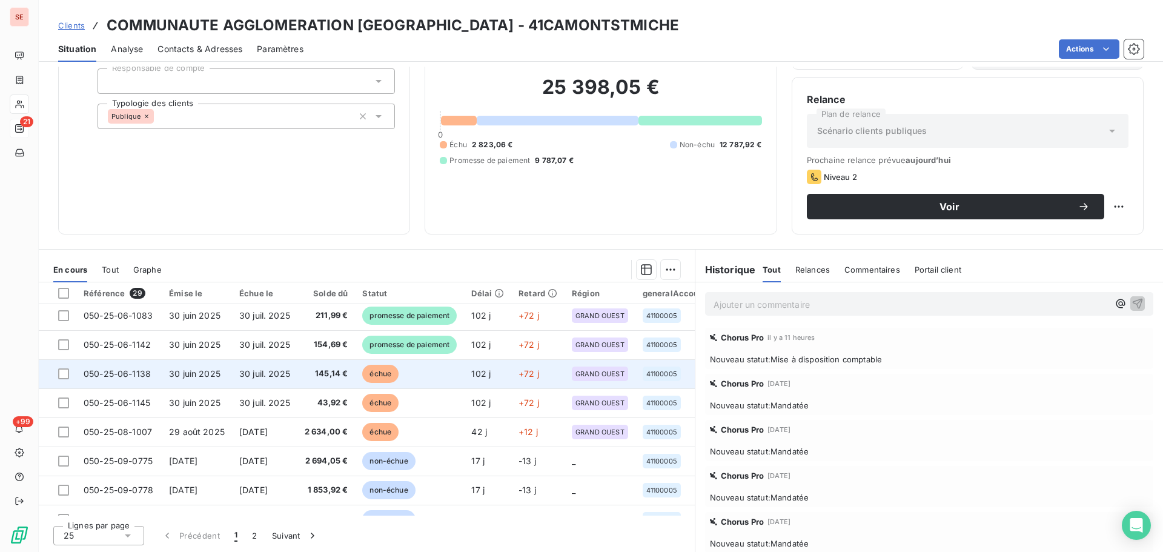
click at [369, 378] on td "échue" at bounding box center [409, 373] width 109 height 29
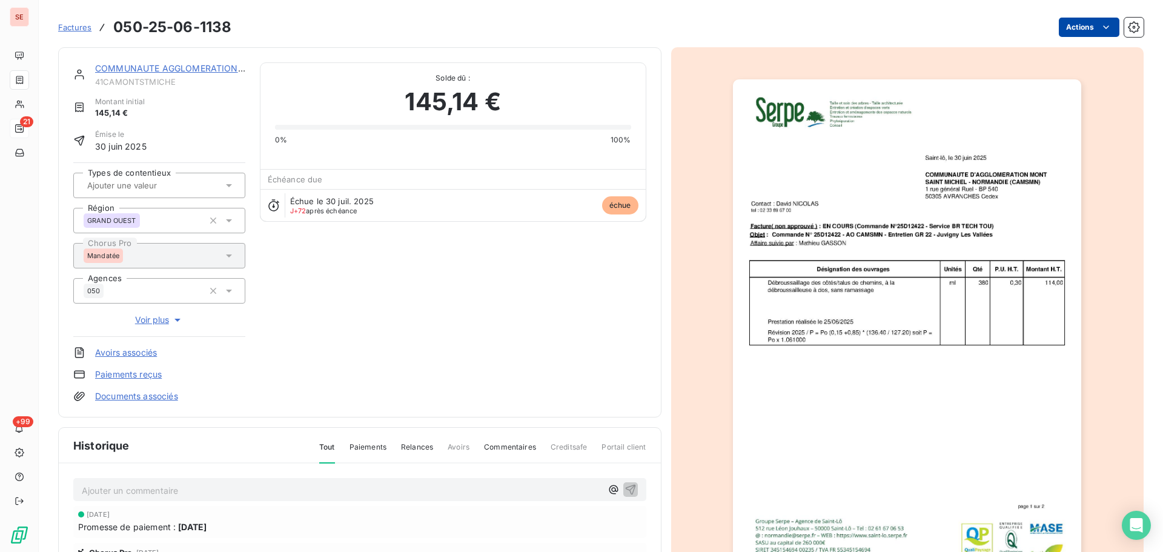
click at [1082, 30] on html "SE 21 +99 Factures 050-25-06-1138 Actions COMMUNAUTE AGGLOMERATION MONT SAINT 4…" at bounding box center [581, 276] width 1163 height 552
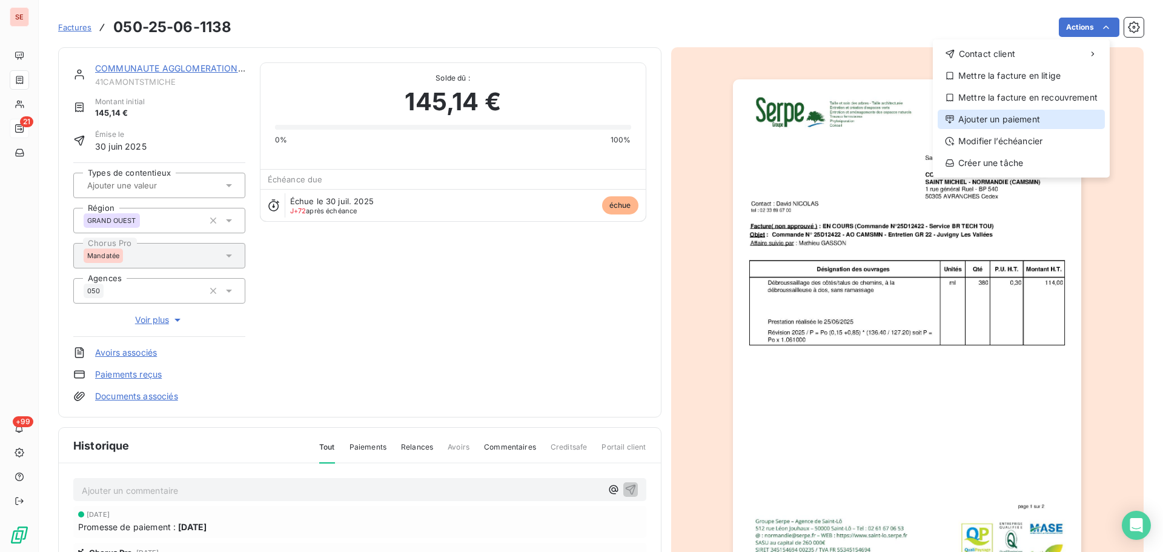
click at [1028, 123] on div "Ajouter un paiement" at bounding box center [1020, 119] width 167 height 19
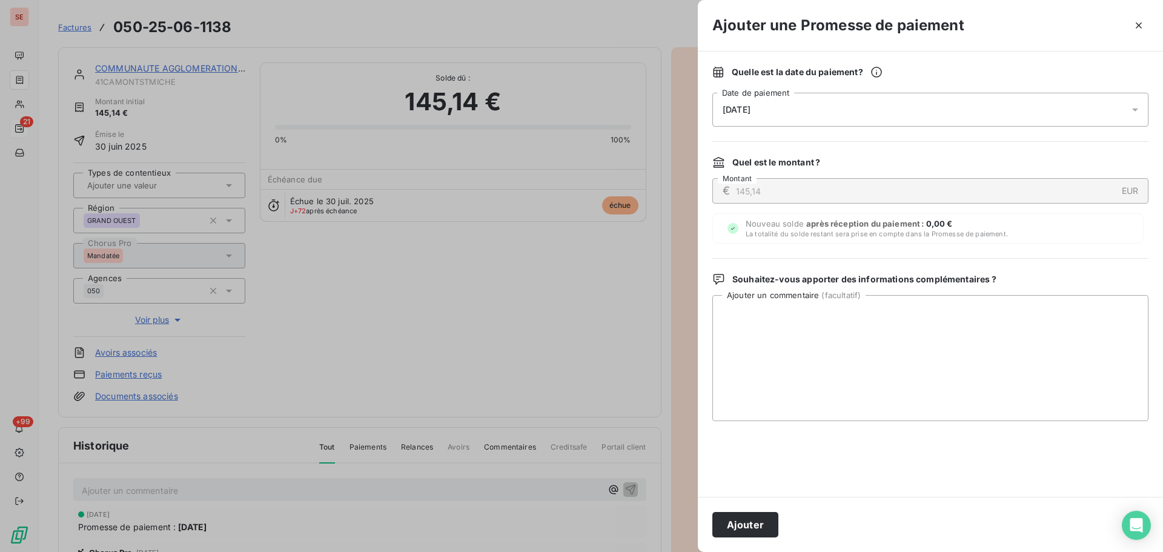
click at [943, 107] on div "[DATE]" at bounding box center [930, 110] width 436 height 34
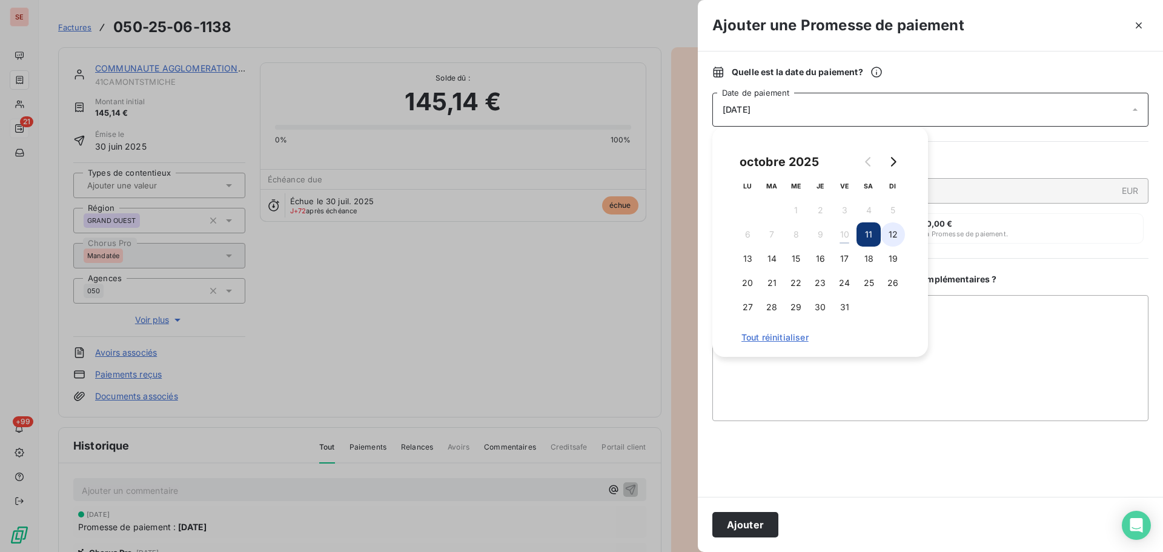
click at [889, 228] on button "12" at bounding box center [892, 234] width 24 height 24
click at [730, 527] on button "Ajouter" at bounding box center [745, 524] width 66 height 25
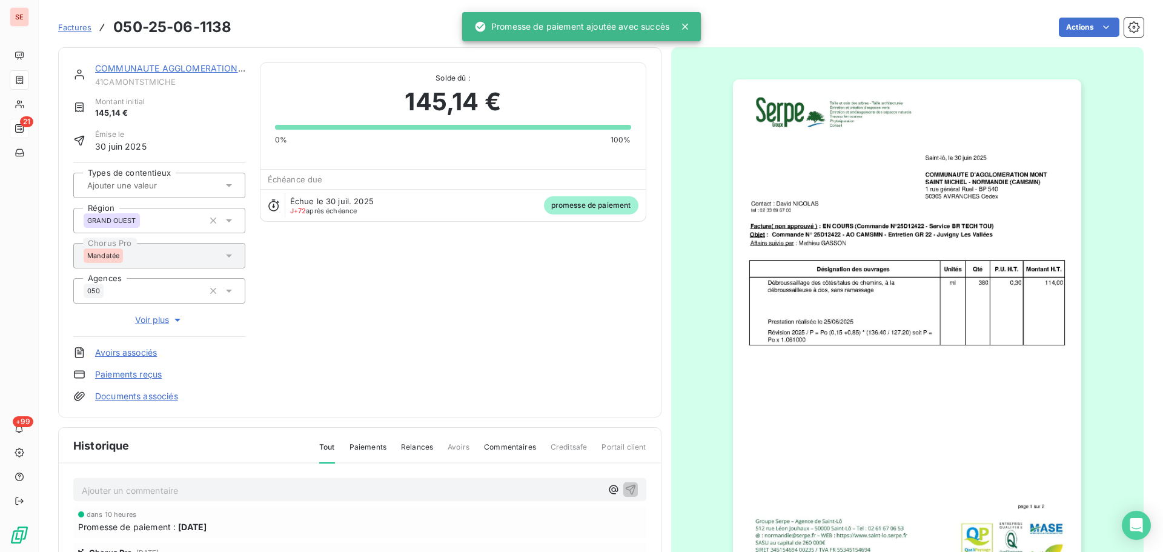
click at [196, 71] on link "COMMUNAUTE AGGLOMERATION [GEOGRAPHIC_DATA]" at bounding box center [211, 68] width 233 height 10
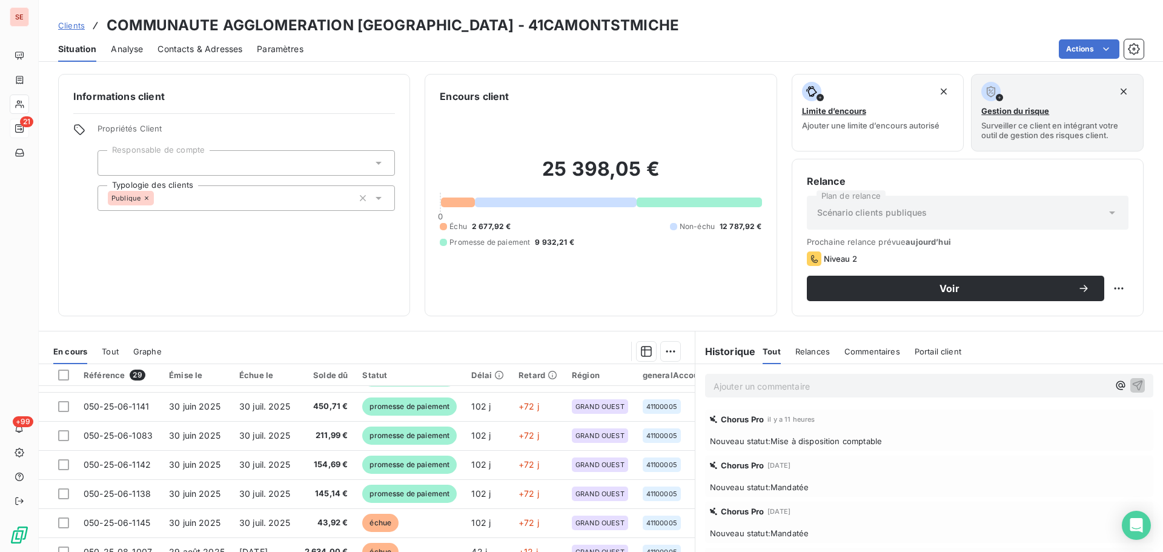
scroll to position [323, 0]
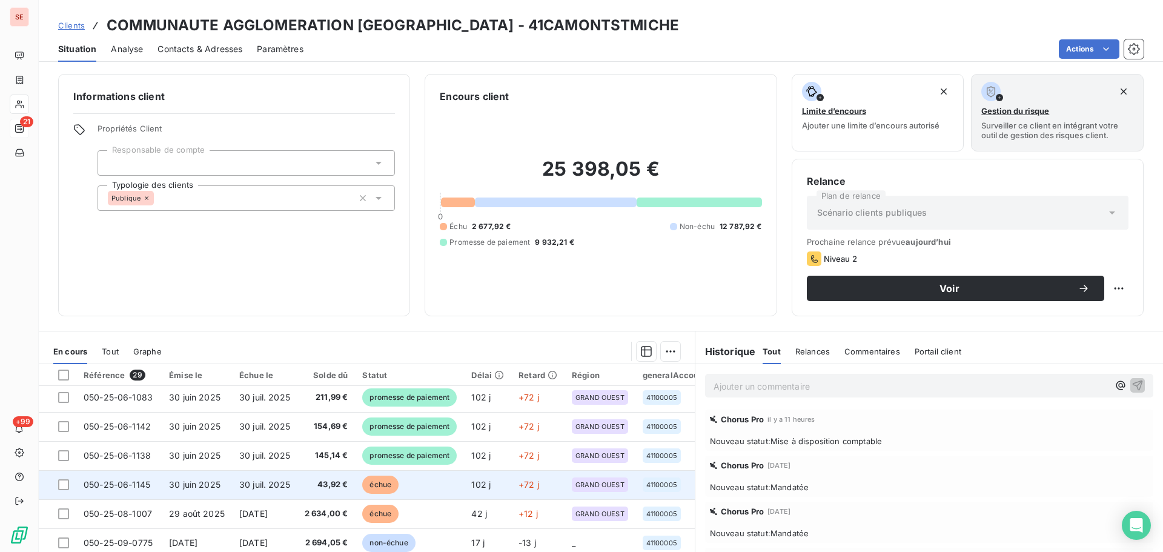
click at [249, 487] on span "30 juil. 2025" at bounding box center [264, 484] width 51 height 10
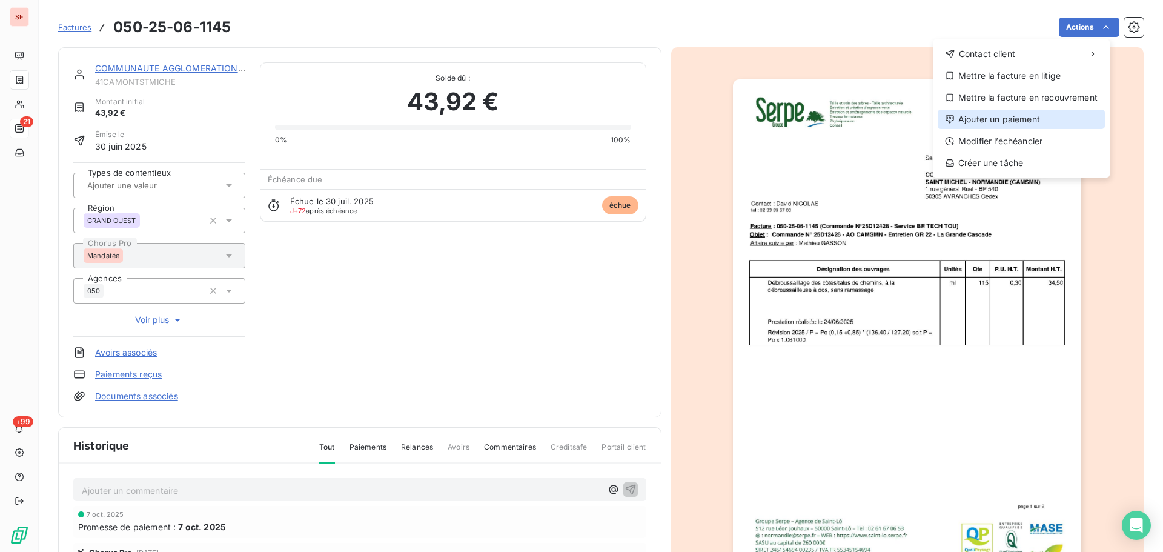
click at [993, 111] on div "Ajouter un paiement" at bounding box center [1020, 119] width 167 height 19
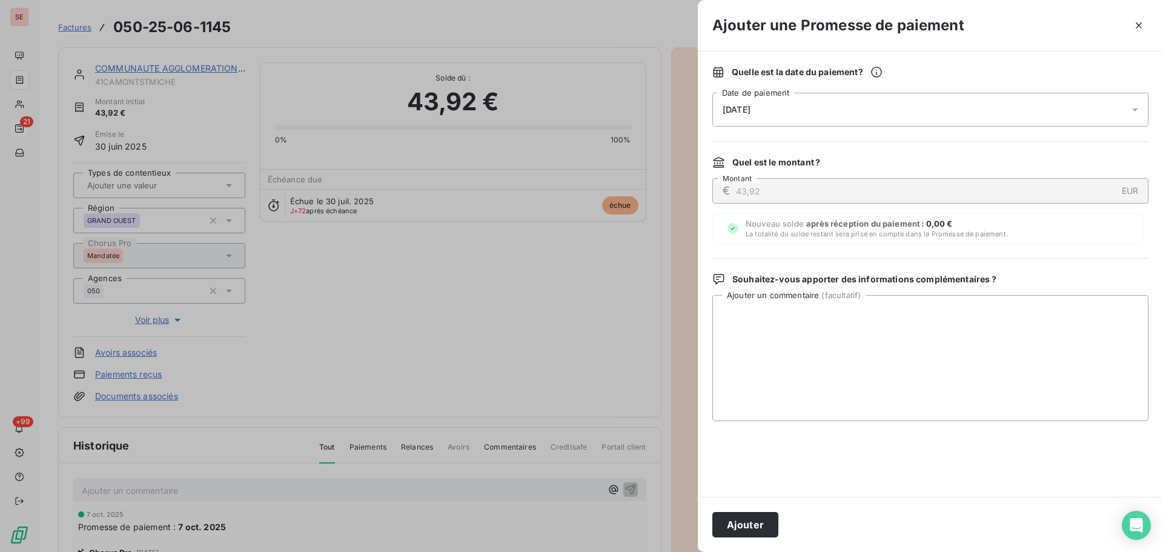
click at [931, 102] on div "[DATE]" at bounding box center [930, 110] width 436 height 34
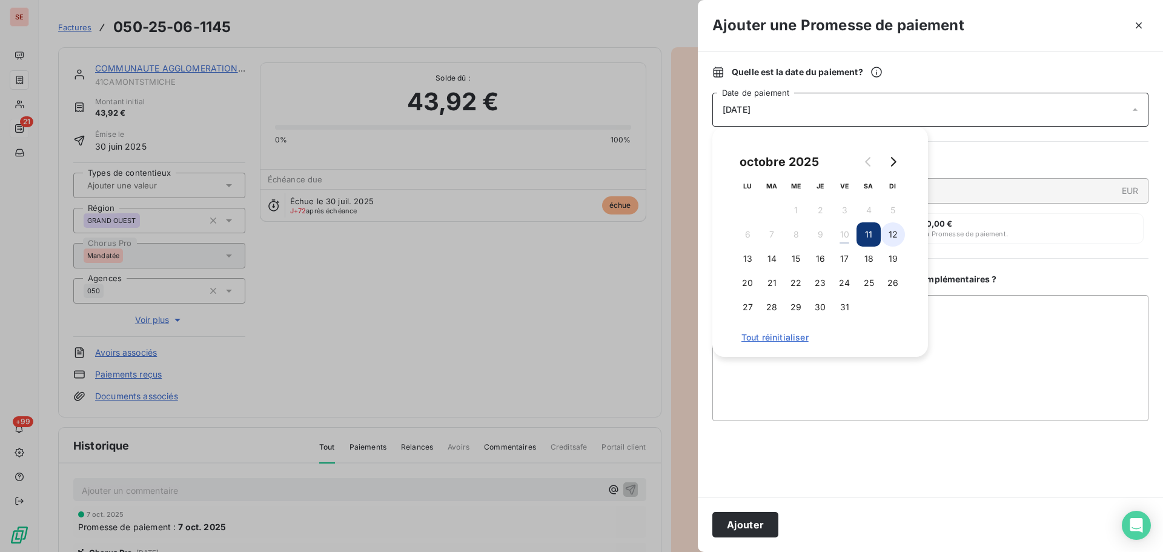
click at [893, 228] on button "12" at bounding box center [892, 234] width 24 height 24
click at [742, 526] on button "Ajouter" at bounding box center [745, 524] width 66 height 25
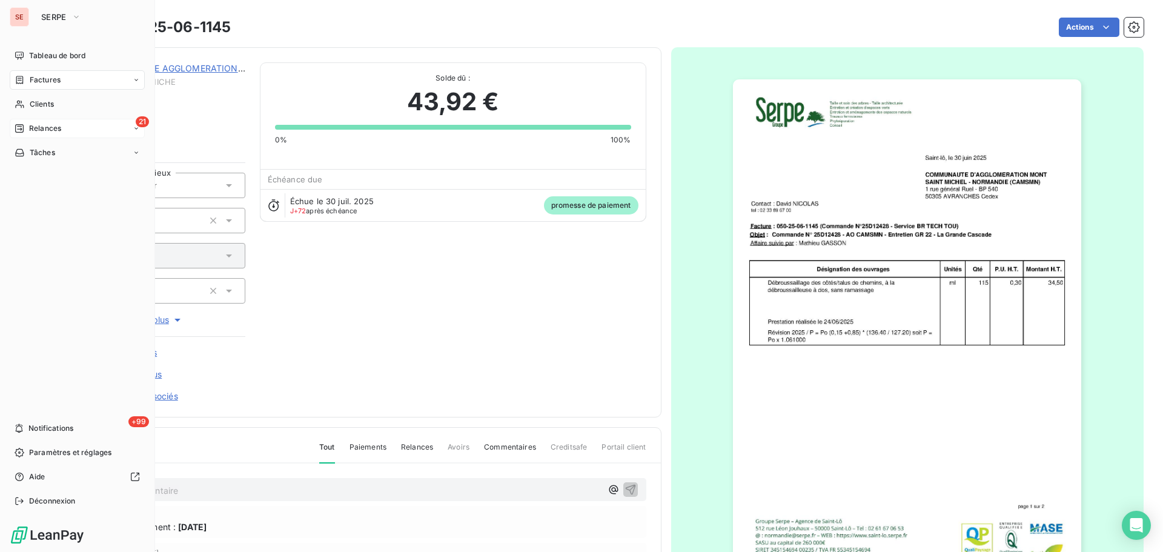
click at [47, 79] on span "Factures" at bounding box center [45, 79] width 31 height 11
click at [44, 100] on span "Clients" at bounding box center [42, 104] width 24 height 11
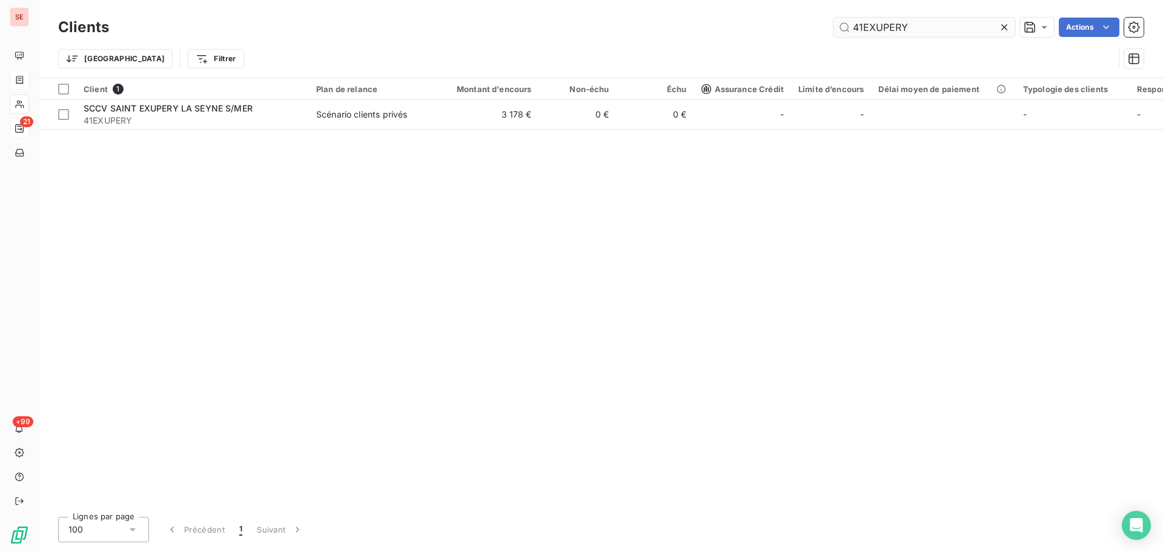
click at [914, 21] on input "41EXUPERY" at bounding box center [924, 27] width 182 height 19
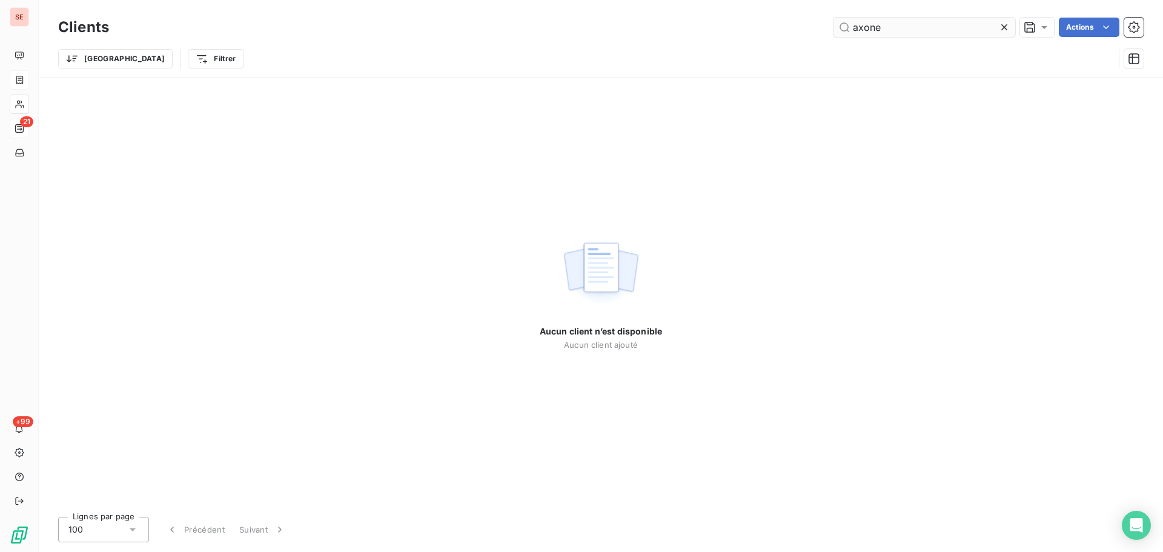
click at [863, 28] on input "axone" at bounding box center [924, 27] width 182 height 19
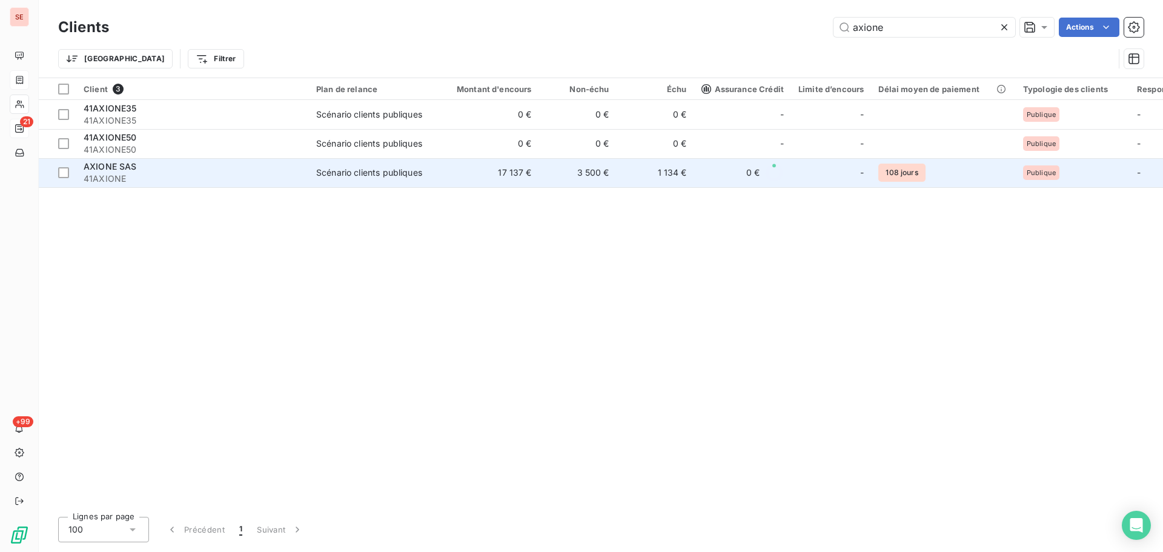
type input "axione"
click at [425, 173] on span "Scénario clients publiques" at bounding box center [371, 173] width 111 height 12
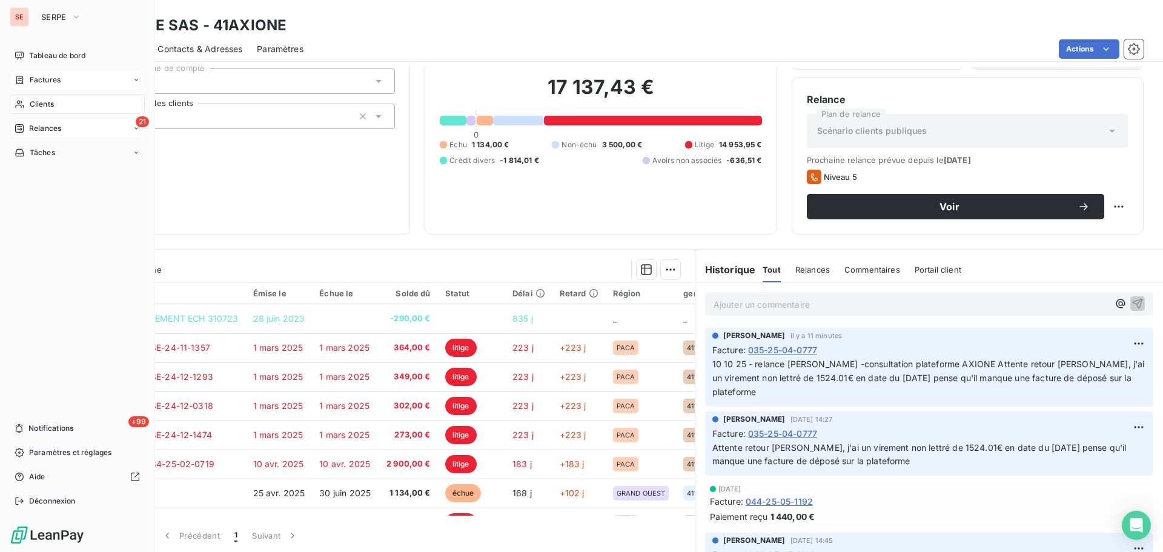
click at [62, 84] on div "Factures" at bounding box center [77, 79] width 135 height 19
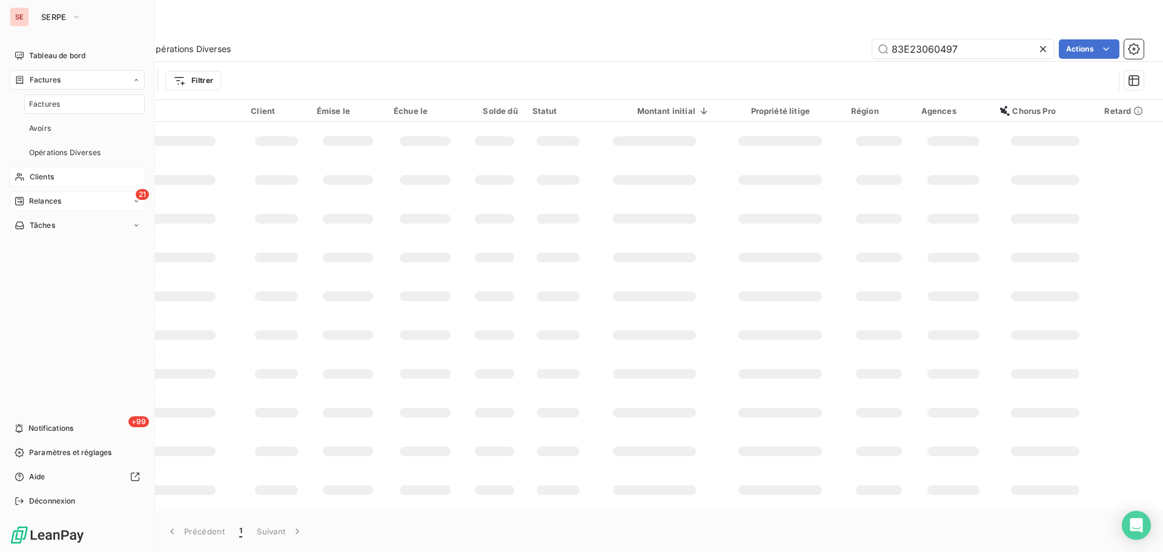
click at [73, 173] on div "Clients" at bounding box center [77, 176] width 135 height 19
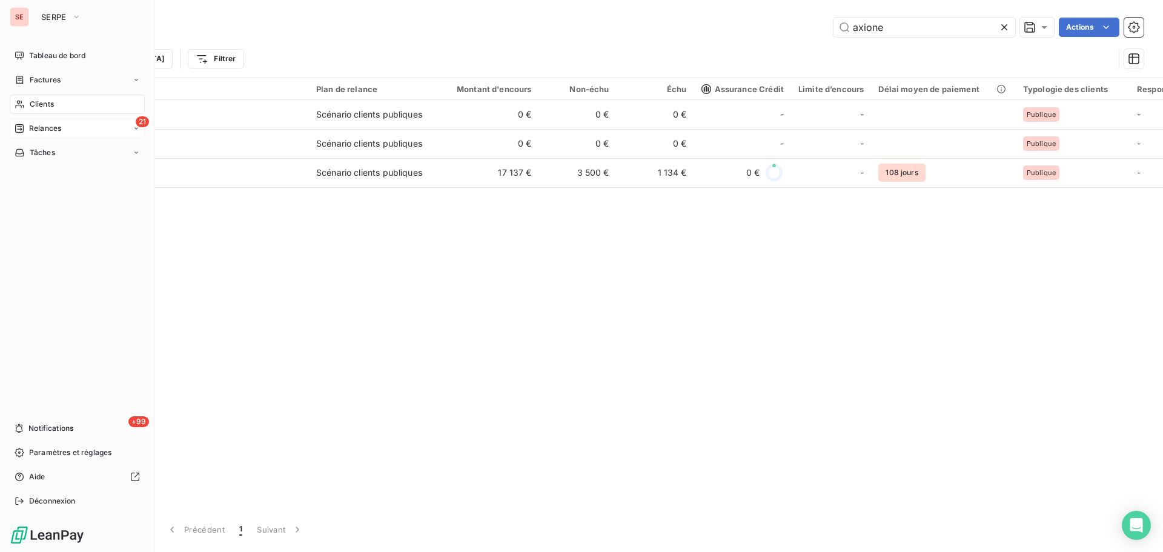
click at [38, 101] on span "Clients" at bounding box center [42, 104] width 24 height 11
click at [52, 131] on span "Relances" at bounding box center [45, 128] width 32 height 11
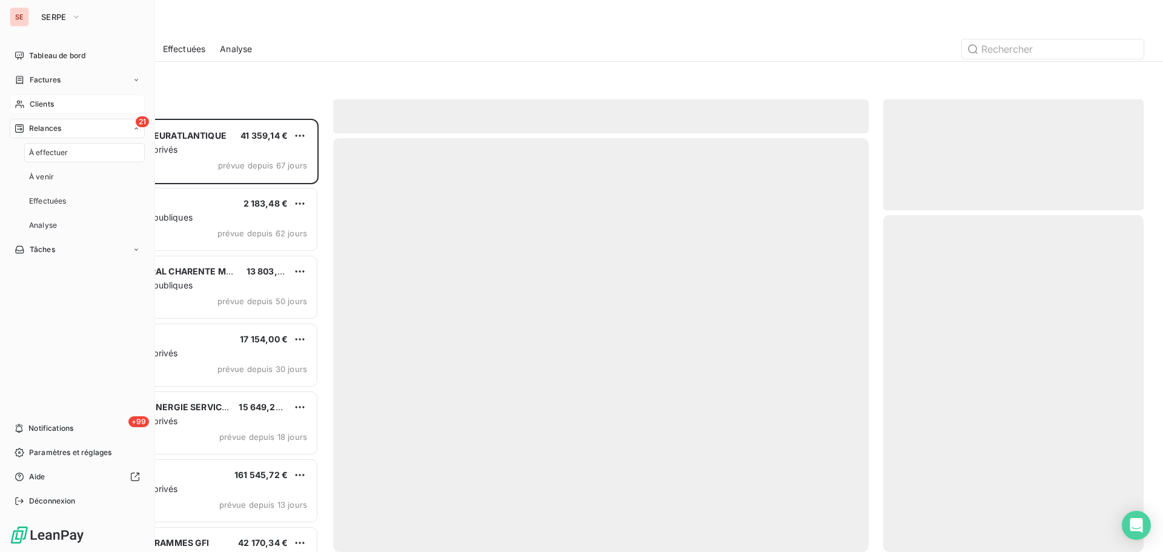
scroll to position [424, 251]
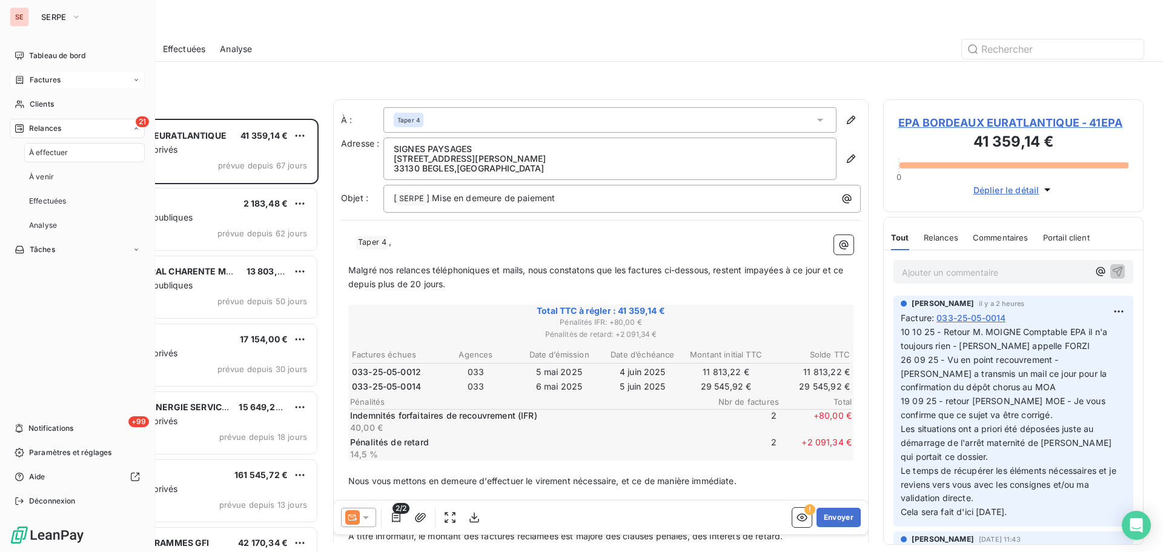
click at [73, 81] on div "Factures" at bounding box center [77, 79] width 135 height 19
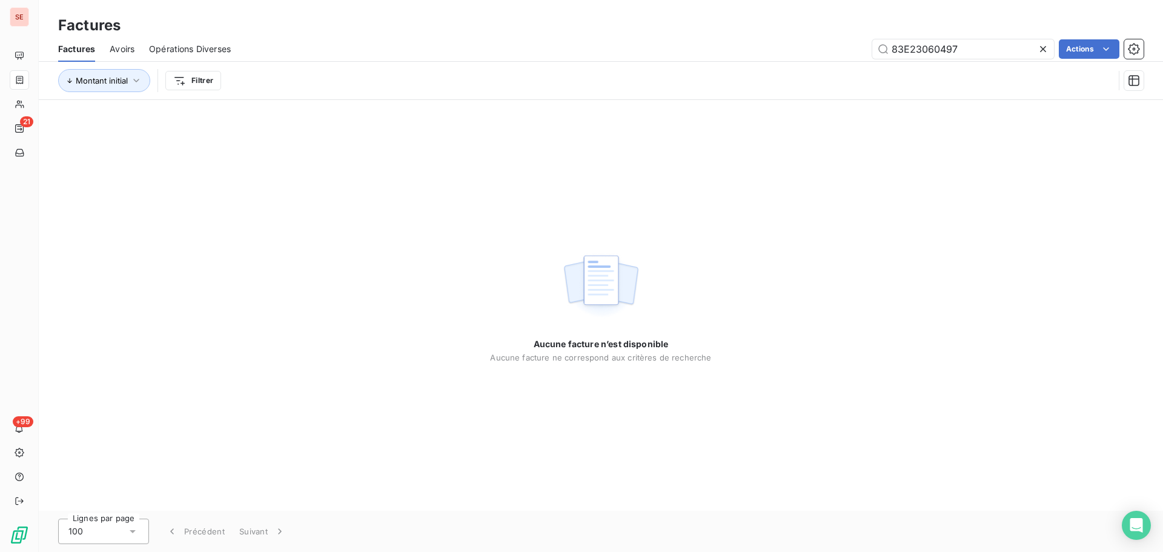
drag, startPoint x: 862, startPoint y: 50, endPoint x: 766, endPoint y: 45, distance: 95.8
click at [766, 45] on div "83E23060497 Actions" at bounding box center [694, 48] width 898 height 19
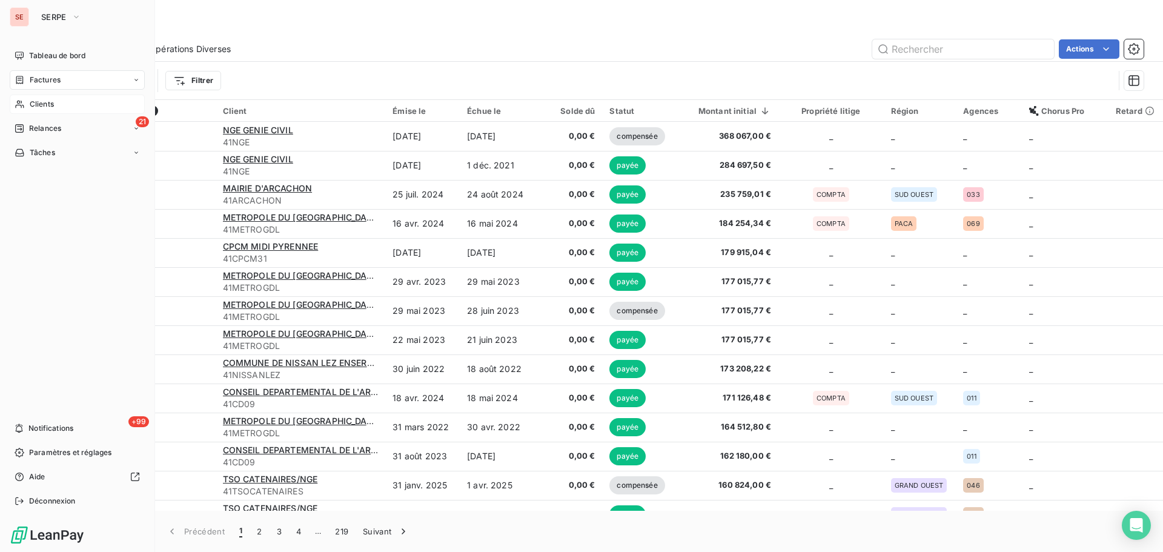
click at [30, 104] on span "Clients" at bounding box center [42, 104] width 24 height 11
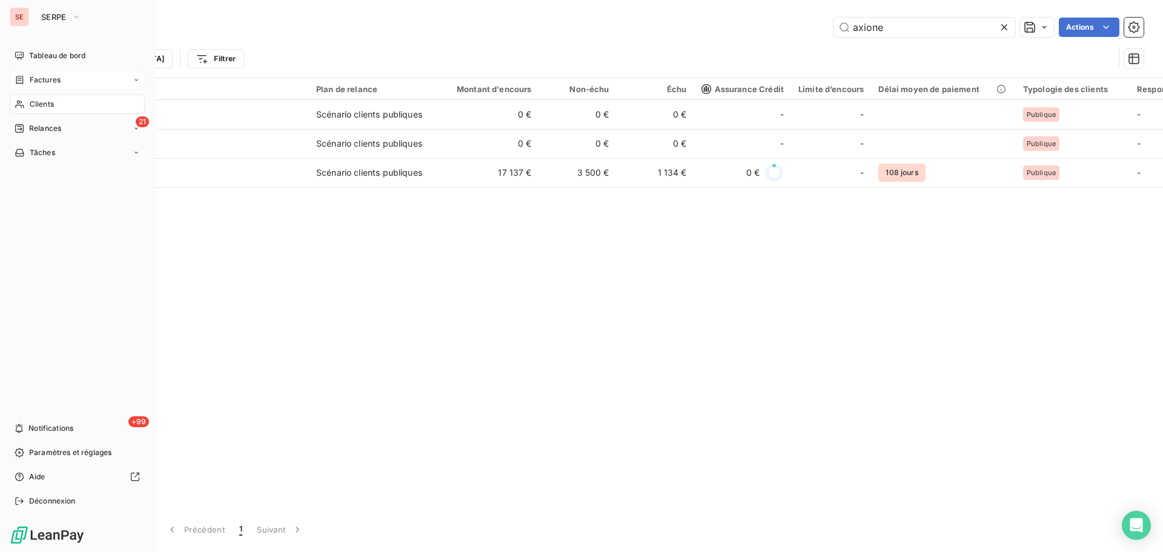
click at [65, 77] on div "Factures" at bounding box center [77, 79] width 135 height 19
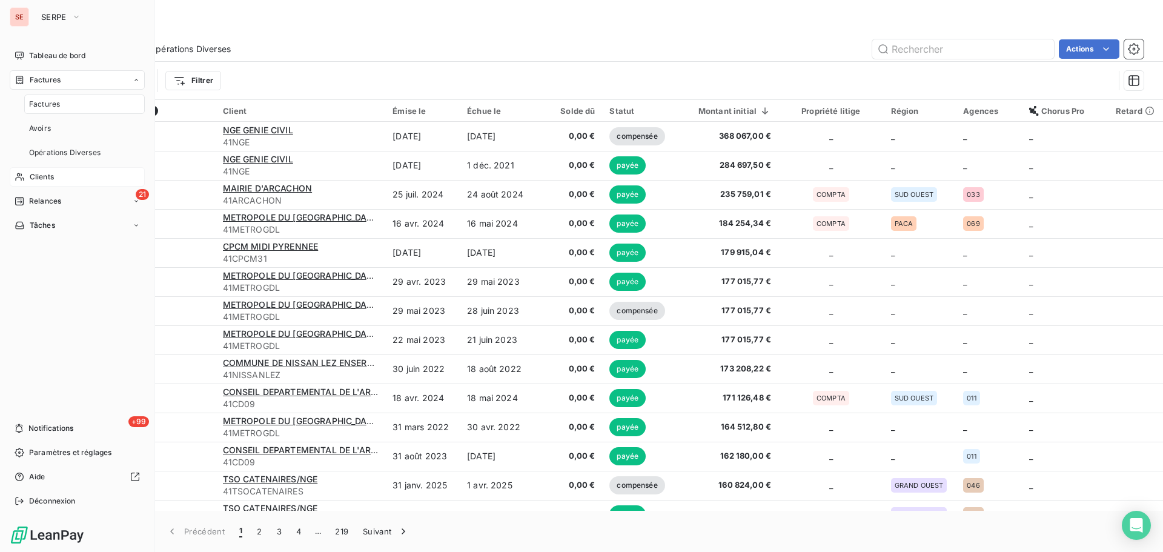
click at [56, 176] on div "Clients" at bounding box center [77, 176] width 135 height 19
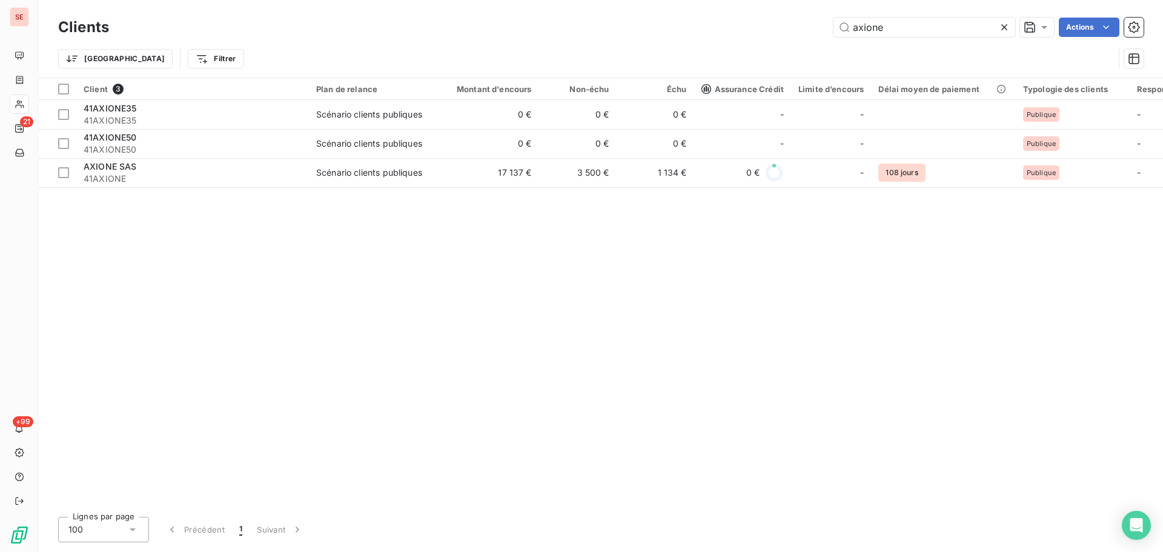
drag, startPoint x: 901, startPoint y: 29, endPoint x: 757, endPoint y: 25, distance: 144.2
click at [757, 25] on div "axione Actions" at bounding box center [634, 27] width 1020 height 19
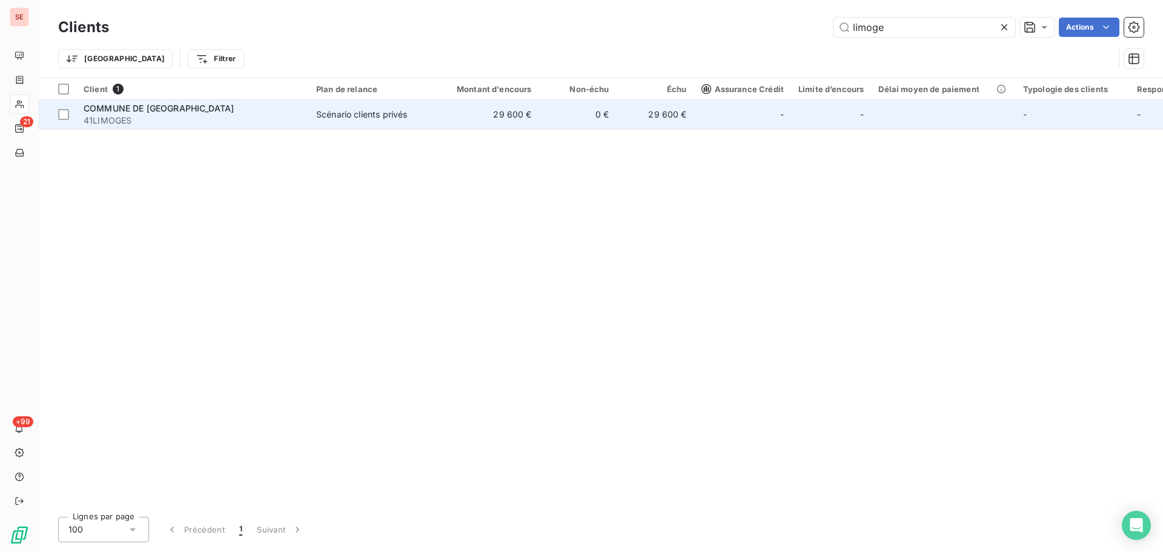
type input "limoge"
click at [402, 122] on td "Scénario clients privés" at bounding box center [372, 114] width 126 height 29
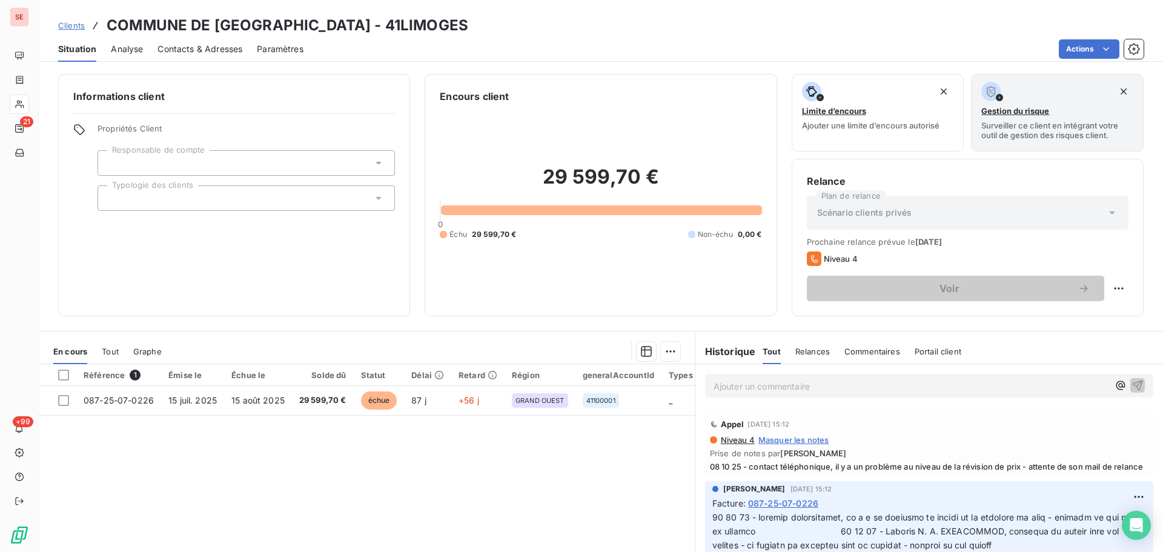
scroll to position [82, 0]
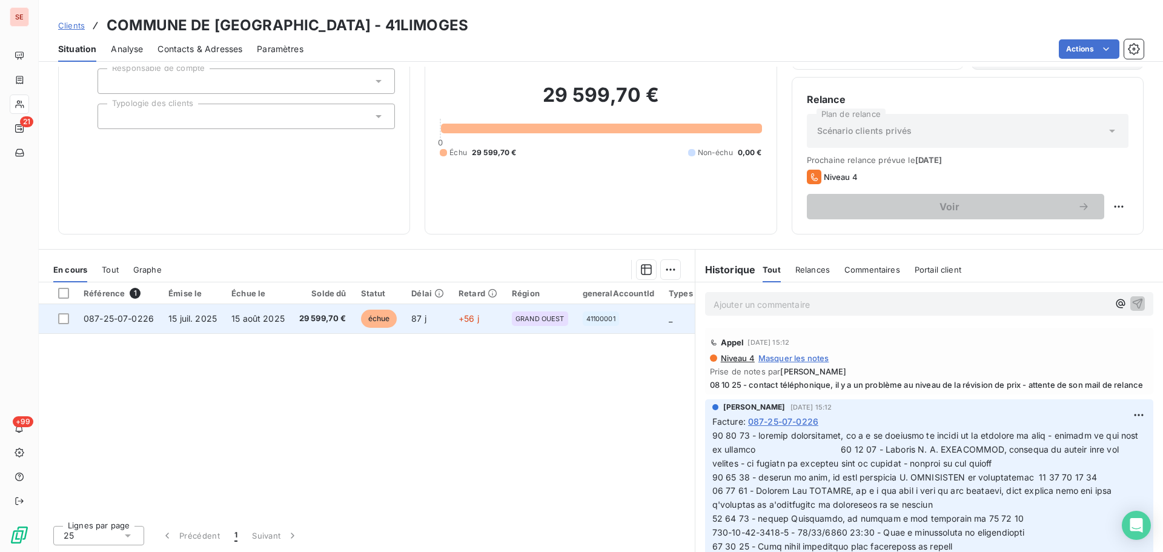
click at [326, 320] on span "29 599,70 €" at bounding box center [322, 318] width 47 height 12
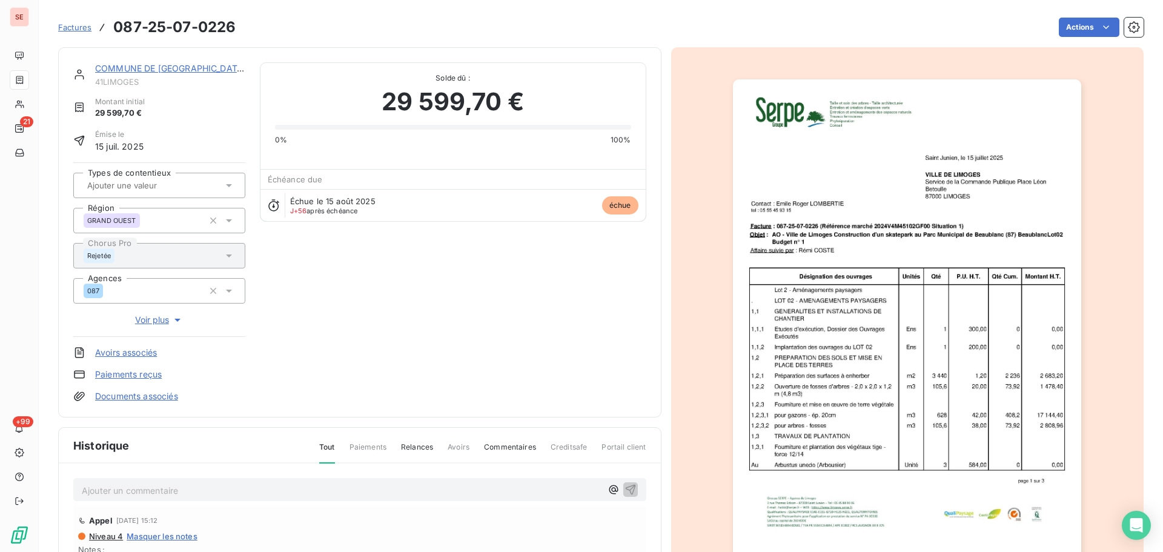
click at [868, 275] on img "button" at bounding box center [907, 325] width 348 height 493
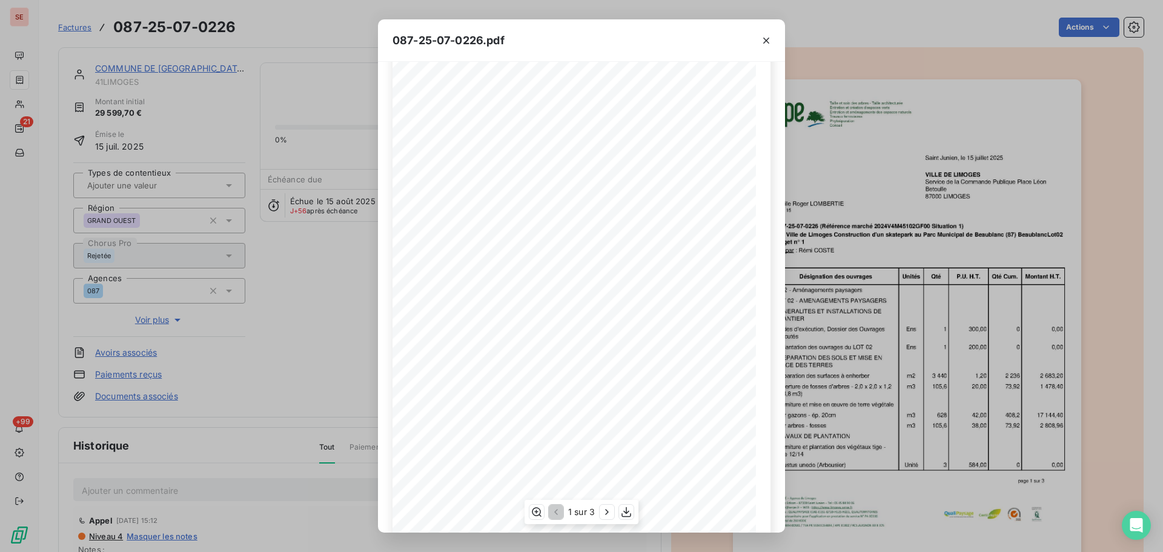
scroll to position [72, 0]
click at [606, 511] on icon "button" at bounding box center [607, 512] width 12 height 12
click at [606, 511] on icon "button" at bounding box center [608, 512] width 12 height 12
click at [768, 40] on icon "button" at bounding box center [766, 41] width 12 height 12
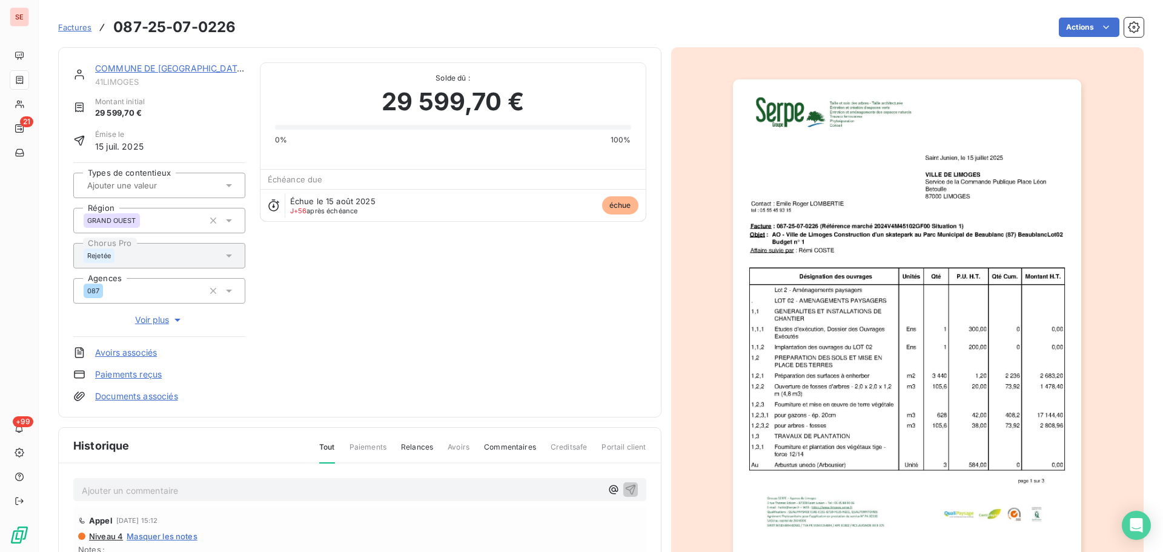
click at [142, 68] on link "COMMUNE DE [GEOGRAPHIC_DATA]" at bounding box center [170, 68] width 151 height 10
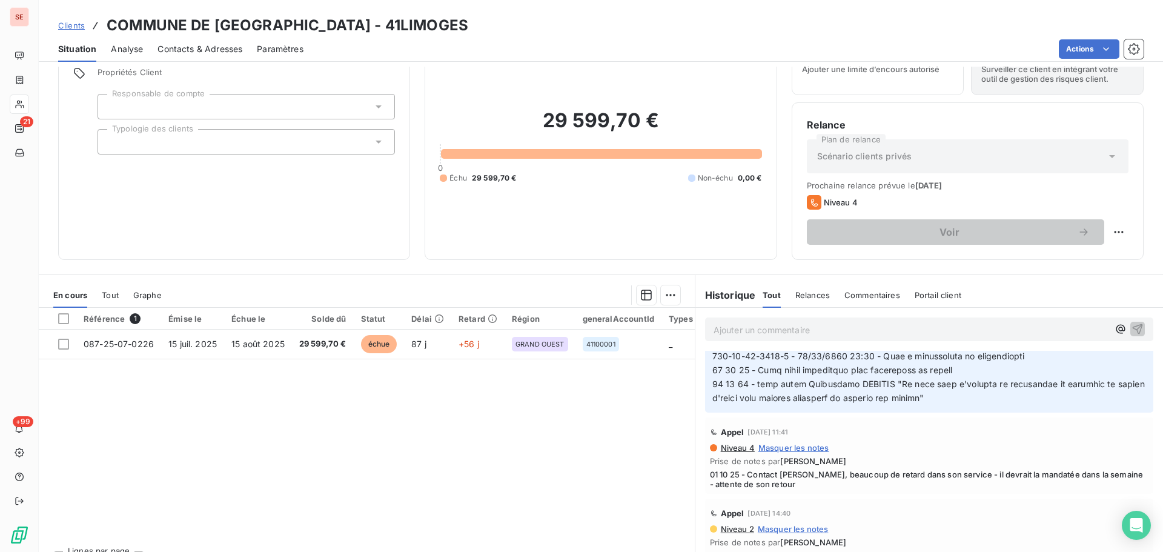
scroll to position [82, 0]
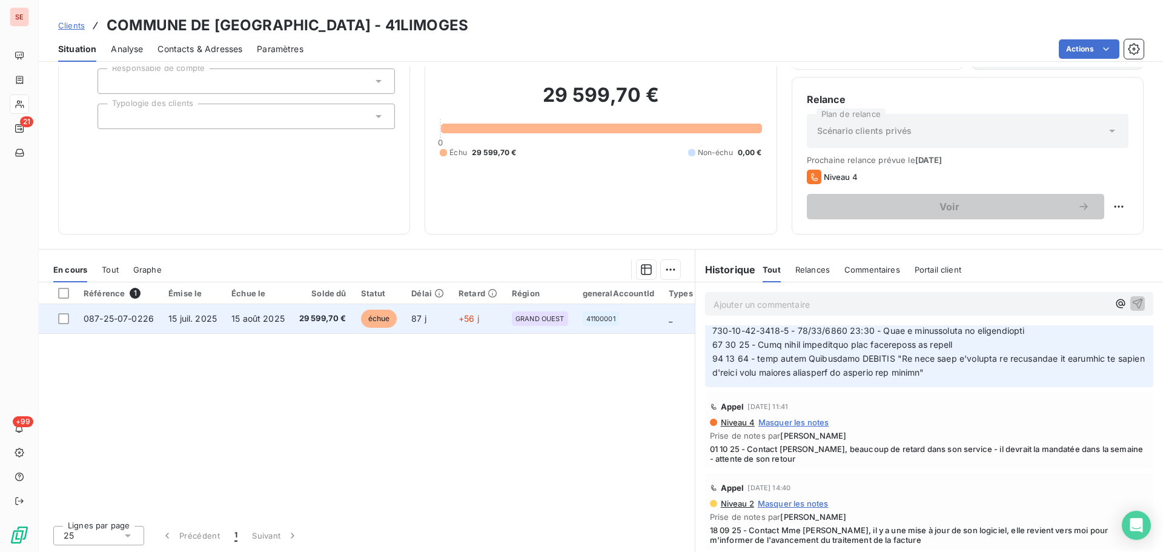
click at [139, 320] on span "087-25-07-0226" at bounding box center [119, 318] width 70 height 10
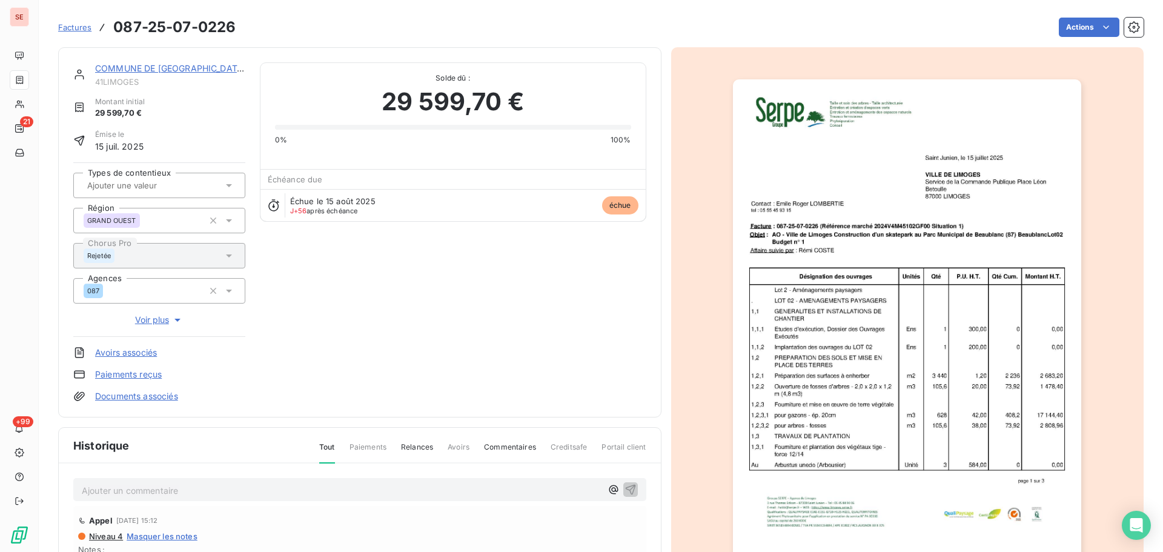
click at [843, 223] on img "button" at bounding box center [907, 325] width 348 height 493
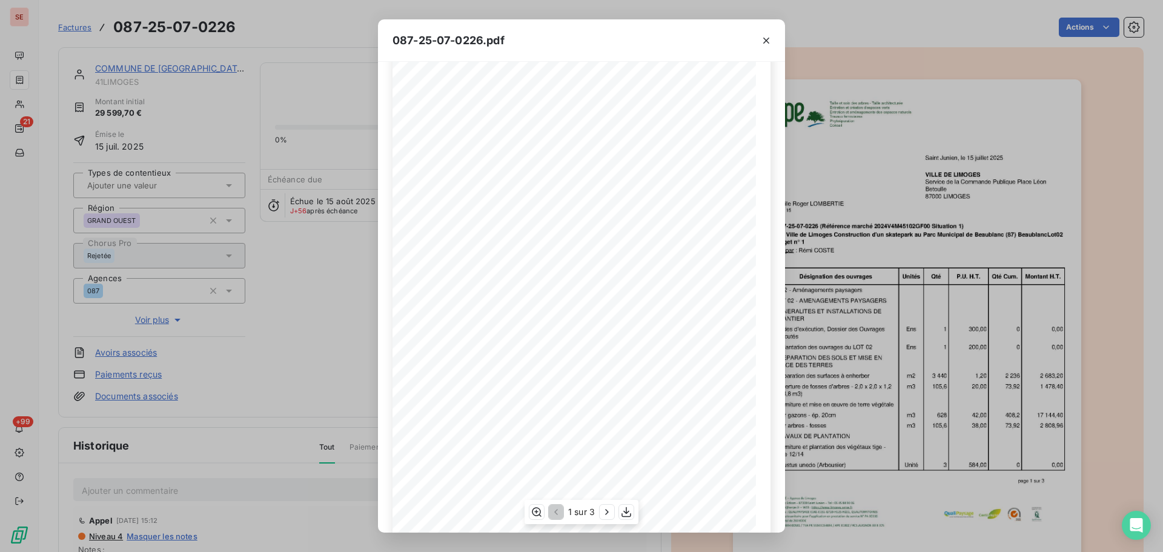
scroll to position [72, 0]
click at [602, 512] on icon "button" at bounding box center [607, 512] width 12 height 12
click at [604, 512] on icon "button" at bounding box center [608, 512] width 12 height 12
click at [769, 45] on icon "button" at bounding box center [766, 41] width 12 height 12
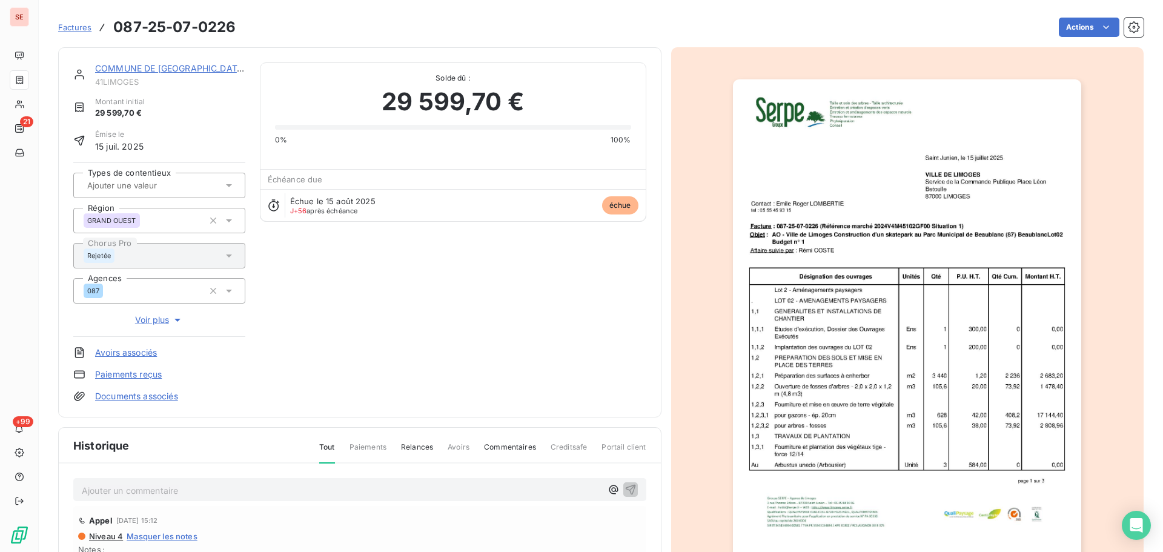
click at [965, 289] on img "button" at bounding box center [907, 325] width 348 height 493
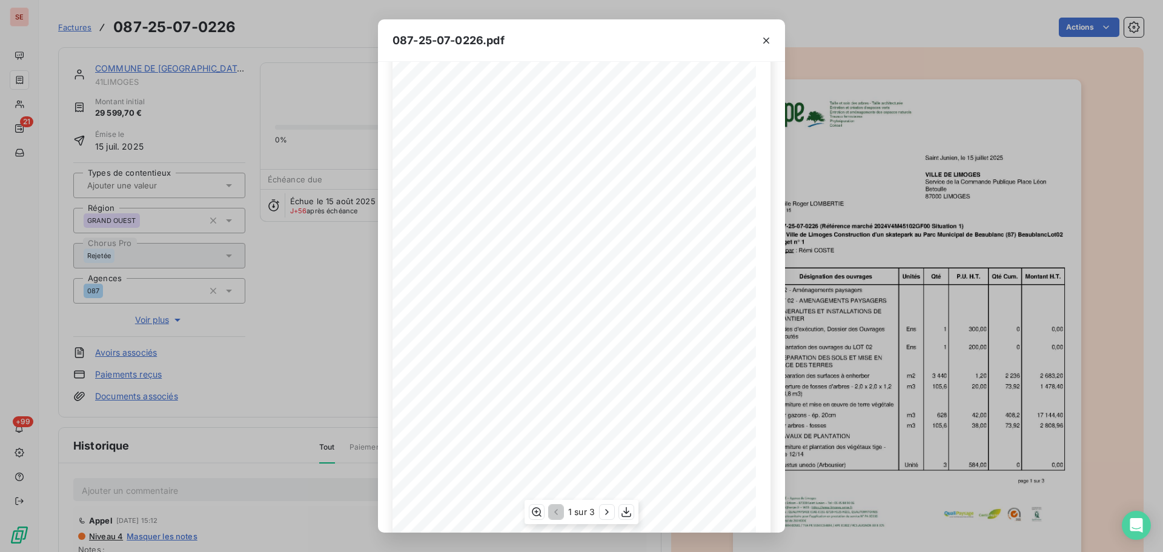
scroll to position [72, 0]
click at [607, 510] on icon "button" at bounding box center [607, 512] width 12 height 12
click at [602, 509] on icon "button" at bounding box center [608, 512] width 12 height 12
click at [763, 41] on icon "button" at bounding box center [766, 41] width 12 height 12
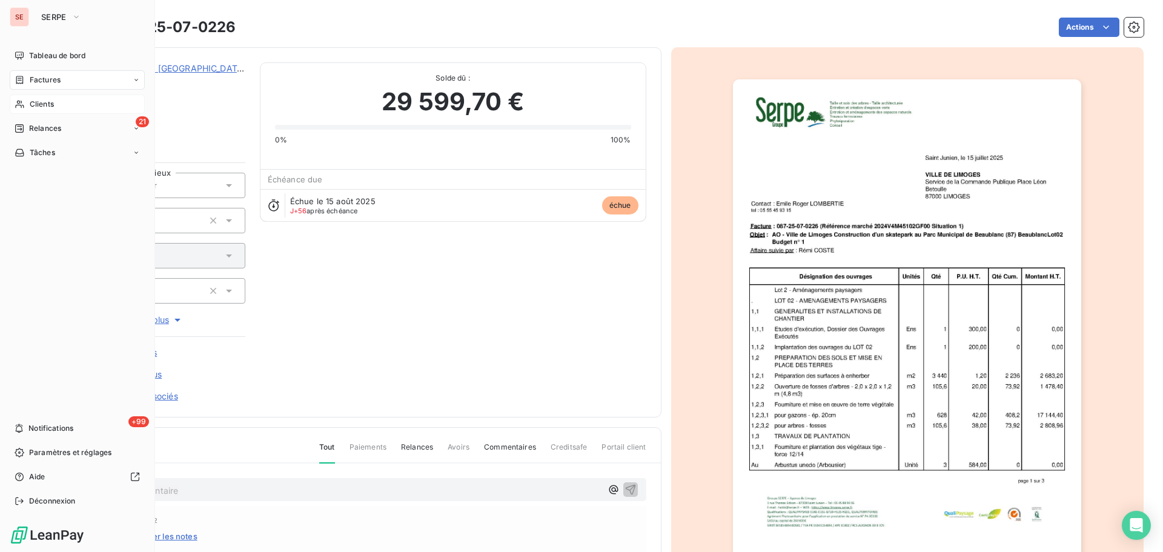
click at [38, 99] on span "Clients" at bounding box center [42, 104] width 24 height 11
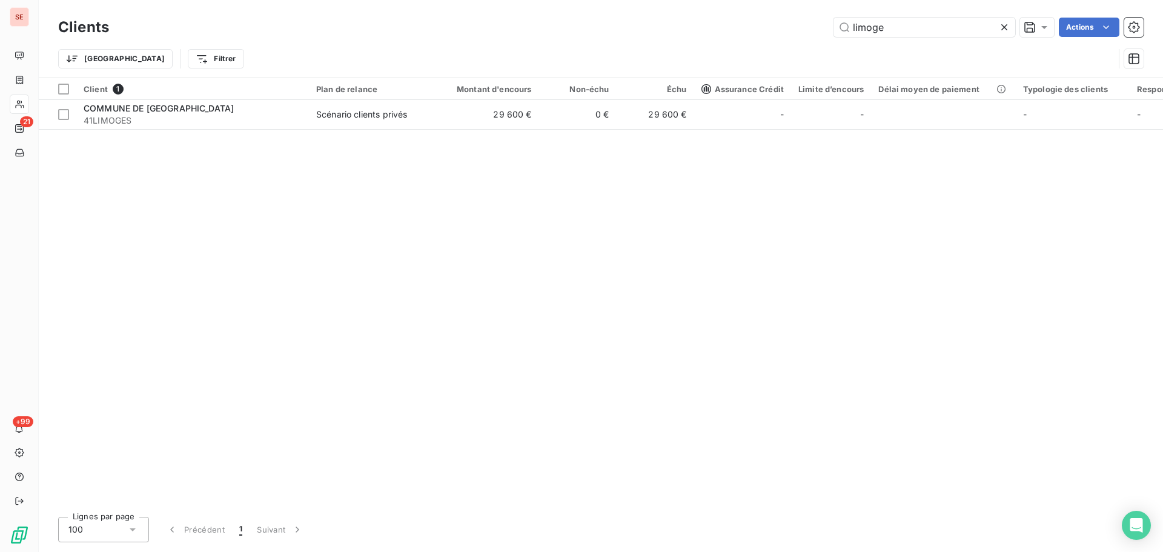
drag, startPoint x: 919, startPoint y: 26, endPoint x: 793, endPoint y: 33, distance: 125.6
click at [793, 33] on div "limoge Actions" at bounding box center [634, 27] width 1020 height 19
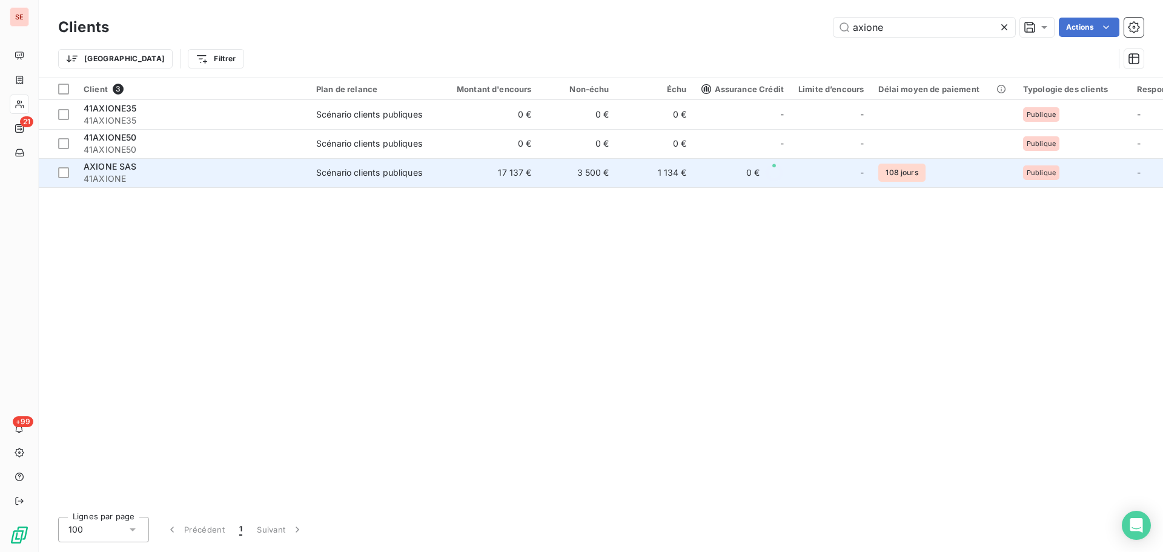
type input "axione"
click at [485, 163] on td "17 137 €" at bounding box center [487, 172] width 104 height 29
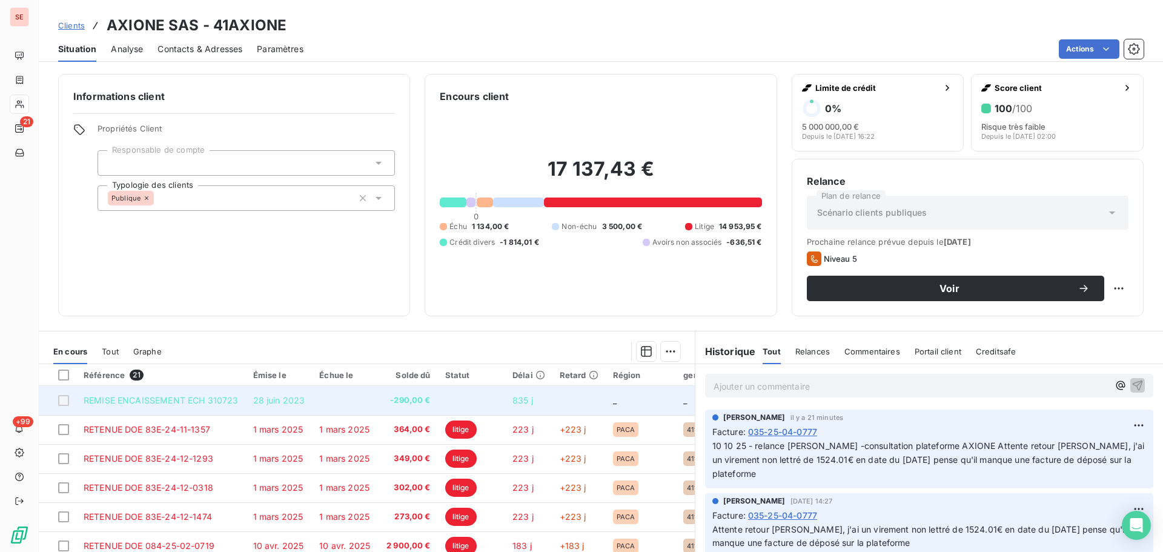
scroll to position [162, 0]
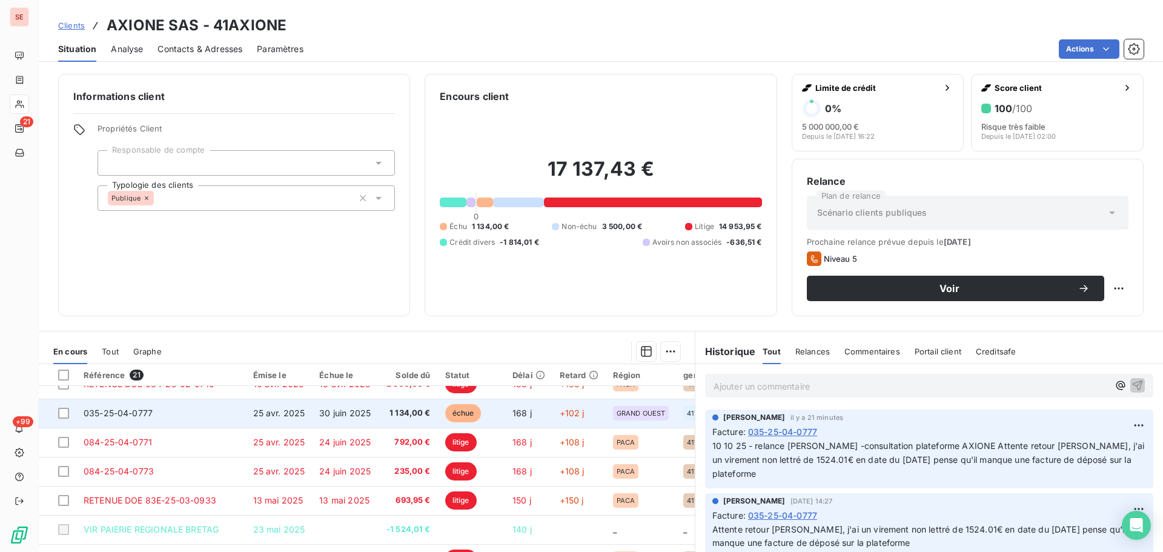
click at [355, 417] on span "30 juin 2025" at bounding box center [344, 413] width 51 height 10
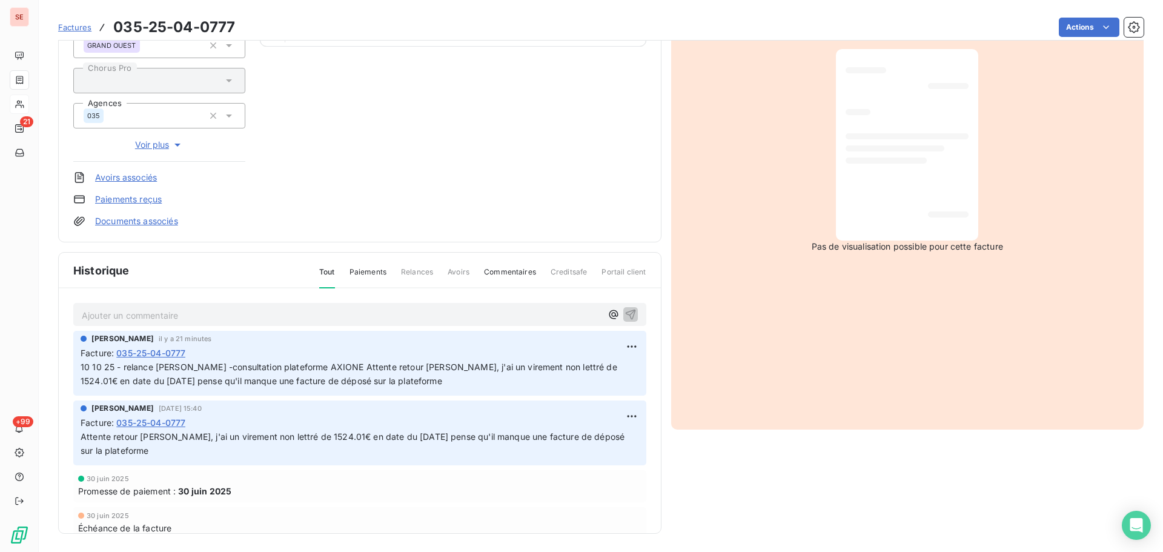
scroll to position [177, 0]
click at [265, 307] on p "Ajouter un commentaire ﻿" at bounding box center [342, 313] width 520 height 15
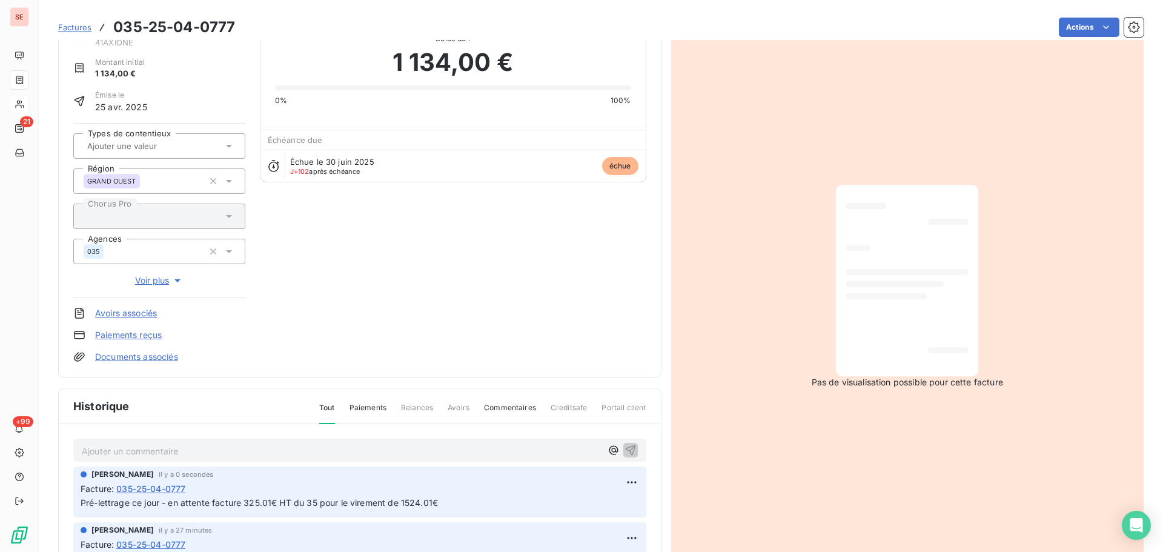
scroll to position [0, 0]
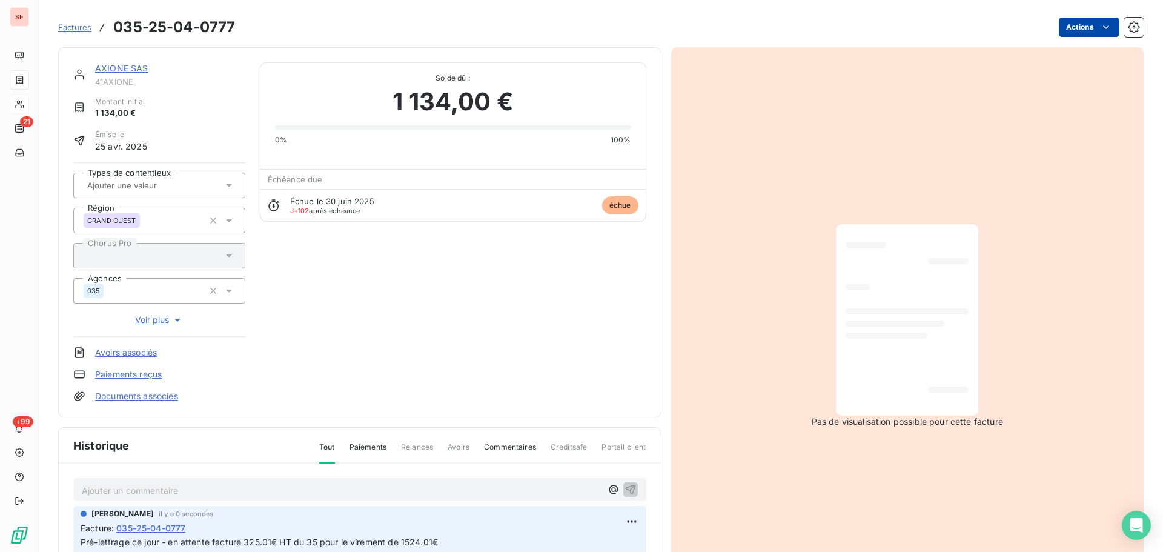
click at [1082, 22] on html "SE 21 +99 Factures 035-25-04-0777 Actions AXIONE SAS 41AXIONE Montant initial 1…" at bounding box center [581, 276] width 1163 height 552
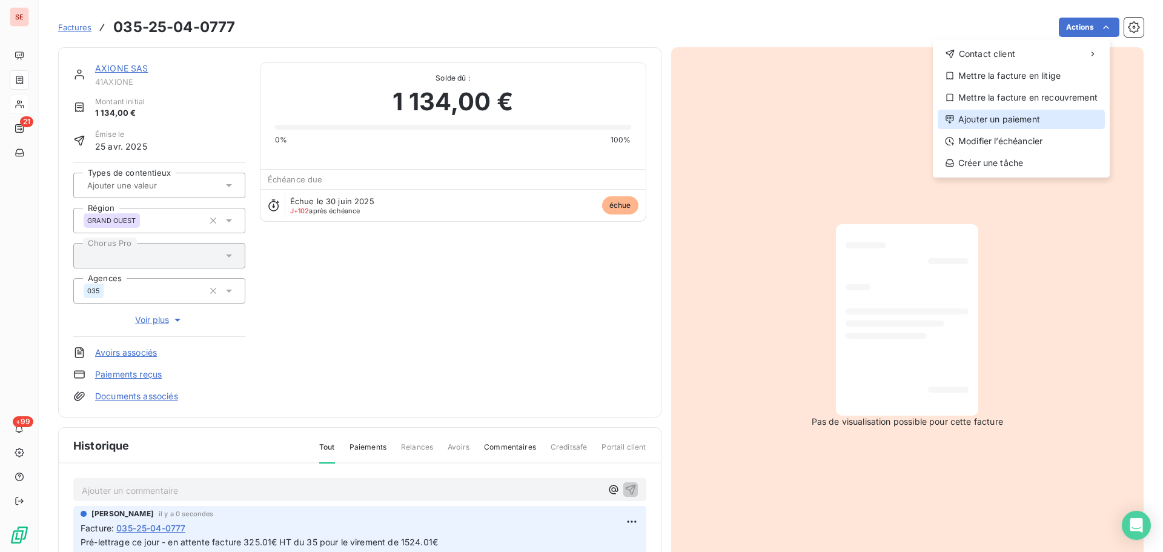
click at [1008, 120] on div "Ajouter un paiement" at bounding box center [1020, 119] width 167 height 19
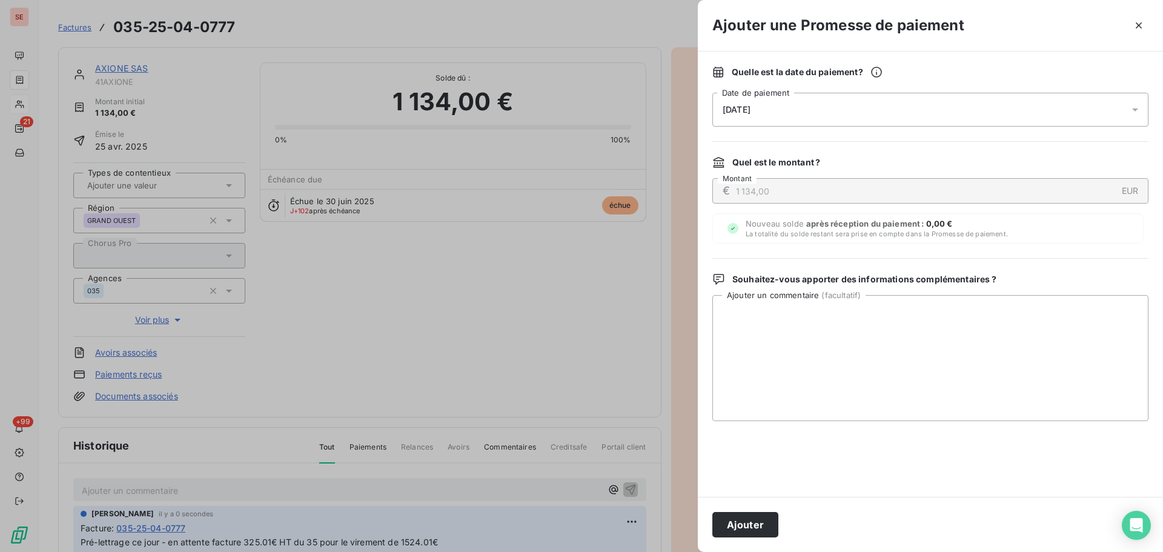
click at [845, 112] on div "[DATE]" at bounding box center [930, 110] width 436 height 34
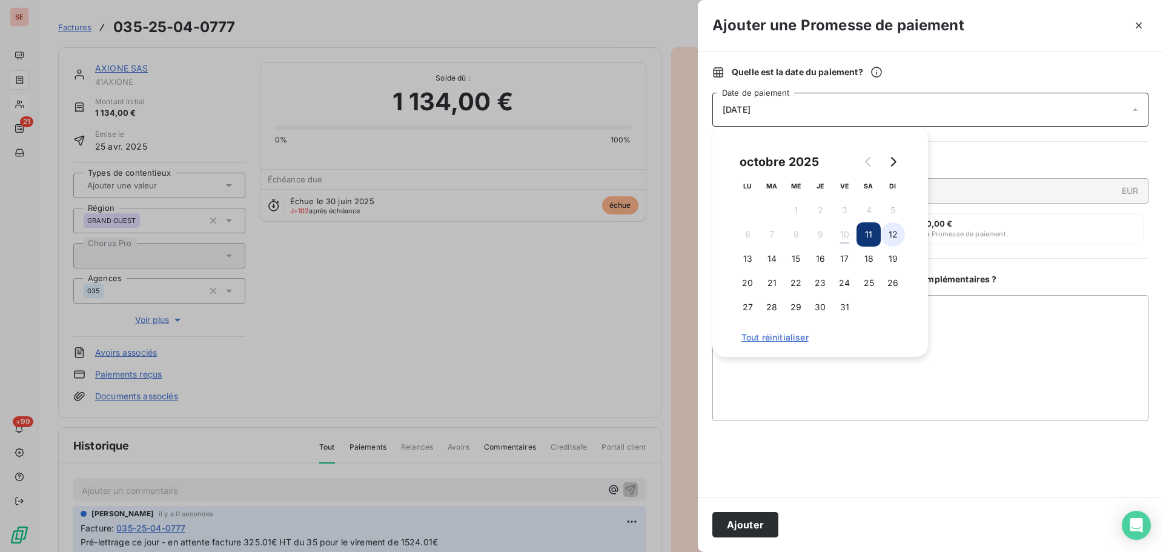
click at [897, 232] on button "12" at bounding box center [892, 234] width 24 height 24
click at [742, 524] on button "Ajouter" at bounding box center [745, 524] width 66 height 25
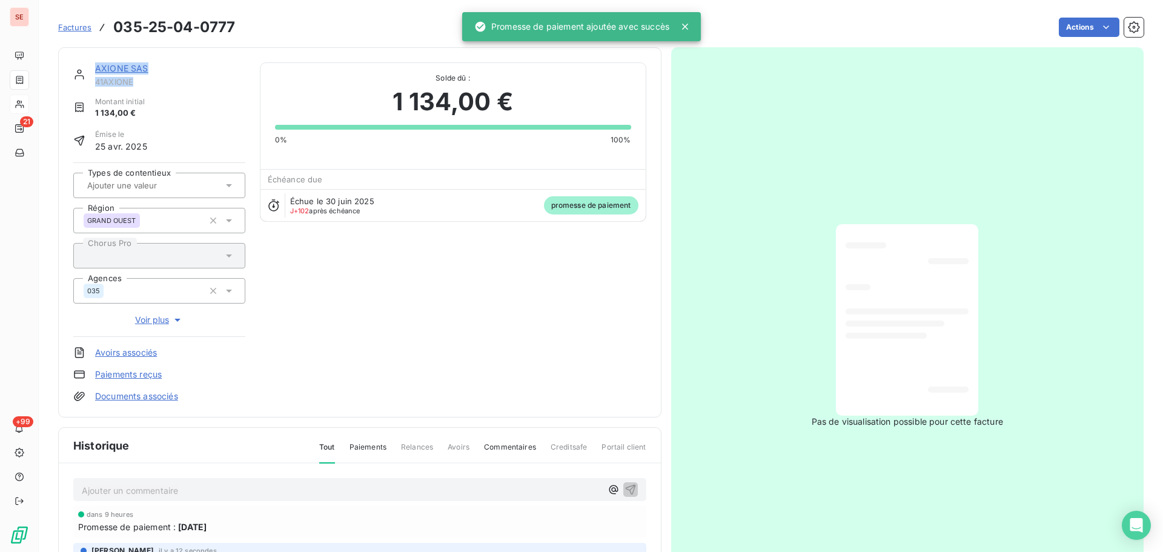
click at [61, 84] on div "AXIONE SAS 41AXIONE Montant initial 1 134,00 € Émise le [DATE] Types de content…" at bounding box center [359, 232] width 603 height 370
click at [111, 85] on span "41AXIONE" at bounding box center [170, 82] width 150 height 10
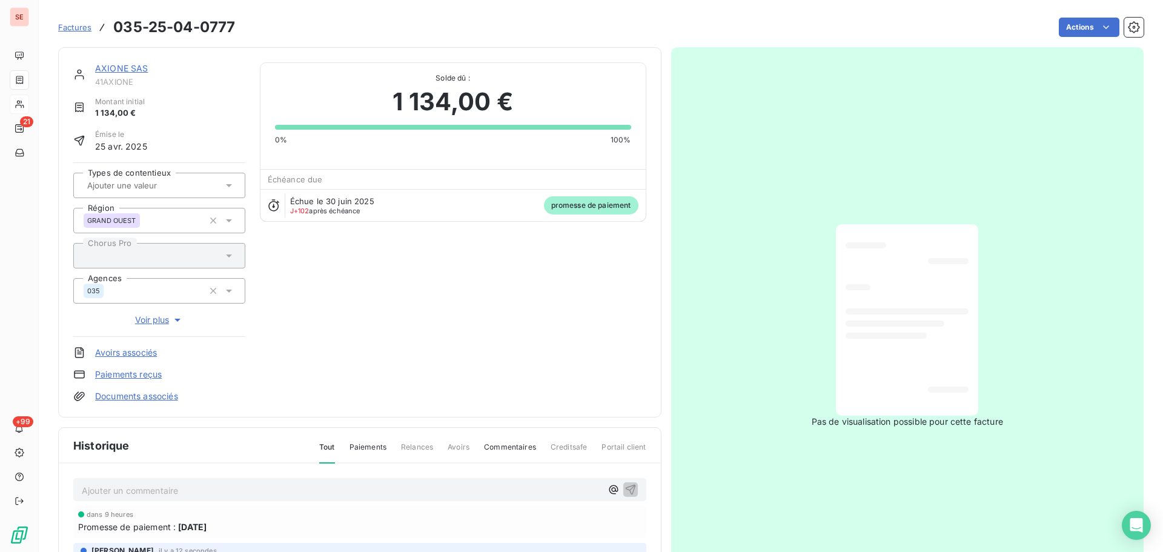
click at [121, 68] on link "AXIONE SAS" at bounding box center [121, 68] width 53 height 10
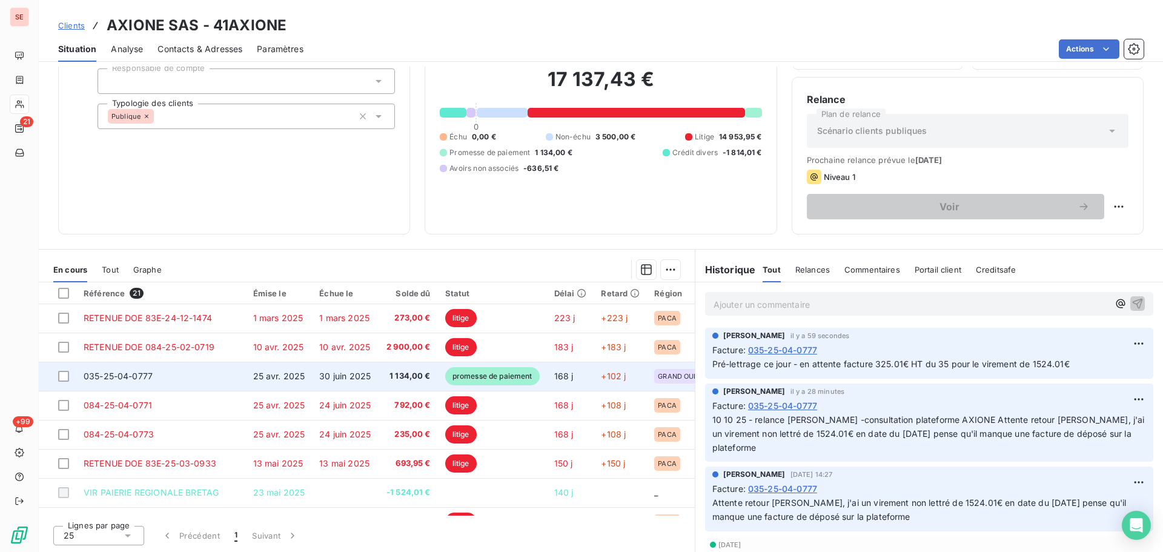
scroll to position [162, 0]
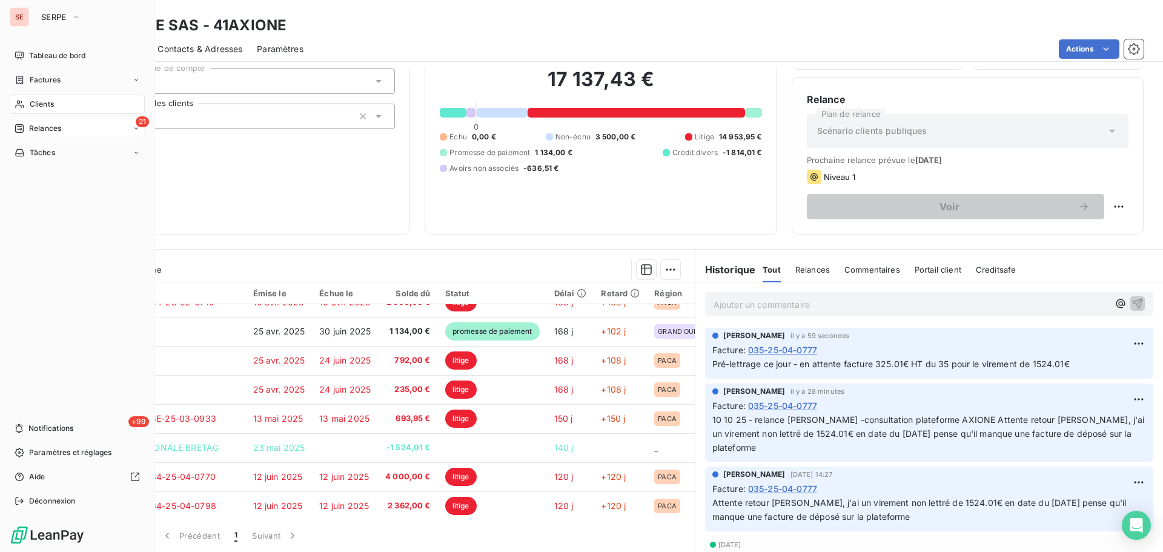
click at [56, 131] on span "Relances" at bounding box center [45, 128] width 32 height 11
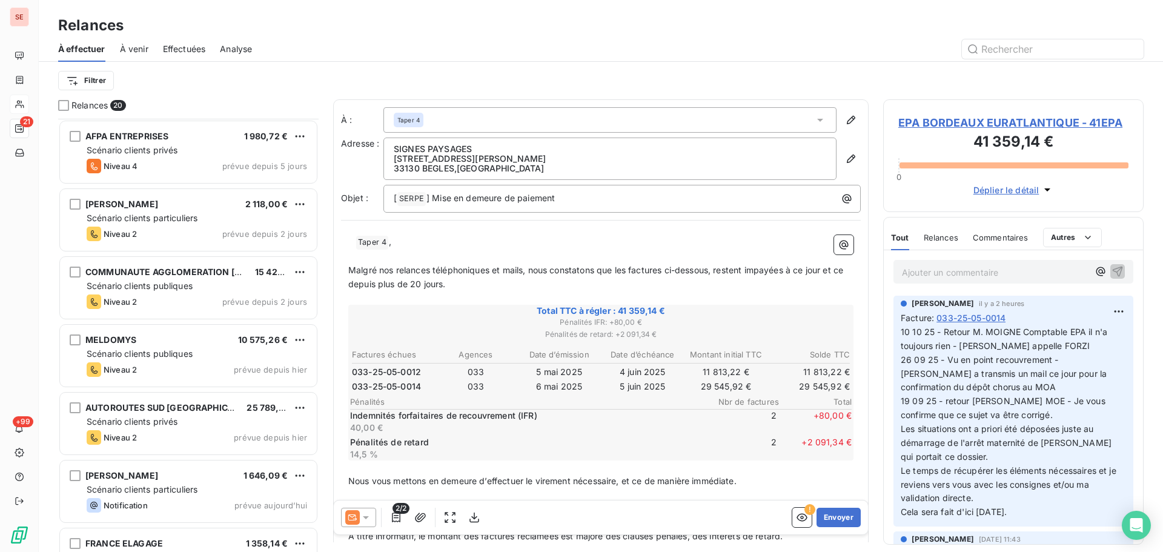
scroll to position [924, 0]
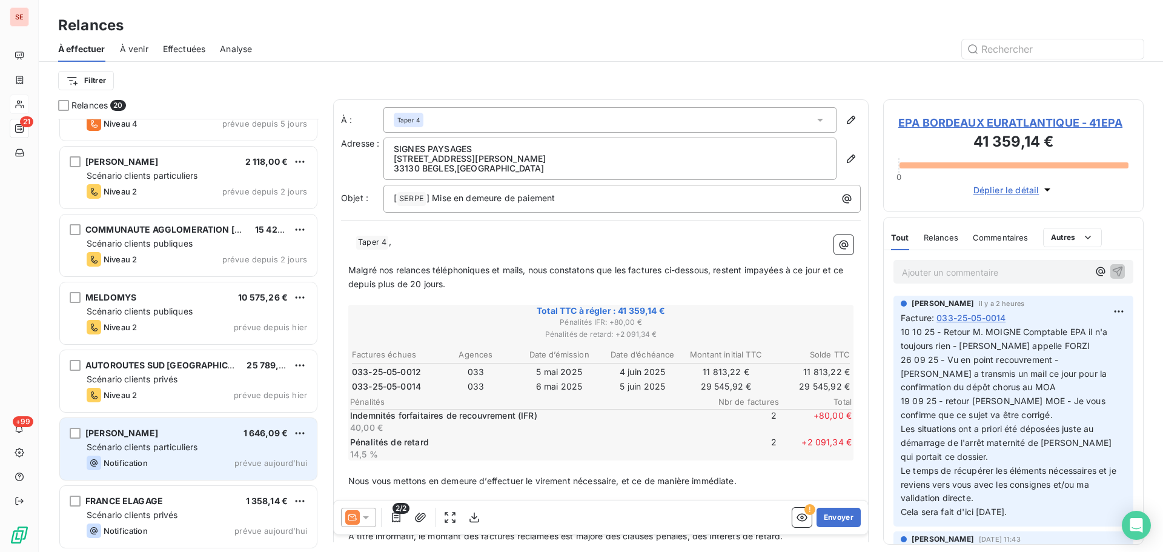
click at [222, 447] on div "Scénario clients particuliers" at bounding box center [197, 447] width 220 height 12
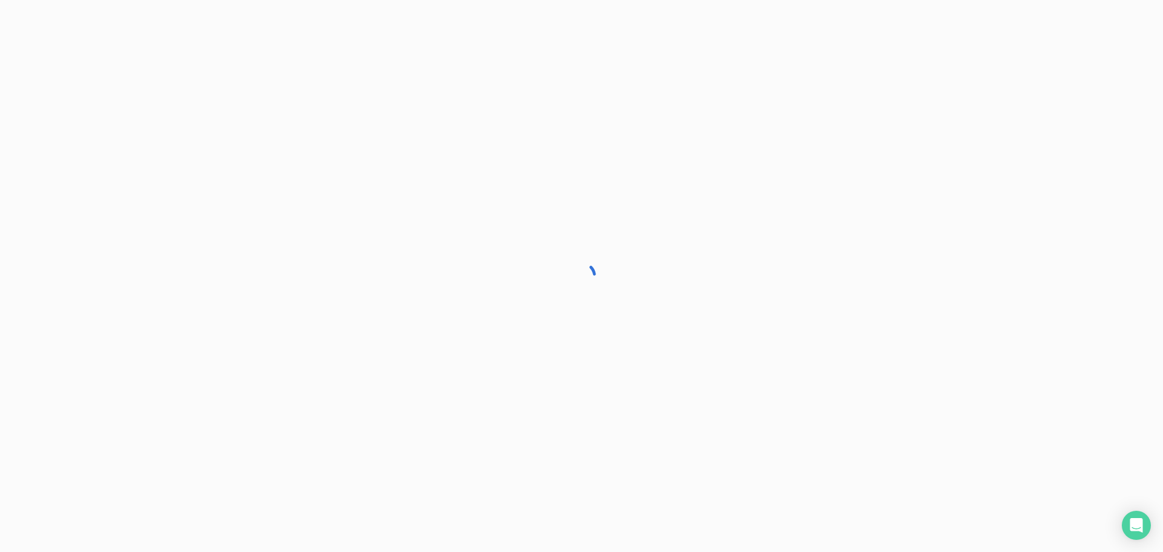
click at [414, 249] on div at bounding box center [581, 276] width 1163 height 552
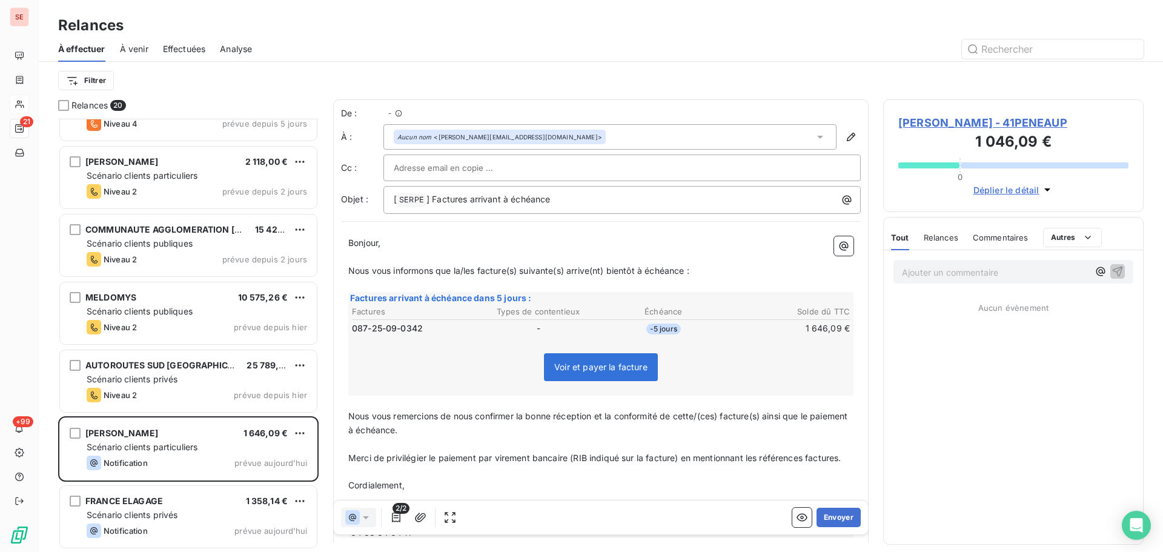
scroll to position [424, 251]
click at [943, 120] on span "[PERSON_NAME] - 41PENEAUP" at bounding box center [1013, 122] width 230 height 16
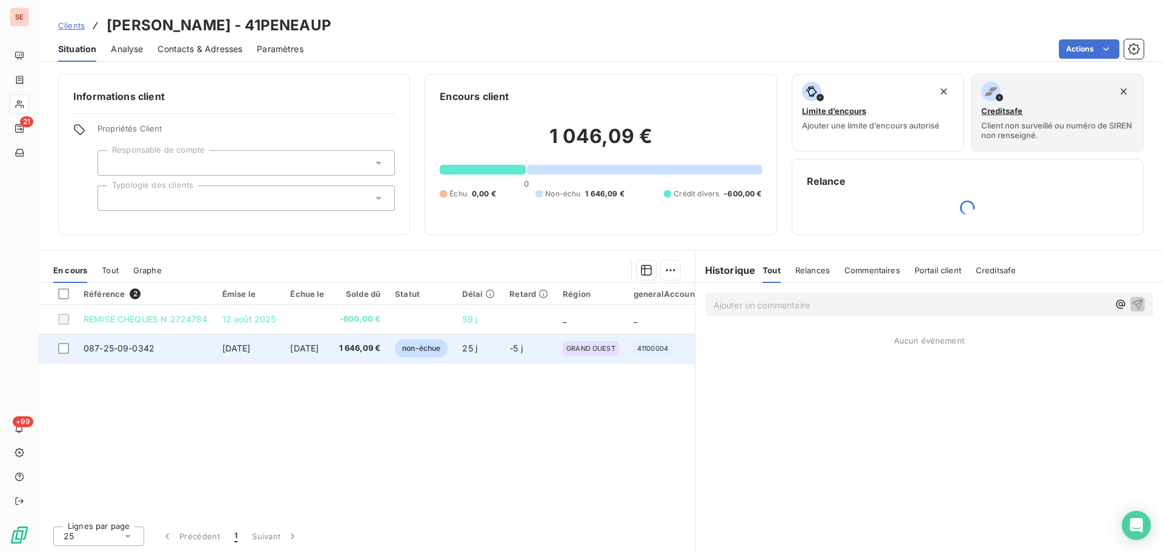
scroll to position [1, 0]
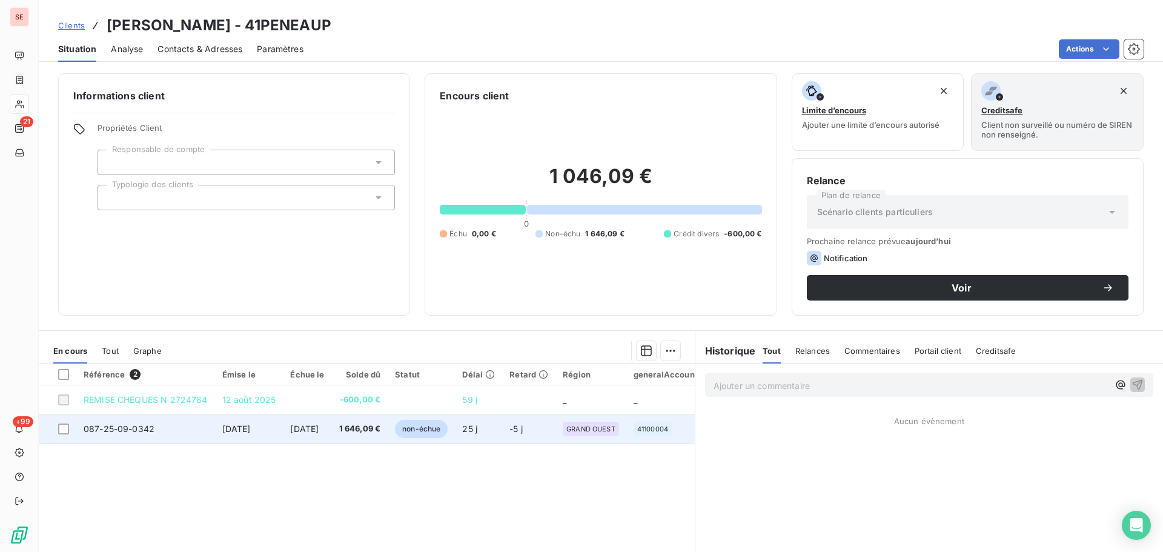
click at [320, 416] on td "[DATE]" at bounding box center [307, 428] width 48 height 29
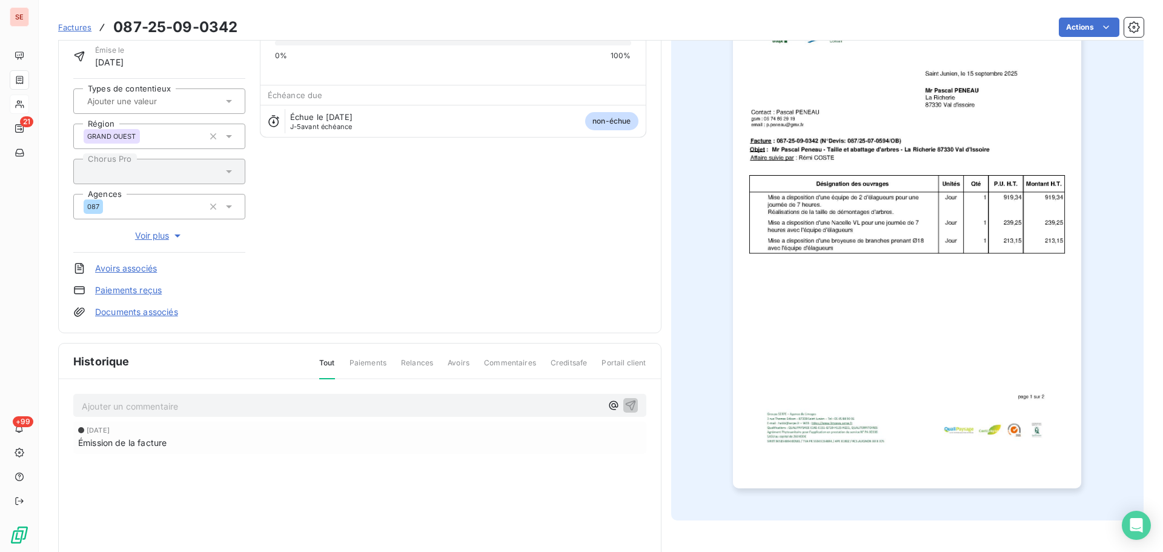
scroll to position [177, 0]
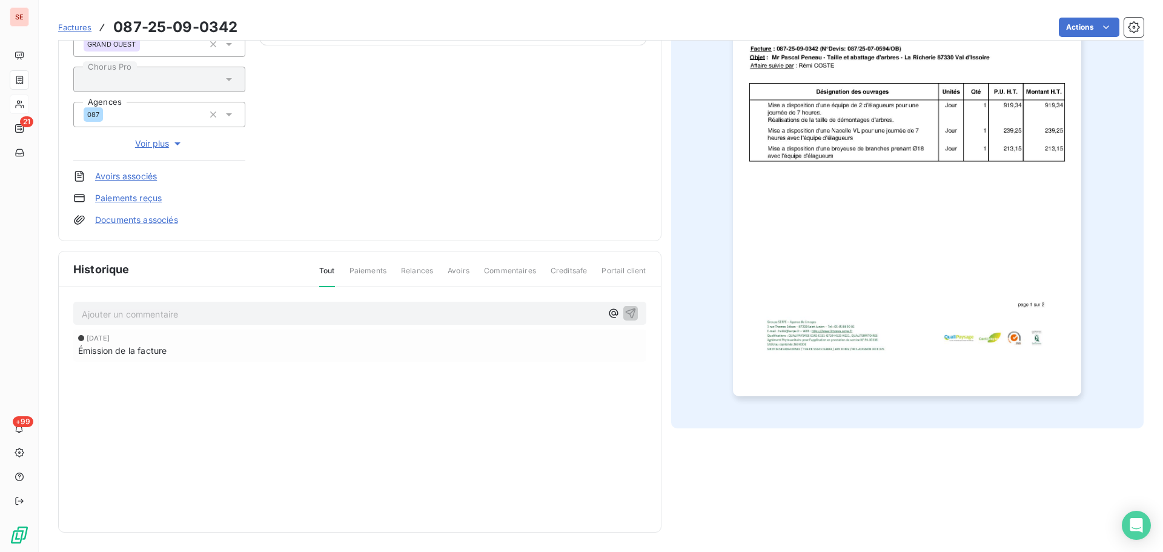
click at [179, 310] on p "Ajouter un commentaire ﻿" at bounding box center [342, 313] width 520 height 15
click at [251, 305] on div "10 10 25 - note spock" at bounding box center [342, 312] width 520 height 15
drag, startPoint x: 251, startPoint y: 305, endPoint x: 196, endPoint y: 314, distance: 55.8
click at [171, 316] on span "10 10 25 - note spock Facture envoyée par courrier le [DATE] car adresse mail i…" at bounding box center [263, 313] width 363 height 10
click at [630, 315] on icon "button" at bounding box center [630, 312] width 12 height 12
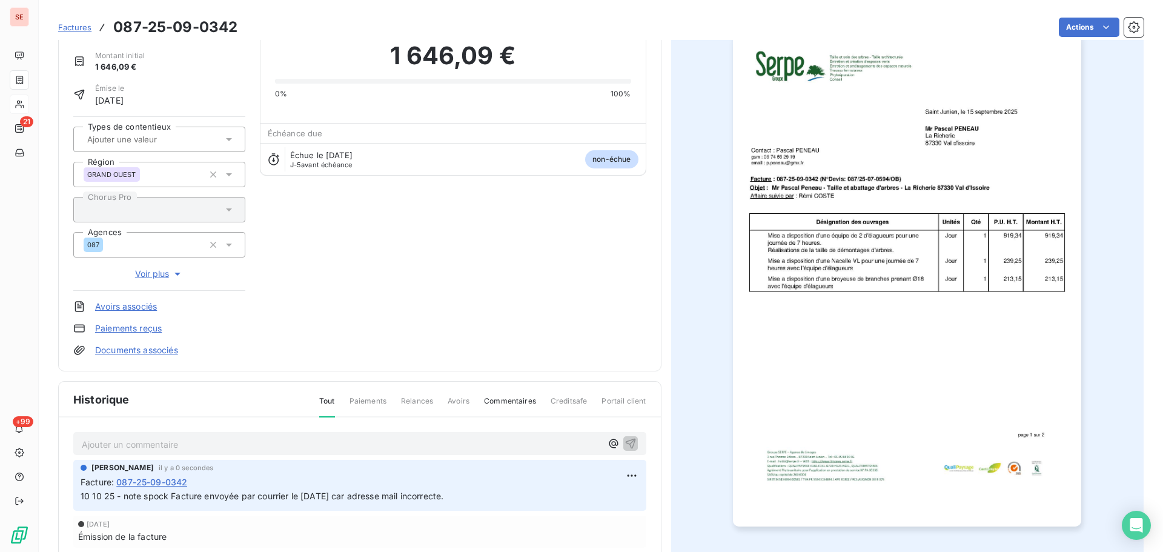
scroll to position [0, 0]
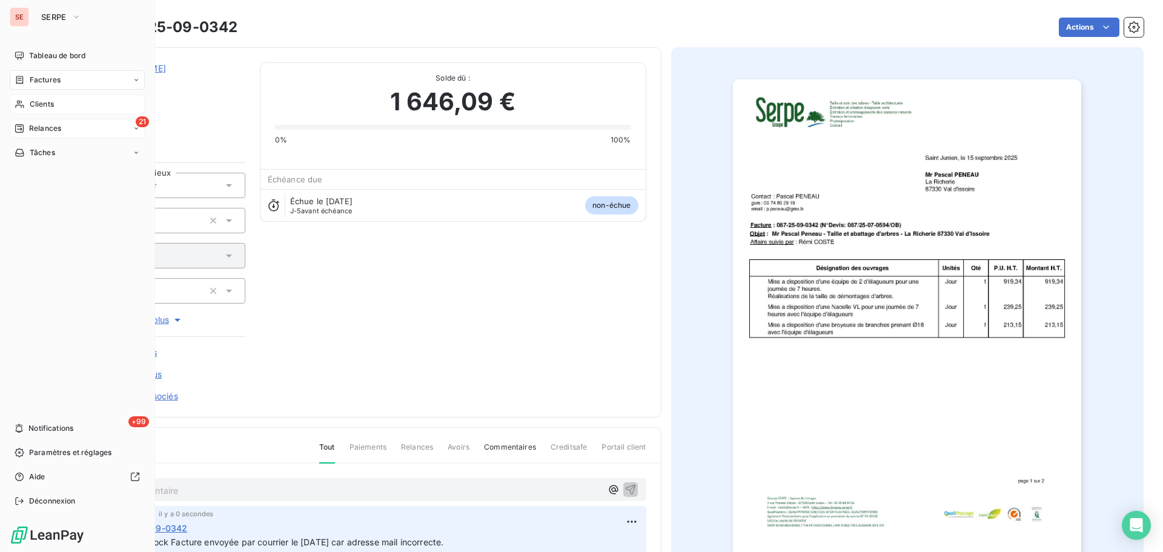
click at [36, 135] on div "21 Relances" at bounding box center [77, 128] width 135 height 19
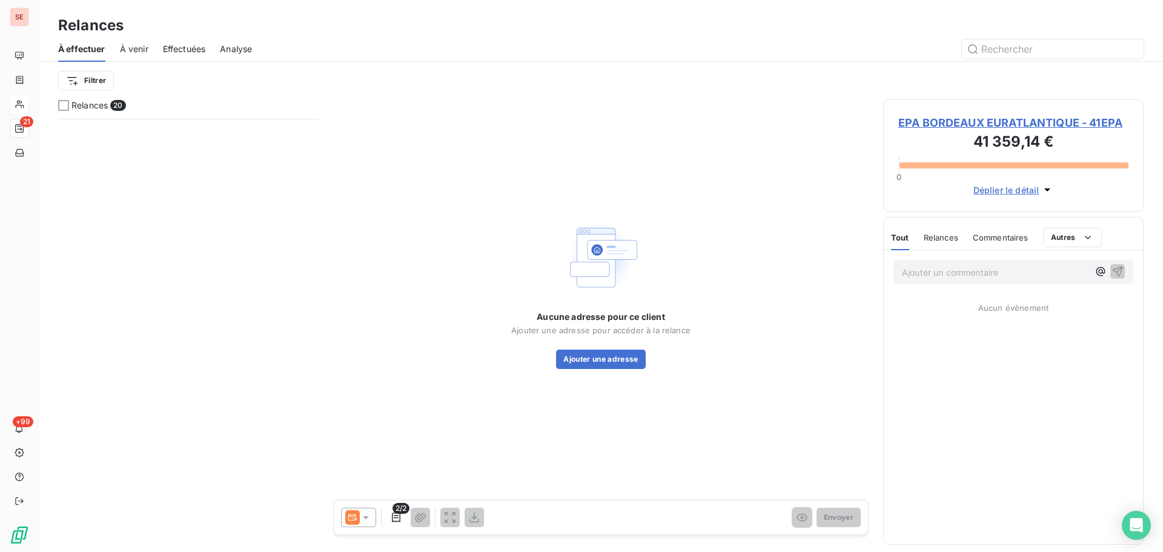
scroll to position [924, 0]
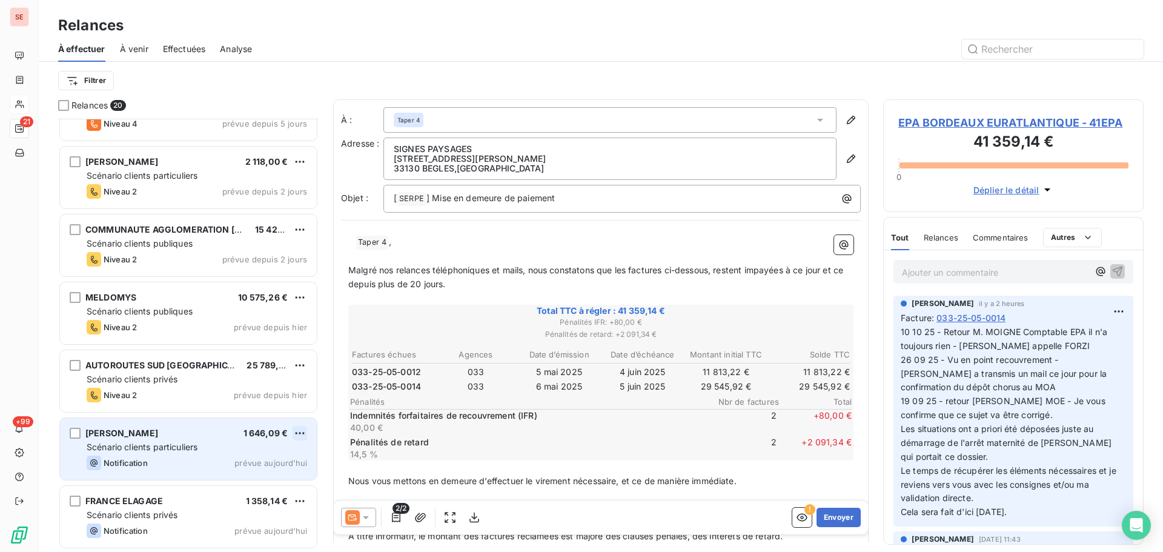
click at [301, 435] on html "SE 21 +99 Relances À effectuer À venir Effectuées Analyse Filtrer Relances 20 M…" at bounding box center [581, 276] width 1163 height 552
click at [280, 478] on div "Passer cette action" at bounding box center [247, 478] width 108 height 19
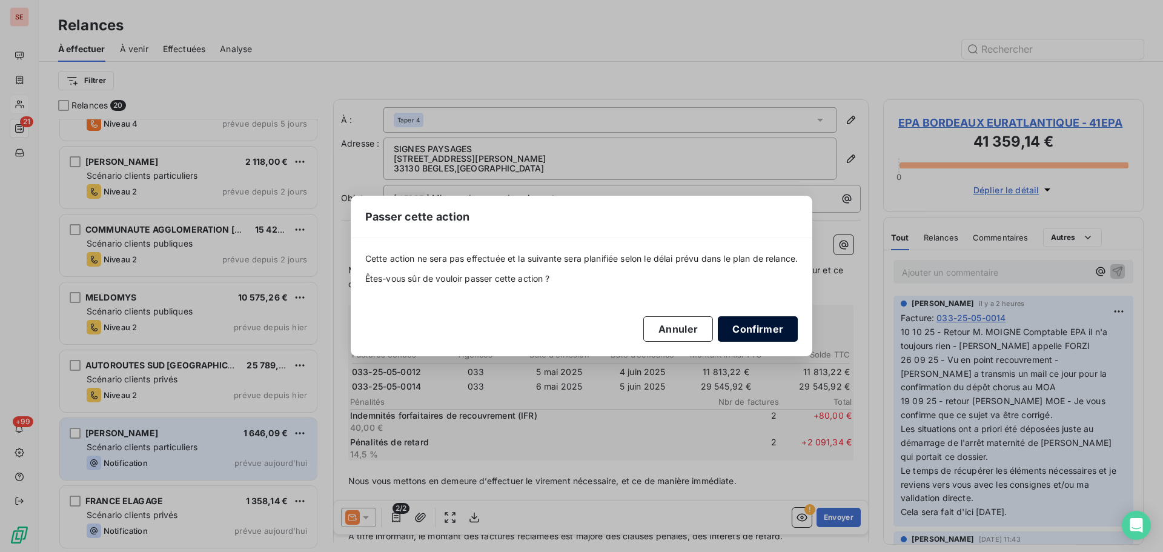
click at [748, 334] on button "Confirmer" at bounding box center [758, 328] width 80 height 25
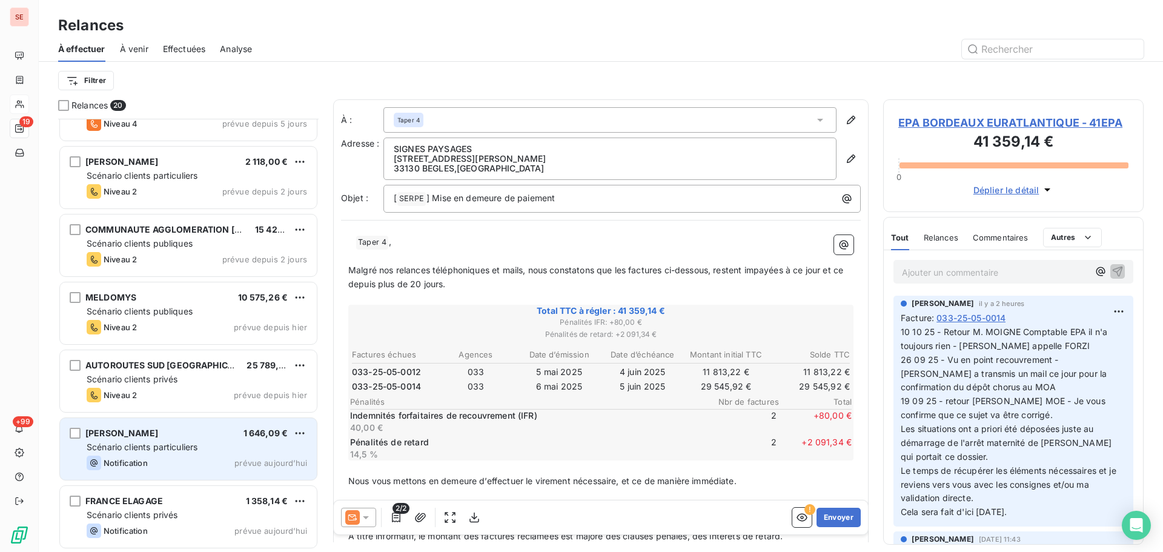
scroll to position [856, 0]
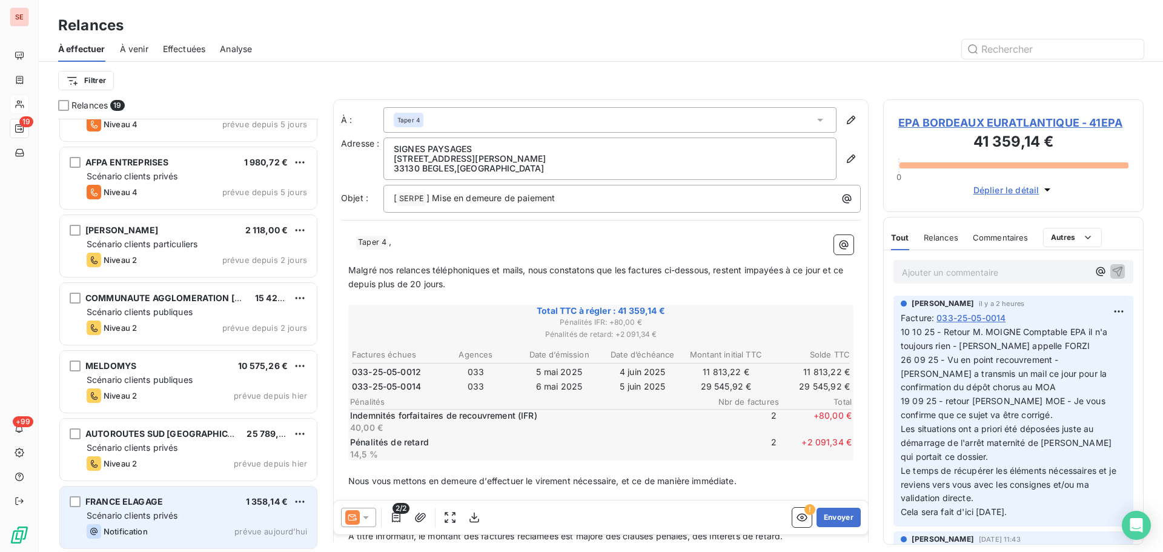
click at [180, 530] on div "Notification prévue aujourd’hui" at bounding box center [197, 531] width 220 height 15
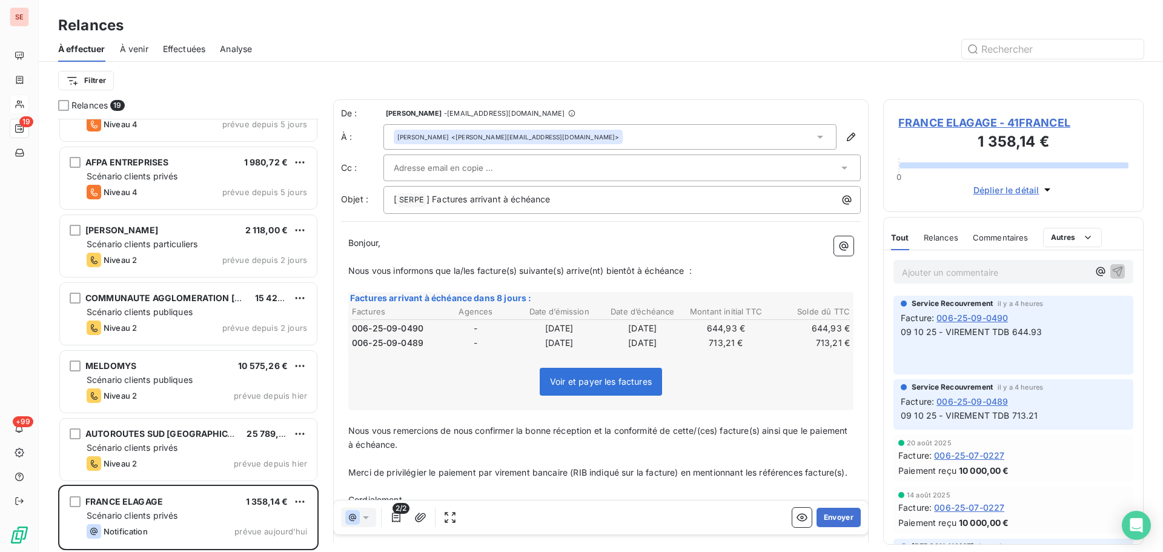
click at [1008, 120] on span "FRANCE ELAGAGE - 41FRANCEL" at bounding box center [1013, 122] width 230 height 16
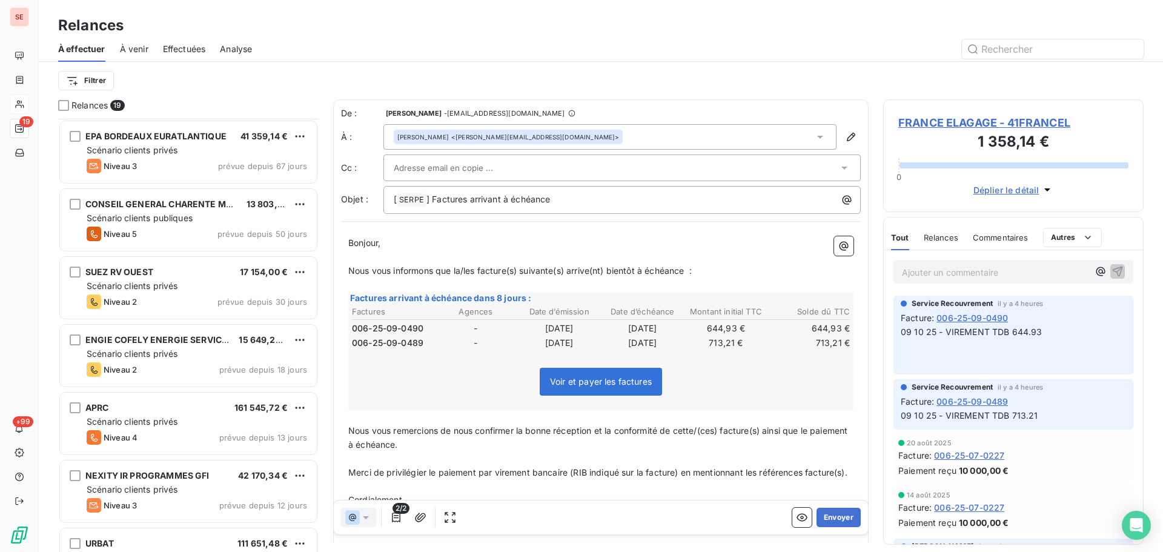
scroll to position [856, 0]
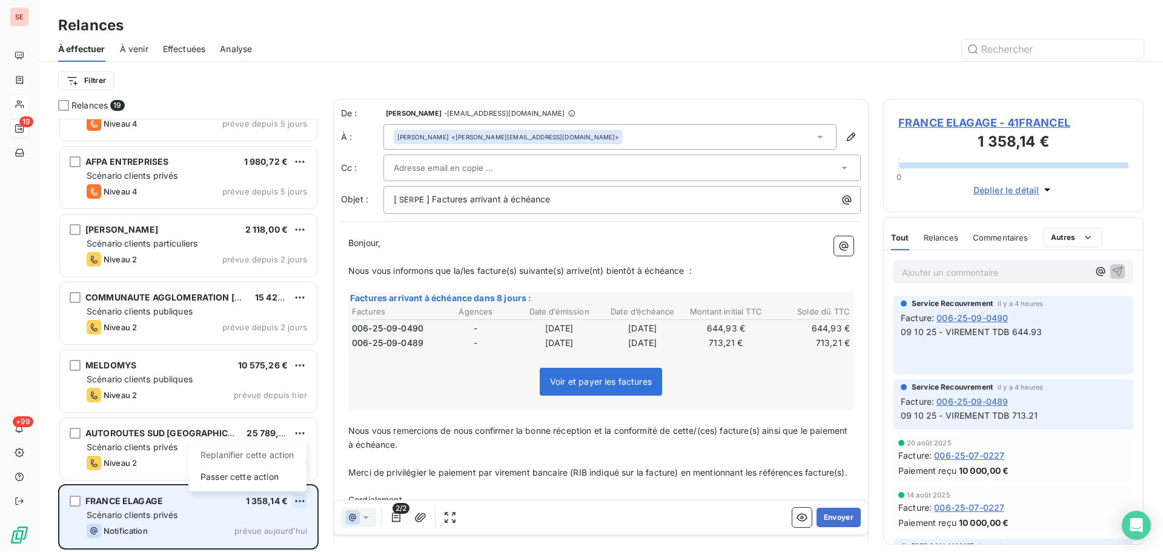
click at [303, 500] on html "SE 19 +99 Relances À effectuer À venir Effectuées Analyse Filtrer Relances 19 U…" at bounding box center [581, 276] width 1163 height 552
click at [251, 481] on div "Passer cette action" at bounding box center [247, 476] width 108 height 19
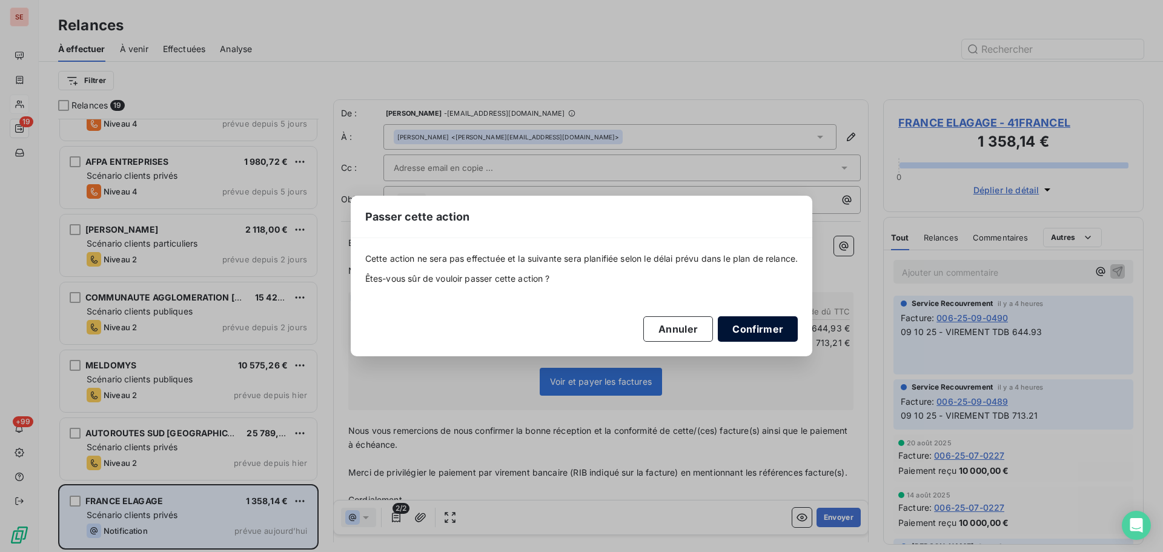
click at [760, 326] on button "Confirmer" at bounding box center [758, 328] width 80 height 25
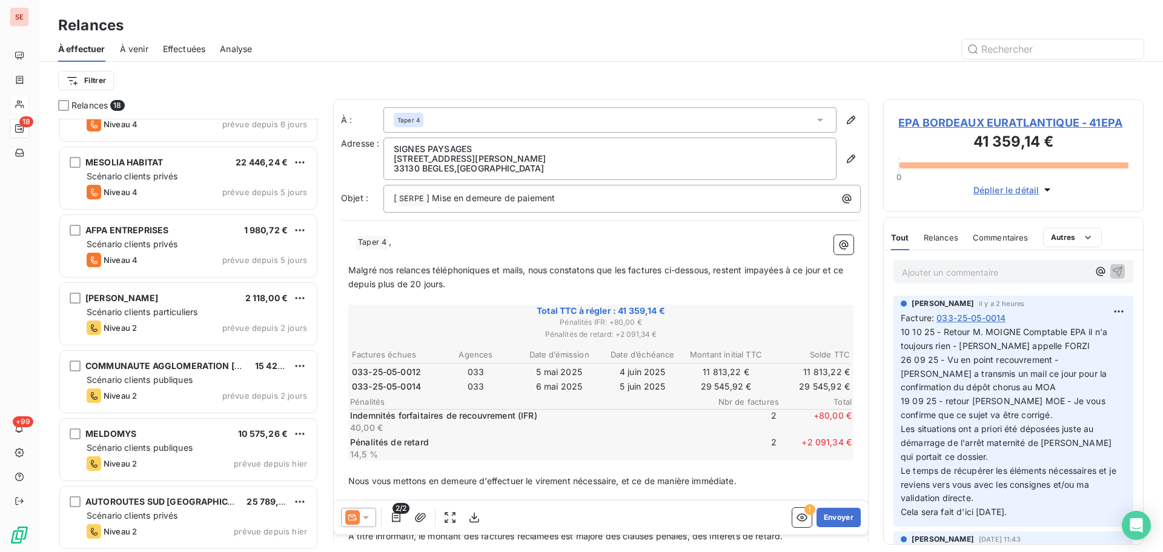
scroll to position [788, 0]
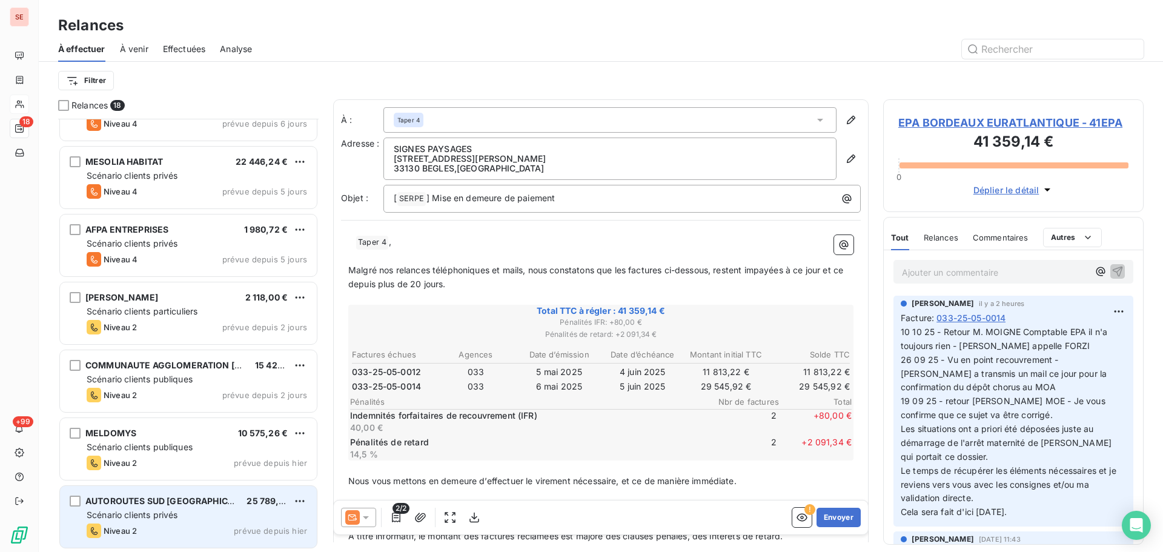
click at [224, 510] on div "Scénario clients privés" at bounding box center [197, 515] width 220 height 12
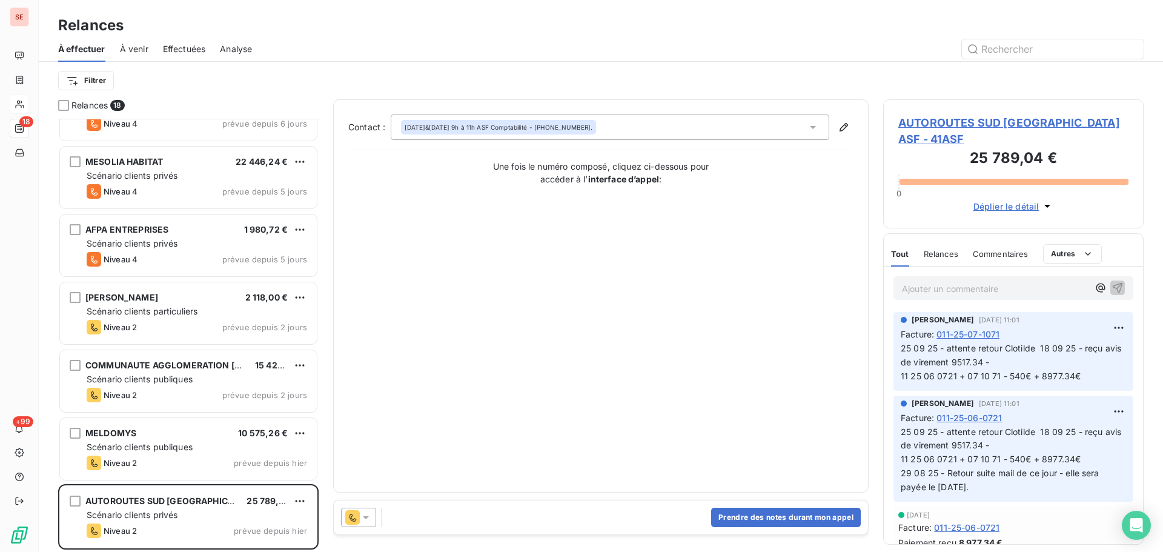
click at [982, 125] on span "AUTOROUTES SUD [GEOGRAPHIC_DATA] ASF - 41ASF" at bounding box center [1013, 130] width 230 height 33
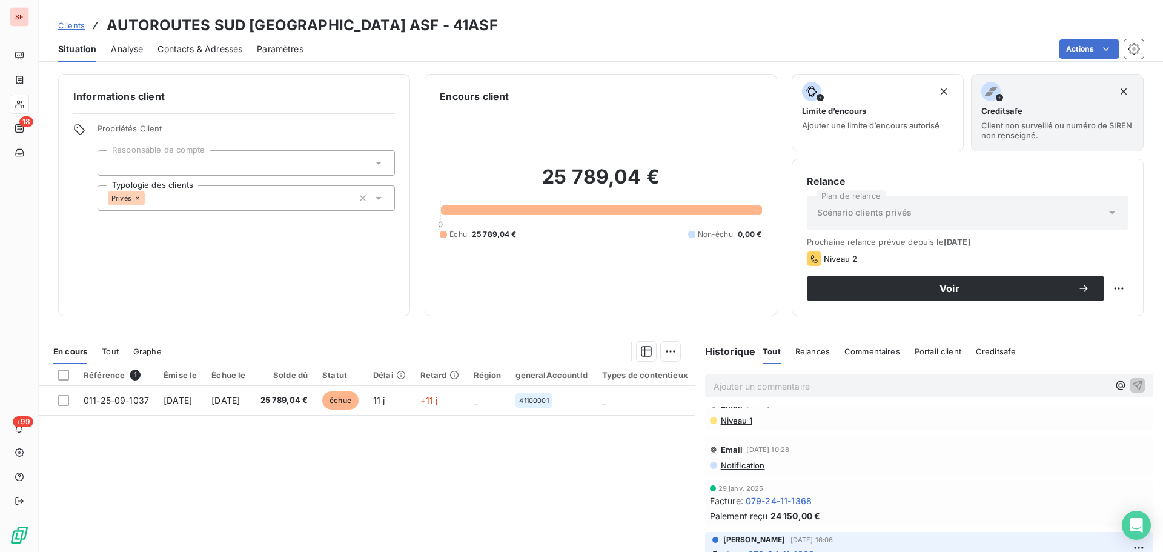
scroll to position [1776, 0]
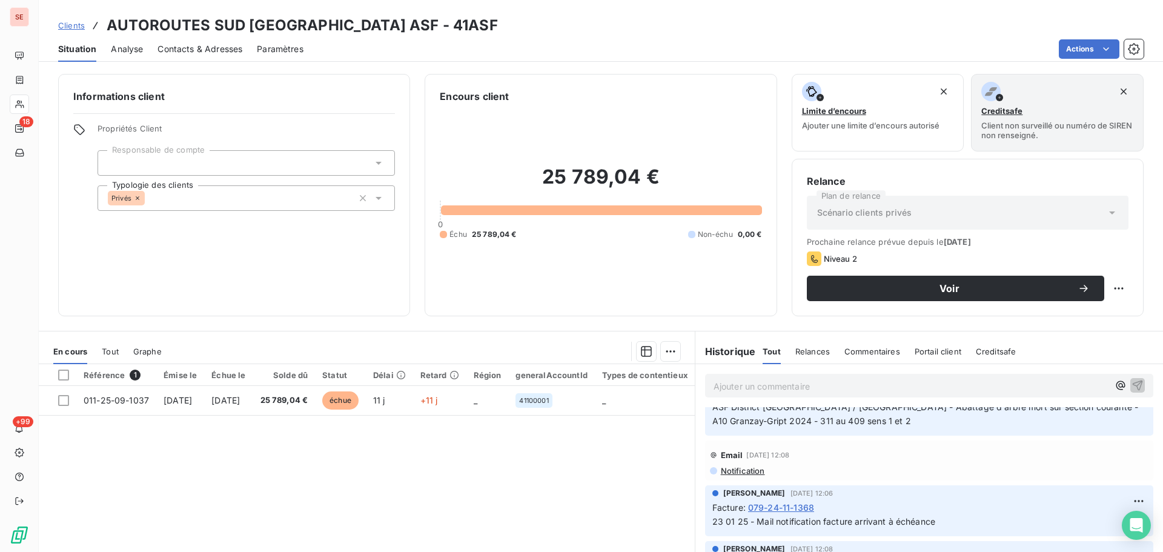
click at [772, 506] on span "079-24-11-1368" at bounding box center [781, 507] width 66 height 13
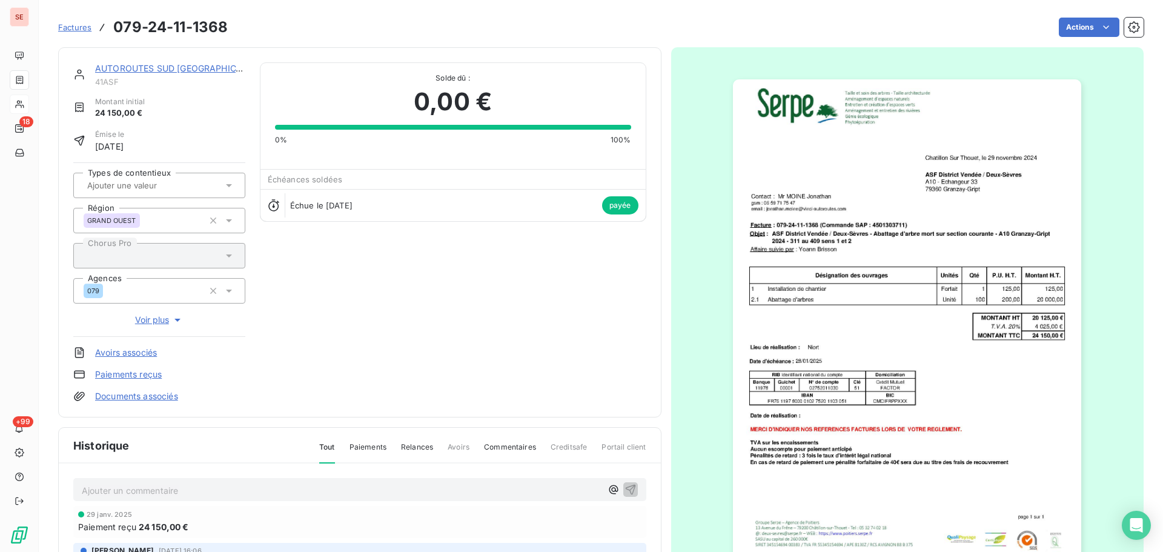
click at [129, 68] on link "AUTOROUTES SUD [GEOGRAPHIC_DATA] ASF" at bounding box center [189, 68] width 189 height 10
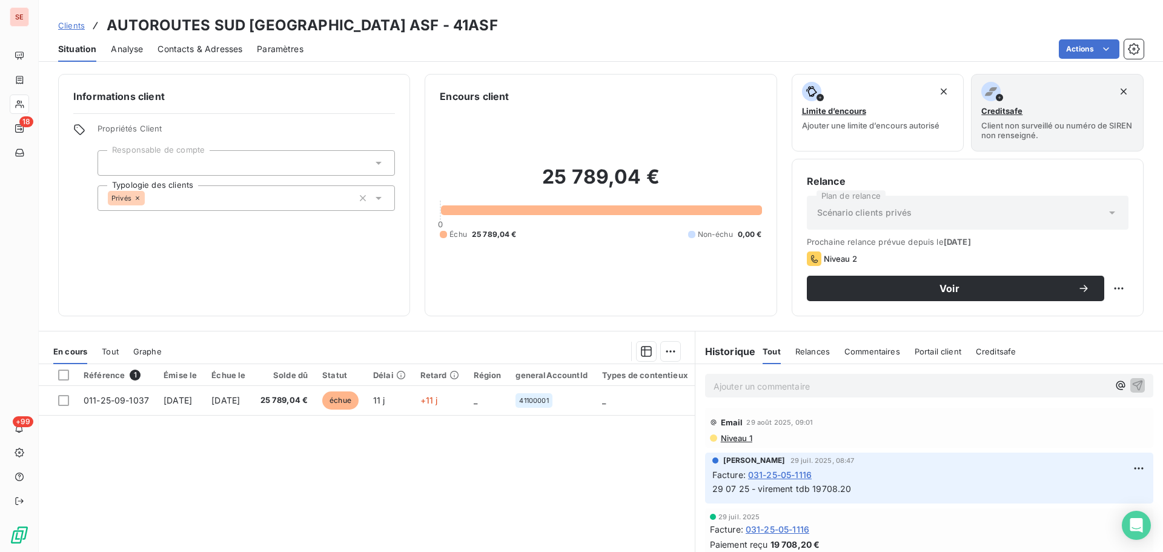
scroll to position [323, 0]
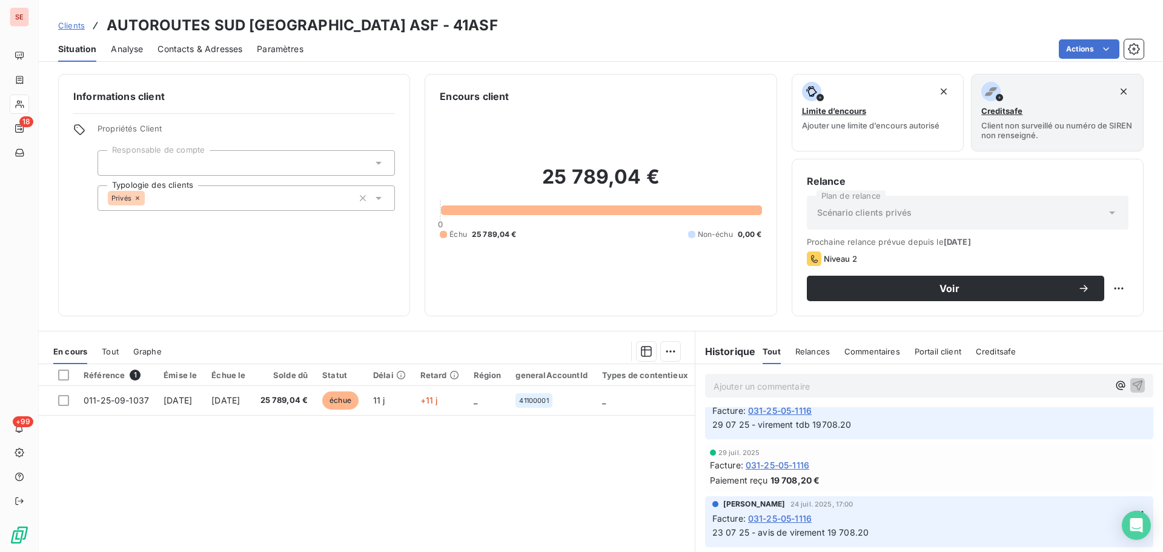
click at [72, 25] on span "Clients" at bounding box center [71, 26] width 27 height 10
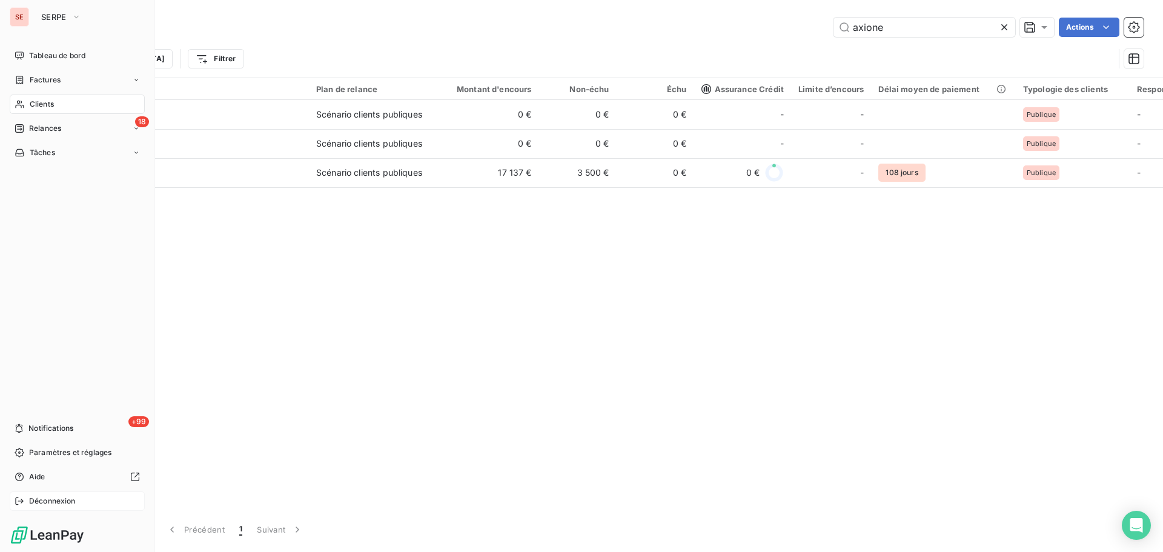
click at [56, 498] on span "Déconnexion" at bounding box center [52, 500] width 47 height 11
